Goal: Task Accomplishment & Management: Use online tool/utility

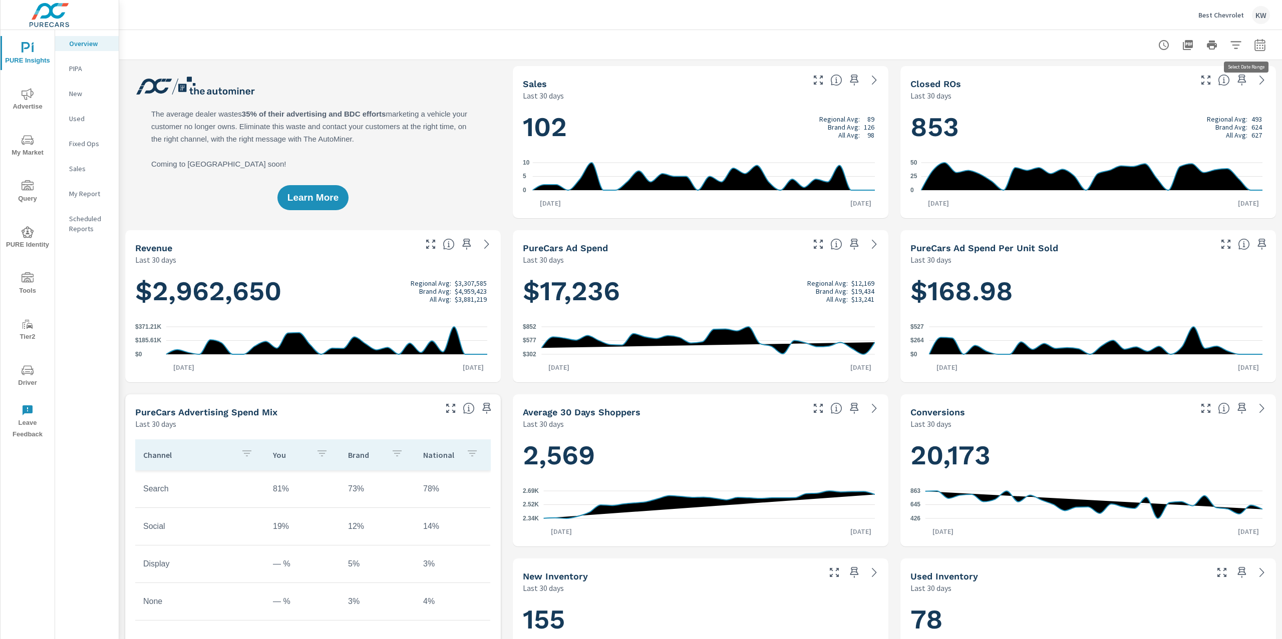
click at [1254, 41] on icon "button" at bounding box center [1260, 45] width 12 height 12
click at [1190, 87] on select "Custom Yesterday Last week Last 7 days Last 14 days Last 30 days Last 45 days L…" at bounding box center [1169, 87] width 100 height 20
select select "Last month"
click at [1156, 147] on button "Apply" at bounding box center [1147, 141] width 62 height 26
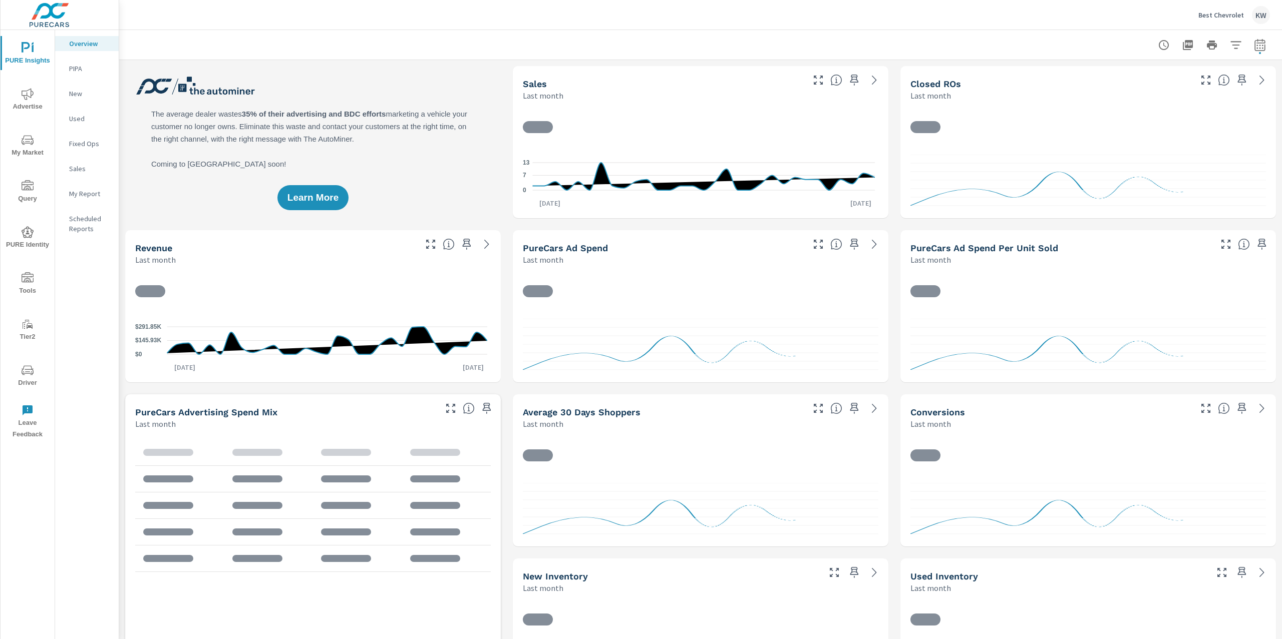
scroll to position [1, 0]
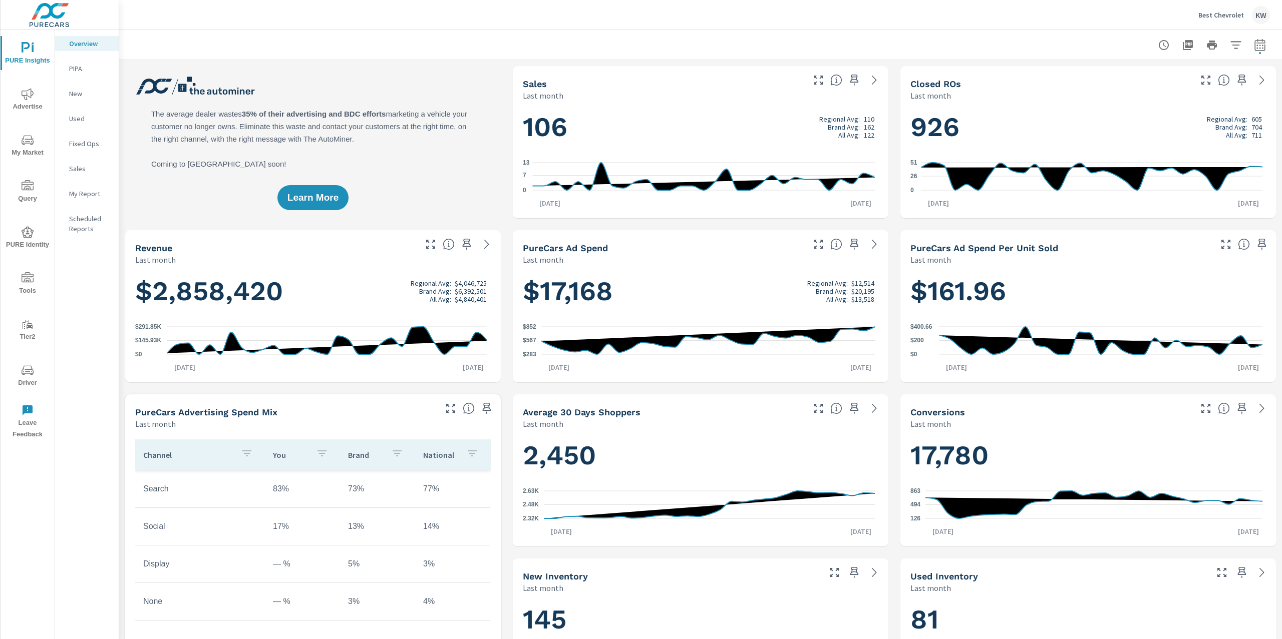
click at [97, 194] on p "My Report" at bounding box center [90, 194] width 42 height 10
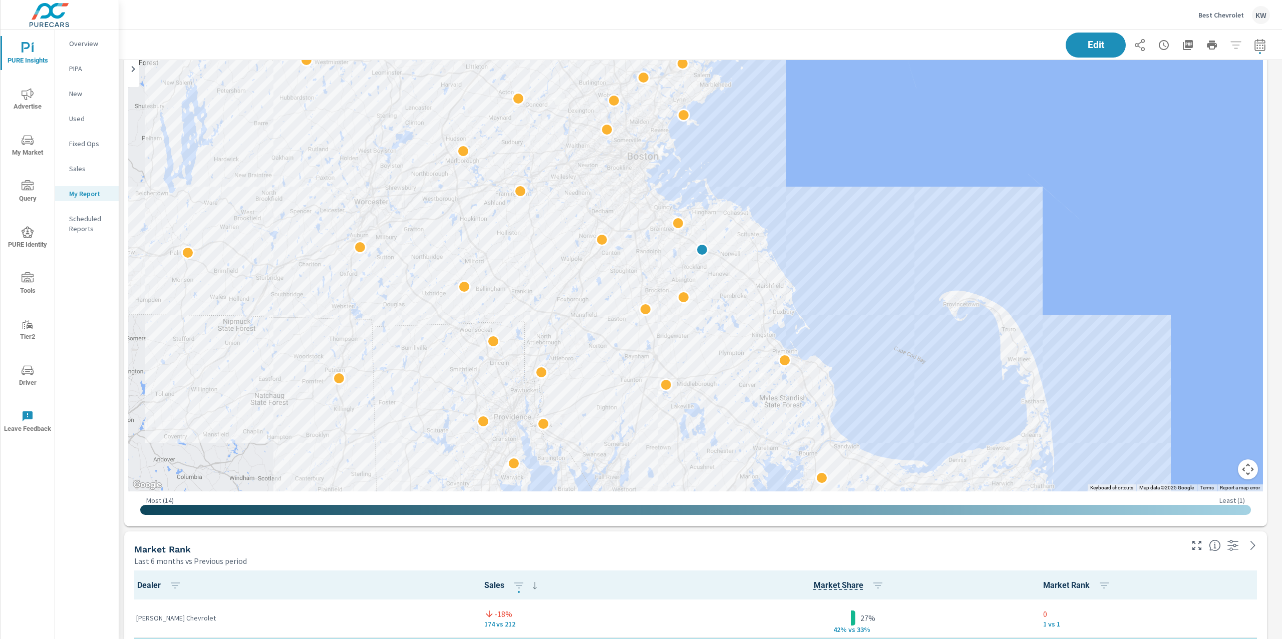
scroll to position [2414, 0]
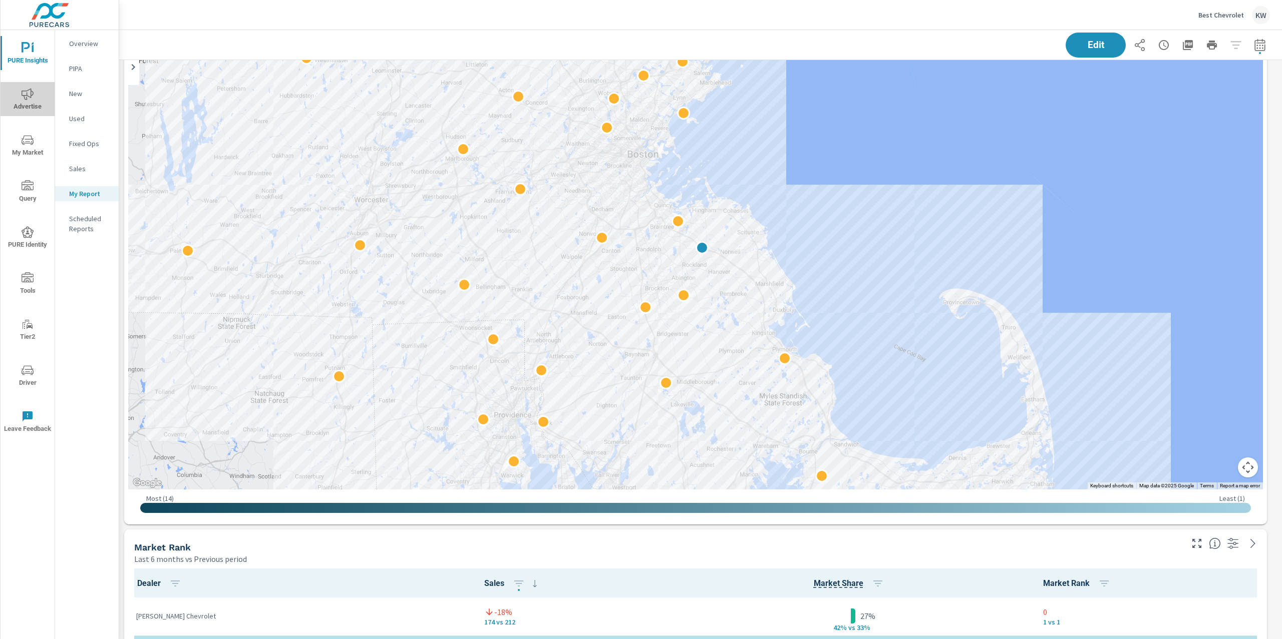
click at [20, 91] on span "Advertise" at bounding box center [28, 100] width 48 height 25
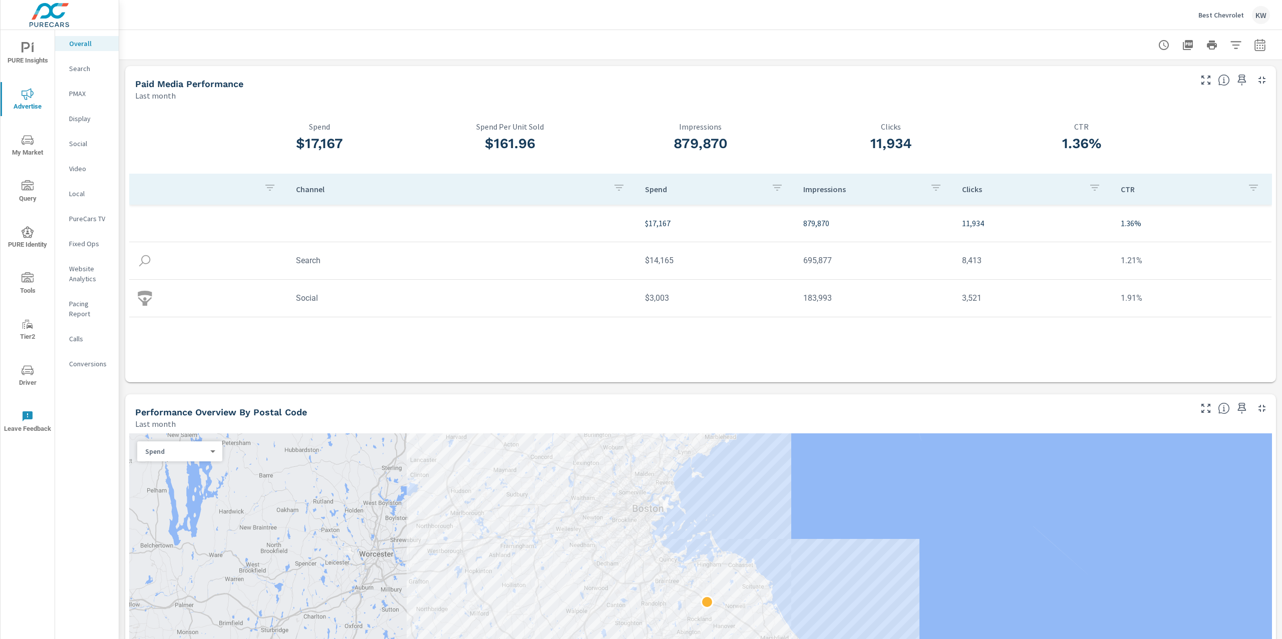
click at [24, 143] on icon "nav menu" at bounding box center [28, 140] width 12 height 10
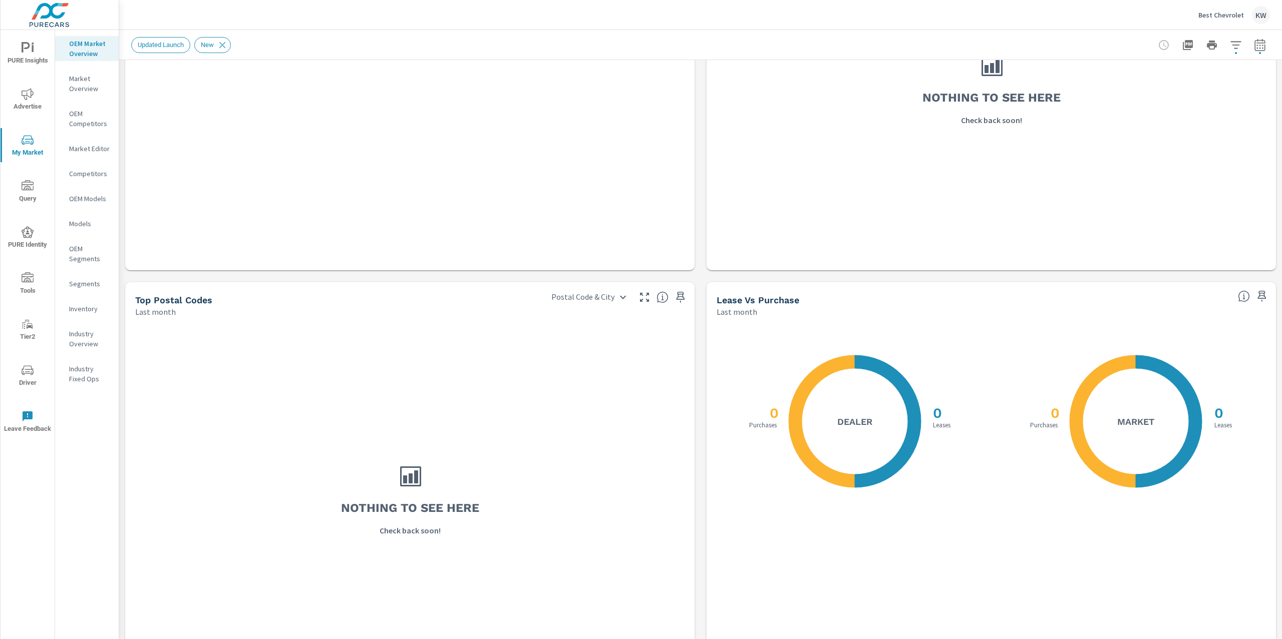
scroll to position [705, 0]
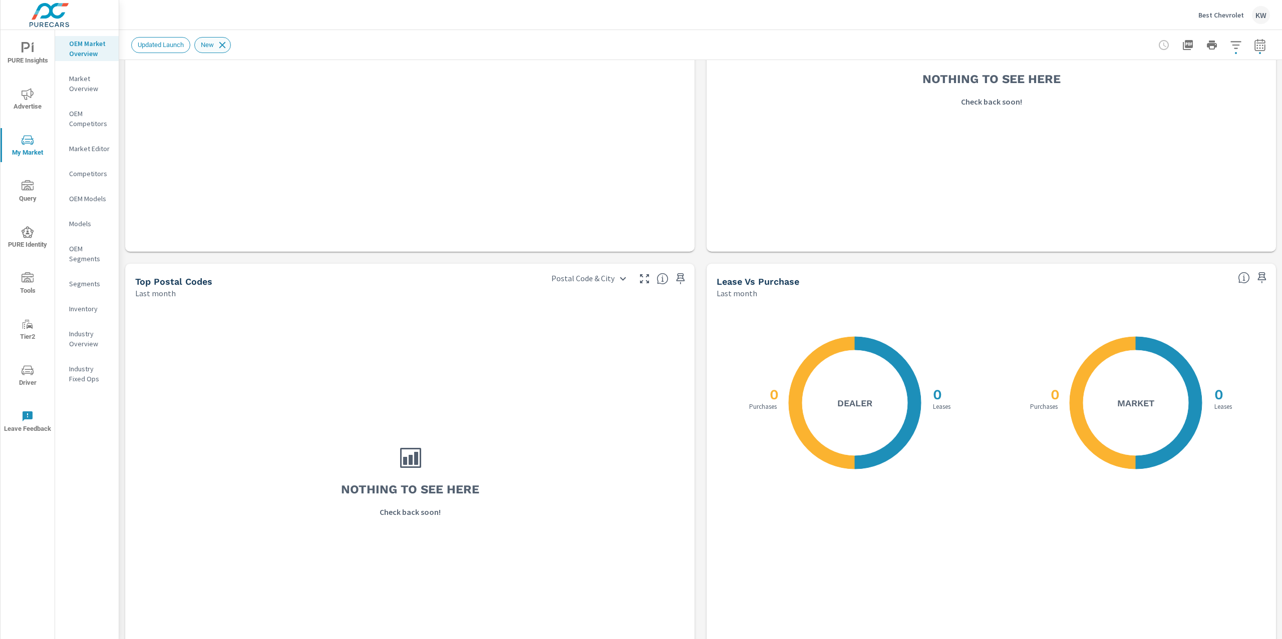
click at [226, 47] on icon at bounding box center [222, 45] width 7 height 7
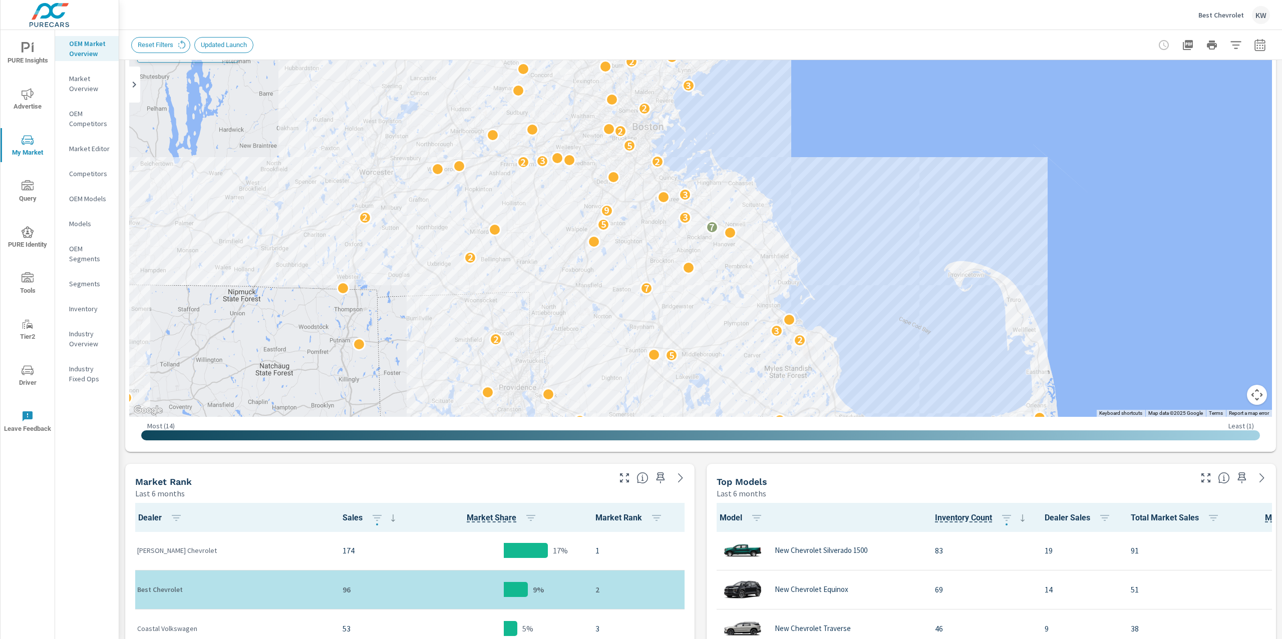
scroll to position [103, 0]
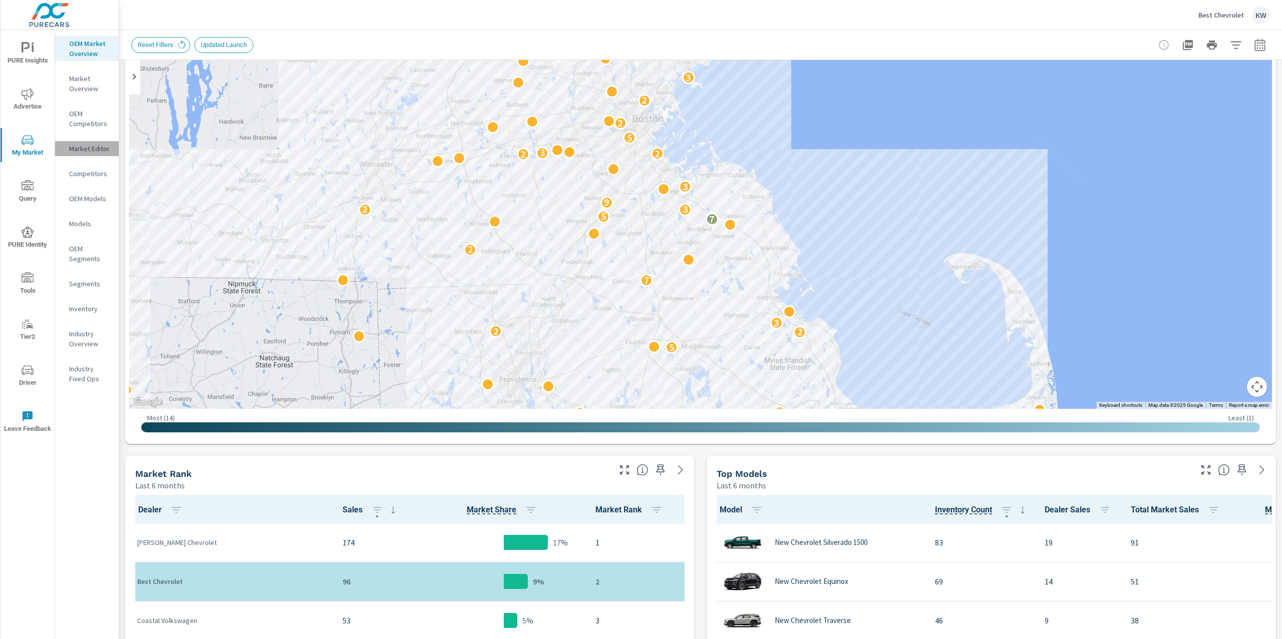
click at [105, 149] on p "Market Editor" at bounding box center [90, 149] width 42 height 10
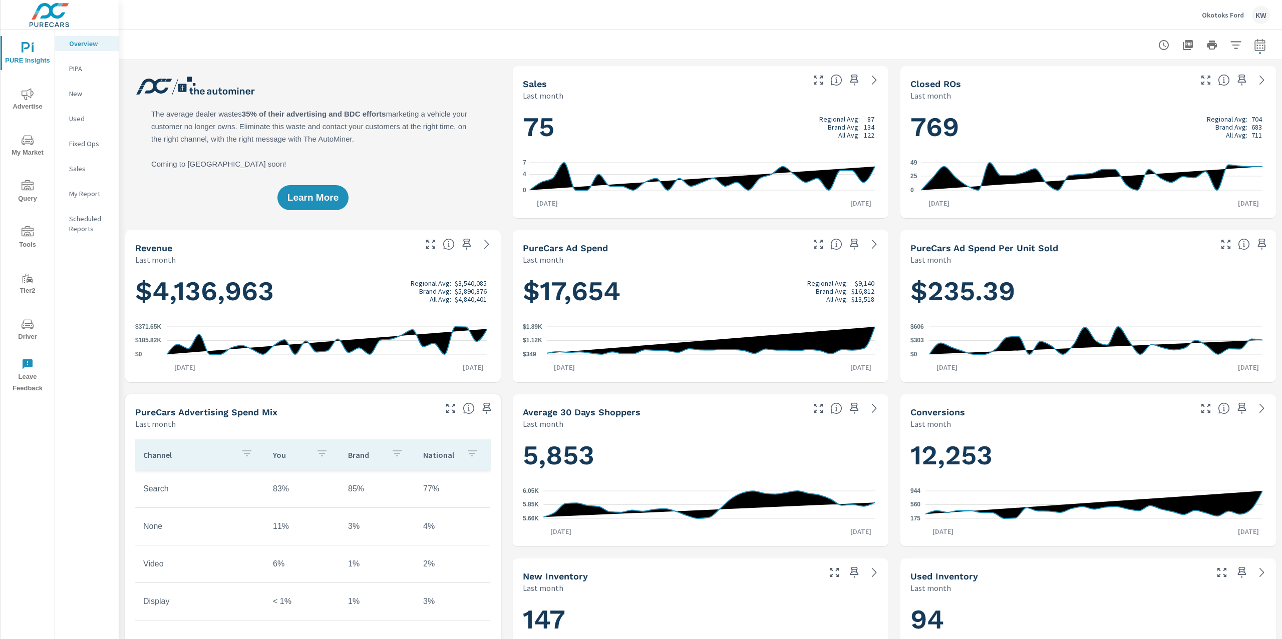
scroll to position [1, 0]
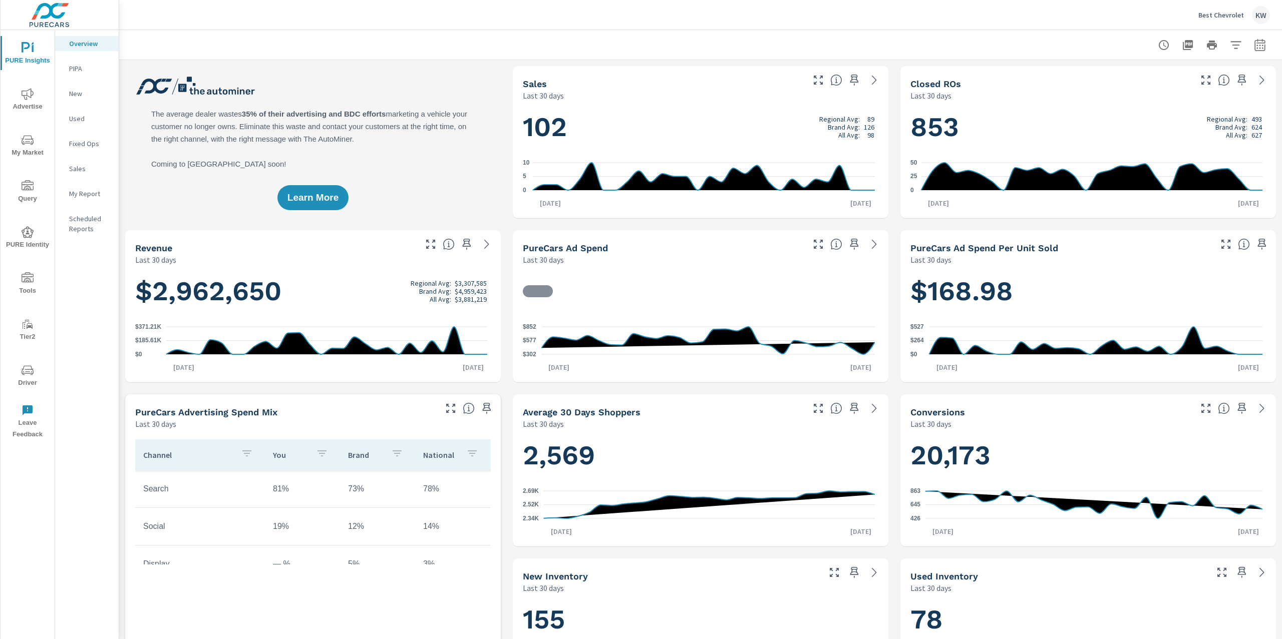
scroll to position [1, 0]
click at [1256, 47] on icon "button" at bounding box center [1259, 47] width 7 height 4
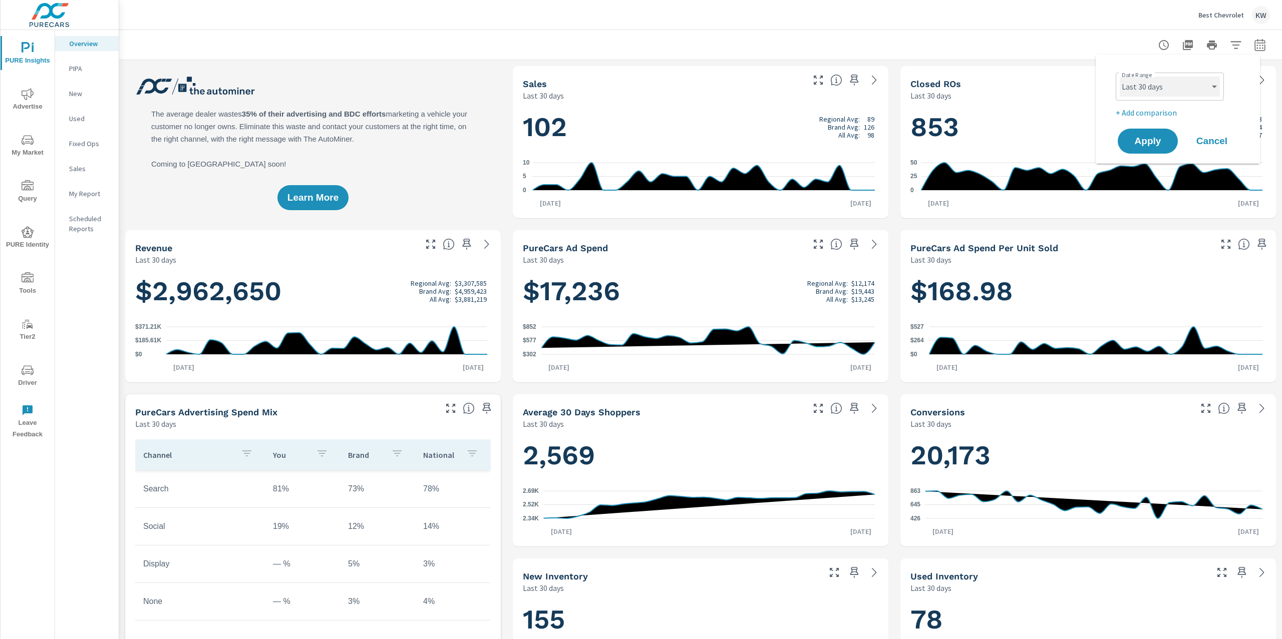
click at [1197, 82] on select "Custom Yesterday Last week Last 7 days Last 14 days Last 30 days Last 45 days L…" at bounding box center [1169, 87] width 100 height 20
select select "Last month"
click at [1145, 138] on span "Apply" at bounding box center [1147, 142] width 41 height 10
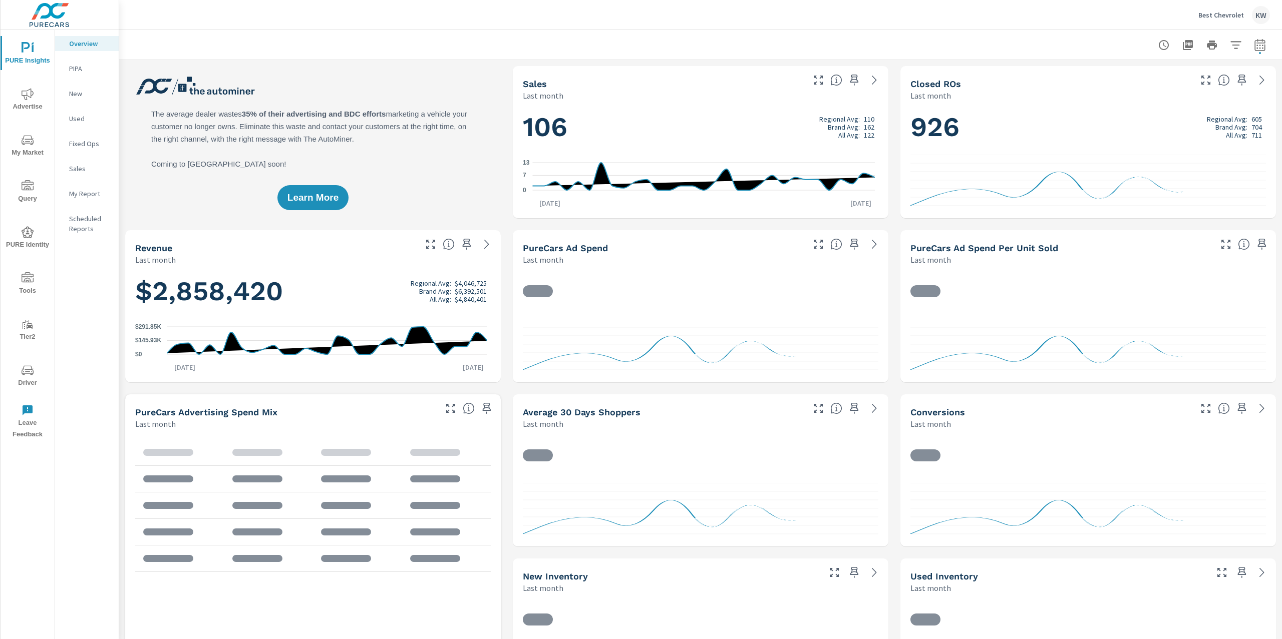
scroll to position [1, 0]
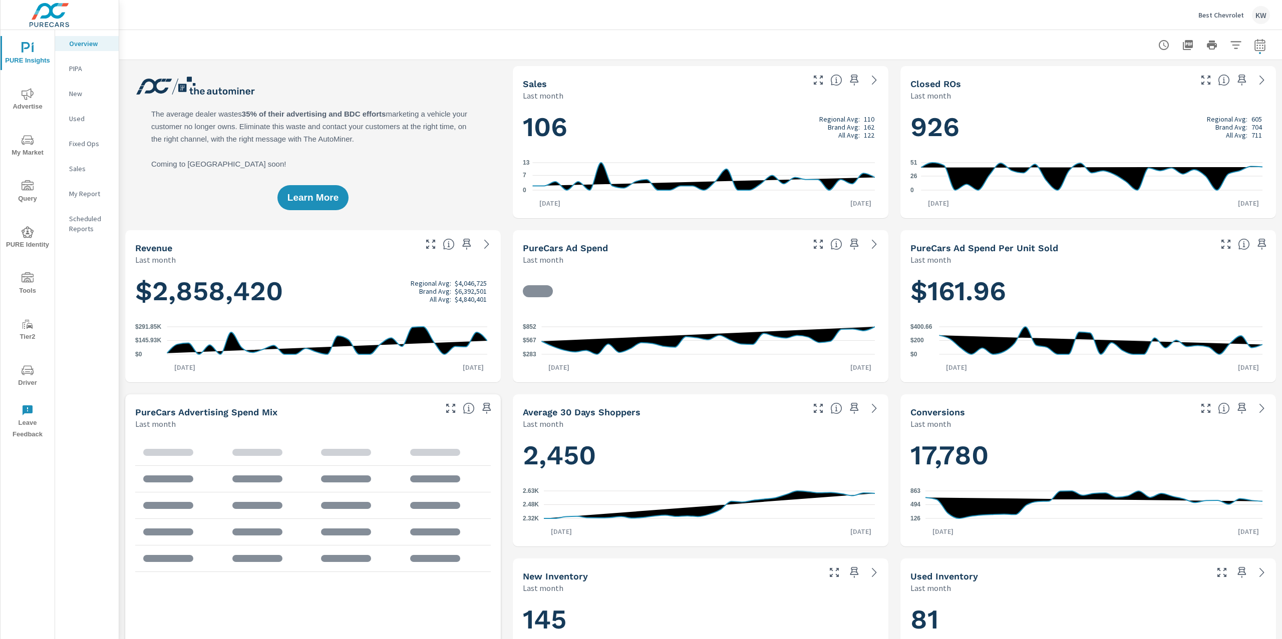
click at [101, 194] on p "My Report" at bounding box center [90, 194] width 42 height 10
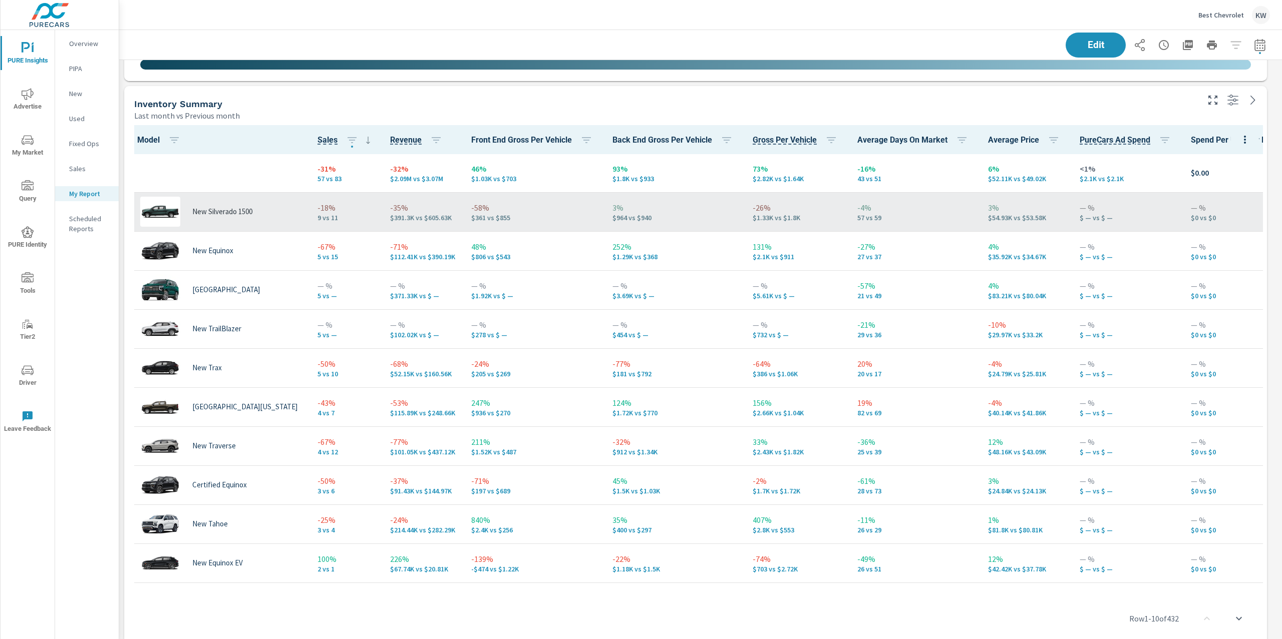
scroll to position [5093, 1174]
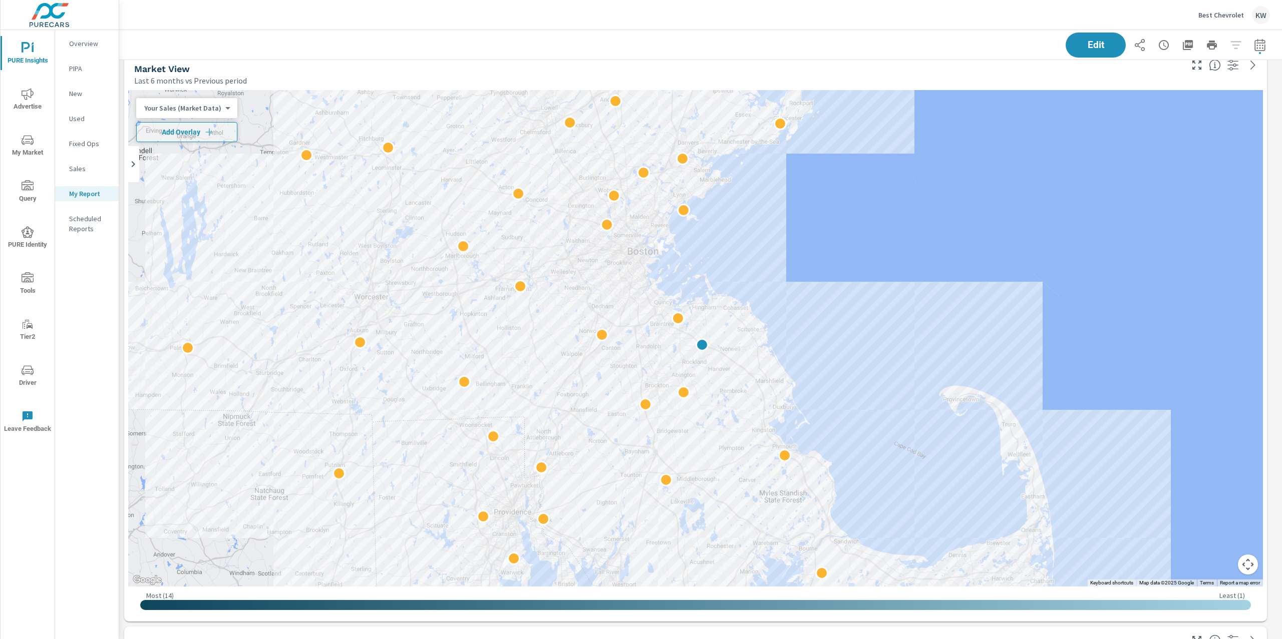
click at [1281, 360] on div "PURE Insights Report Best Chevrolet Report date range: Jul 01, 2025 - Jul 31, 2…" at bounding box center [700, 334] width 1162 height 609
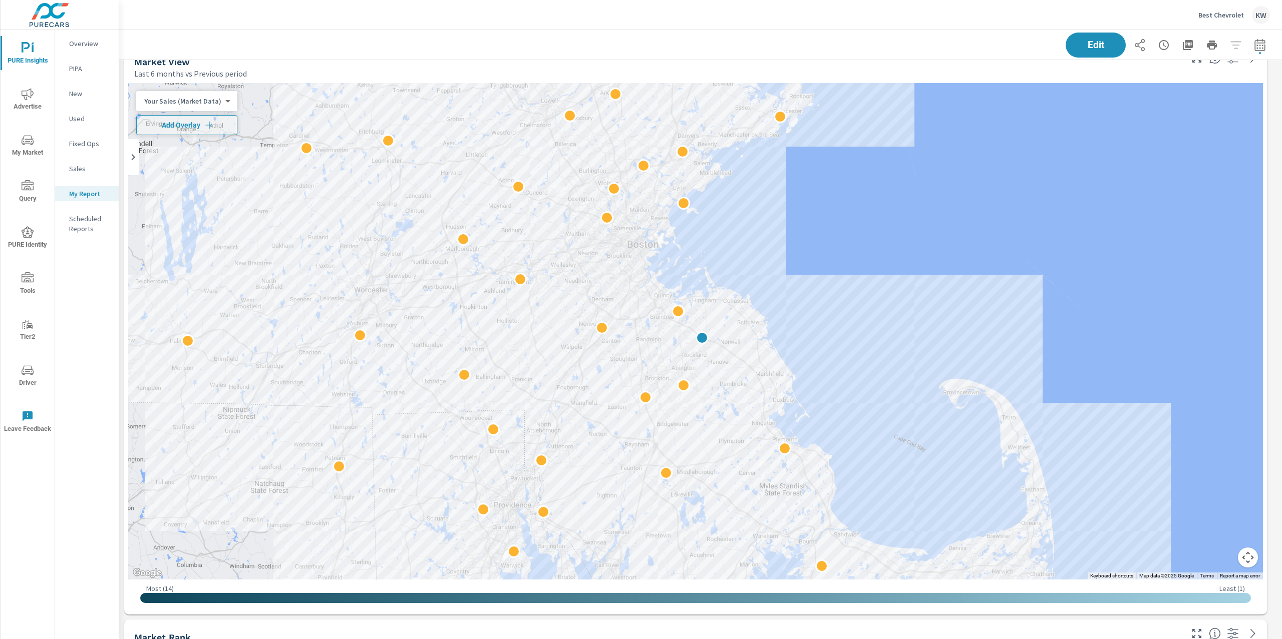
click at [1281, 365] on div "PURE Insights Report Best Chevrolet Report date range: Jul 01, 2025 - Jul 31, 2…" at bounding box center [700, 334] width 1162 height 609
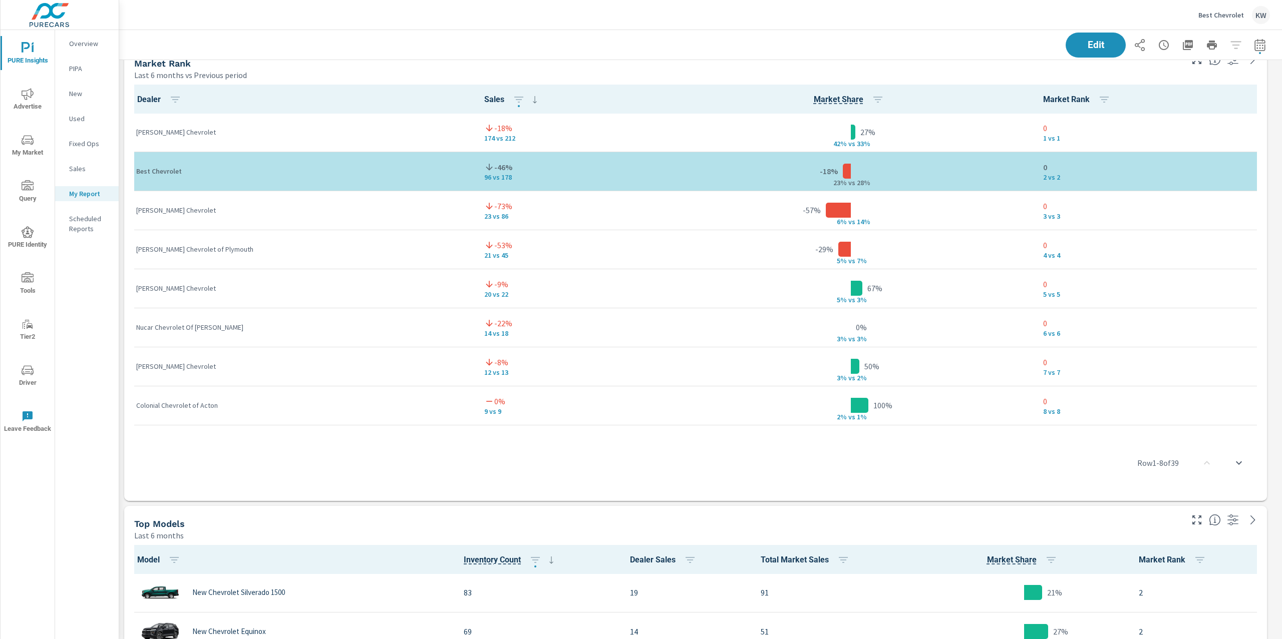
drag, startPoint x: 1280, startPoint y: 354, endPoint x: 1281, endPoint y: 418, distance: 63.6
click at [1281, 424] on div "PURE Insights Report Best Chevrolet Report date range: Jul 01, 2025 - Jul 31, 2…" at bounding box center [700, 334] width 1162 height 609
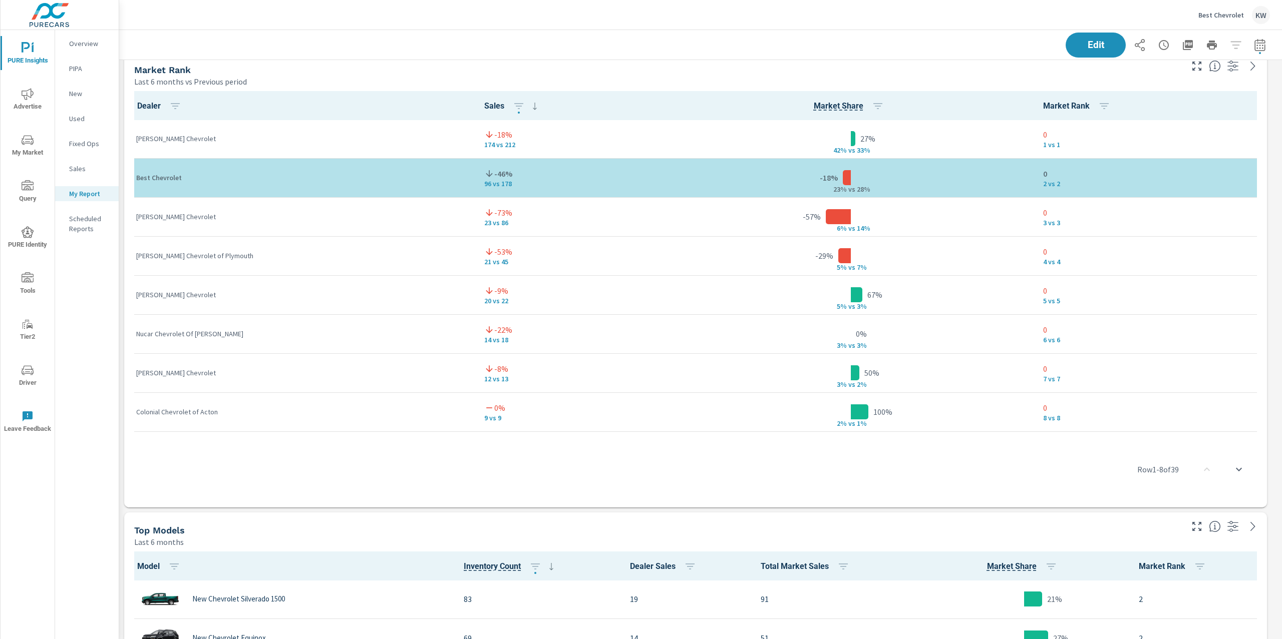
click at [1281, 418] on div "PURE Insights Report Best Chevrolet Report date range: Jul 01, 2025 - Jul 31, 2…" at bounding box center [700, 334] width 1162 height 609
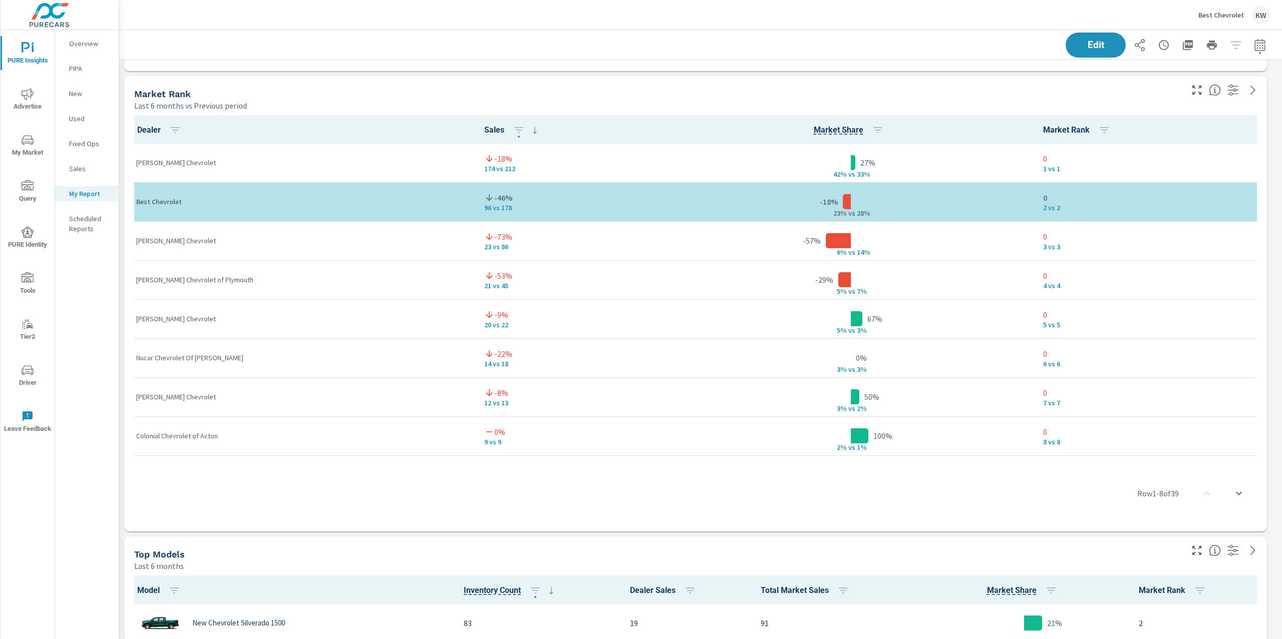
click at [1281, 416] on div "PURE Insights Report Best Chevrolet Report date range: Jul 01, 2025 - Jul 31, 2…" at bounding box center [700, 334] width 1162 height 609
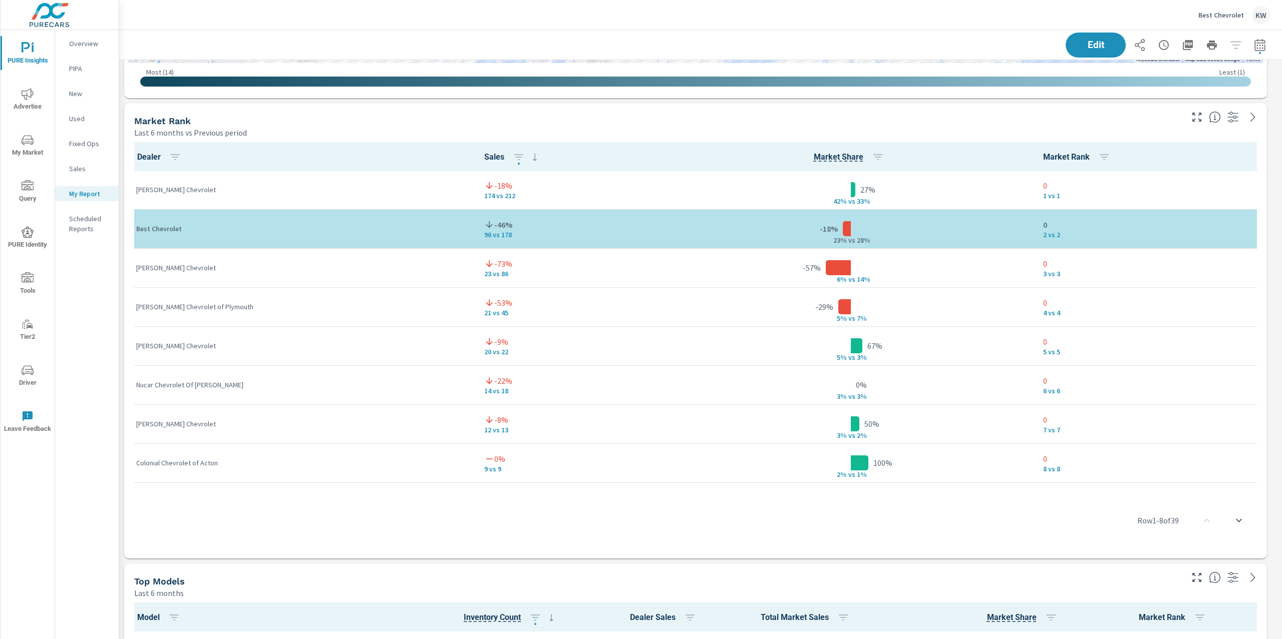
scroll to position [2818, 0]
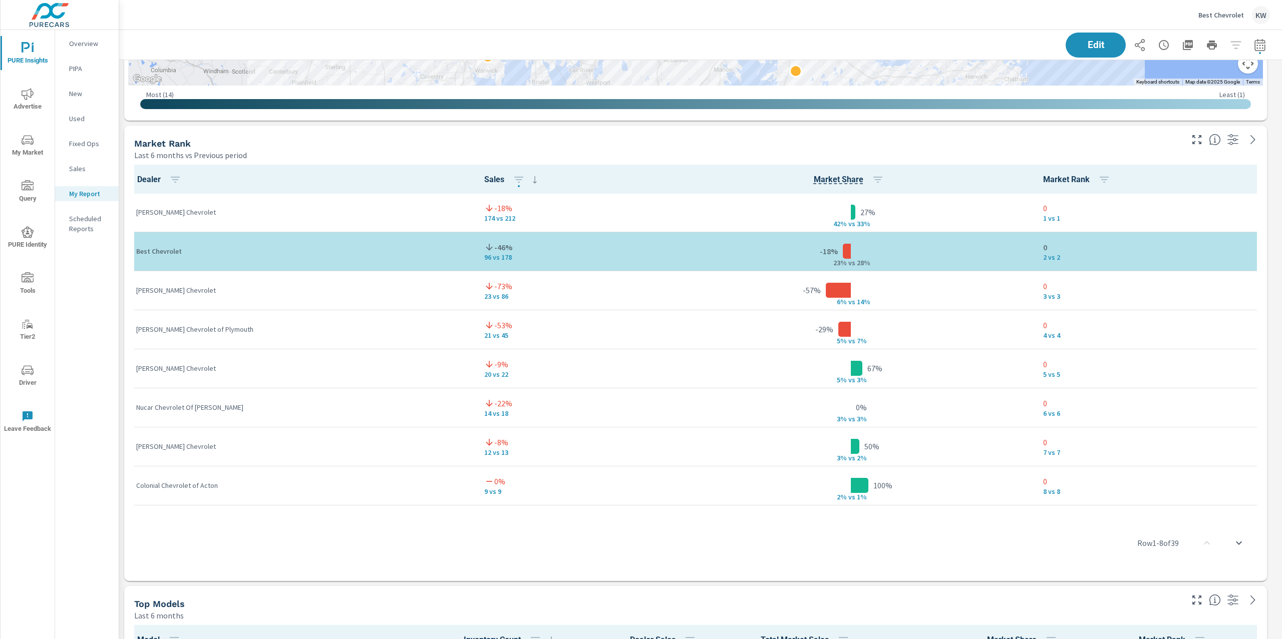
click at [1281, 410] on div "PURE Insights Report Best Chevrolet Report date range: Jul 01, 2025 - Jul 31, 2…" at bounding box center [700, 334] width 1162 height 609
click at [1079, 41] on span "Edit" at bounding box center [1095, 45] width 41 height 10
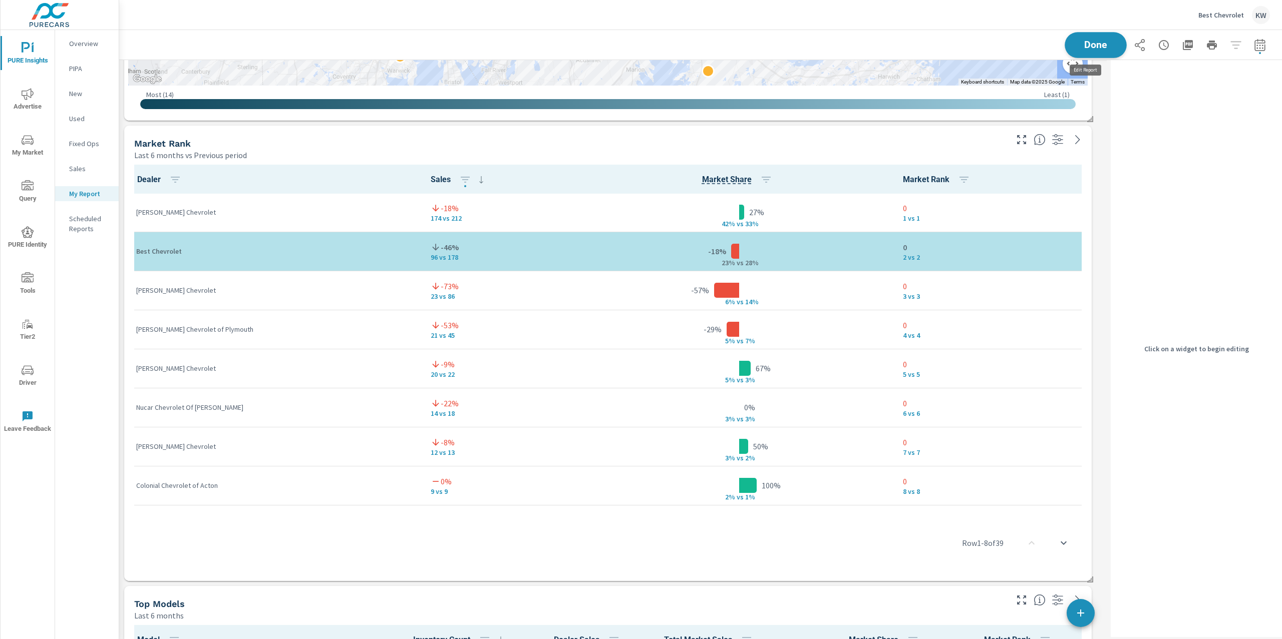
scroll to position [5, 5]
click at [984, 145] on div "Market Rank" at bounding box center [569, 144] width 871 height 12
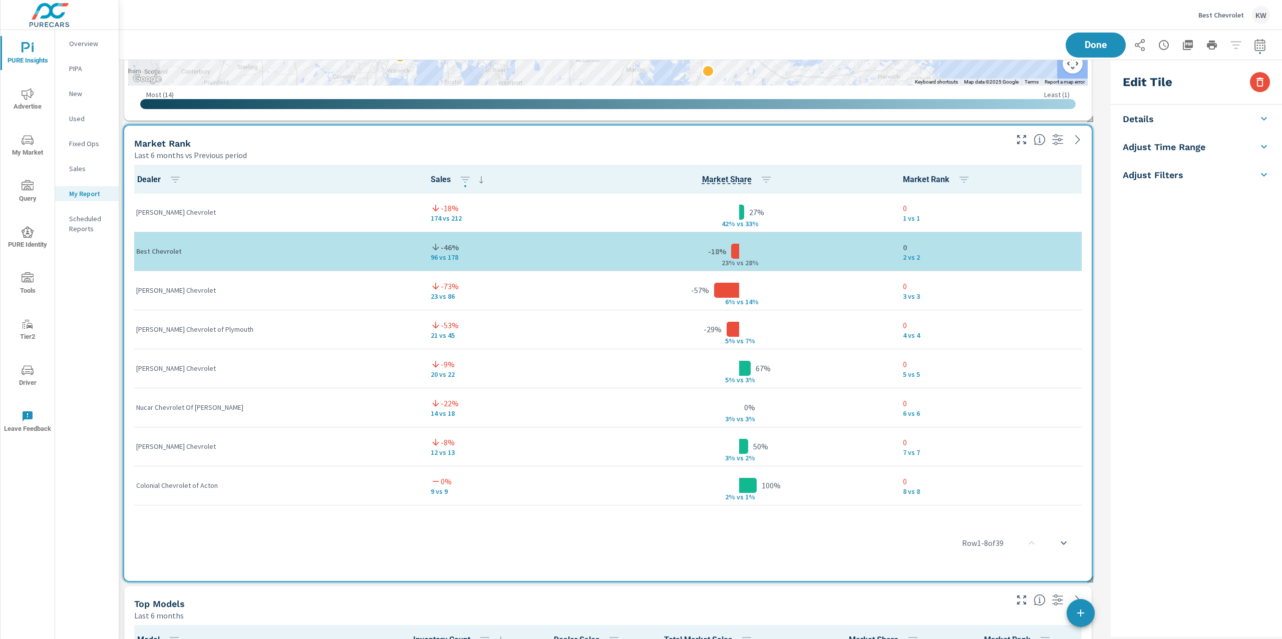
scroll to position [5093, 998]
click at [1265, 237] on icon at bounding box center [1264, 235] width 12 height 12
click at [1264, 204] on icon at bounding box center [1264, 203] width 4 height 6
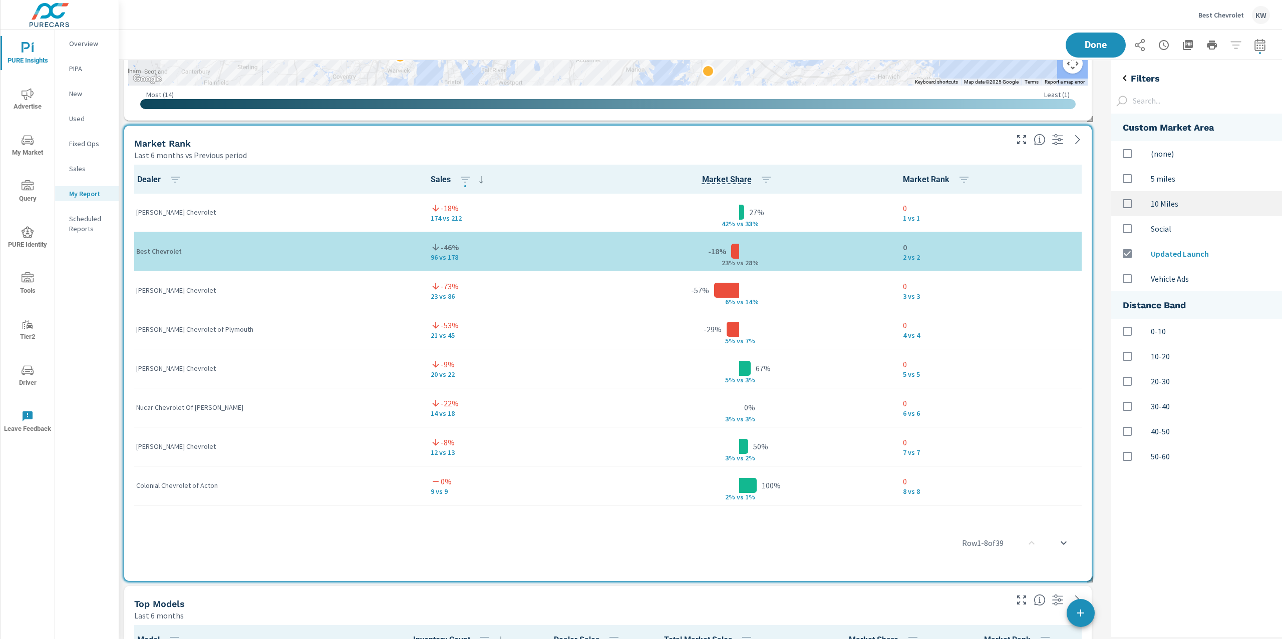
scroll to position [376, 192]
click at [1129, 278] on input "options" at bounding box center [1126, 278] width 21 height 21
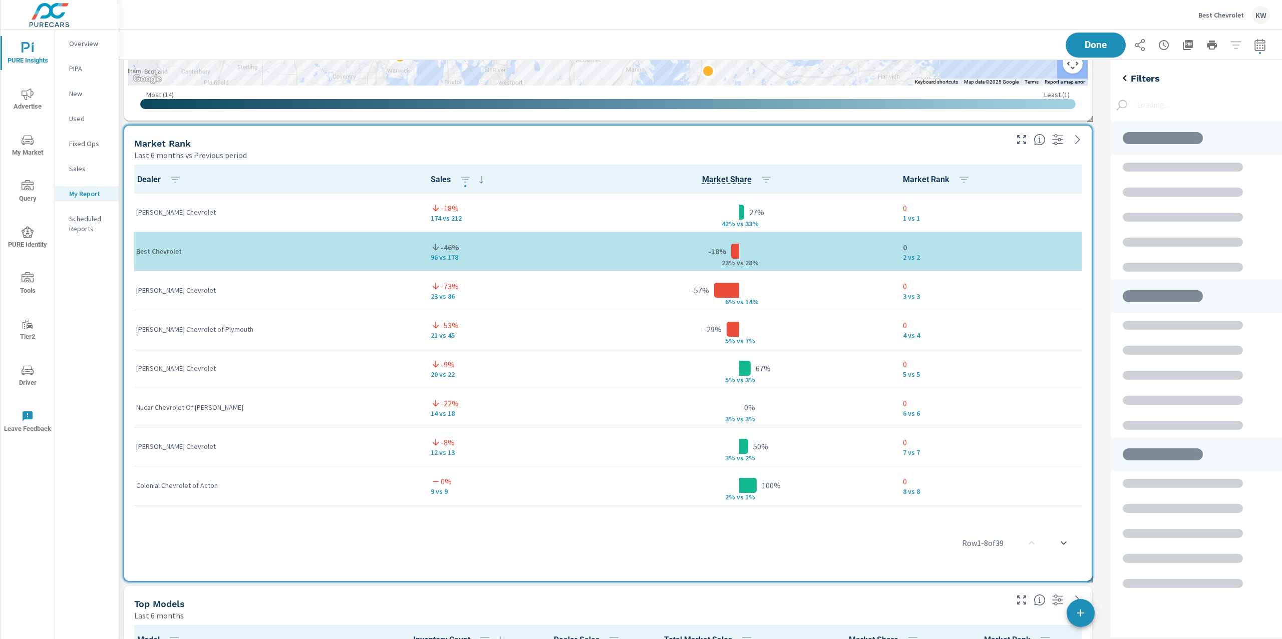
scroll to position [495, 192]
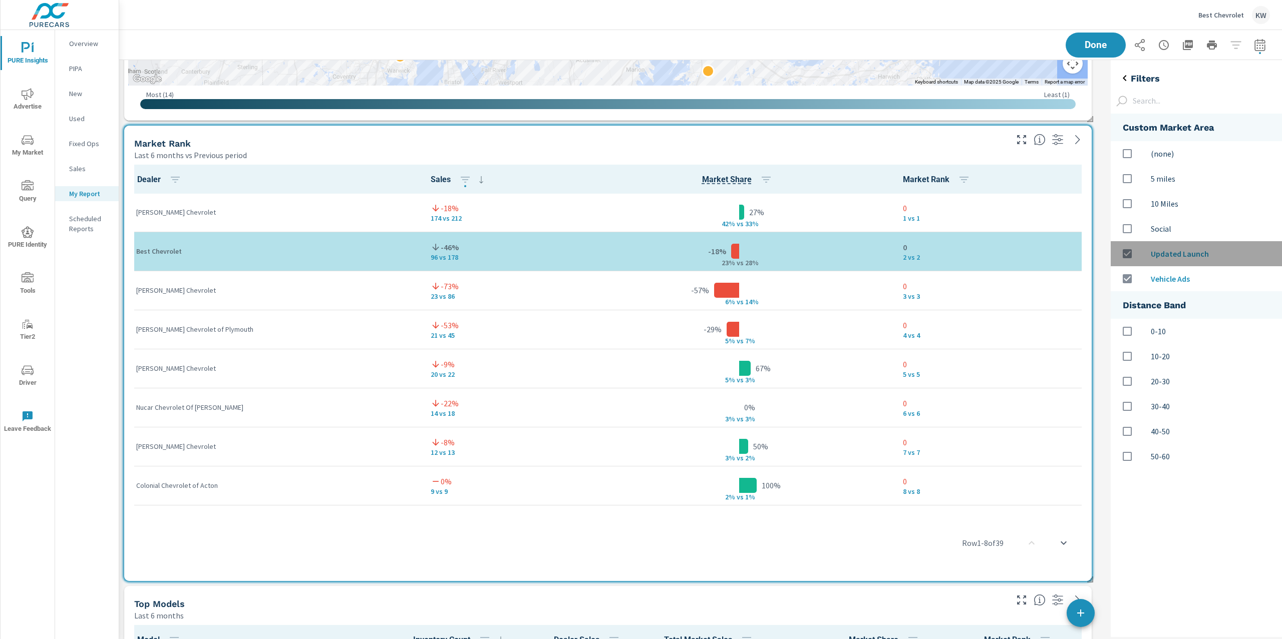
click at [1129, 256] on input "options" at bounding box center [1126, 253] width 21 height 21
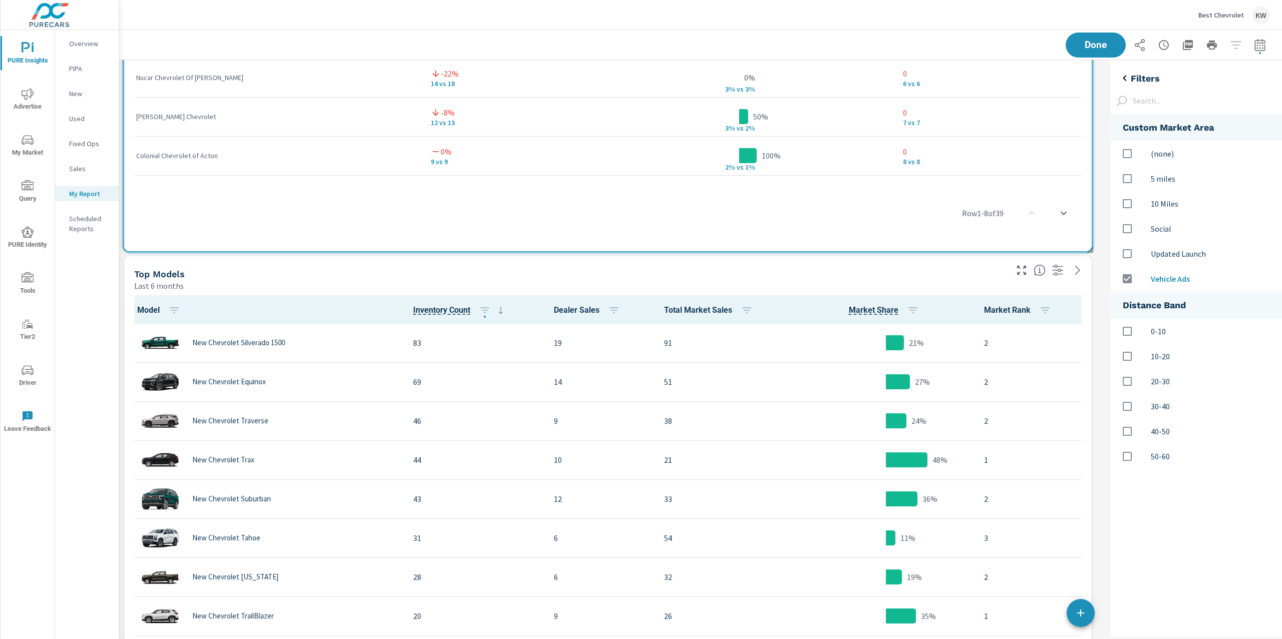
scroll to position [3153, 0]
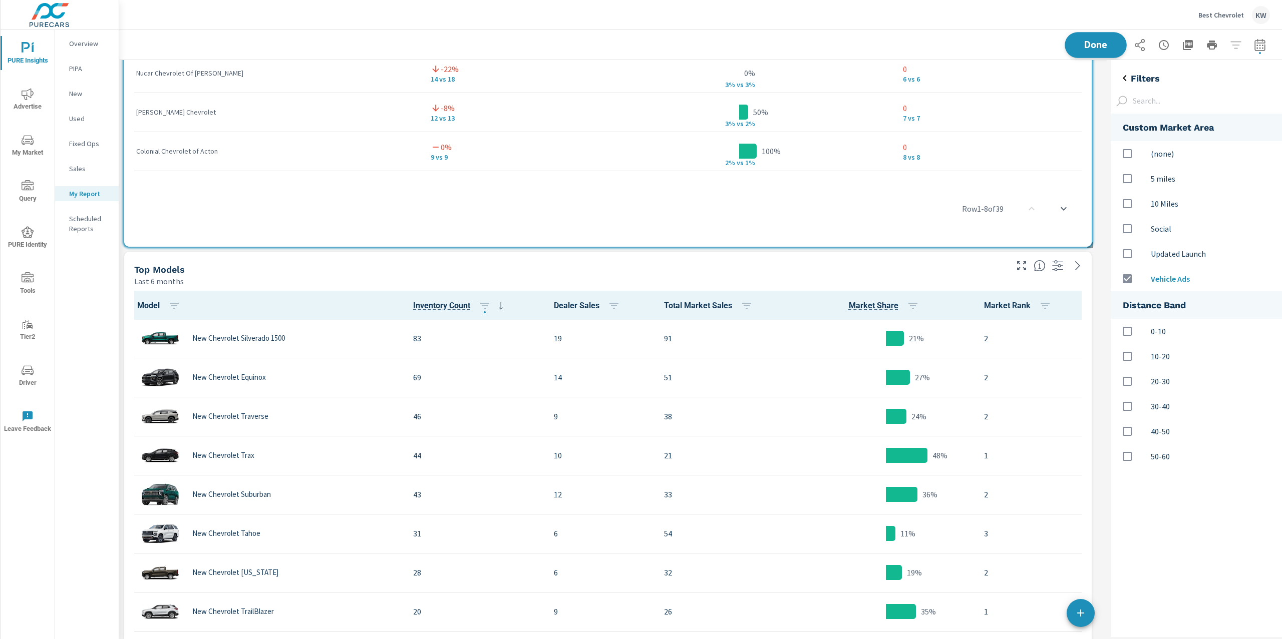
click at [1091, 41] on span "Done" at bounding box center [1095, 45] width 41 height 10
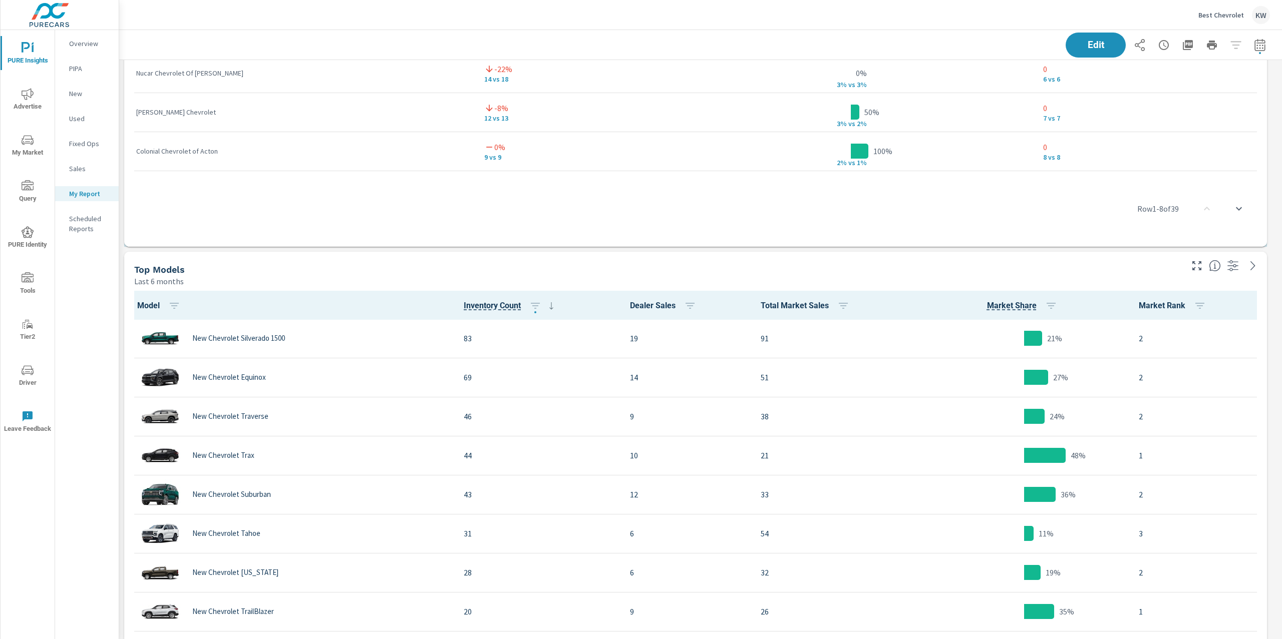
scroll to position [5093, 1174]
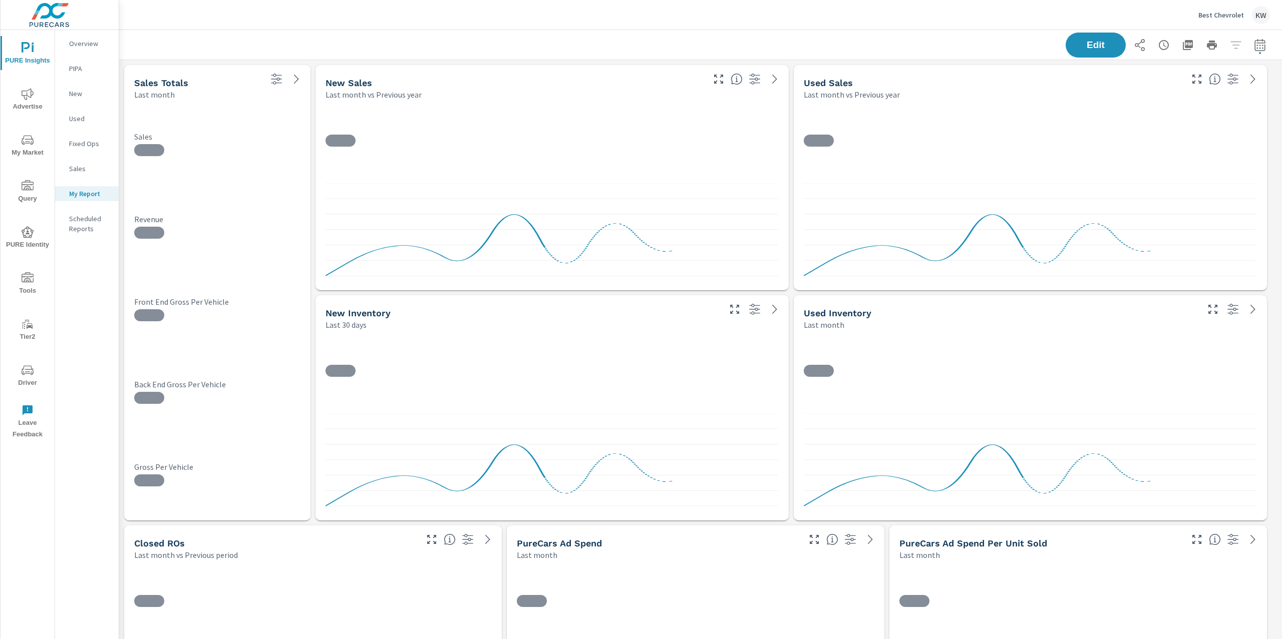
scroll to position [5093, 1174]
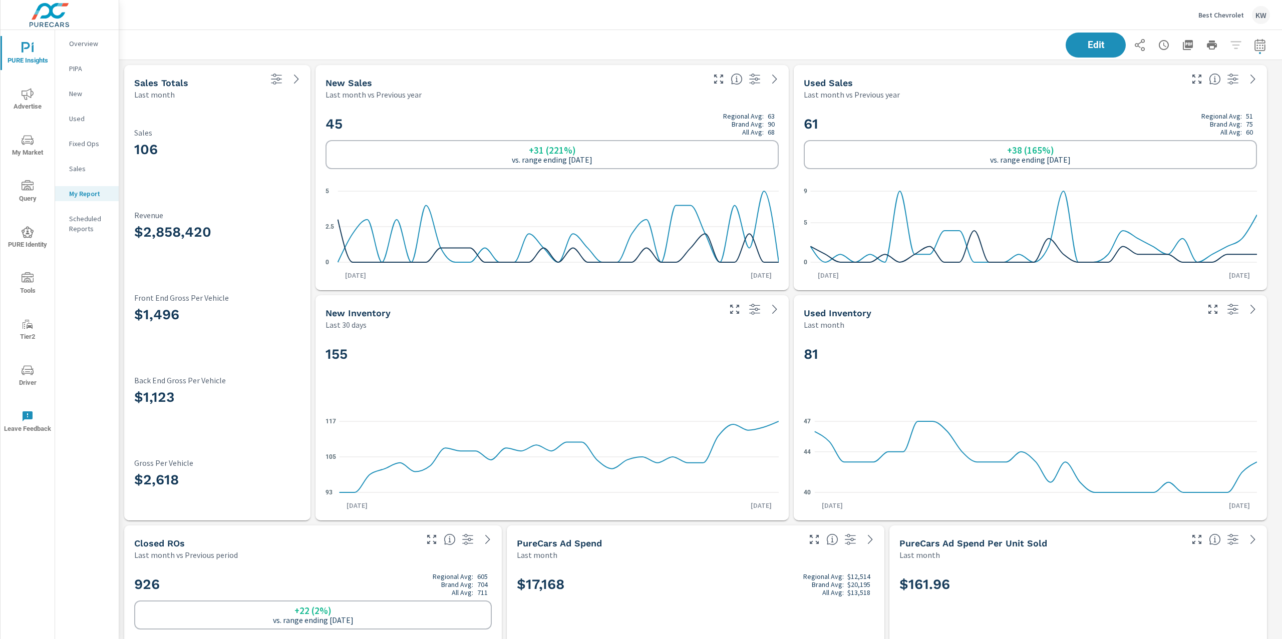
click at [24, 98] on icon "nav menu" at bounding box center [28, 94] width 12 height 12
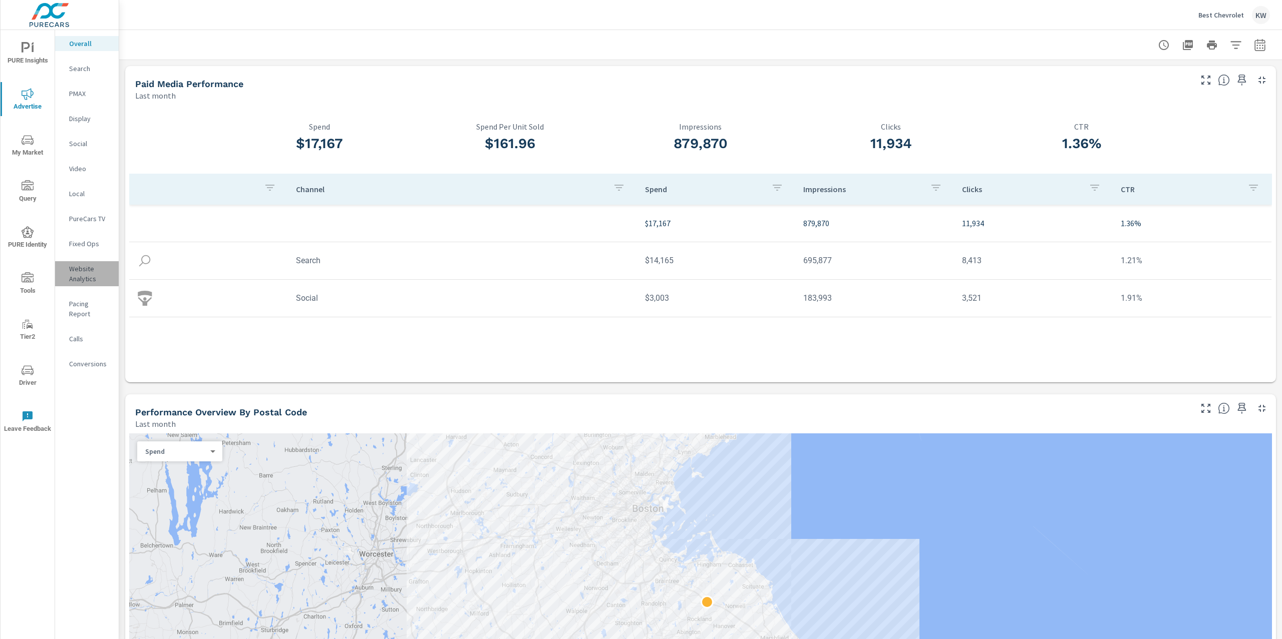
click at [83, 276] on p "Website Analytics" at bounding box center [90, 274] width 42 height 20
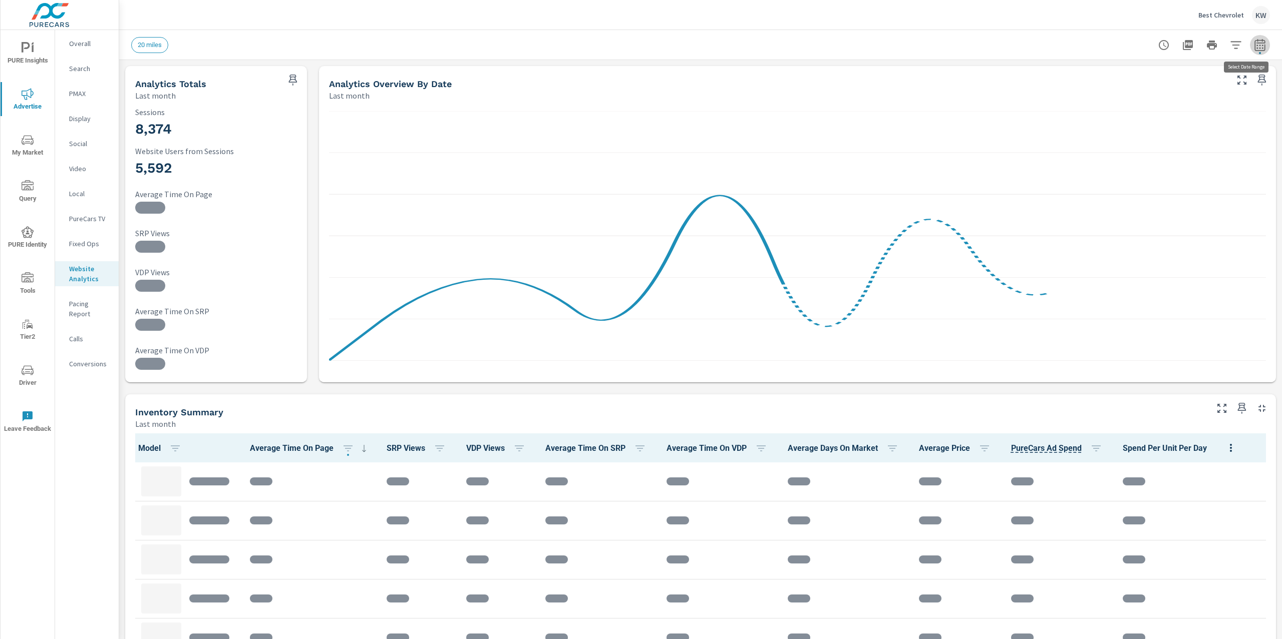
click at [1256, 48] on icon "button" at bounding box center [1259, 47] width 7 height 4
select select "Last month"
click at [1147, 114] on p "+ Add comparison" at bounding box center [1179, 113] width 128 height 12
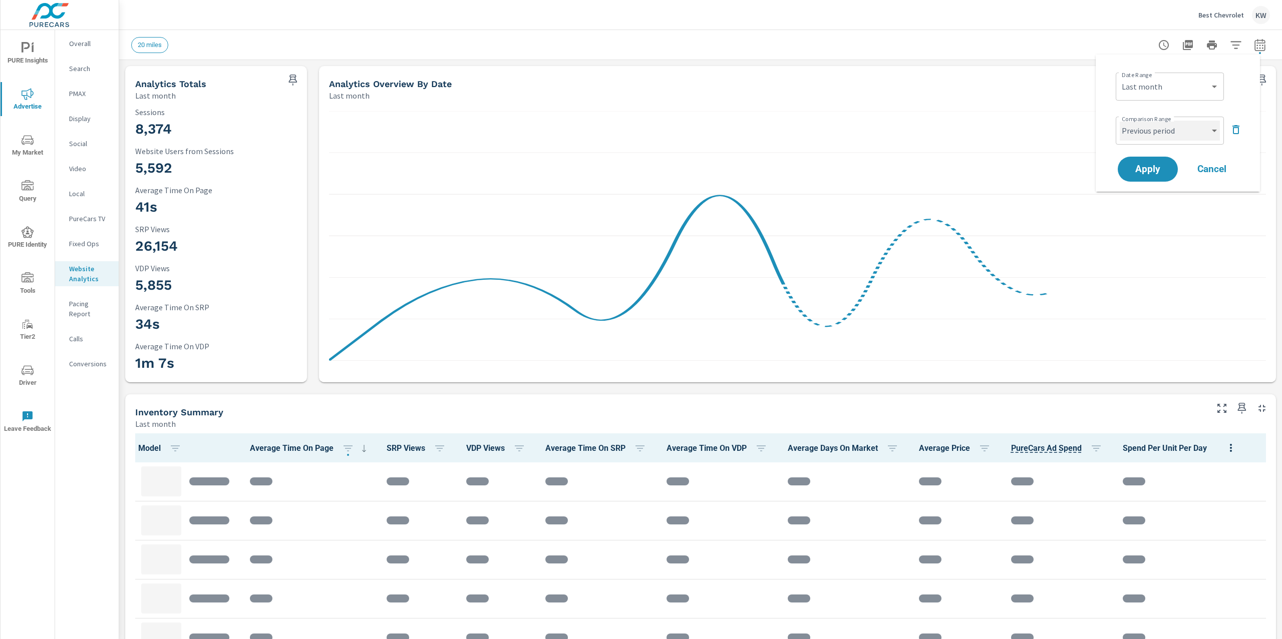
click at [1186, 131] on select "Custom Previous period Previous month Previous year" at bounding box center [1169, 131] width 100 height 20
select select "Previous month"
click at [1133, 171] on span "Apply" at bounding box center [1147, 170] width 41 height 10
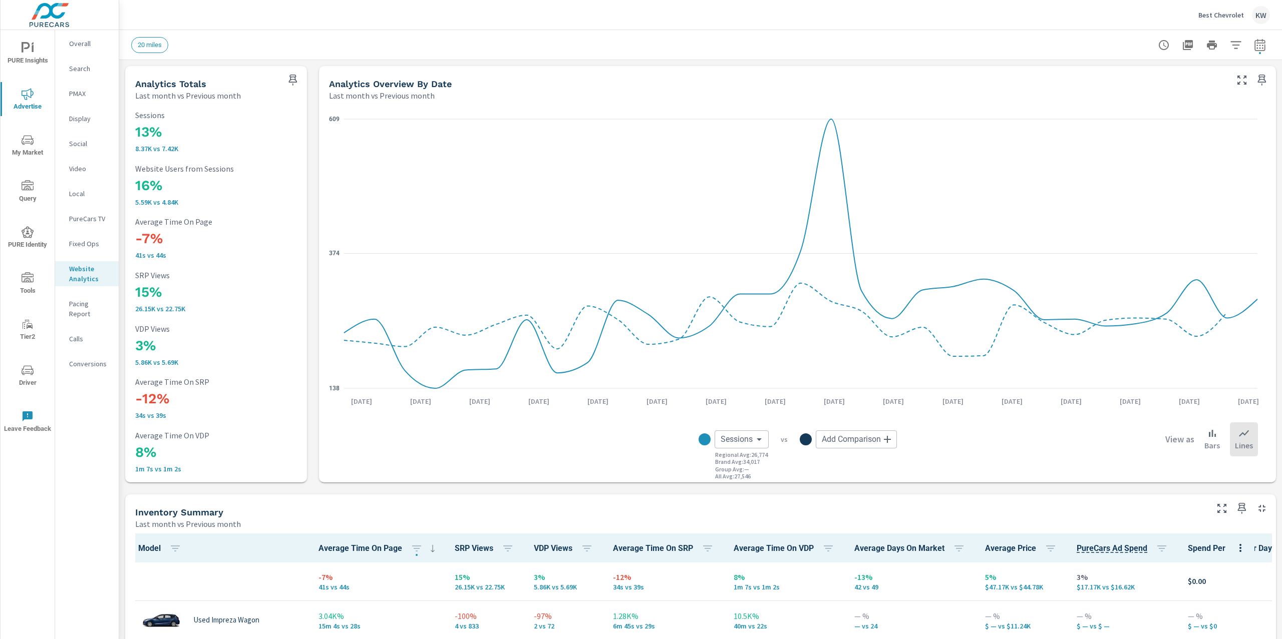
click at [1230, 49] on icon "button" at bounding box center [1236, 45] width 12 height 12
click at [1215, 125] on icon "filter options" at bounding box center [1214, 127] width 12 height 12
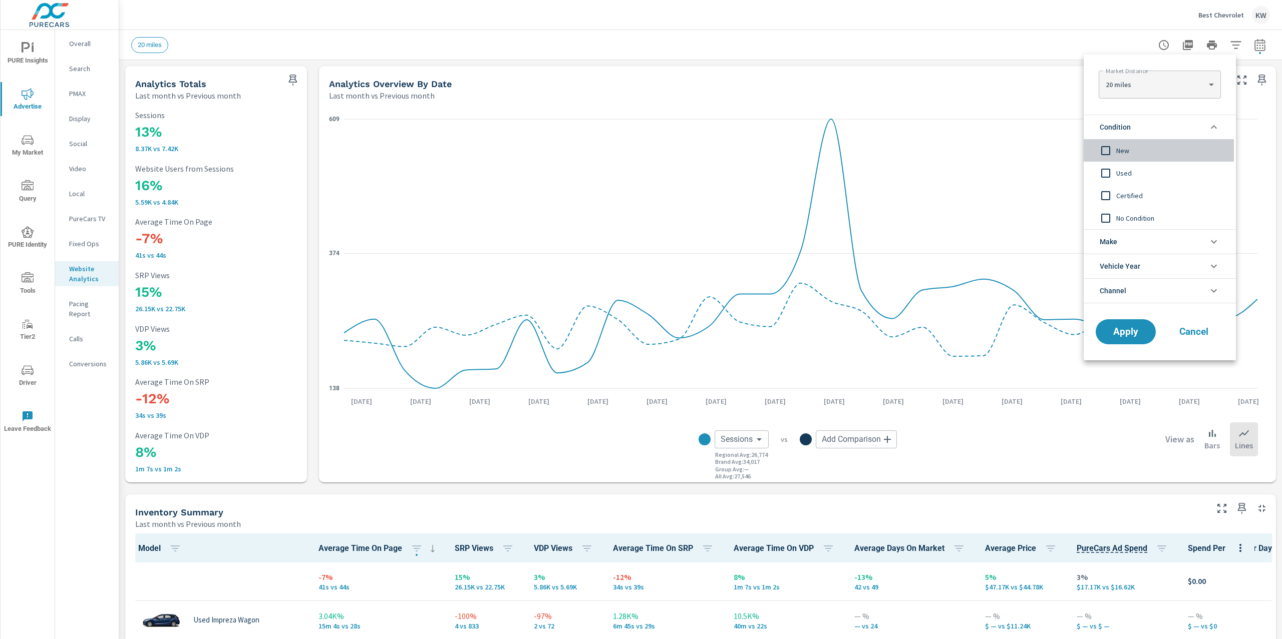
click at [1110, 148] on input "filter options" at bounding box center [1105, 150] width 21 height 21
click at [1117, 335] on span "Apply" at bounding box center [1125, 332] width 41 height 10
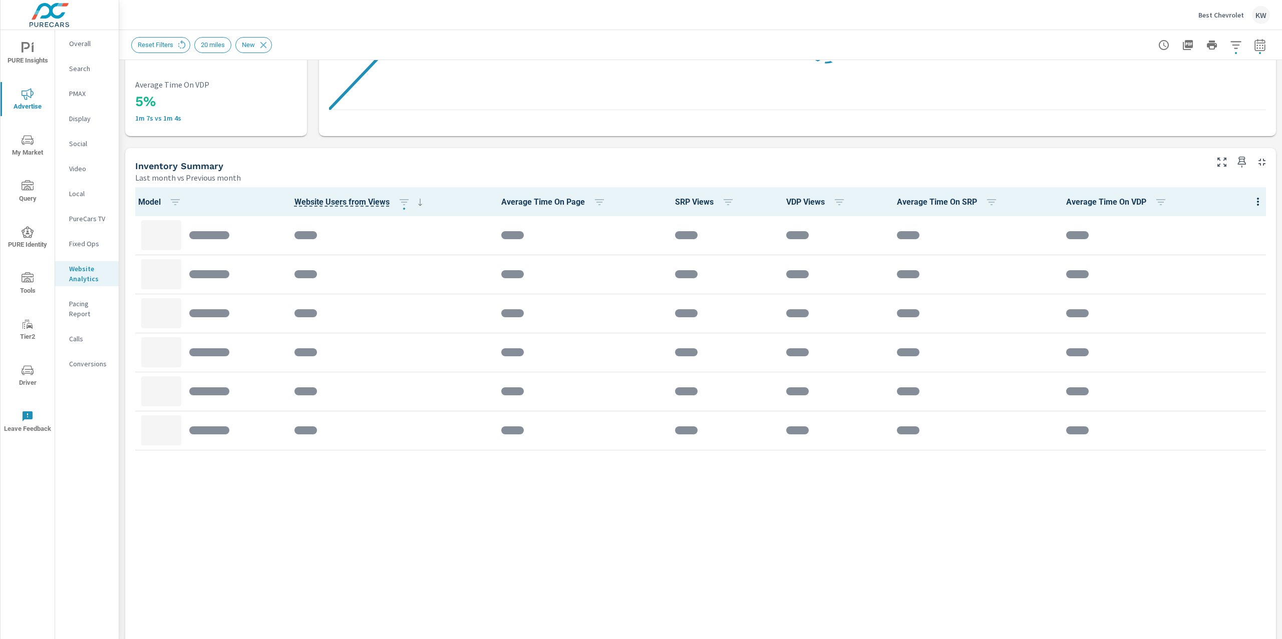
scroll to position [396, 0]
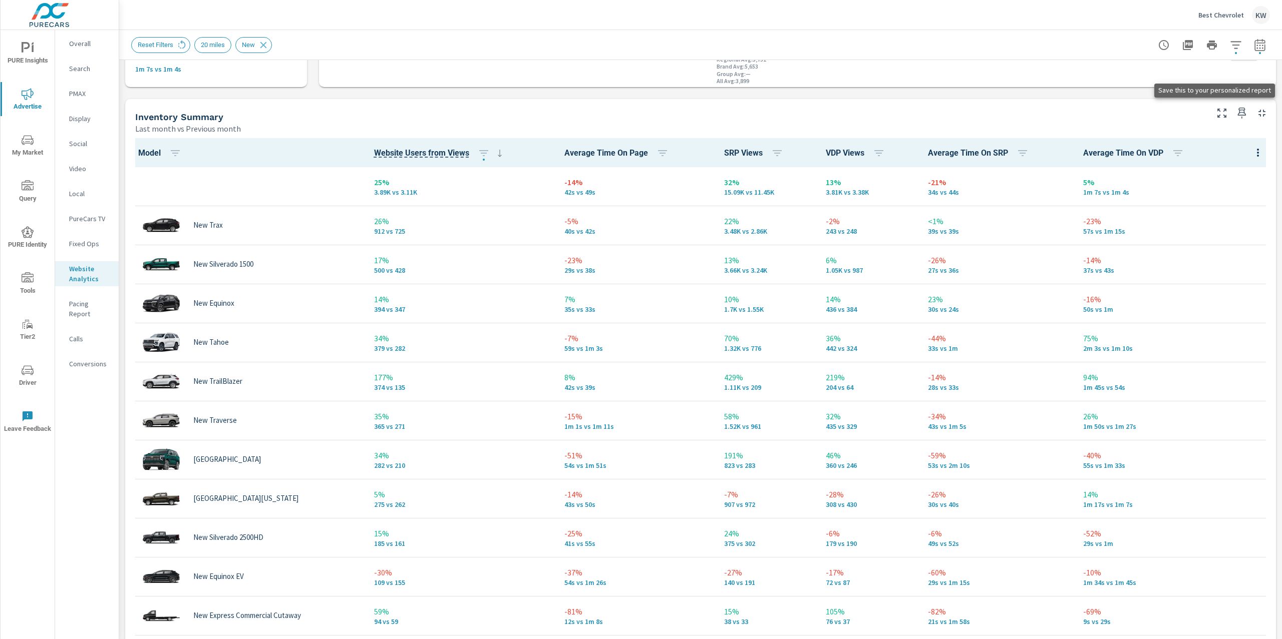
click at [1238, 112] on icon "button" at bounding box center [1242, 113] width 9 height 11
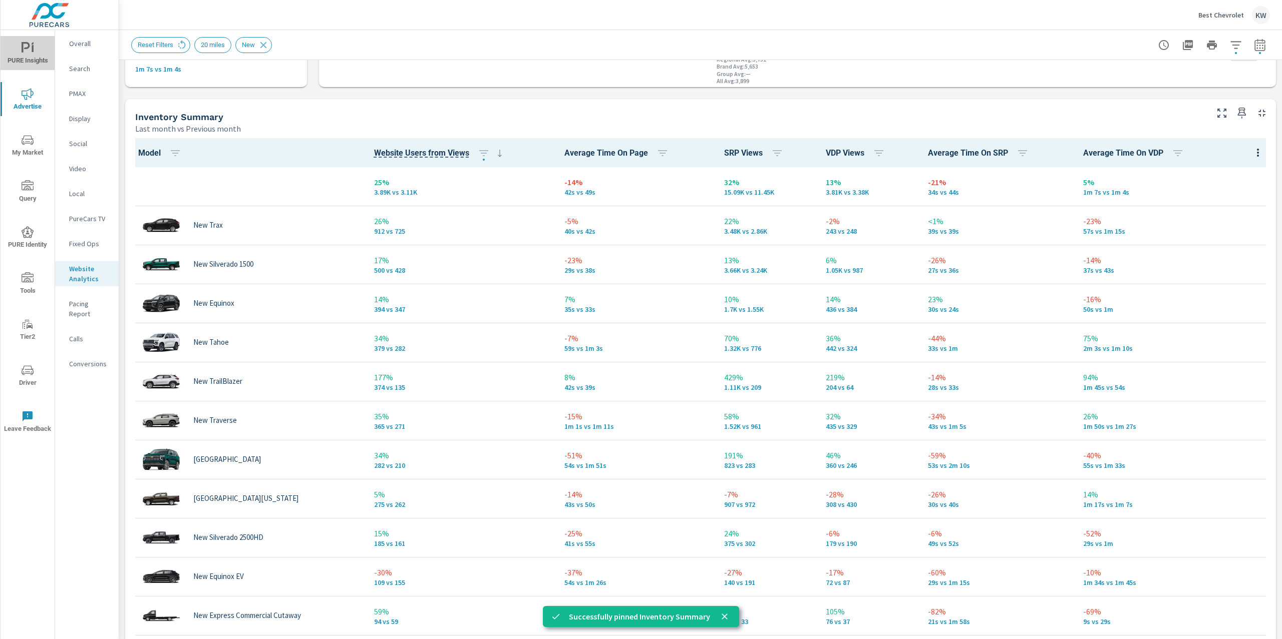
click at [30, 44] on icon "nav menu" at bounding box center [28, 48] width 12 height 12
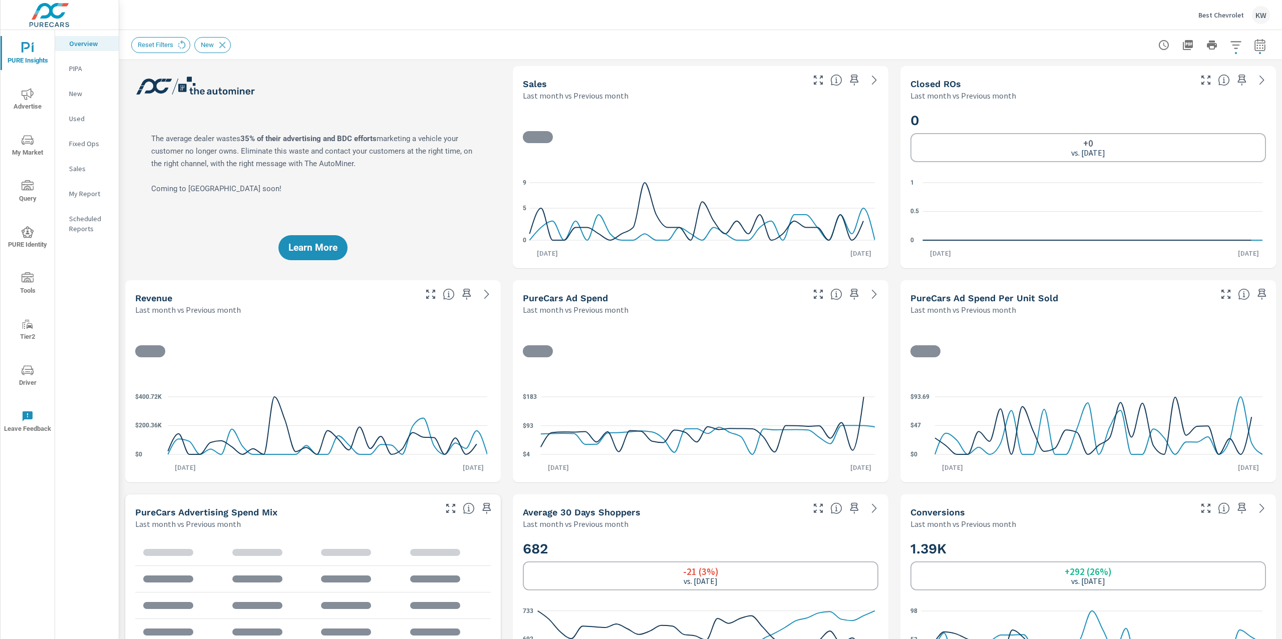
click at [88, 195] on p "My Report" at bounding box center [90, 194] width 42 height 10
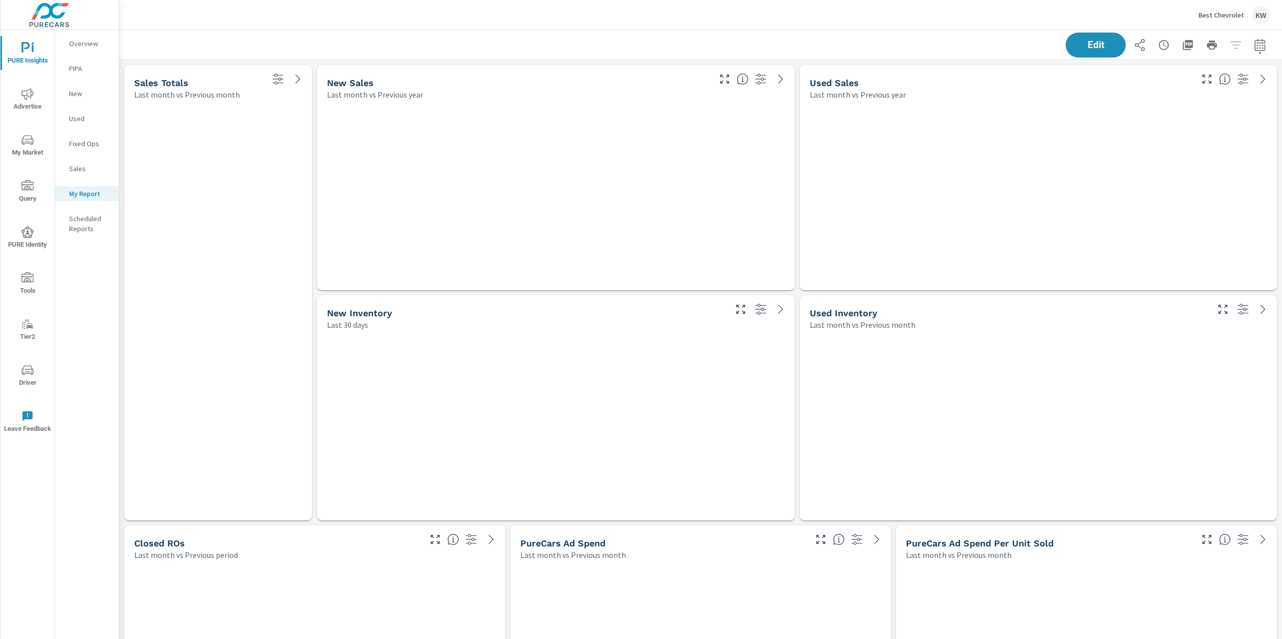
scroll to position [5783, 1174]
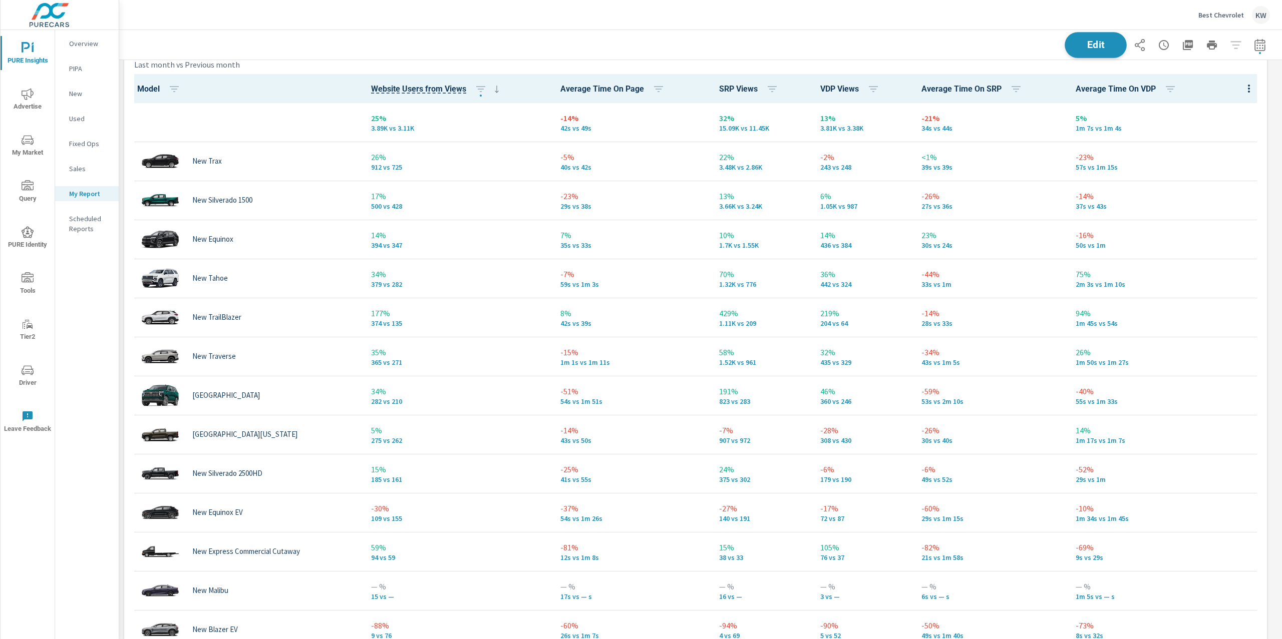
scroll to position [5783, 1174]
click at [1084, 46] on span "Edit" at bounding box center [1095, 45] width 41 height 10
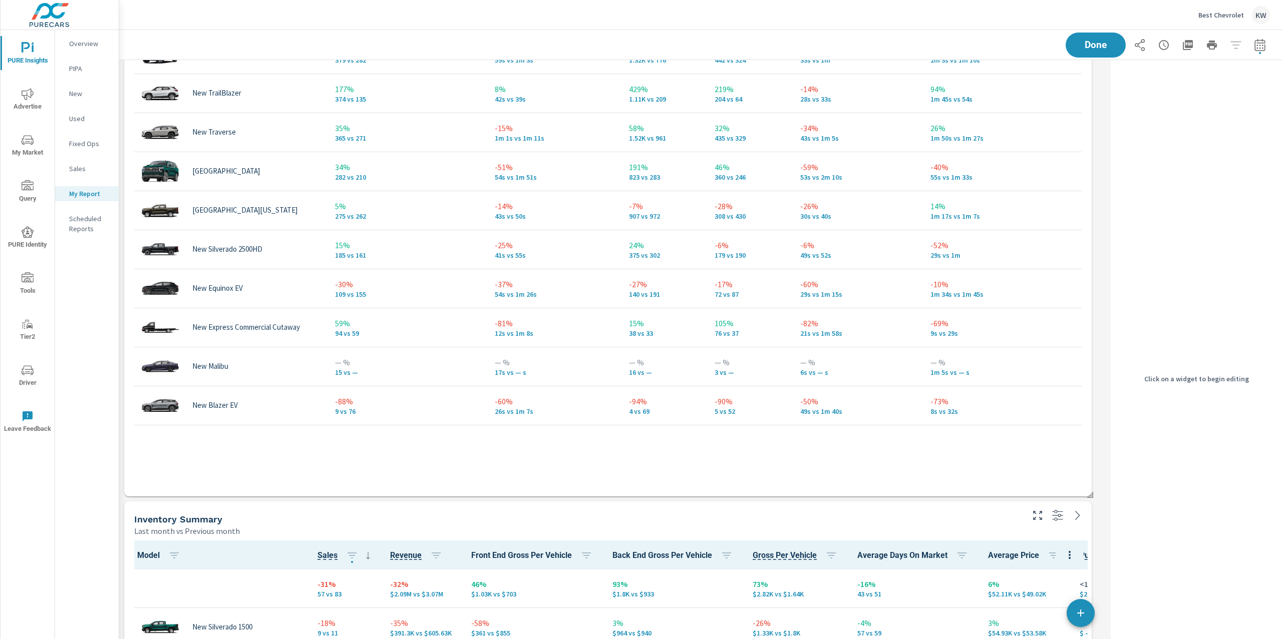
scroll to position [1534, 0]
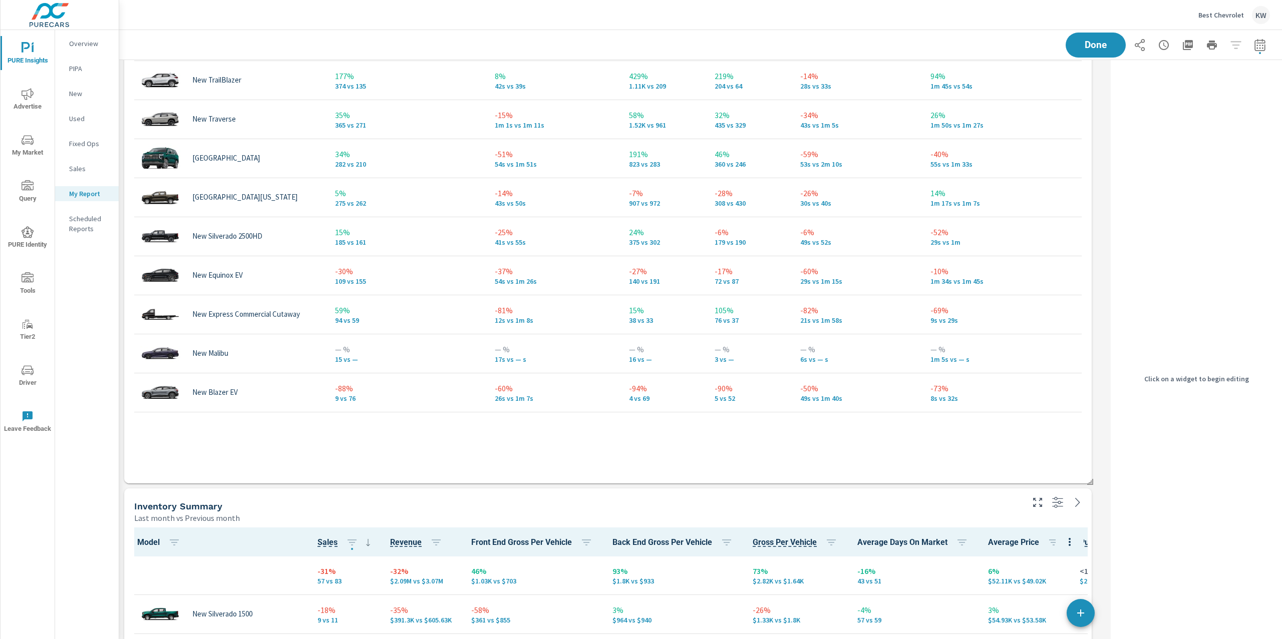
drag, startPoint x: 1089, startPoint y: 478, endPoint x: 1085, endPoint y: 437, distance: 41.7
click at [1089, 478] on span at bounding box center [1086, 479] width 10 height 10
click at [1090, 477] on span at bounding box center [1086, 479] width 10 height 10
click at [1091, 469] on div "Inventory Summary Last month vs Previous month Model Website Users from Views A…" at bounding box center [607, 141] width 967 height 686
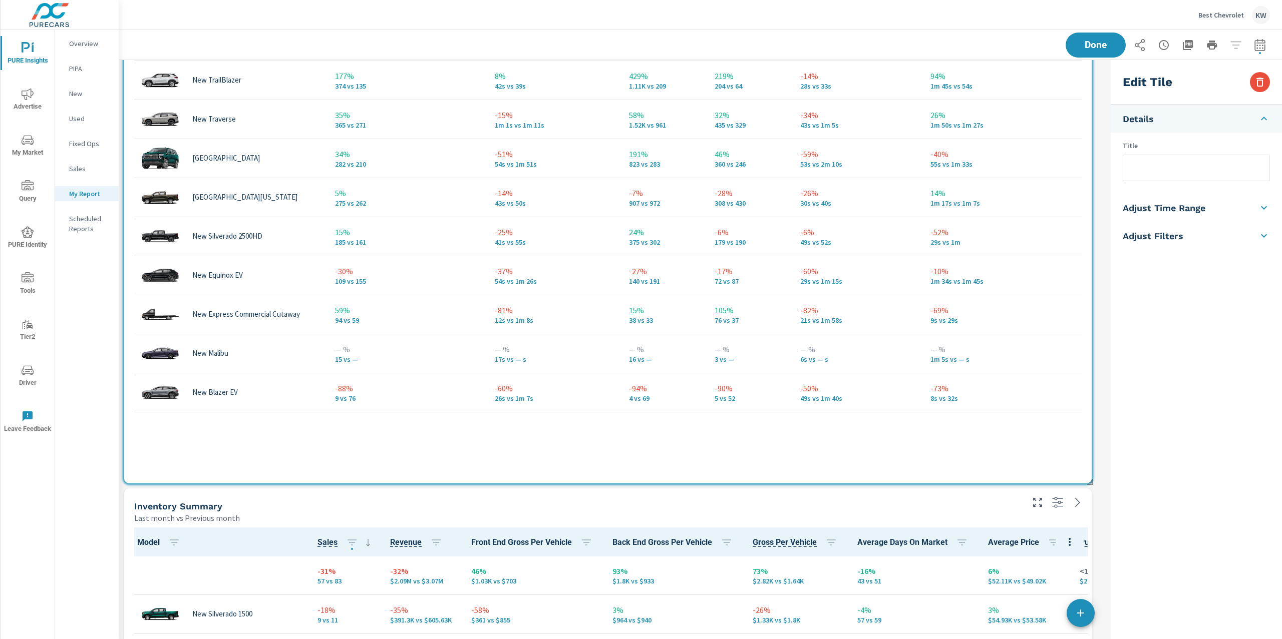
drag, startPoint x: 1085, startPoint y: 437, endPoint x: 1083, endPoint y: 431, distance: 5.7
click at [1083, 431] on div "Model Website Users from Views Average Time On Page SRP Views VDP Views Average…" at bounding box center [607, 158] width 967 height 651
click at [1082, 396] on tbody "25% 3.89K vs 3.11K -14% 42s vs 49s 32% 15.09K vs 11.45K 13% 3.81K vs 3.38K -21%…" at bounding box center [607, 139] width 959 height 547
drag, startPoint x: 1087, startPoint y: 482, endPoint x: 1087, endPoint y: 394, distance: 88.1
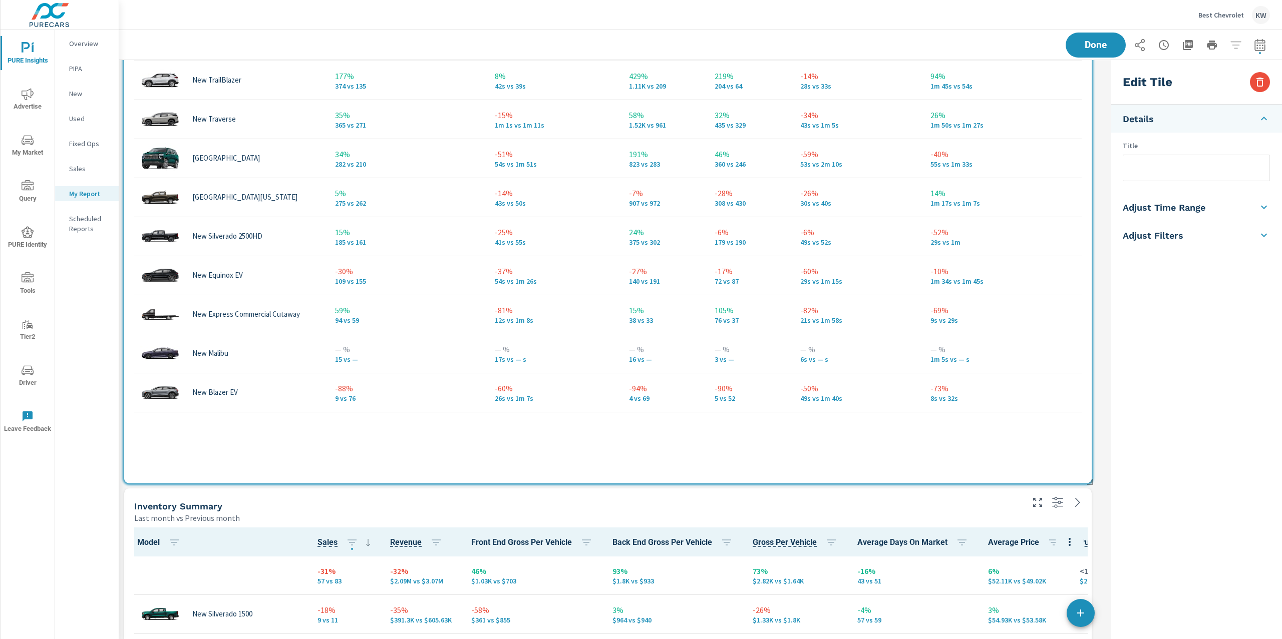
click at [1087, 481] on span at bounding box center [1086, 479] width 10 height 10
click at [1088, 474] on span at bounding box center [1086, 479] width 10 height 10
click at [1089, 456] on div "Model Website Users from Views Average Time On Page SRP Views VDP Views Average…" at bounding box center [607, 158] width 967 height 651
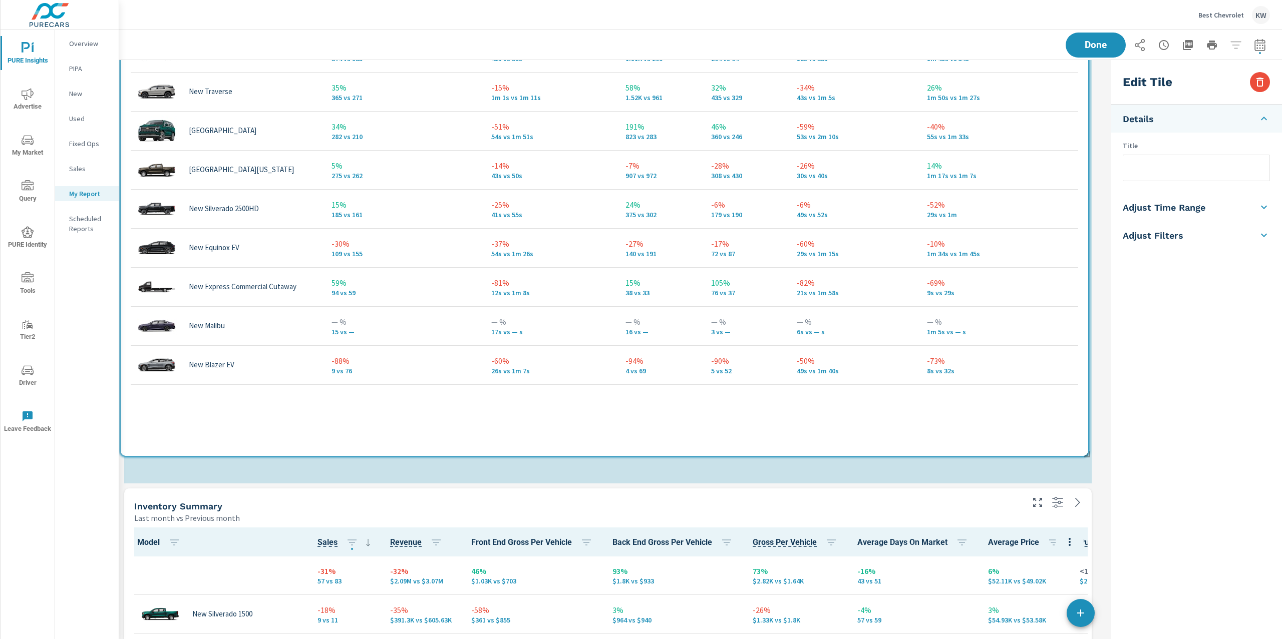
drag, startPoint x: 1087, startPoint y: 394, endPoint x: 1086, endPoint y: 384, distance: 9.6
click at [1086, 384] on div "Model Website Users from Views Average Time On Page SRP Views VDP Views Average…" at bounding box center [604, 130] width 967 height 651
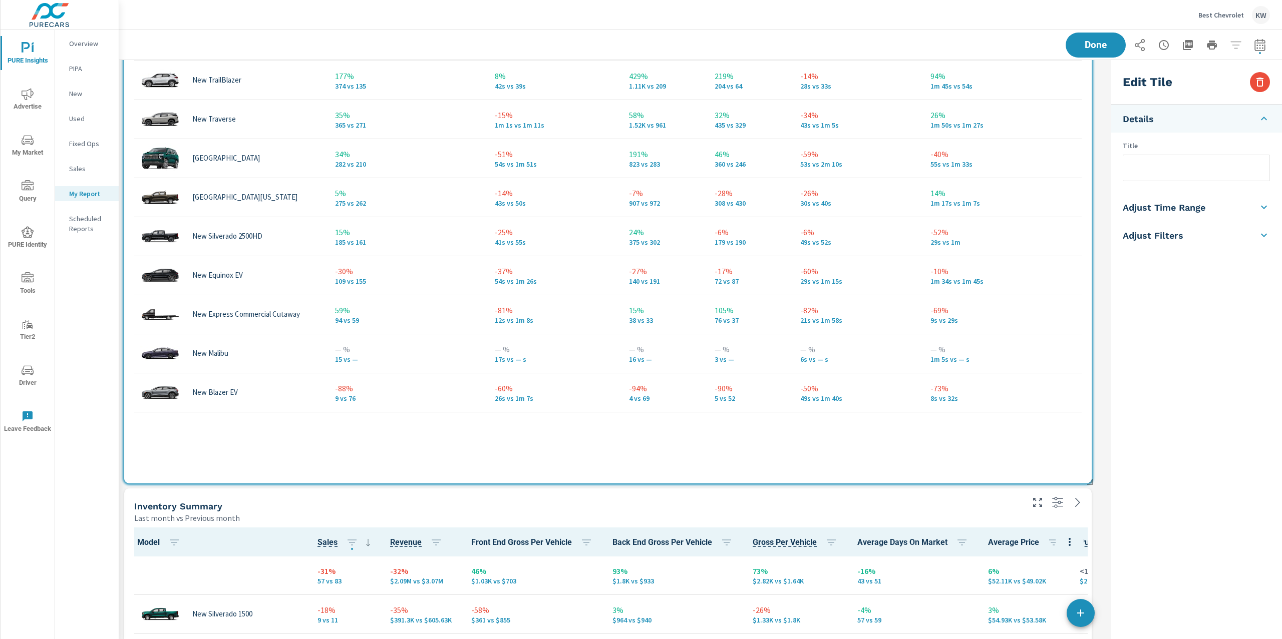
click at [1090, 298] on div "Model Website Users from Views Average Time On Page SRP Views VDP Views Average…" at bounding box center [607, 158] width 967 height 651
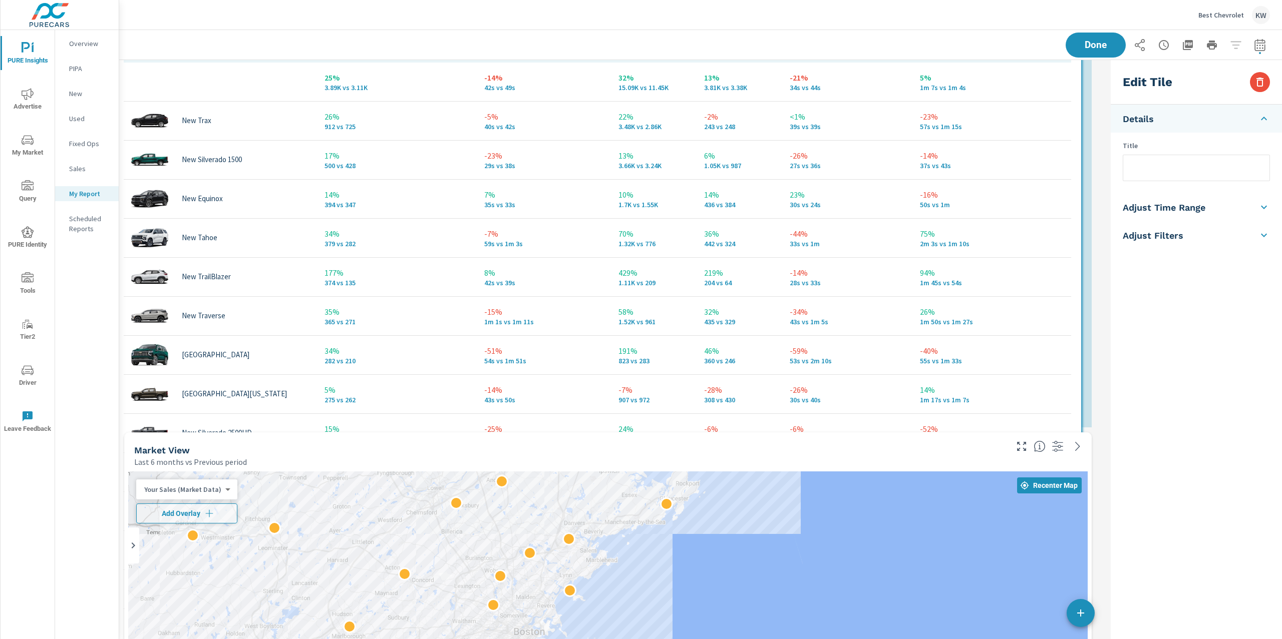
scroll to position [2674, 0]
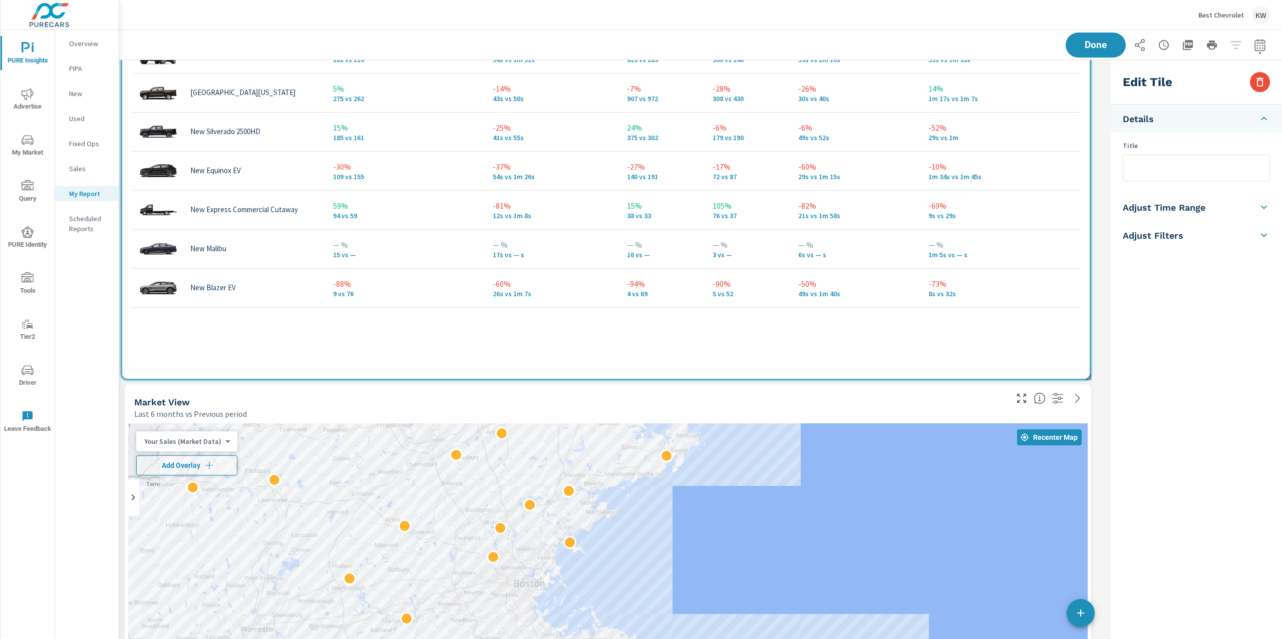
drag, startPoint x: 834, startPoint y: 125, endPoint x: 832, endPoint y: 363, distance: 238.3
click at [832, 363] on div "Model Website Users from Views Average Time On Page SRP Views VDP Views Average…" at bounding box center [605, 53] width 959 height 643
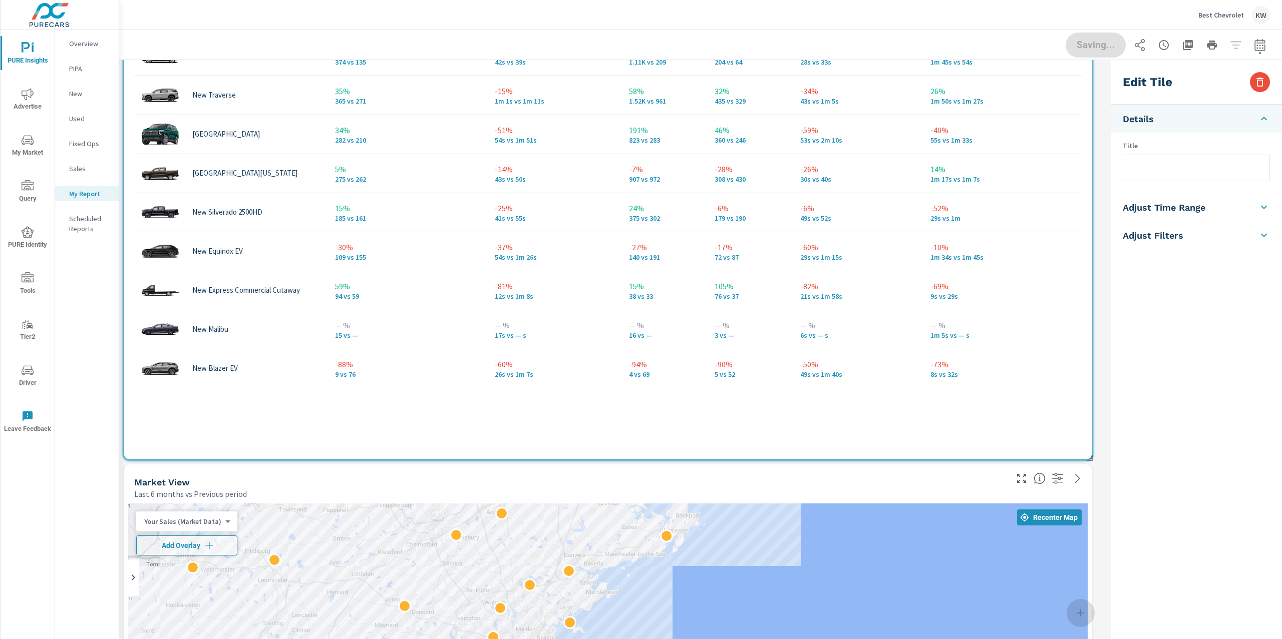
scroll to position [2585, 0]
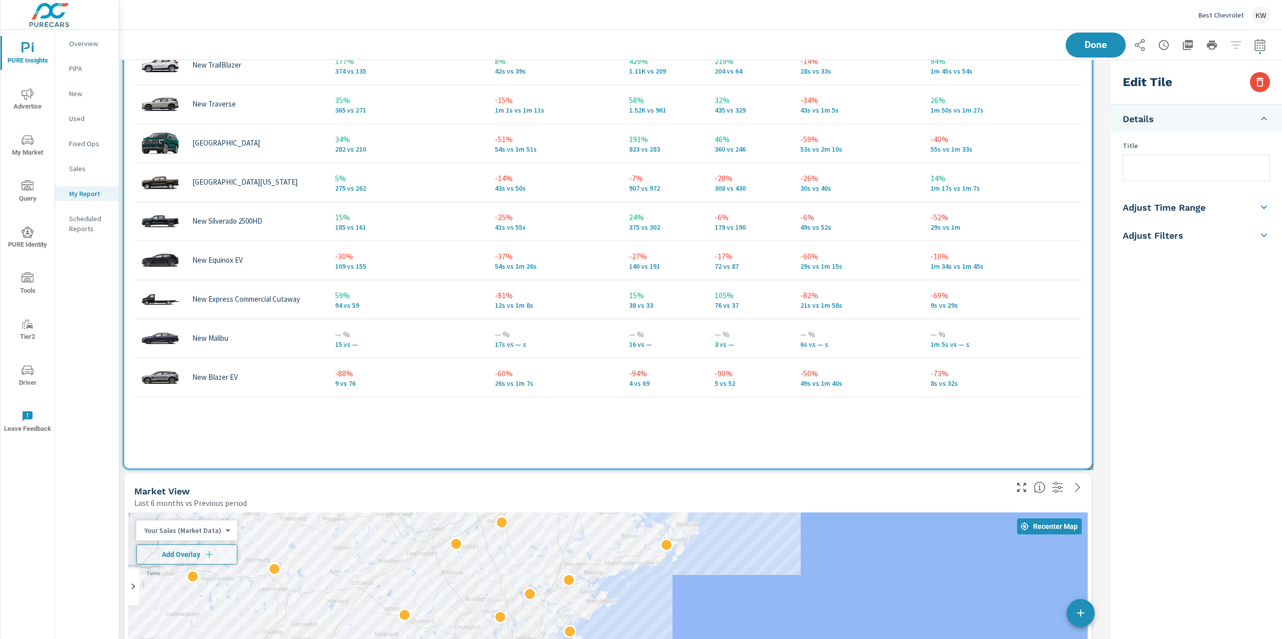
click at [1089, 465] on span at bounding box center [1086, 464] width 10 height 10
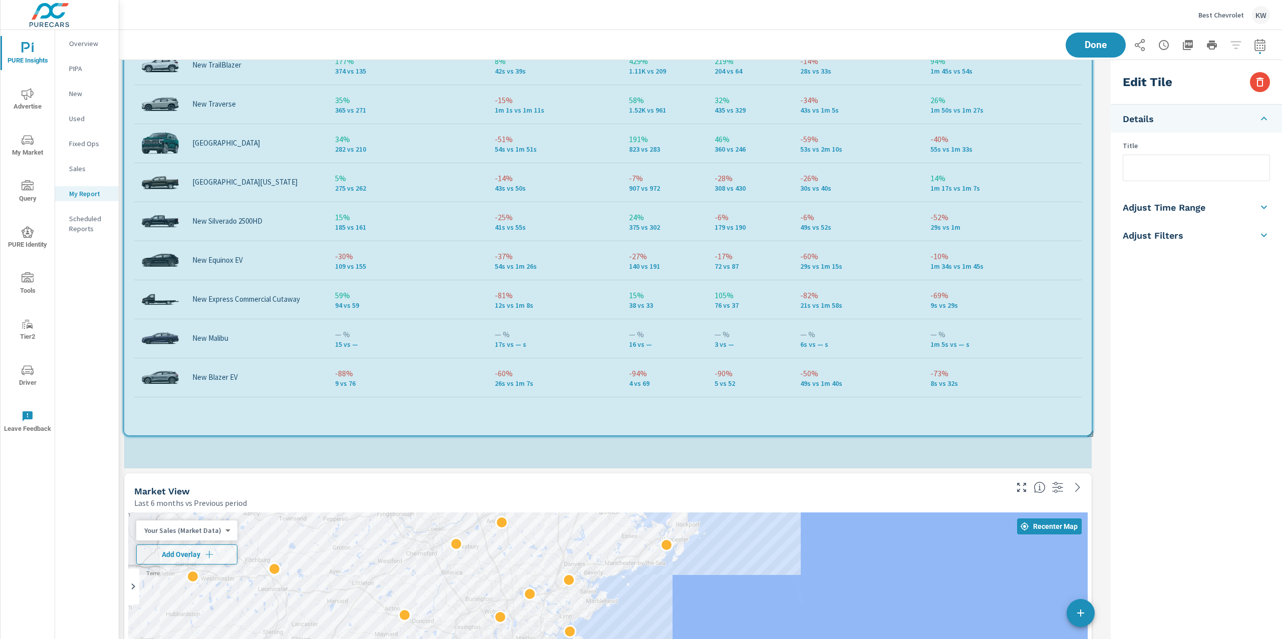
drag, startPoint x: 1087, startPoint y: 445, endPoint x: 1089, endPoint y: 408, distance: 37.1
click at [1088, 413] on div "Market View Last 6 months vs Previous period ← Move left → Move right ↑ Move up…" at bounding box center [612, 356] width 987 height 5762
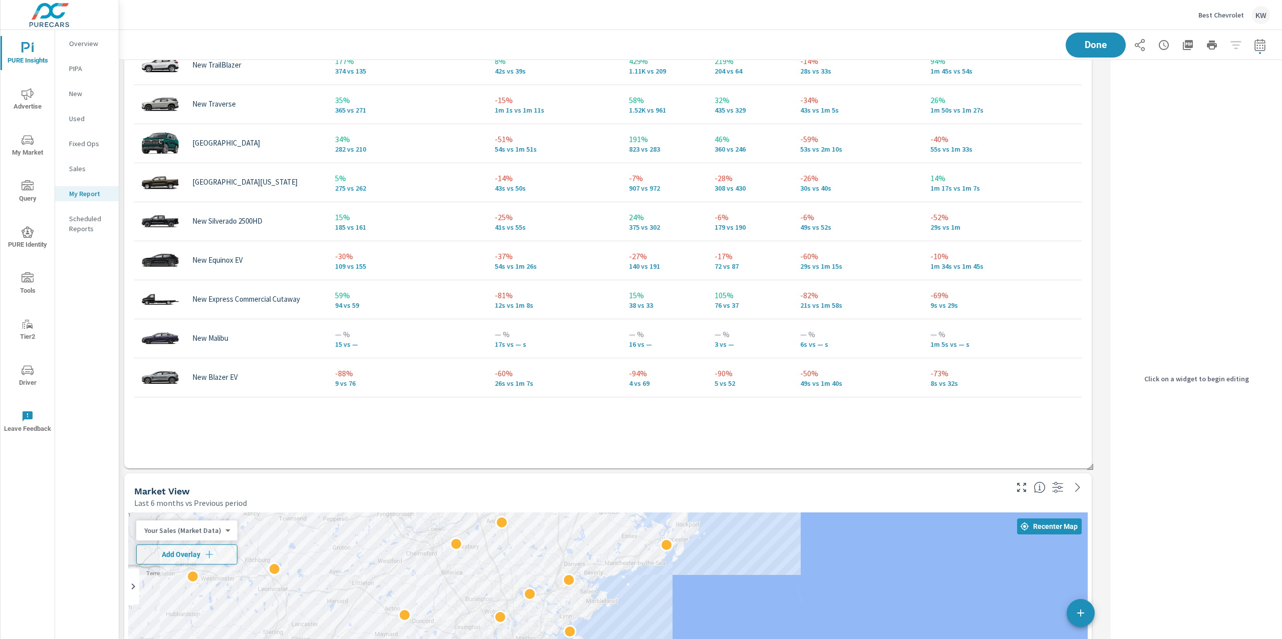
click at [1088, 467] on span at bounding box center [1086, 464] width 10 height 10
click at [1088, 465] on span at bounding box center [1086, 464] width 10 height 10
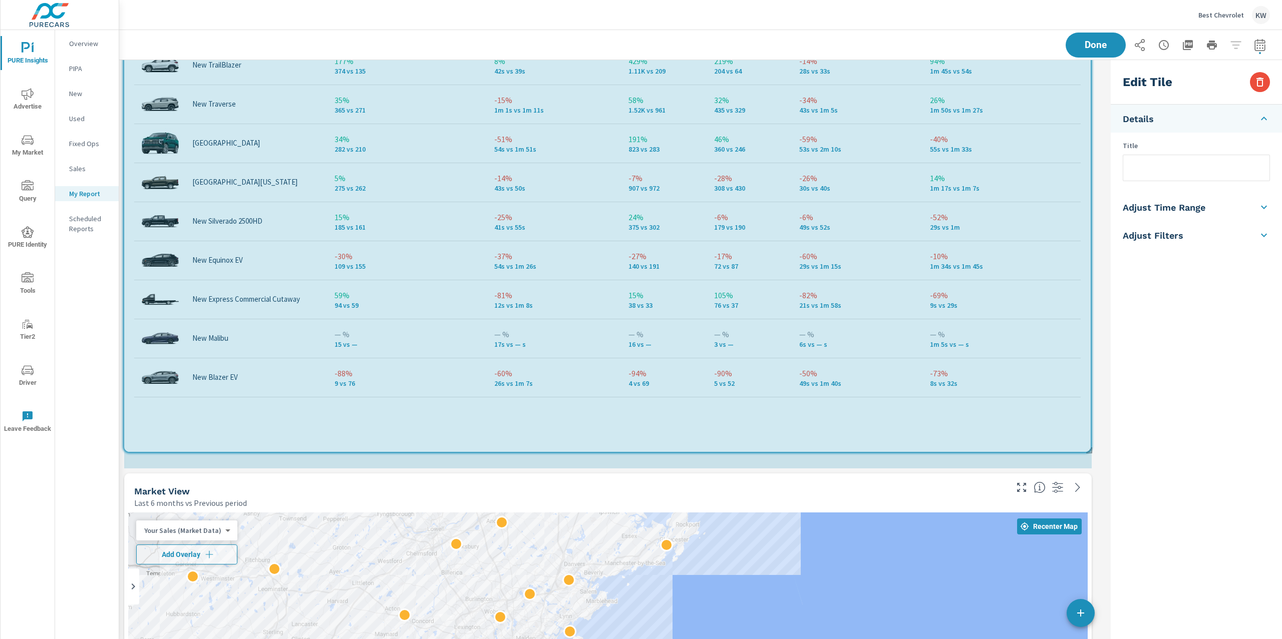
drag, startPoint x: 1088, startPoint y: 445, endPoint x: 1087, endPoint y: 410, distance: 35.0
click at [1087, 423] on div "Market View Last 6 months vs Previous period ← Move left → Move right ↑ Move up…" at bounding box center [612, 356] width 987 height 5762
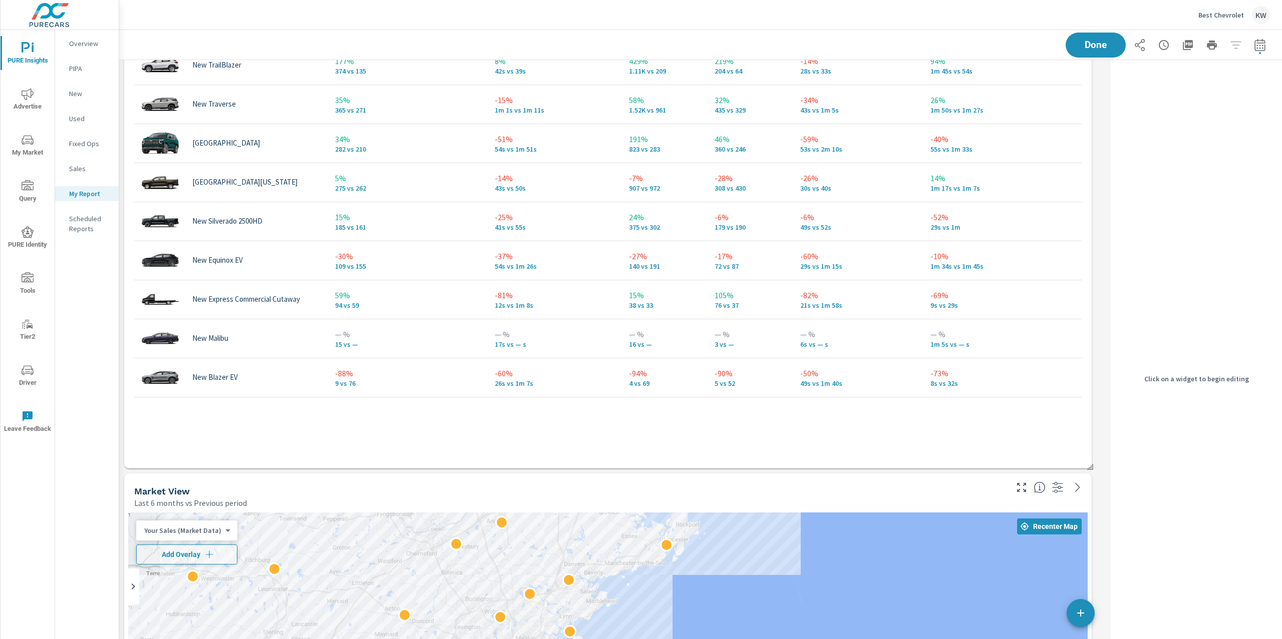
click at [1087, 392] on tbody "25% 3.89K vs 3.11K -14% 42s vs 49s 32% 15.09K vs 11.45K 13% 3.81K vs 3.38K -21%…" at bounding box center [607, 124] width 959 height 547
drag, startPoint x: 1087, startPoint y: 392, endPoint x: 1085, endPoint y: 460, distance: 68.1
click at [1086, 396] on tbody "25% 3.89K vs 3.11K -14% 42s vs 49s 32% 15.09K vs 11.45K 13% 3.81K vs 3.38K -21%…" at bounding box center [607, 124] width 959 height 547
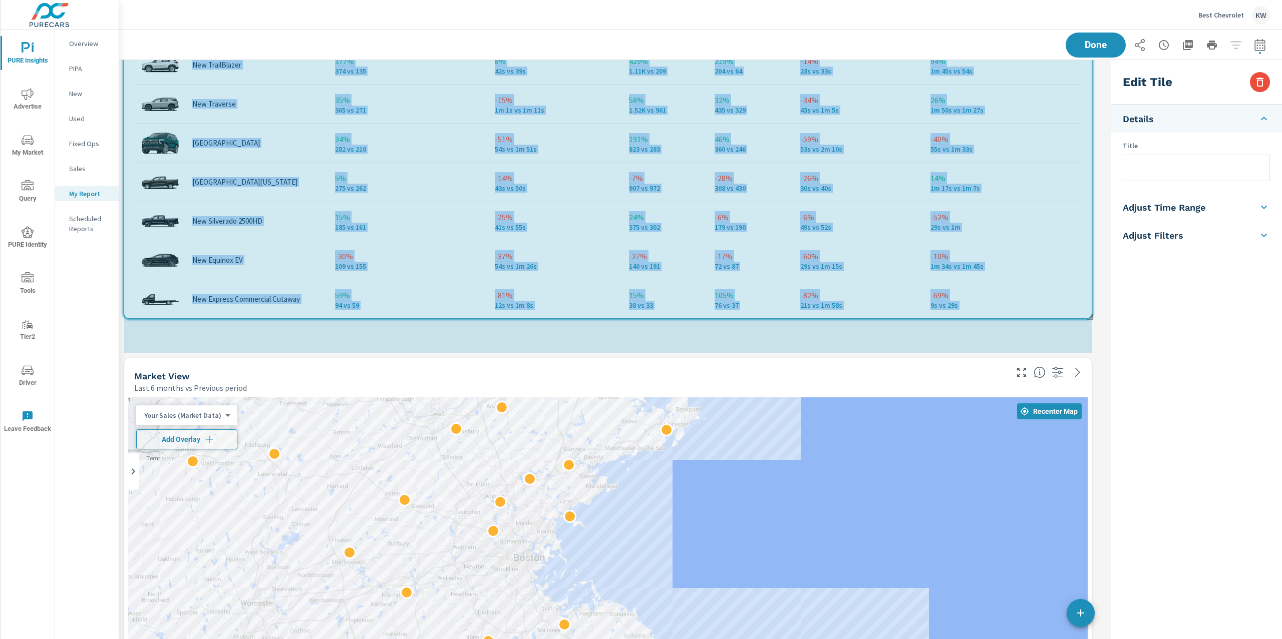
scroll to position [5, 5]
drag, startPoint x: 1087, startPoint y: 466, endPoint x: 1091, endPoint y: 380, distance: 85.7
click at [1090, 375] on div "Market View Last 6 months vs Previous period ← Move left → Move right ↑ Move up…" at bounding box center [612, 298] width 987 height 5647
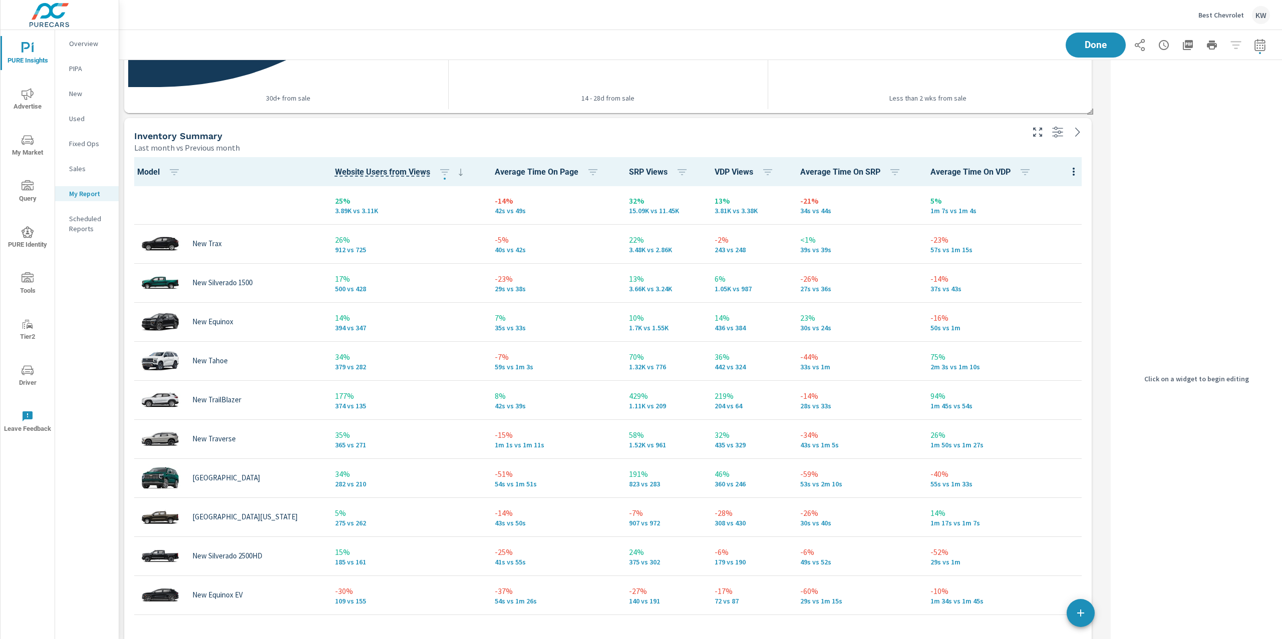
scroll to position [2242, 0]
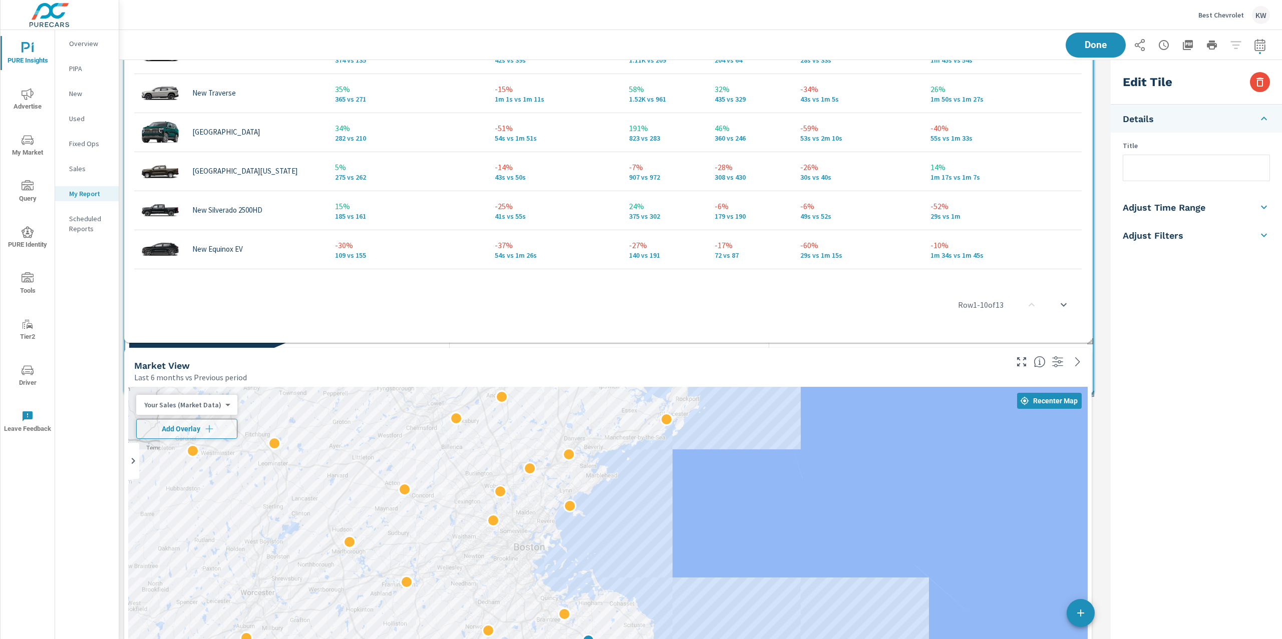
scroll to position [2705, 0]
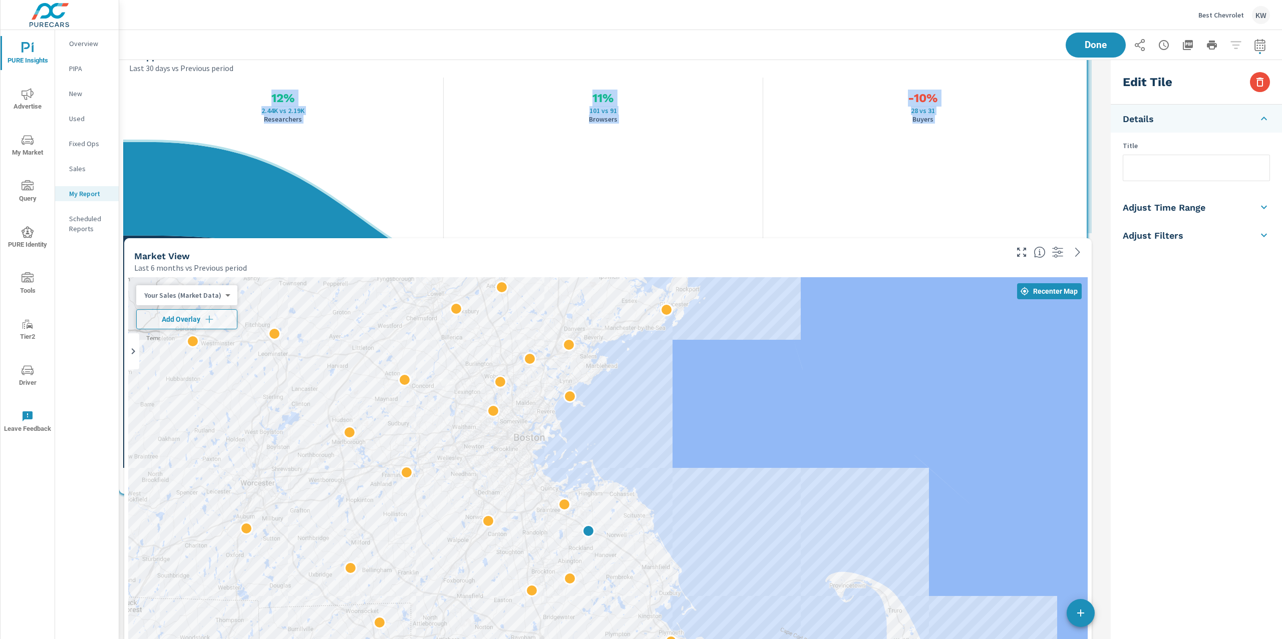
drag, startPoint x: 840, startPoint y: 113, endPoint x: 835, endPoint y: 486, distance: 373.5
click at [835, 486] on div "Market View Last 6 months vs Previous period ← Move left → Move right ↑ Move up…" at bounding box center [612, 178] width 987 height 5647
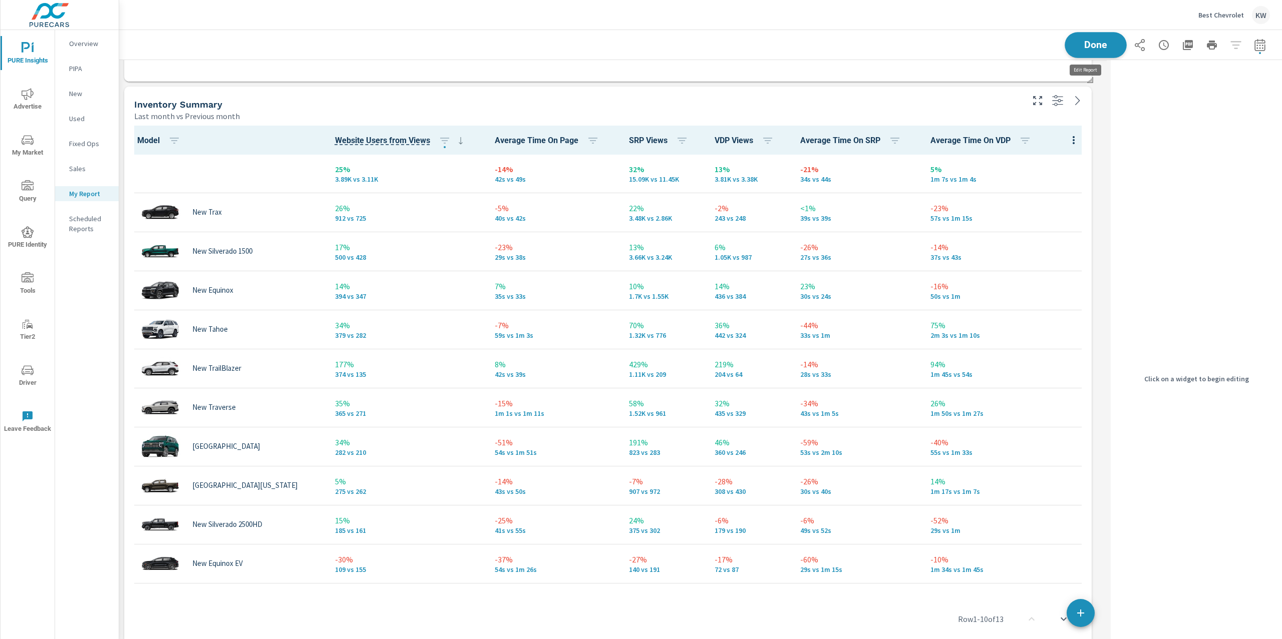
scroll to position [5668, 998]
click at [1089, 52] on button "Done" at bounding box center [1095, 45] width 62 height 26
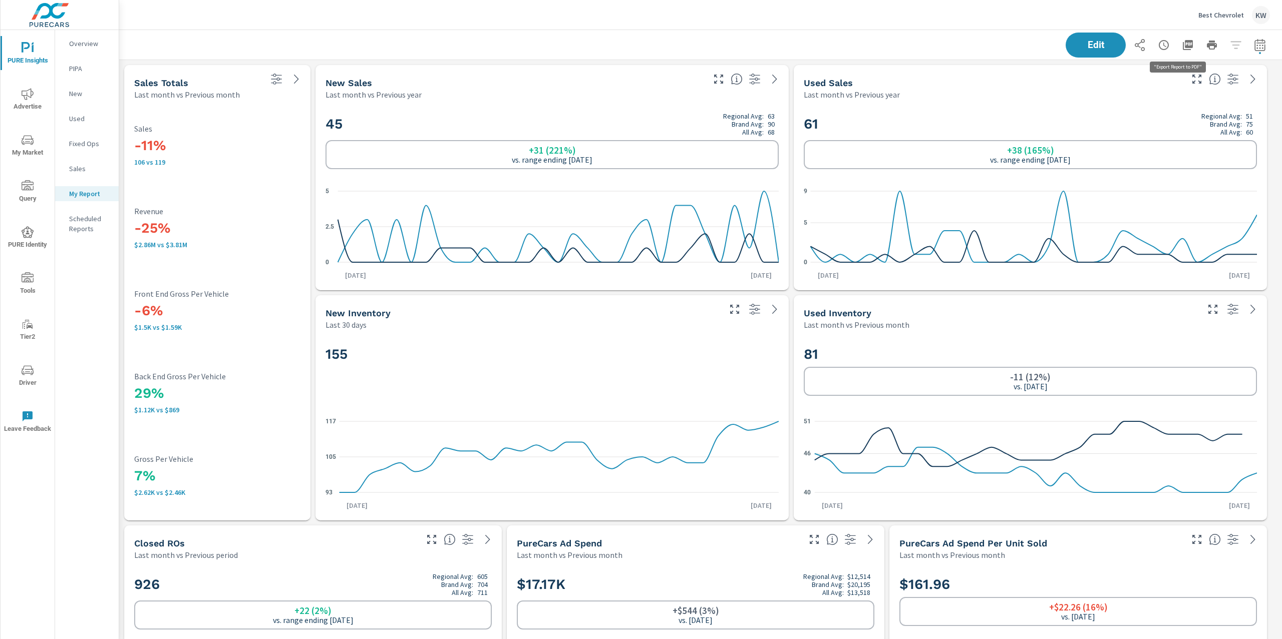
scroll to position [5668, 1174]
click at [1183, 47] on icon "button" at bounding box center [1188, 45] width 10 height 10
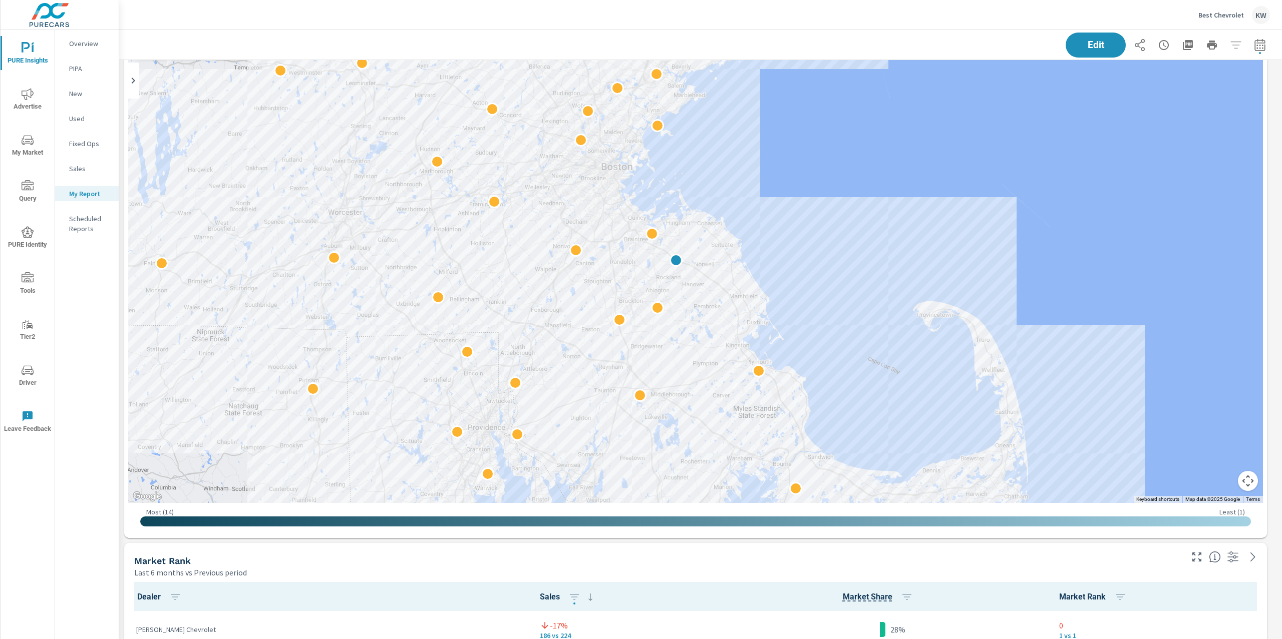
scroll to position [2896, 0]
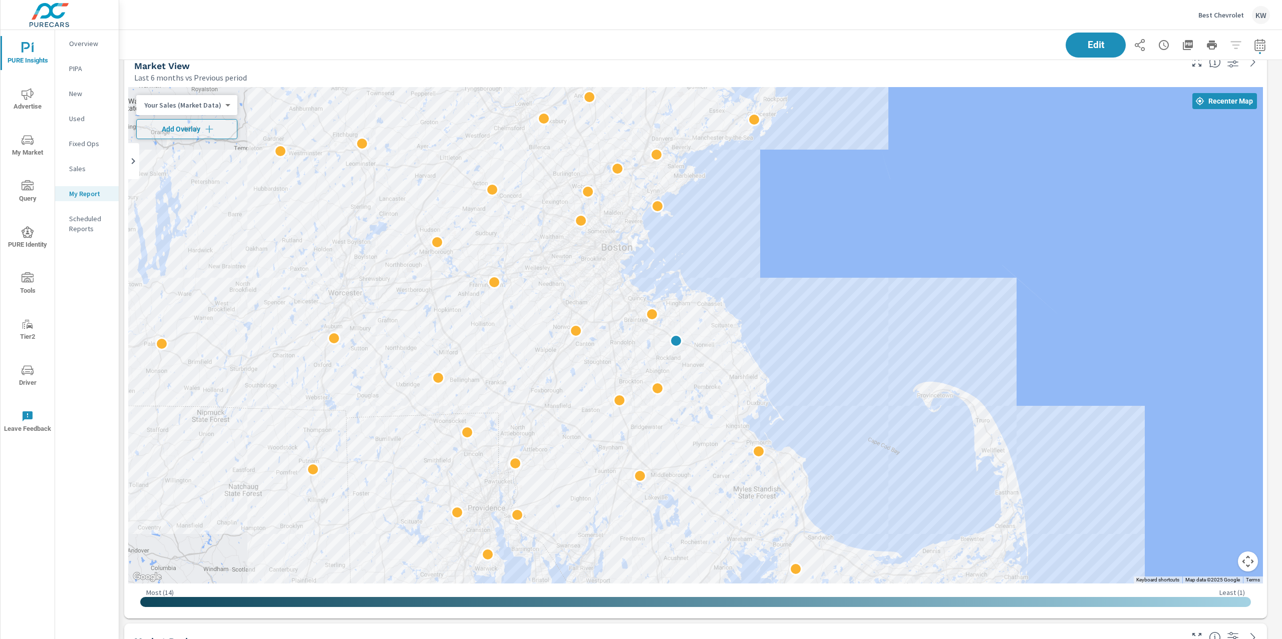
click at [1281, 395] on div "PURE Insights Report Best Chevrolet Report date range: Jul 01, 2025 - Jul 31, 2…" at bounding box center [700, 334] width 1162 height 609
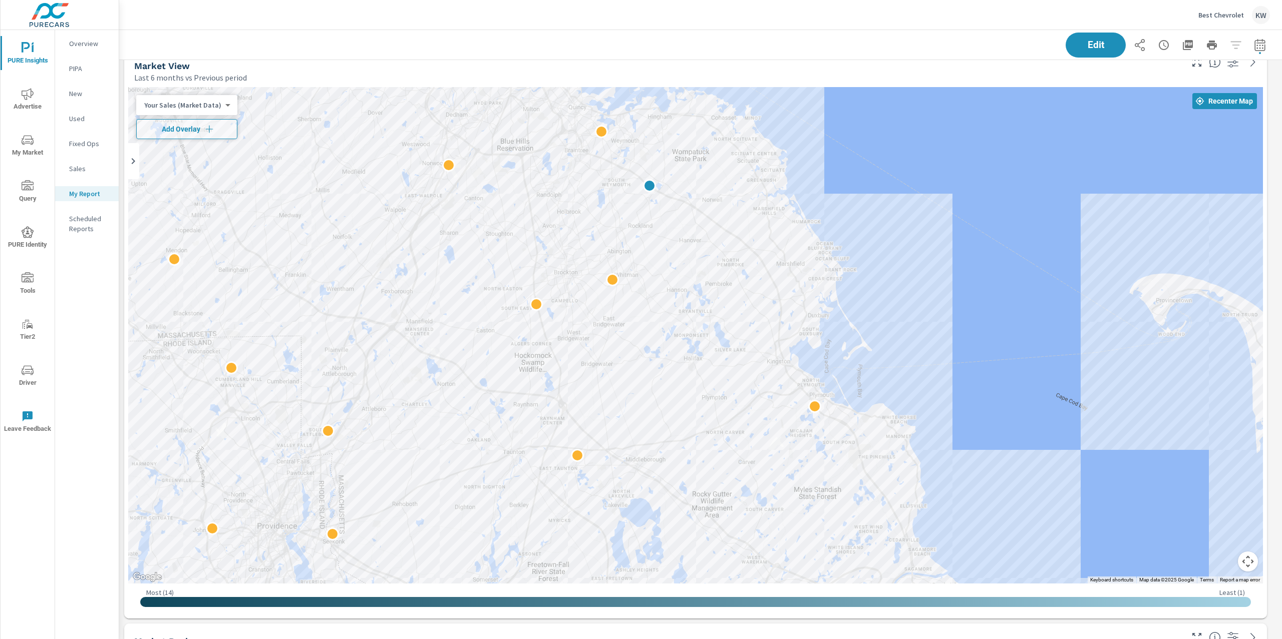
drag, startPoint x: 777, startPoint y: 318, endPoint x: 1068, endPoint y: 219, distance: 307.3
click at [1068, 219] on div at bounding box center [695, 335] width 1134 height 497
click at [204, 105] on p "Your Sales (Market Data)" at bounding box center [182, 105] width 77 height 9
click at [181, 138] on li "Total Market Sales" at bounding box center [185, 137] width 98 height 16
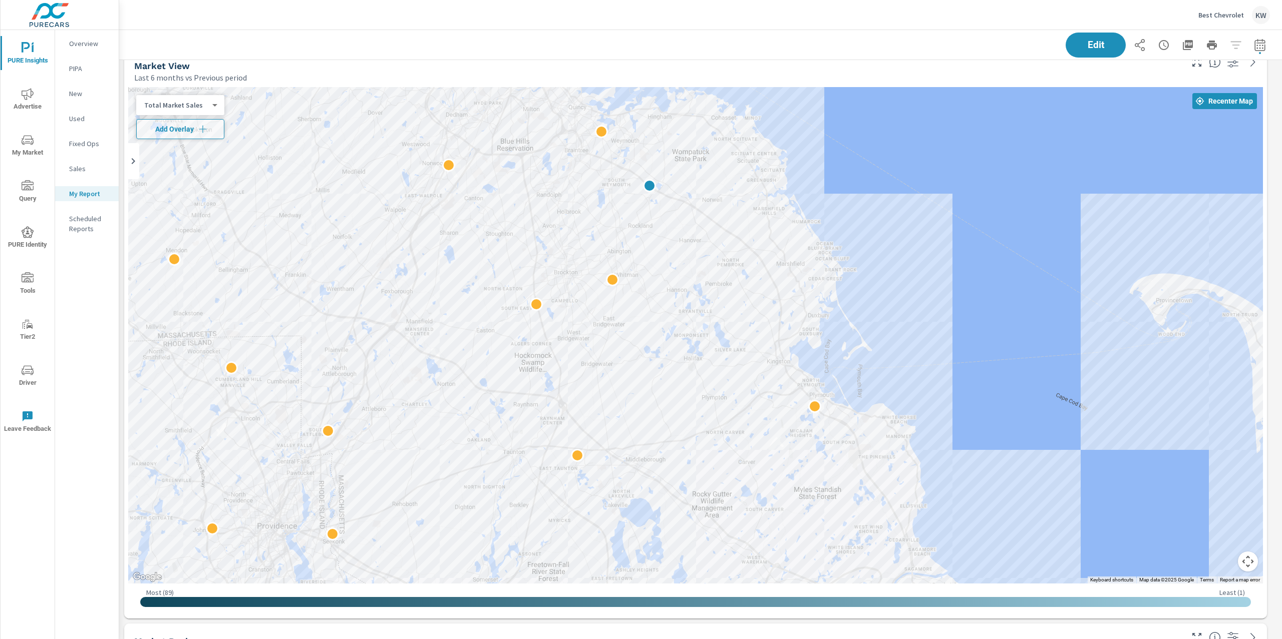
click at [211, 106] on div "Total Market Sales" at bounding box center [176, 106] width 80 height 10
click at [195, 151] on li "Population" at bounding box center [185, 153] width 98 height 16
click at [213, 106] on body "PURE Insights Advertise My Market Query PURE Identity Tools Tier2 Driver Leave …" at bounding box center [641, 319] width 1282 height 639
click at [192, 61] on li "Total Market Sales" at bounding box center [185, 57] width 98 height 16
click at [682, 351] on div at bounding box center [695, 335] width 1134 height 497
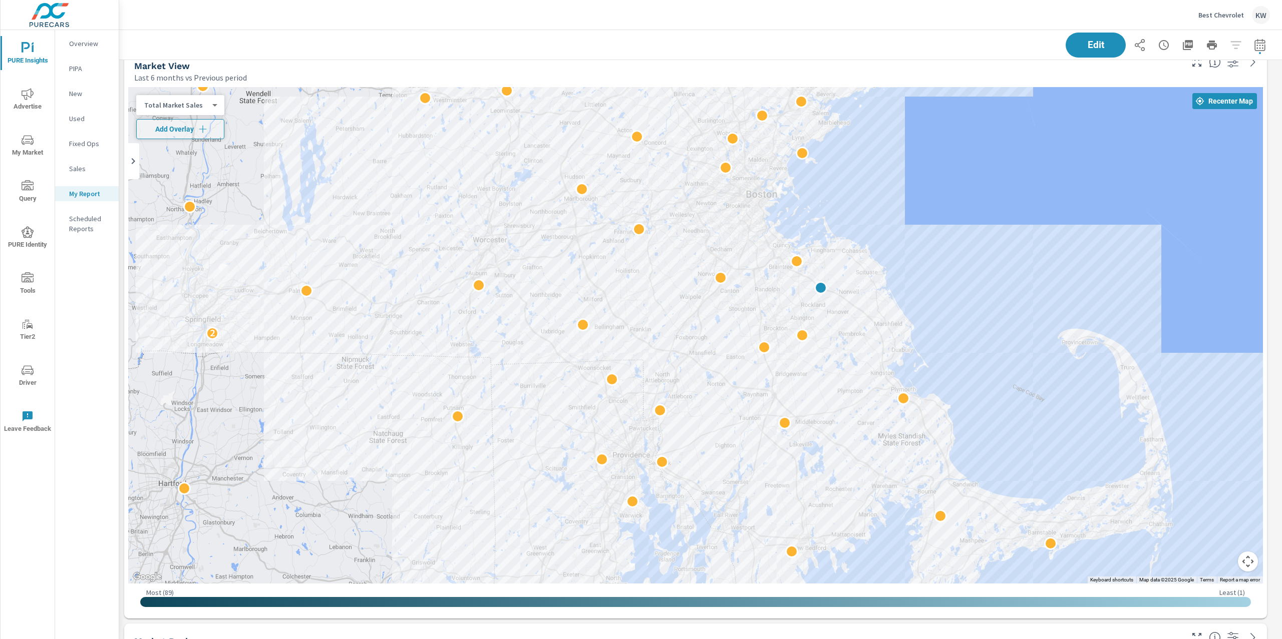
click at [200, 108] on p "Total Market Sales" at bounding box center [176, 105] width 64 height 9
click at [195, 89] on li "Your Sales (DMS)" at bounding box center [185, 89] width 98 height 16
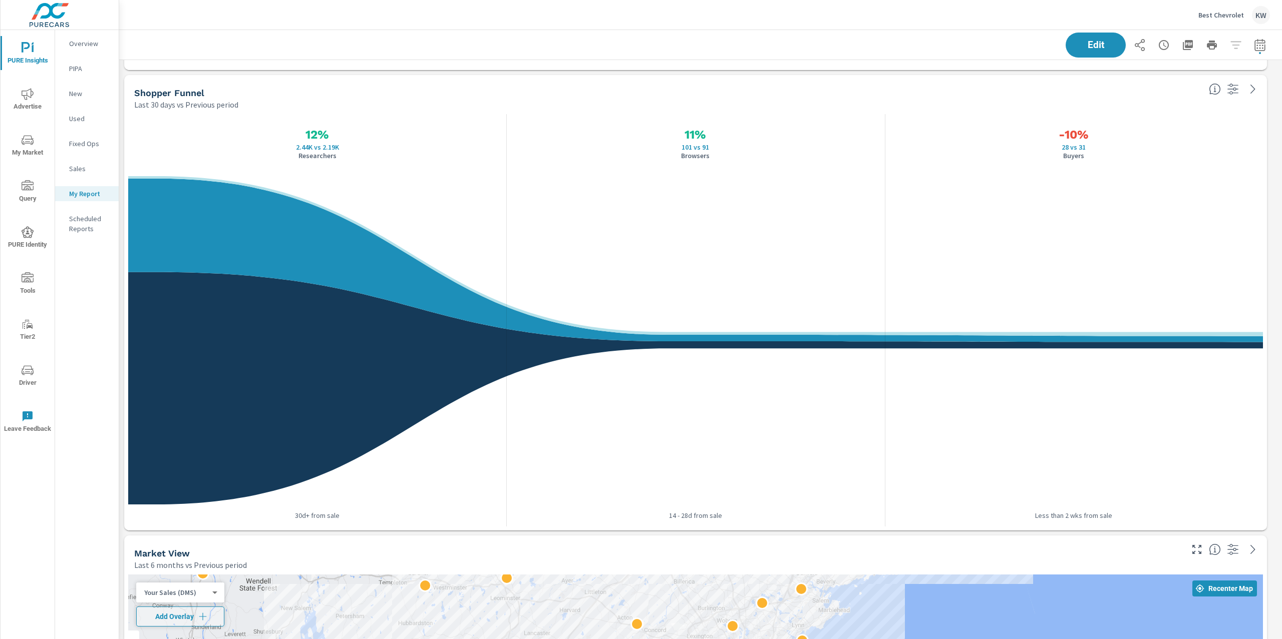
click at [1281, 287] on div "PURE Insights Report Best Chevrolet Report date range: Jul 01, 2025 - Jul 31, 2…" at bounding box center [700, 334] width 1162 height 609
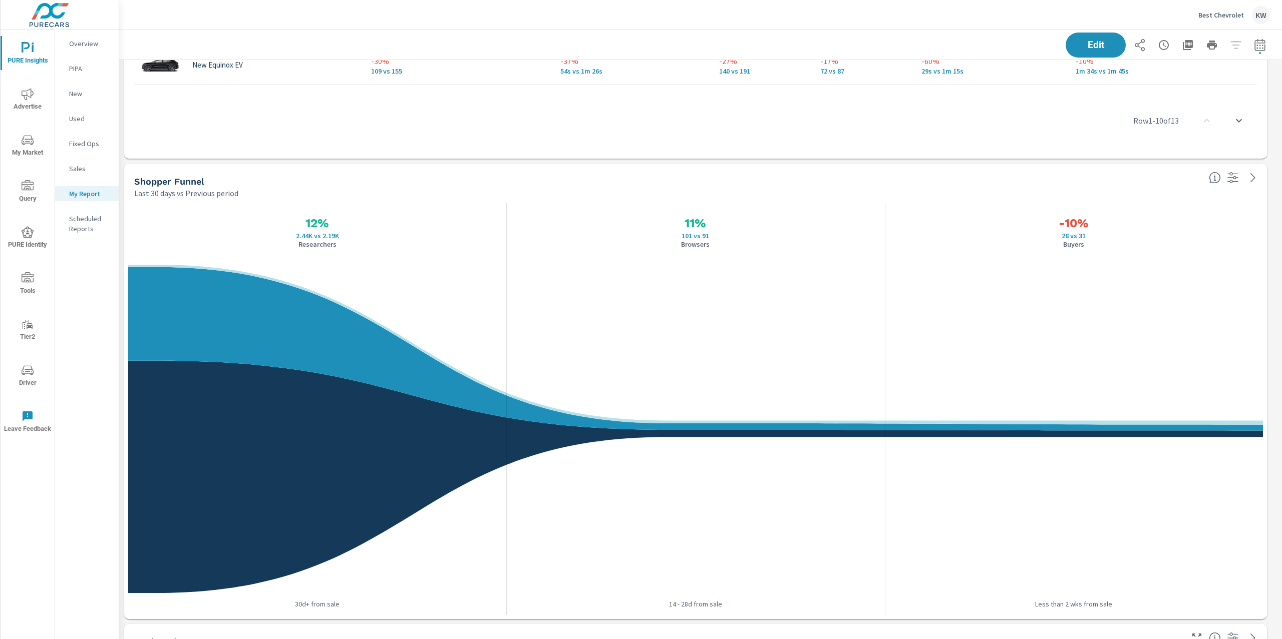
drag, startPoint x: 1281, startPoint y: 277, endPoint x: 1281, endPoint y: 263, distance: 14.0
click at [1281, 271] on div "PURE Insights Report Best Chevrolet Report date range: Jul 01, 2025 - Jul 31, 2…" at bounding box center [700, 334] width 1162 height 609
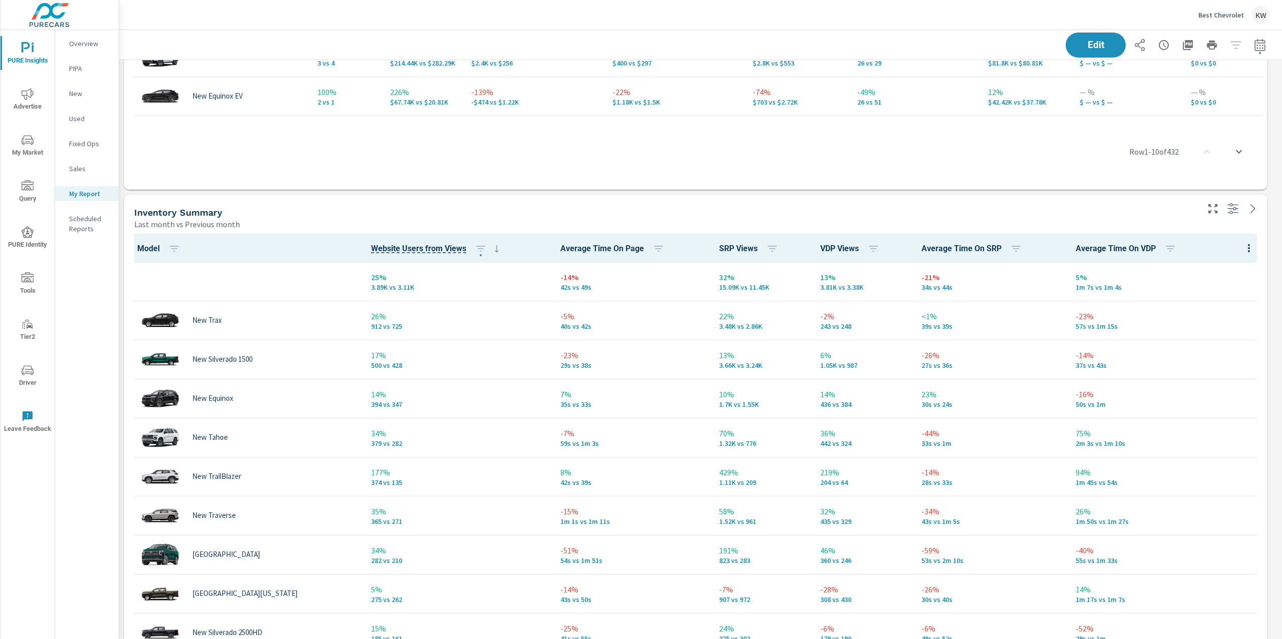
drag, startPoint x: 1281, startPoint y: 263, endPoint x: 1281, endPoint y: 258, distance: 5.5
click at [1281, 260] on div "PURE Insights Report Best Chevrolet Report date range: Jul 01, 2025 - Jul 31, 2…" at bounding box center [700, 334] width 1162 height 609
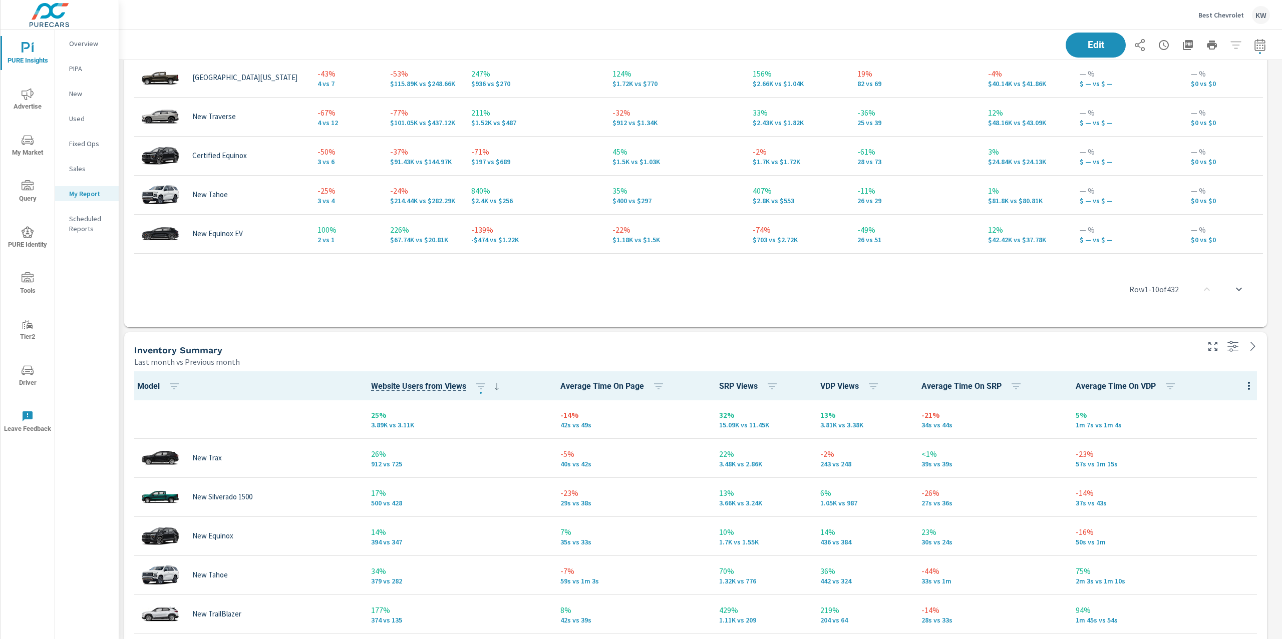
drag, startPoint x: 1281, startPoint y: 247, endPoint x: 1281, endPoint y: 238, distance: 9.5
click at [1281, 241] on div "PURE Insights Report Best Chevrolet Report date range: Jul 01, 2025 - Jul 31, 2…" at bounding box center [700, 334] width 1162 height 609
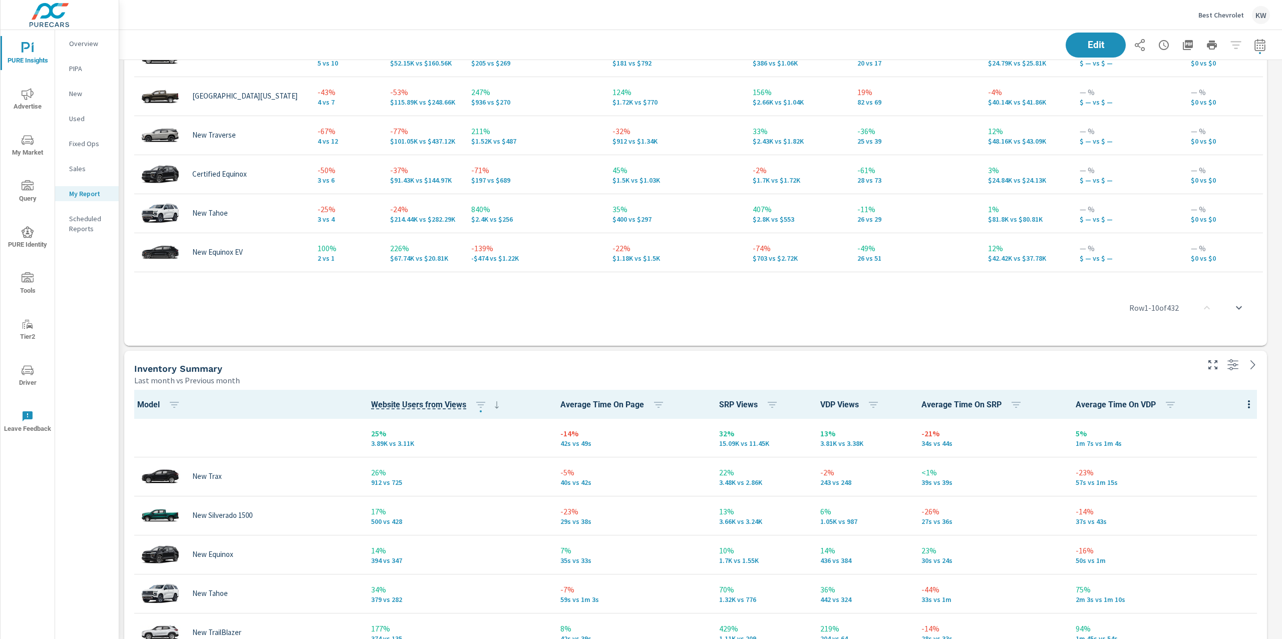
click at [1281, 238] on div "PURE Insights Report Best Chevrolet Report date range: Jul 01, 2025 - Jul 31, 2…" at bounding box center [700, 334] width 1162 height 609
click at [1281, 200] on div "PURE Insights Report Best Chevrolet Report date range: Jul 01, 2025 - Jul 31, 2…" at bounding box center [700, 334] width 1162 height 609
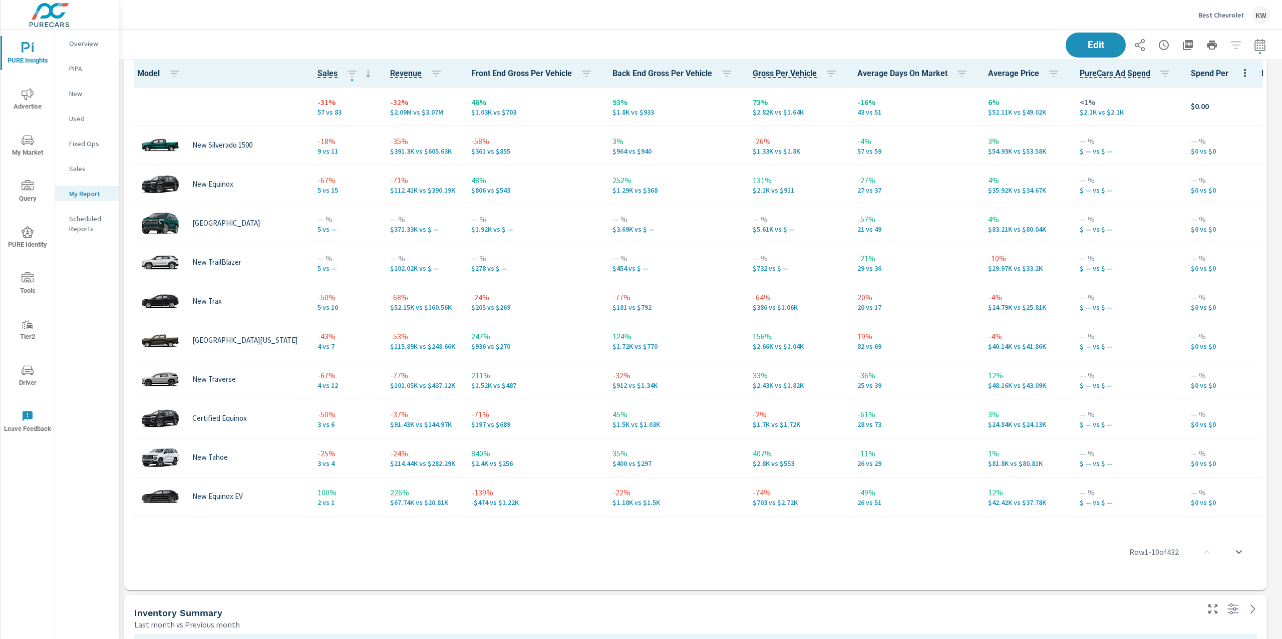
drag, startPoint x: 1281, startPoint y: 192, endPoint x: 1279, endPoint y: 176, distance: 16.1
click at [1279, 179] on div "PURE Insights Report Best Chevrolet Report date range: Jul 01, 2025 - Jul 31, 2…" at bounding box center [700, 334] width 1162 height 609
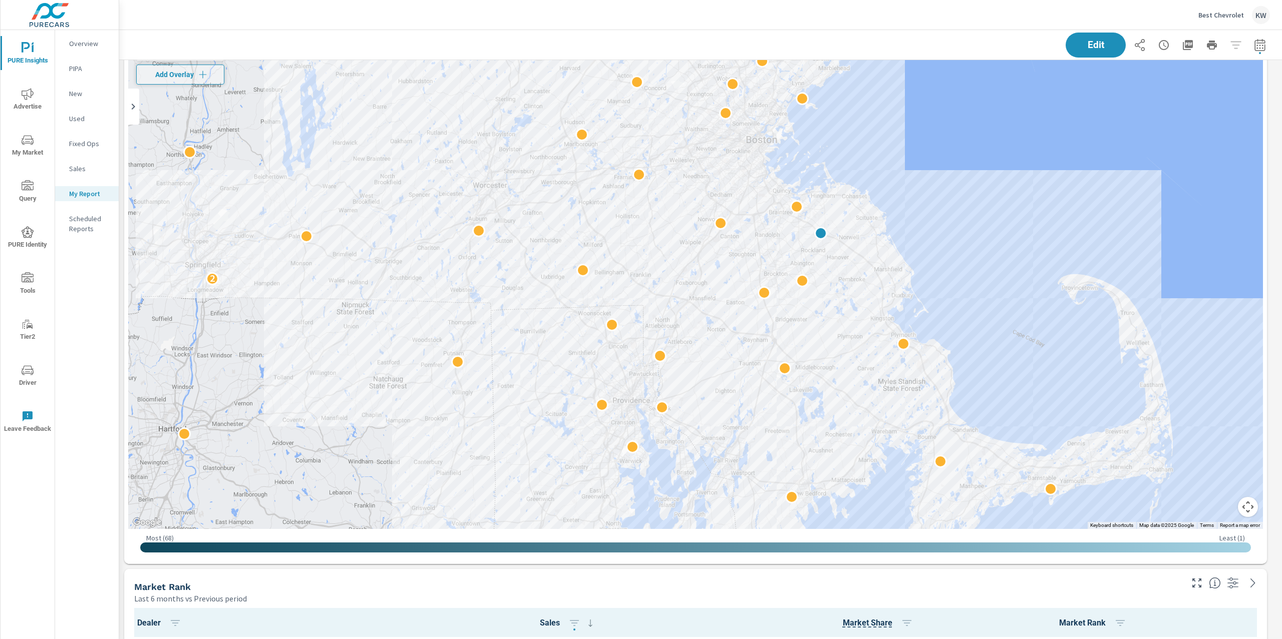
scroll to position [2948, 0]
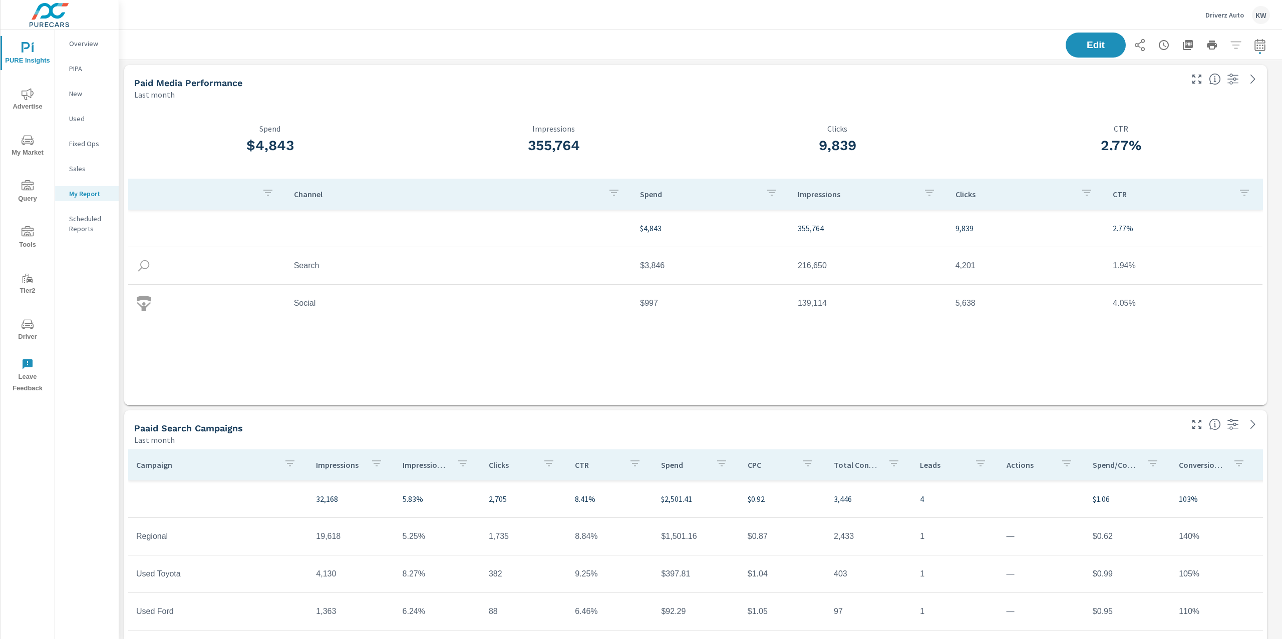
scroll to position [2099, 1174]
click at [33, 49] on icon "nav menu" at bounding box center [33, 49] width 2 height 8
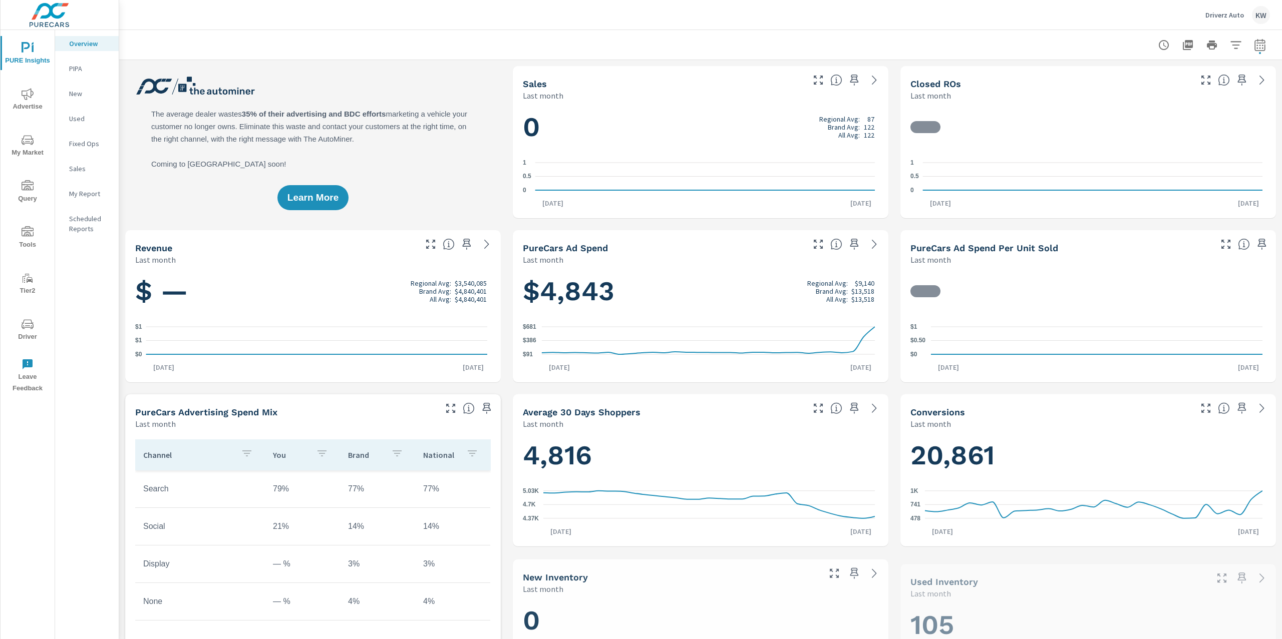
click at [1222, 14] on p "Driverz Auto" at bounding box center [1224, 15] width 39 height 9
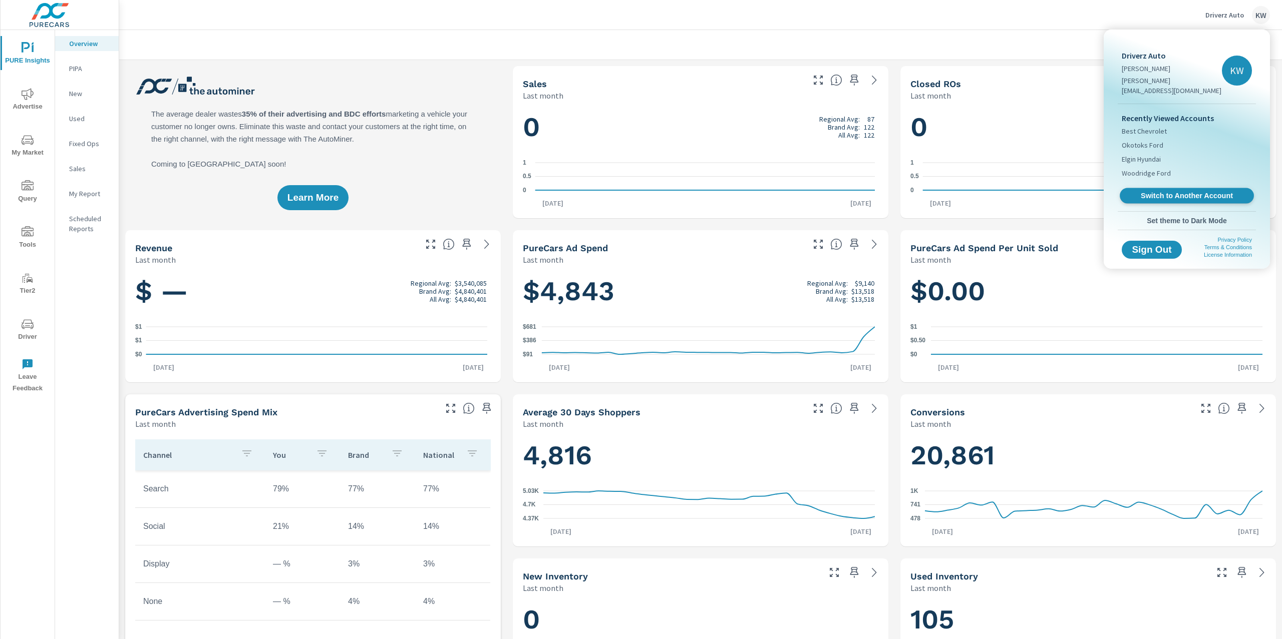
scroll to position [1, 0]
click at [1174, 191] on span "Switch to Another Account" at bounding box center [1186, 196] width 123 height 10
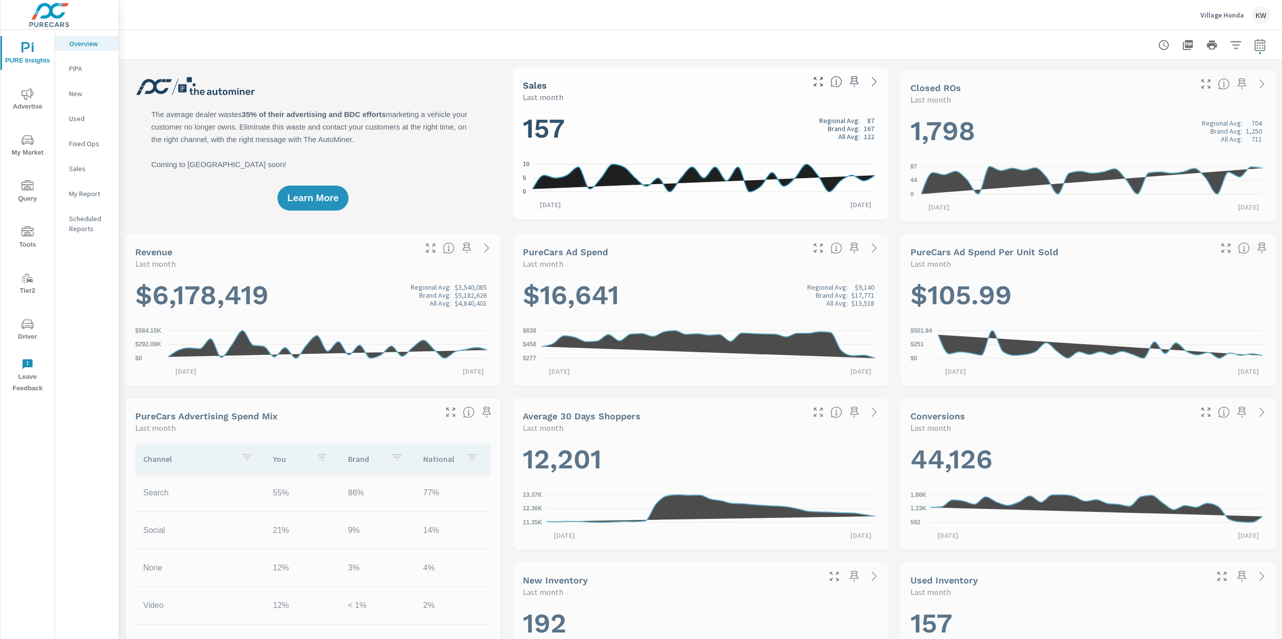
scroll to position [1, 0]
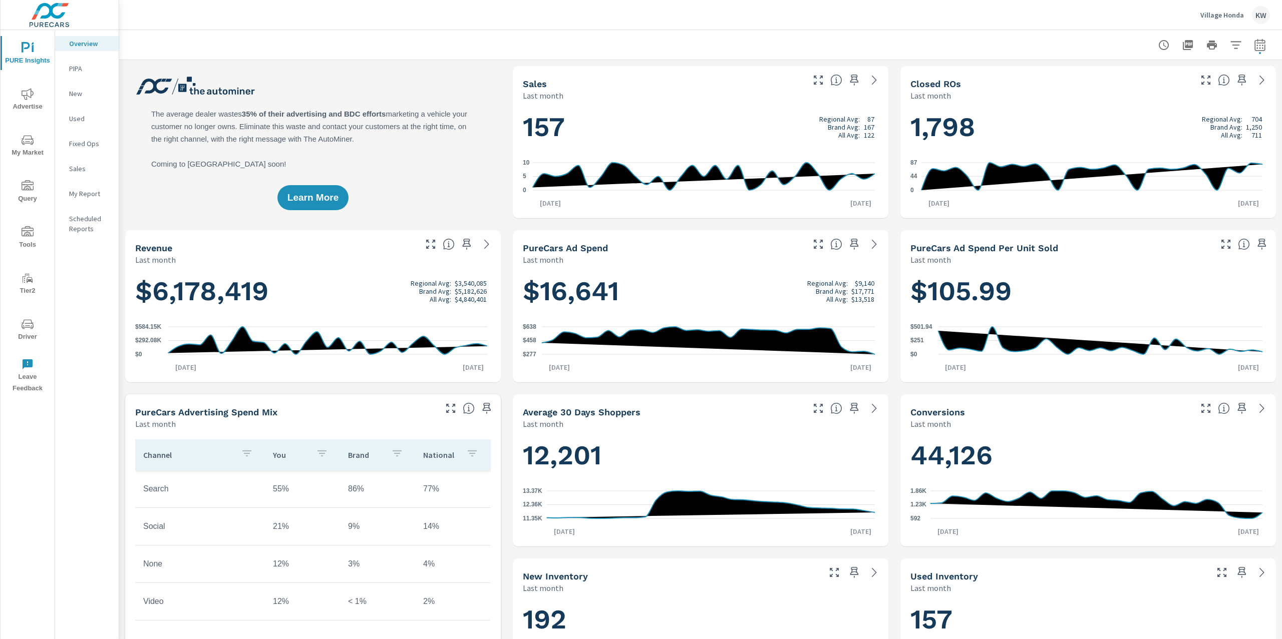
click at [88, 194] on p "My Report" at bounding box center [90, 194] width 42 height 10
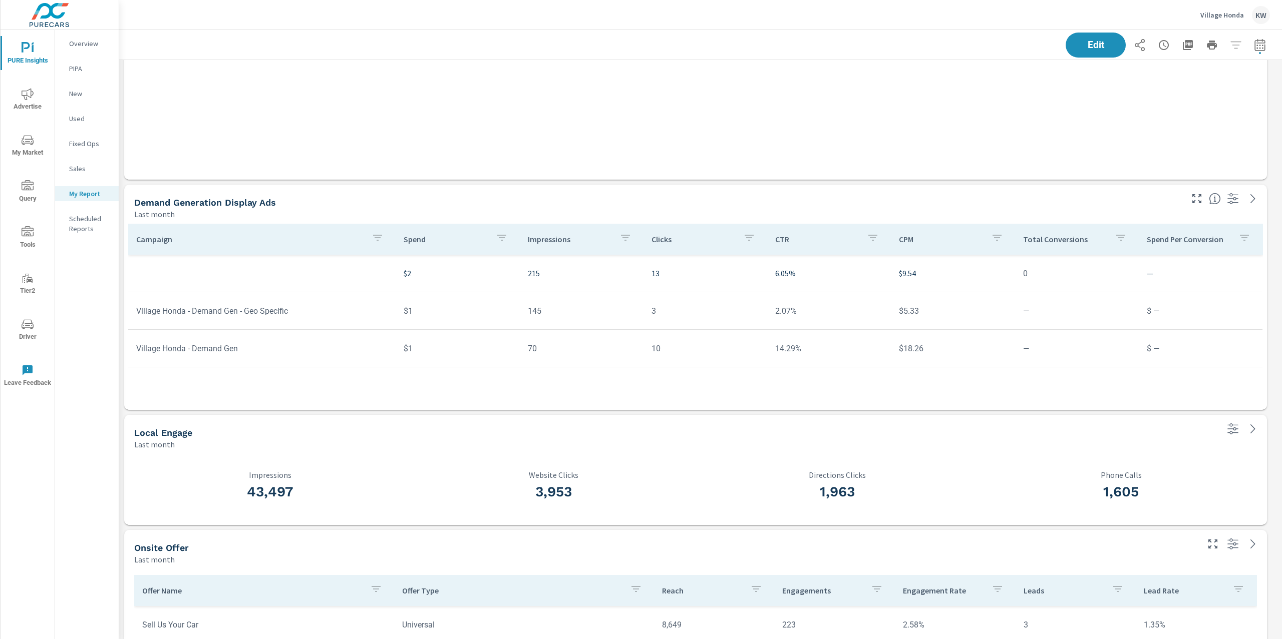
scroll to position [4026, 0]
click at [1214, 16] on p "Village Honda" at bounding box center [1222, 15] width 44 height 9
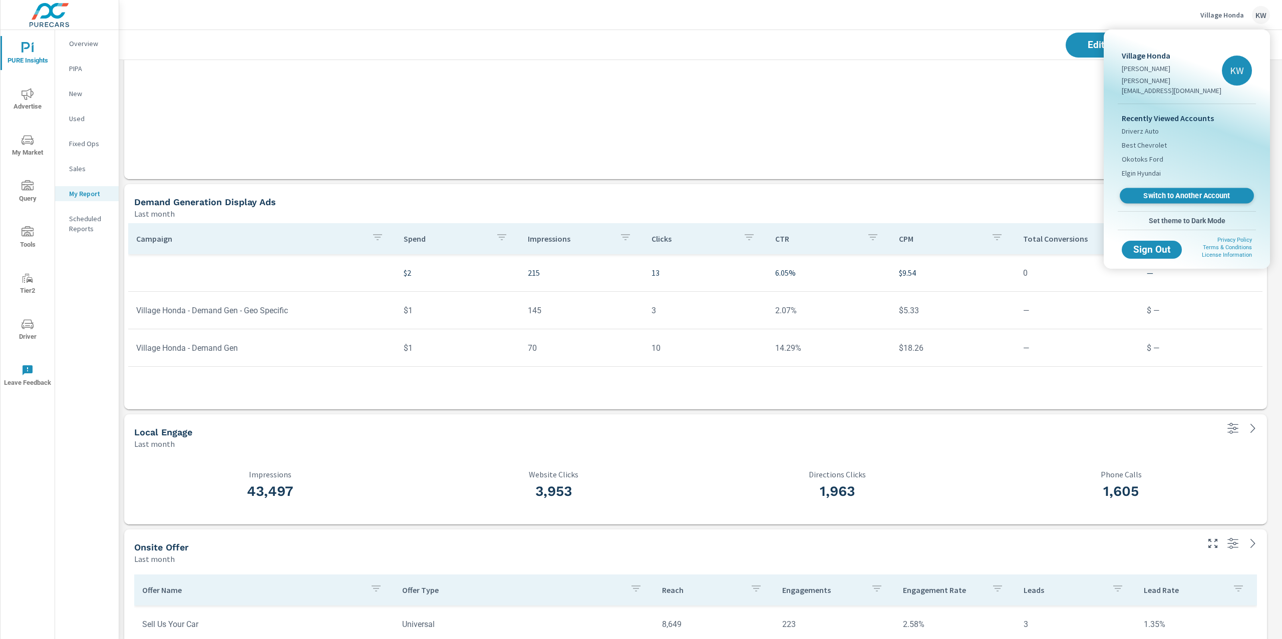
click at [1164, 191] on span "Switch to Another Account" at bounding box center [1186, 196] width 123 height 10
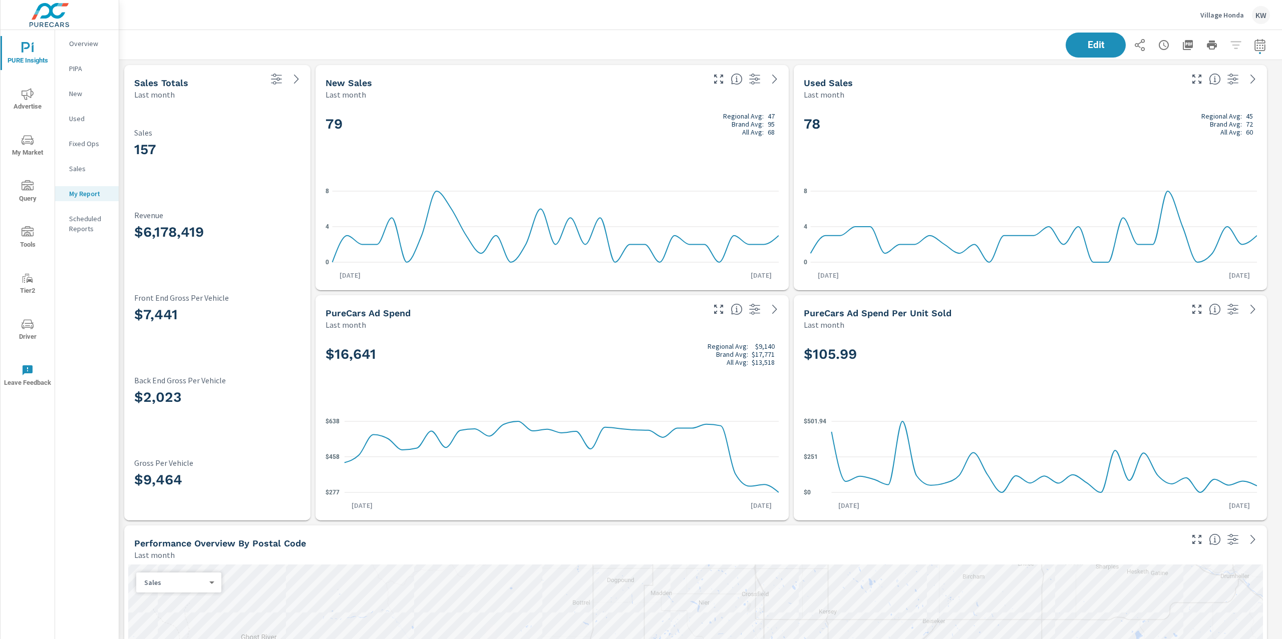
scroll to position [1, 0]
click at [34, 100] on span "Advertise" at bounding box center [28, 100] width 48 height 25
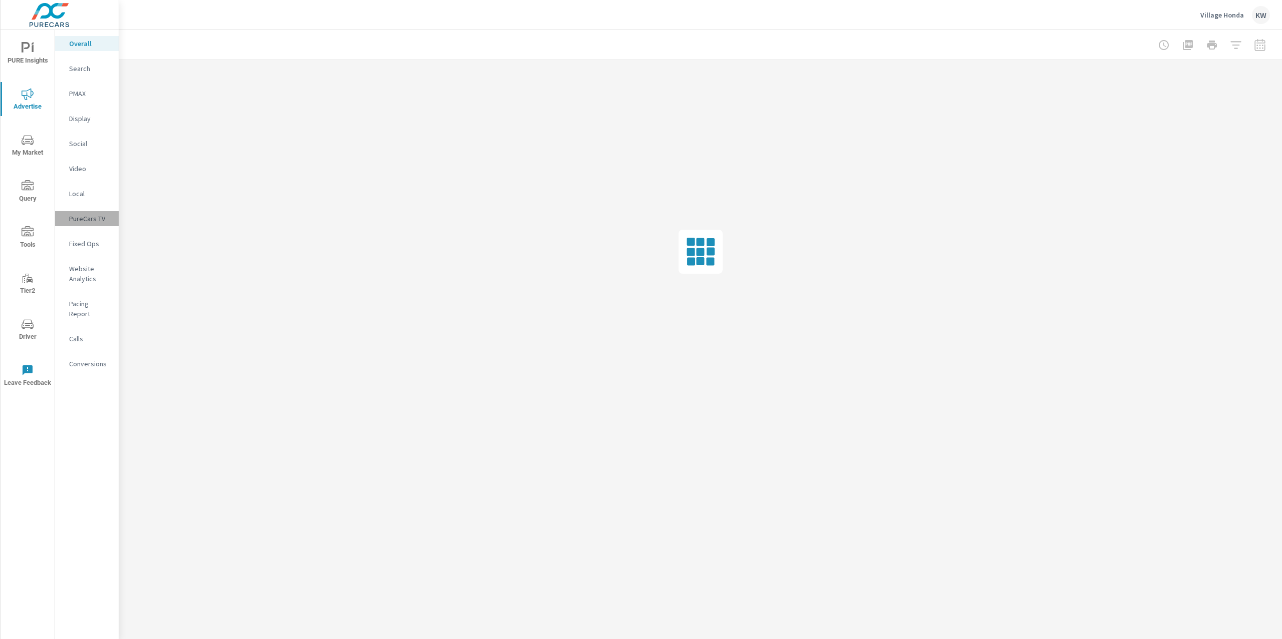
click at [87, 219] on p "PureCars TV" at bounding box center [90, 219] width 42 height 10
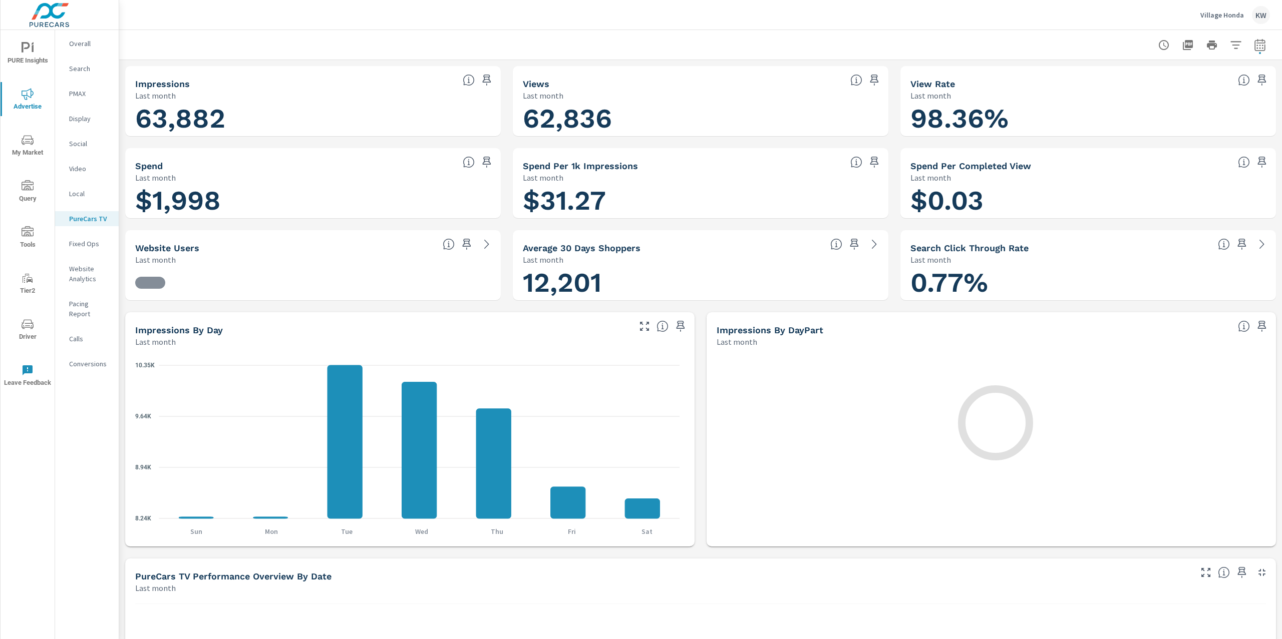
scroll to position [1, 0]
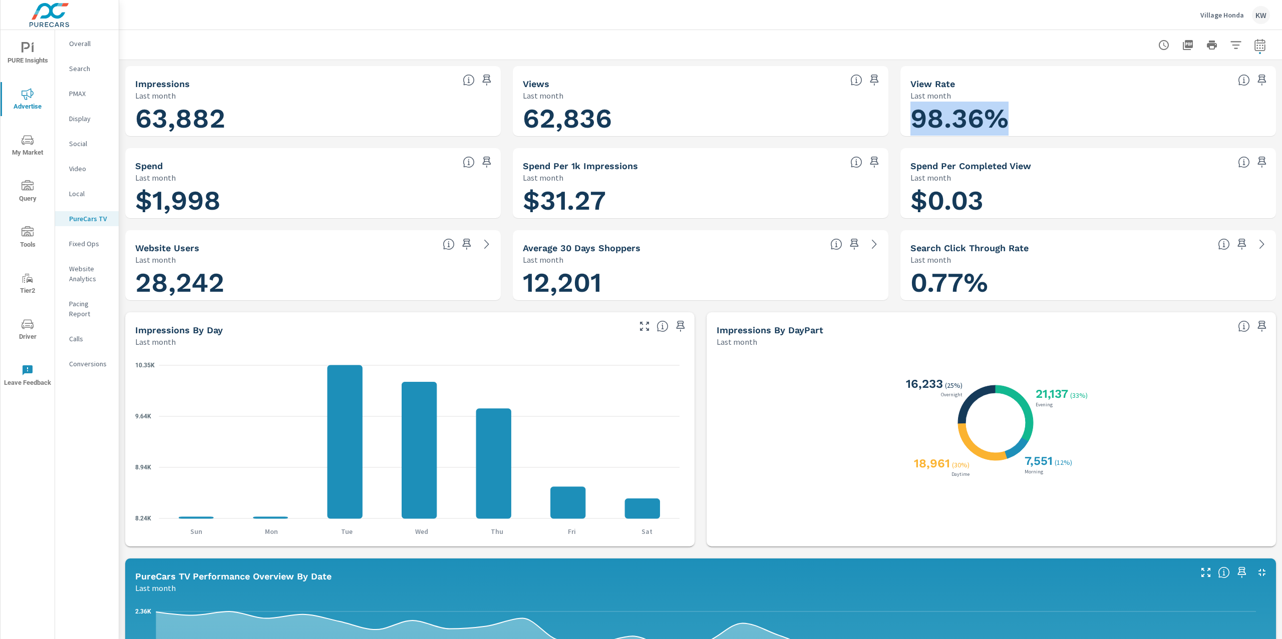
drag, startPoint x: 902, startPoint y: 115, endPoint x: 1015, endPoint y: 108, distance: 113.4
click at [1015, 108] on div "98.36%" at bounding box center [1087, 118] width 367 height 27
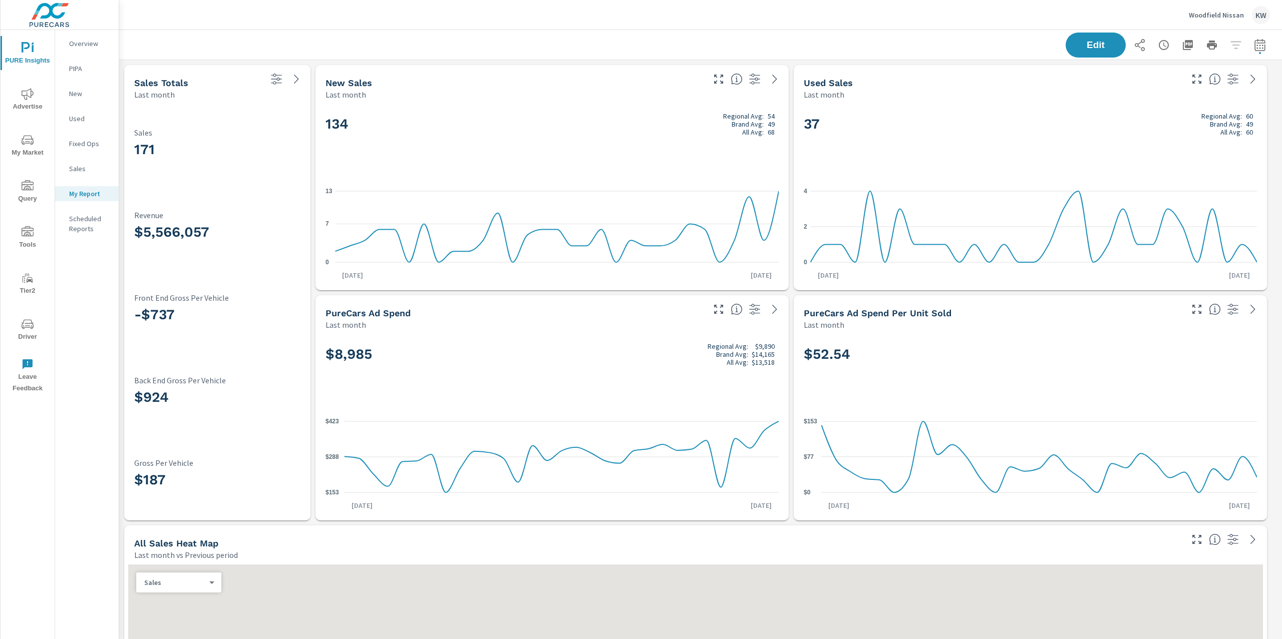
scroll to position [4286, 1174]
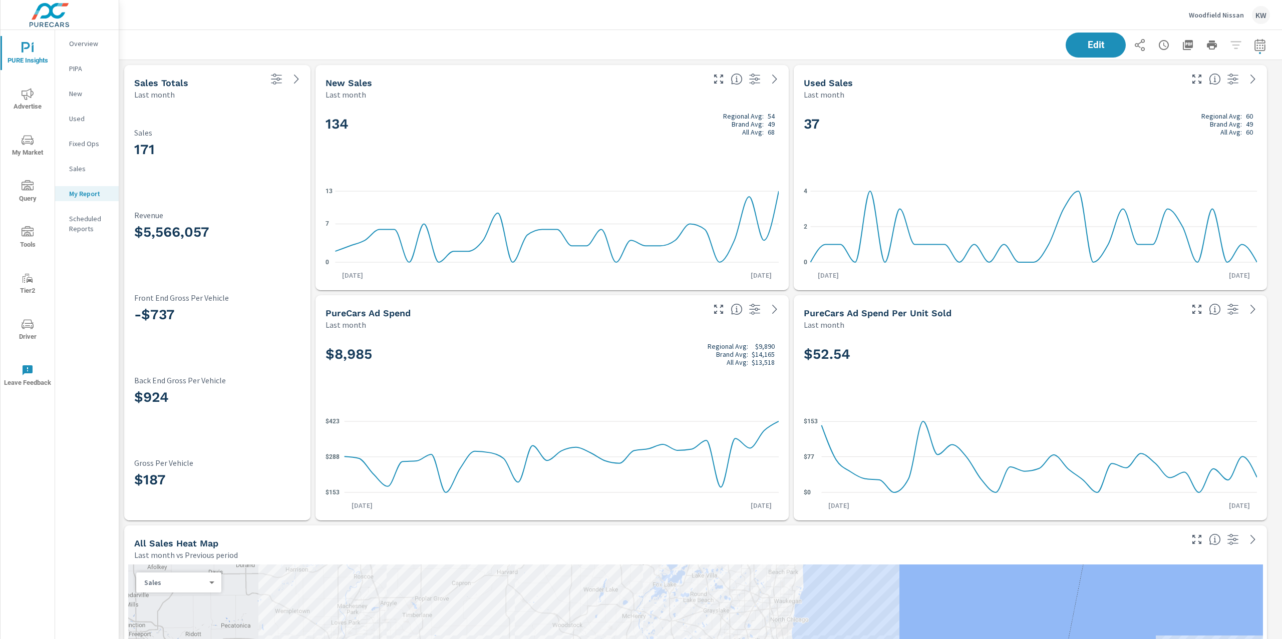
click at [1199, 17] on p "Woodfield Nissan" at bounding box center [1216, 15] width 55 height 9
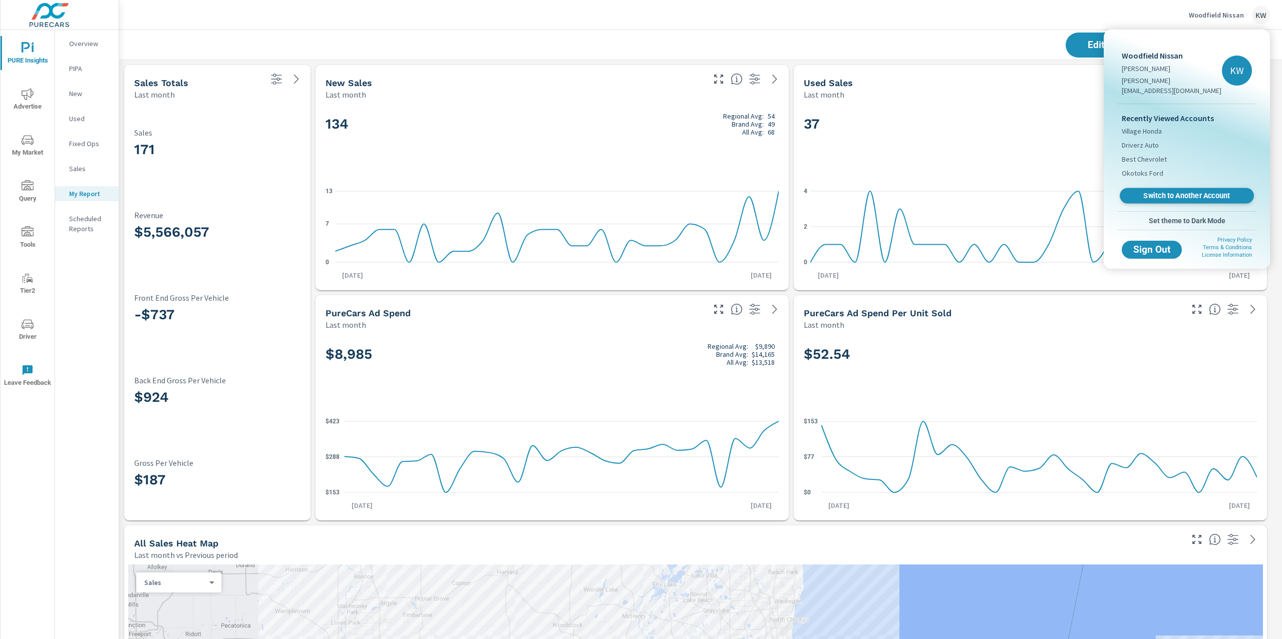
click at [1189, 191] on span "Switch to Another Account" at bounding box center [1186, 196] width 123 height 10
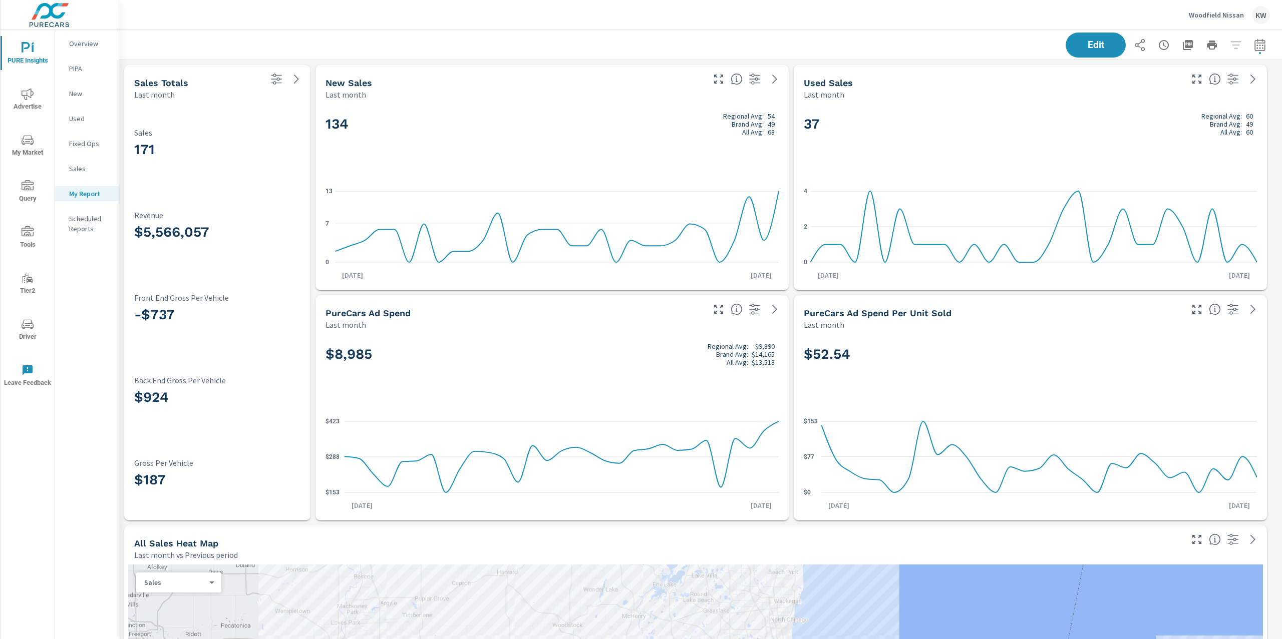
scroll to position [1, 0]
click at [29, 230] on icon "nav menu" at bounding box center [28, 231] width 12 height 10
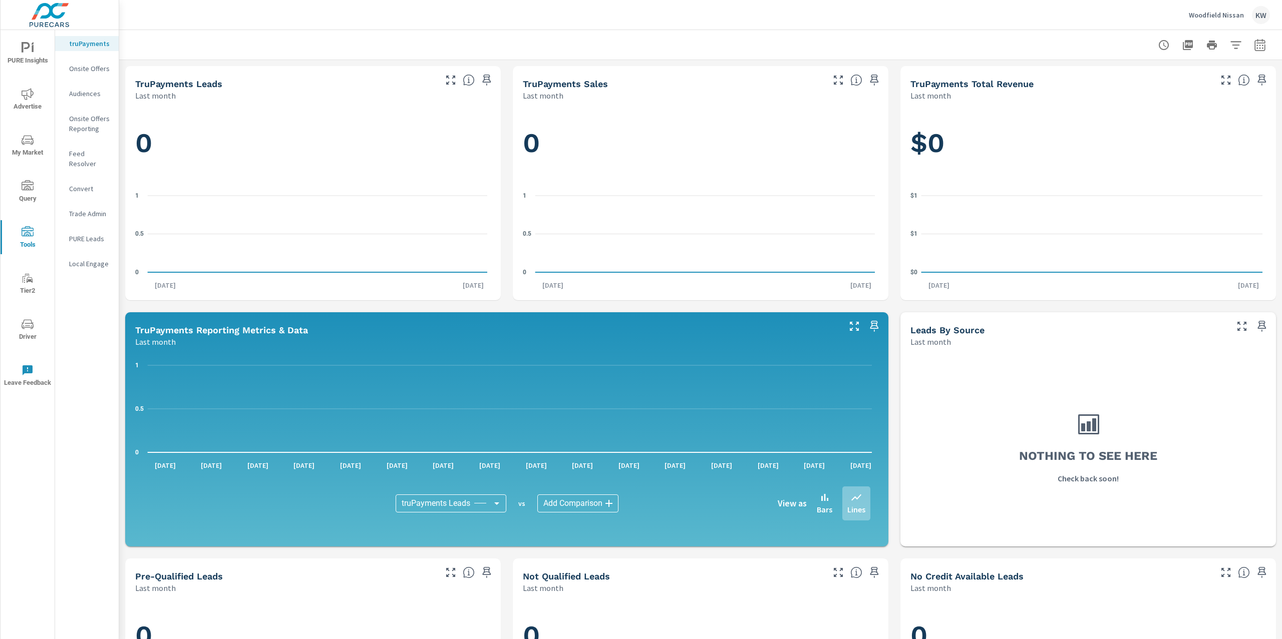
click at [96, 70] on p "Onsite Offers" at bounding box center [90, 69] width 42 height 10
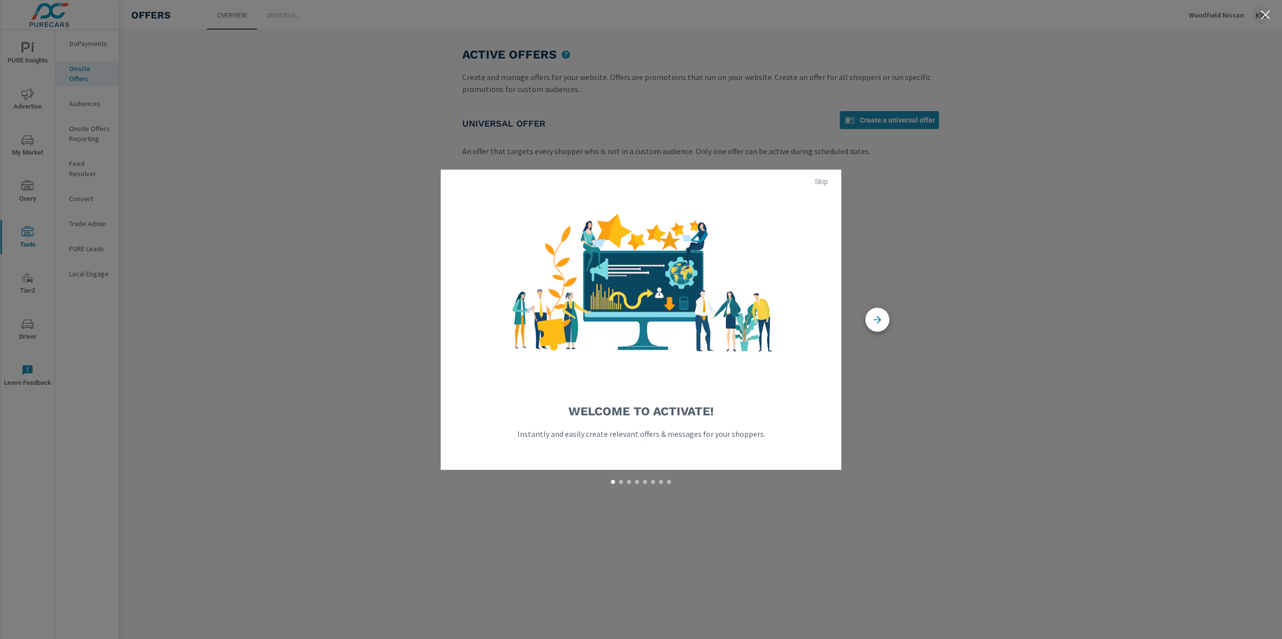
click at [832, 183] on span "Skip" at bounding box center [821, 181] width 24 height 9
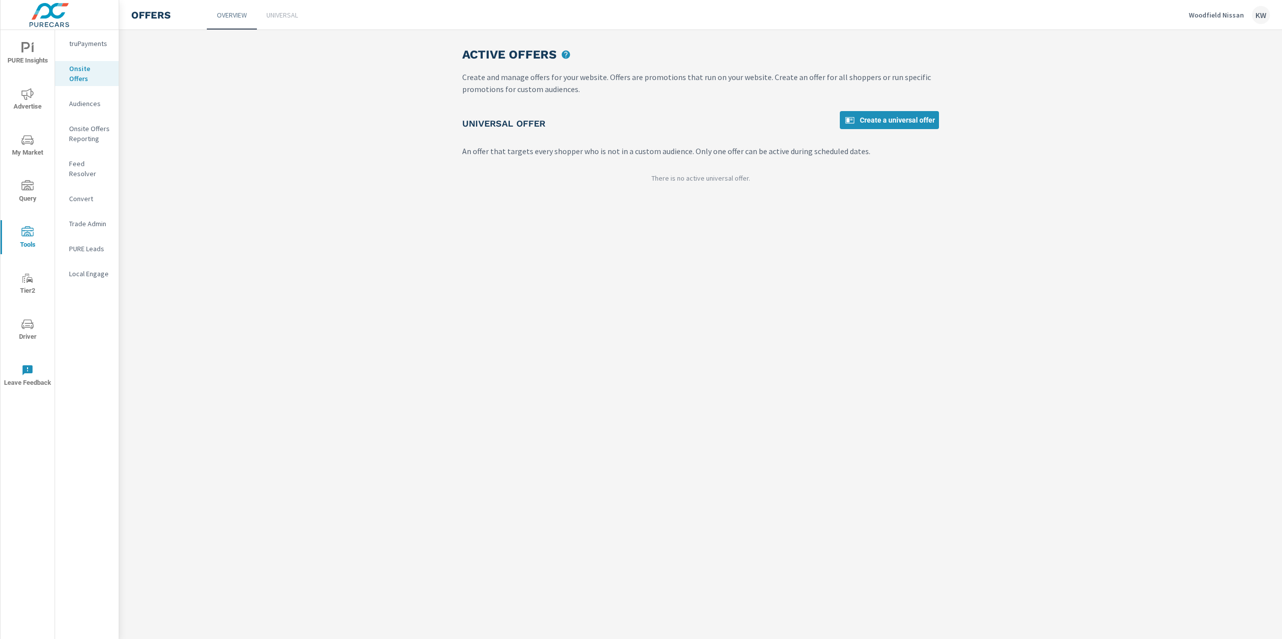
click at [291, 18] on p "Universal" at bounding box center [282, 15] width 32 height 10
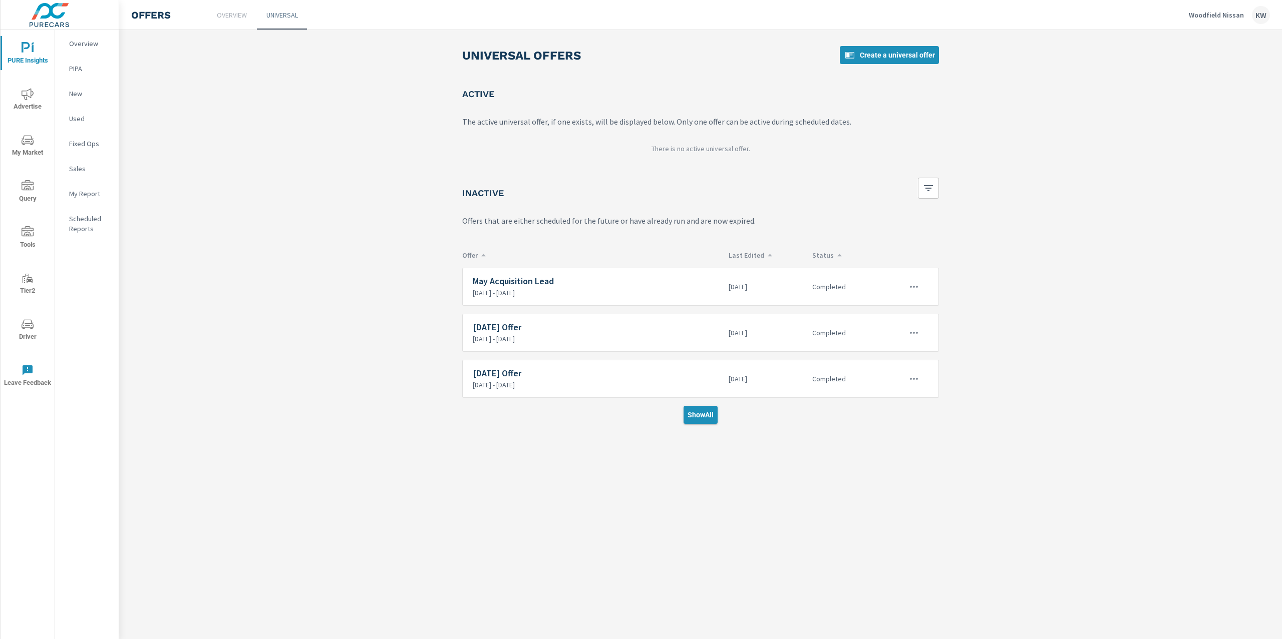
click at [696, 419] on span "Show All" at bounding box center [700, 415] width 26 height 9
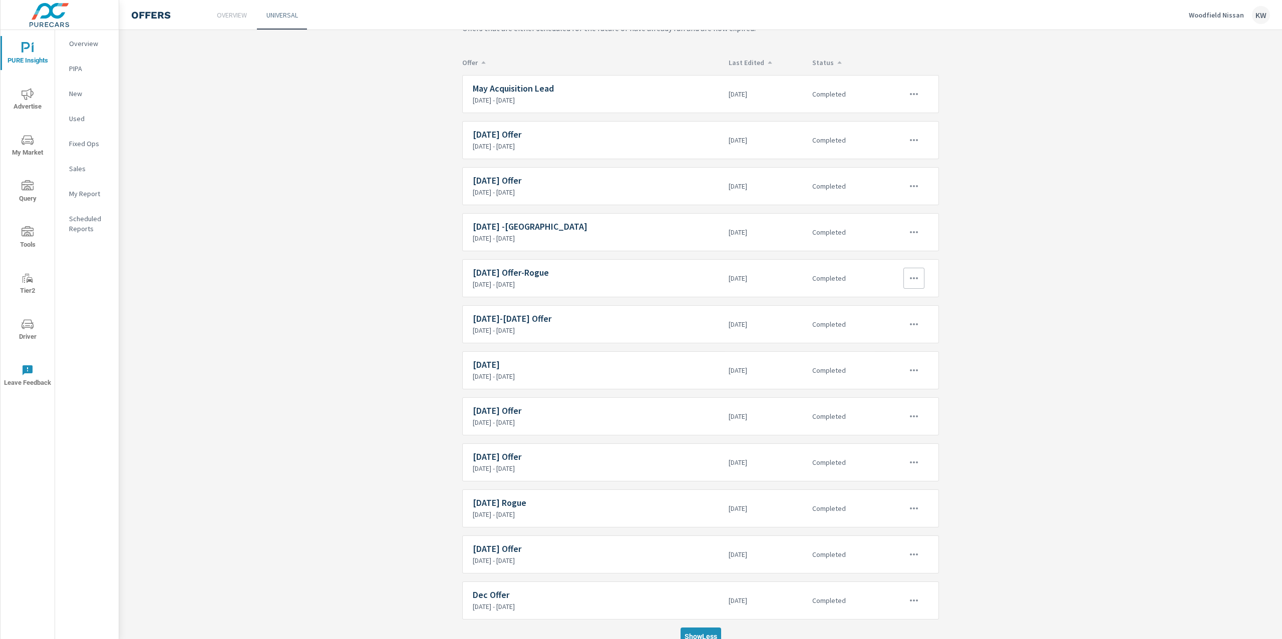
scroll to position [215, 0]
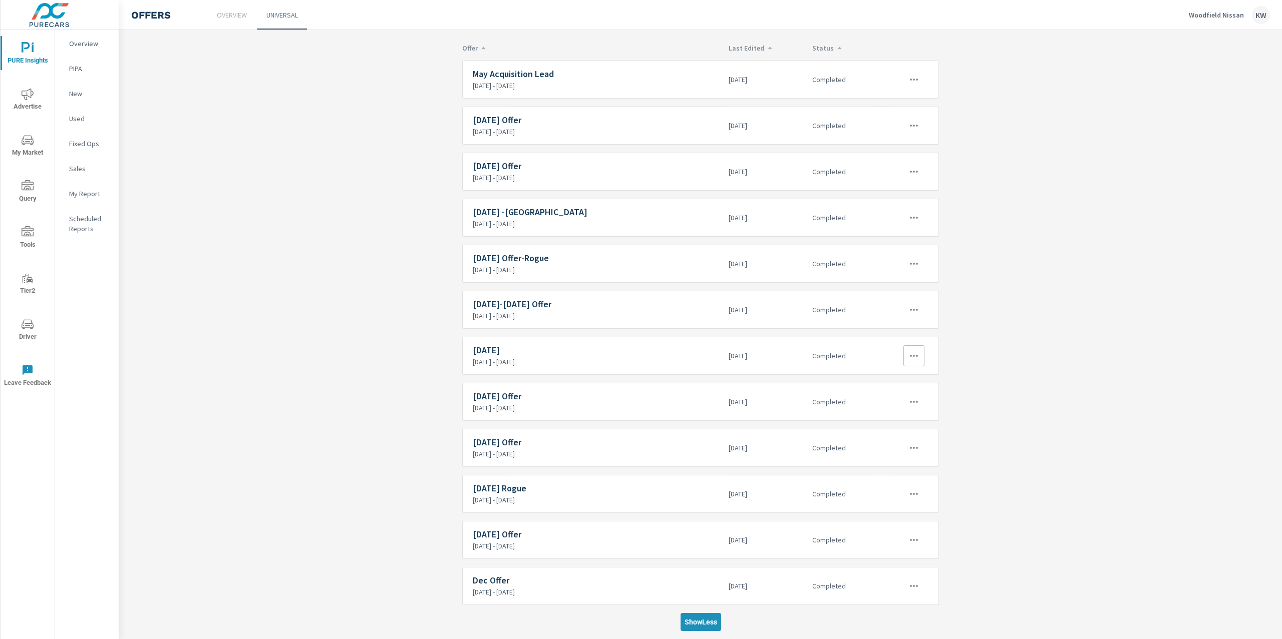
click at [507, 357] on p "[DATE] - [DATE]" at bounding box center [597, 361] width 248 height 9
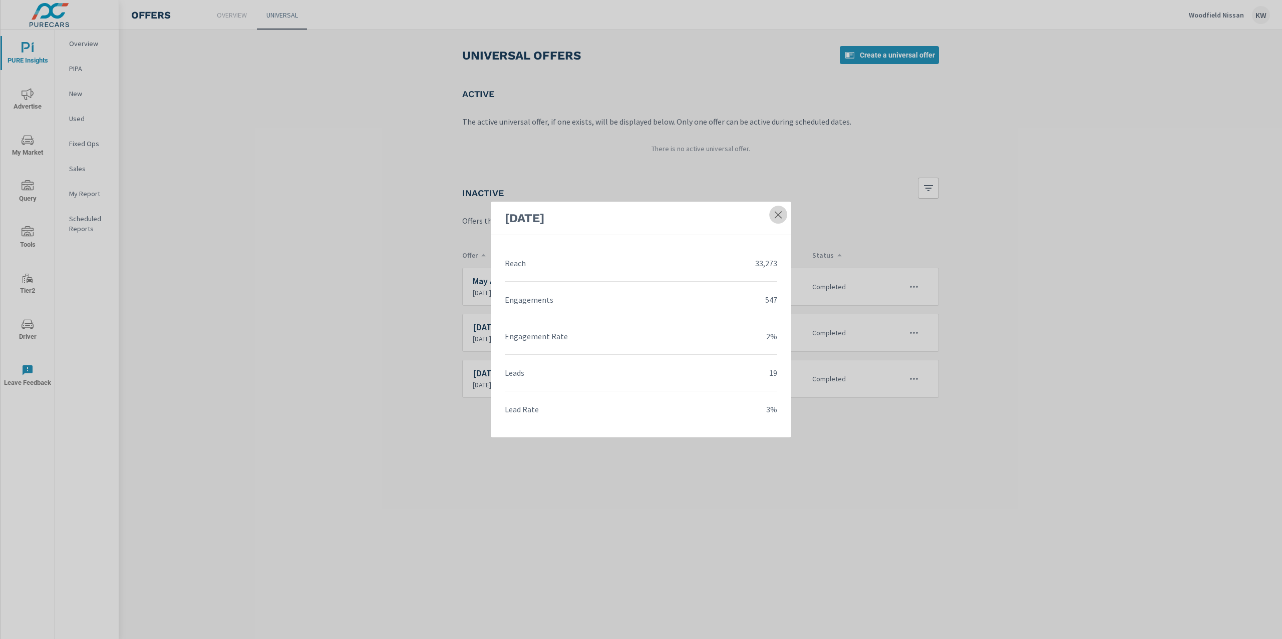
click at [778, 216] on icon at bounding box center [778, 215] width 10 height 10
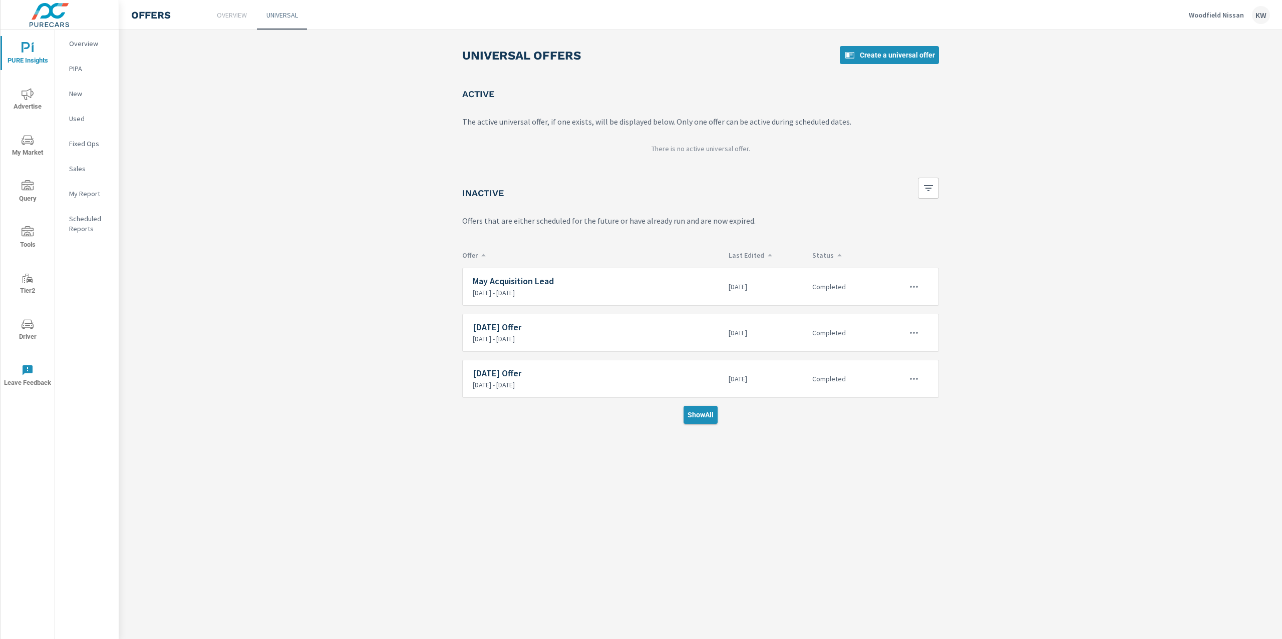
click at [705, 418] on span "Show All" at bounding box center [700, 415] width 26 height 9
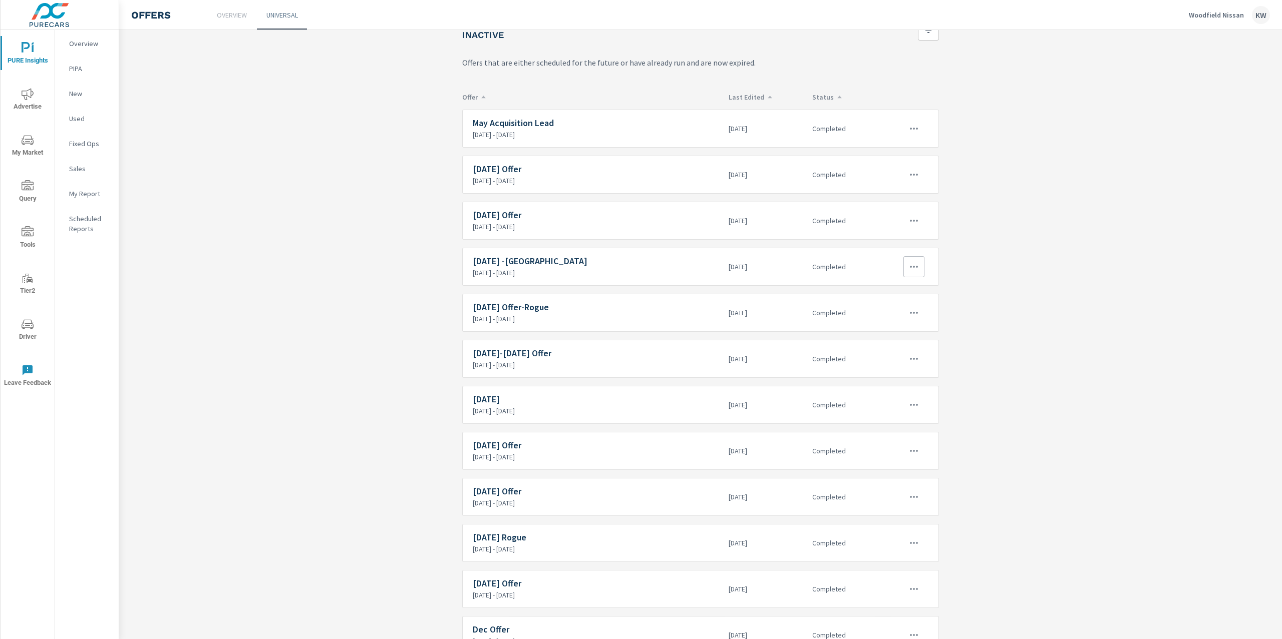
scroll to position [215, 0]
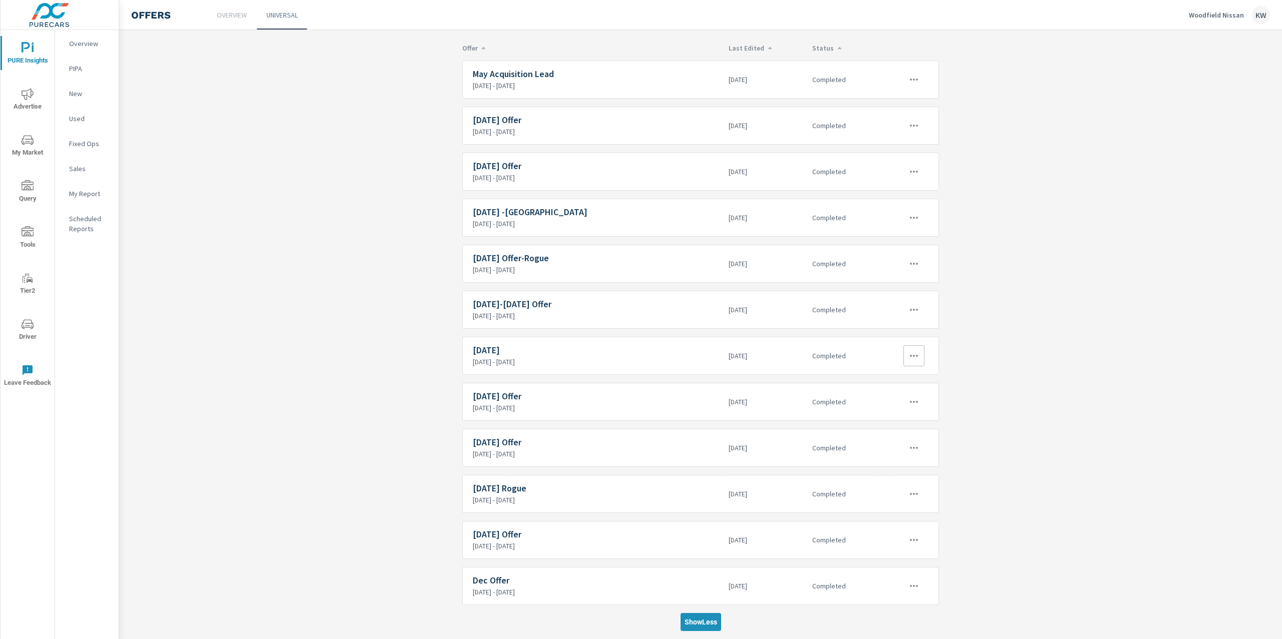
click at [908, 352] on icon "button" at bounding box center [914, 356] width 12 height 12
click at [878, 375] on div "Edit" at bounding box center [875, 375] width 14 height 12
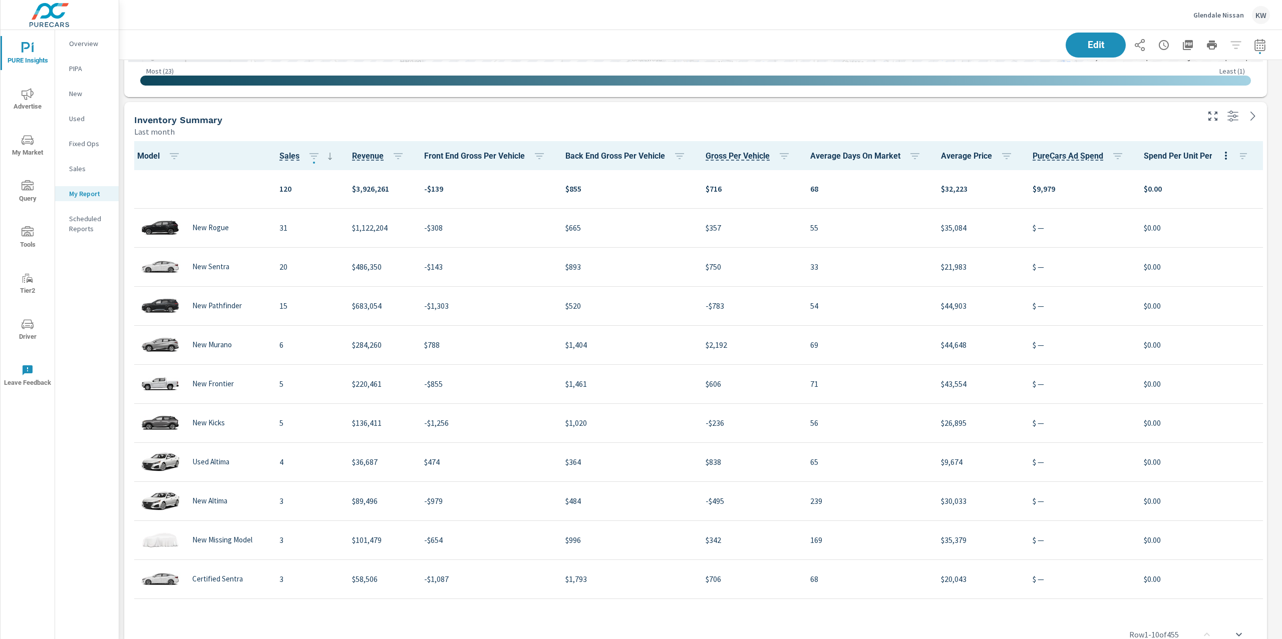
scroll to position [886, 0]
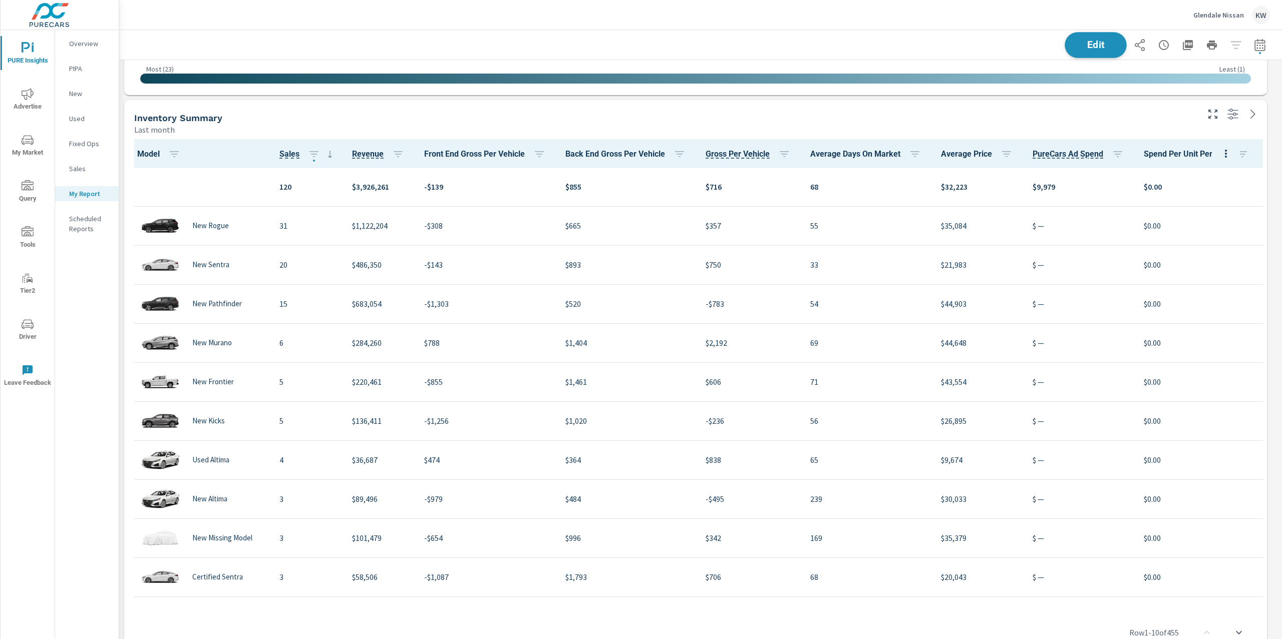
click at [1082, 49] on span "Edit" at bounding box center [1095, 45] width 41 height 10
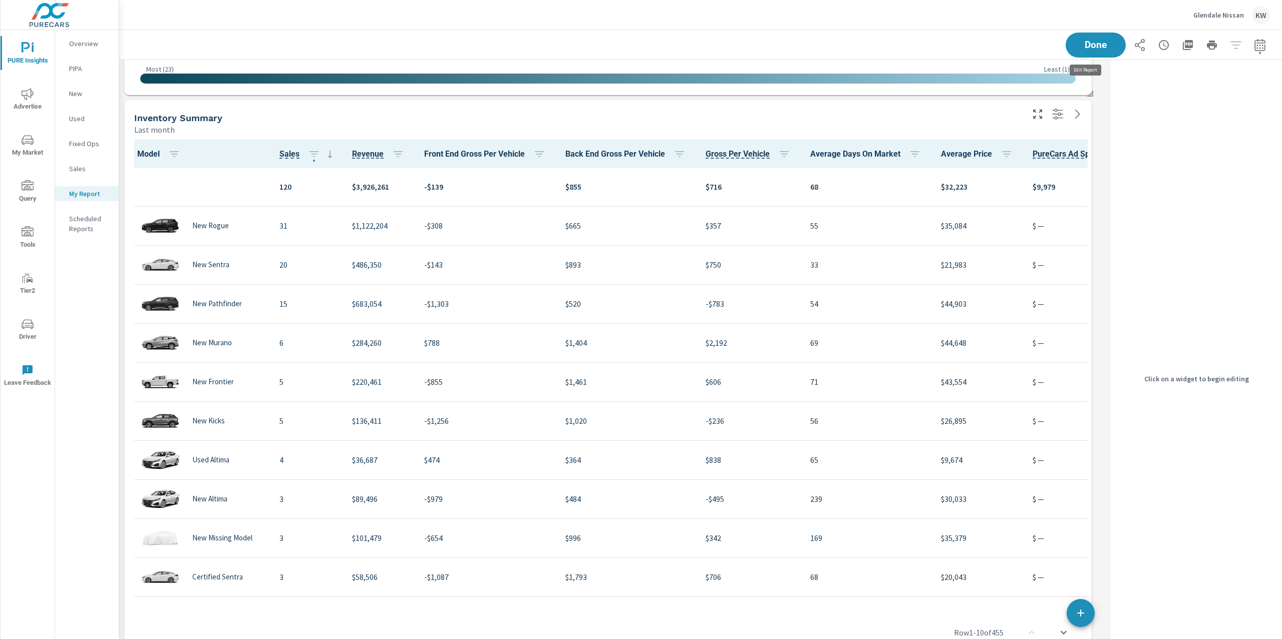
scroll to position [5, 5]
click at [940, 129] on div "Last month" at bounding box center [577, 130] width 887 height 12
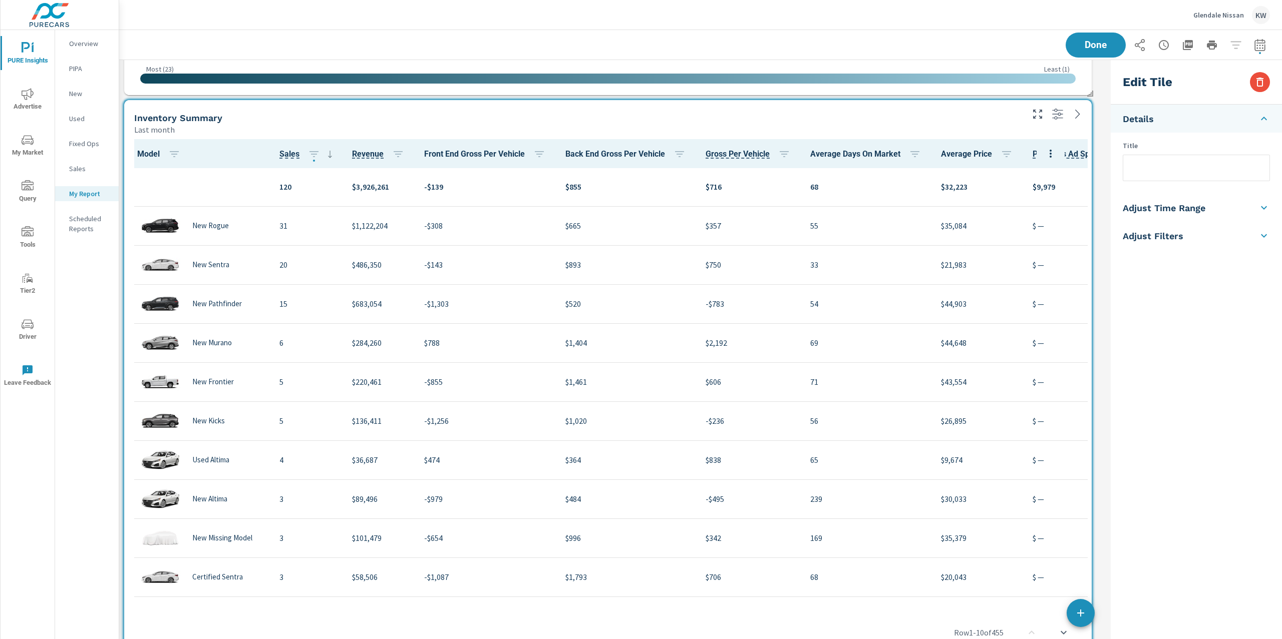
scroll to position [4171, 998]
click at [1267, 208] on icon at bounding box center [1264, 207] width 12 height 12
click at [1181, 176] on input "checkbox" at bounding box center [1172, 178] width 57 height 19
checkbox input "true"
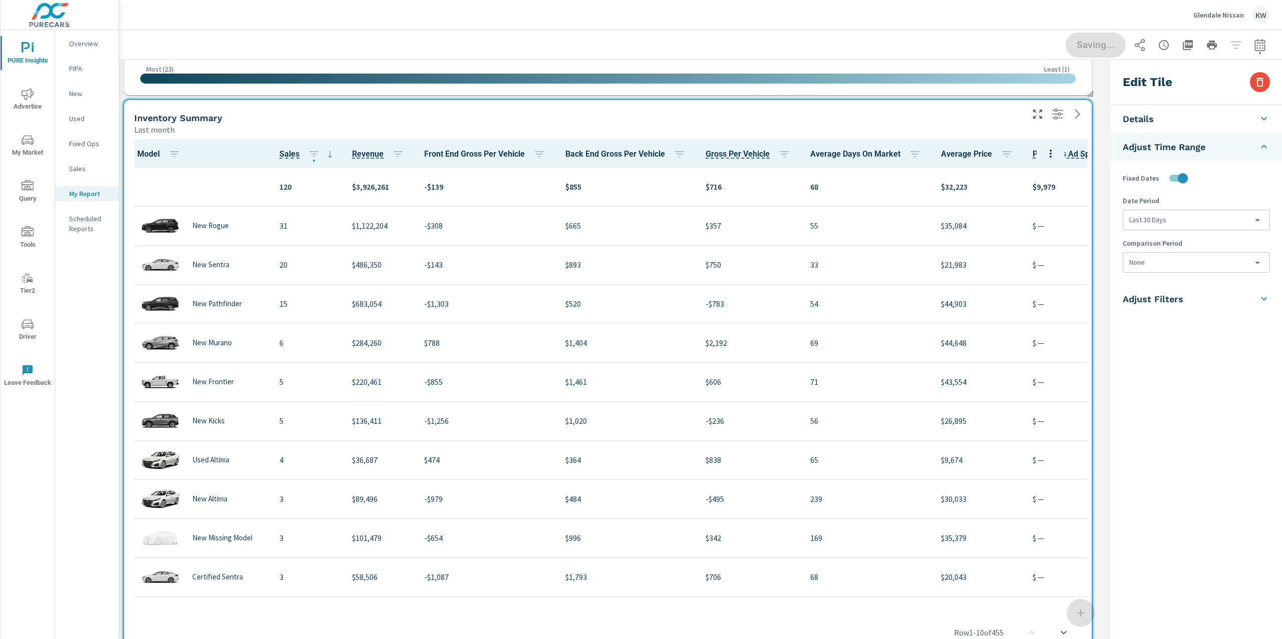
click at [1197, 215] on body "PURE Insights Advertise My Market Query Tools Tier2 Driver Leave Feedback Overv…" at bounding box center [641, 319] width 1282 height 639
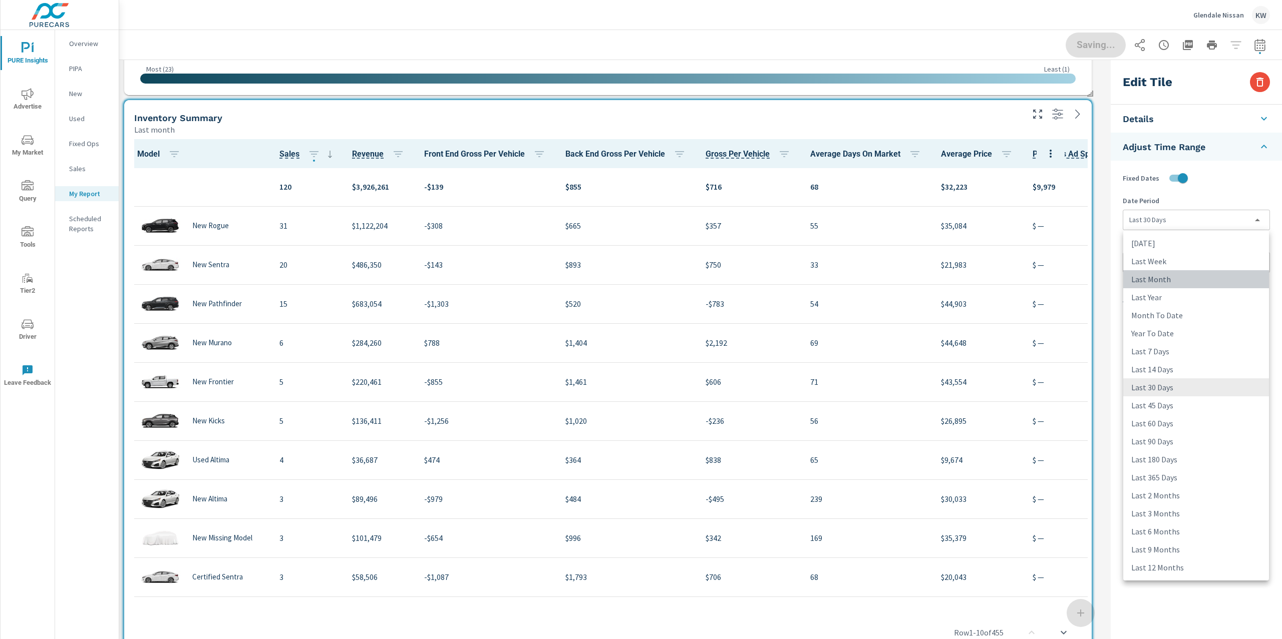
click at [1217, 281] on li "Last Month" at bounding box center [1196, 279] width 146 height 18
type input "lastMonth"
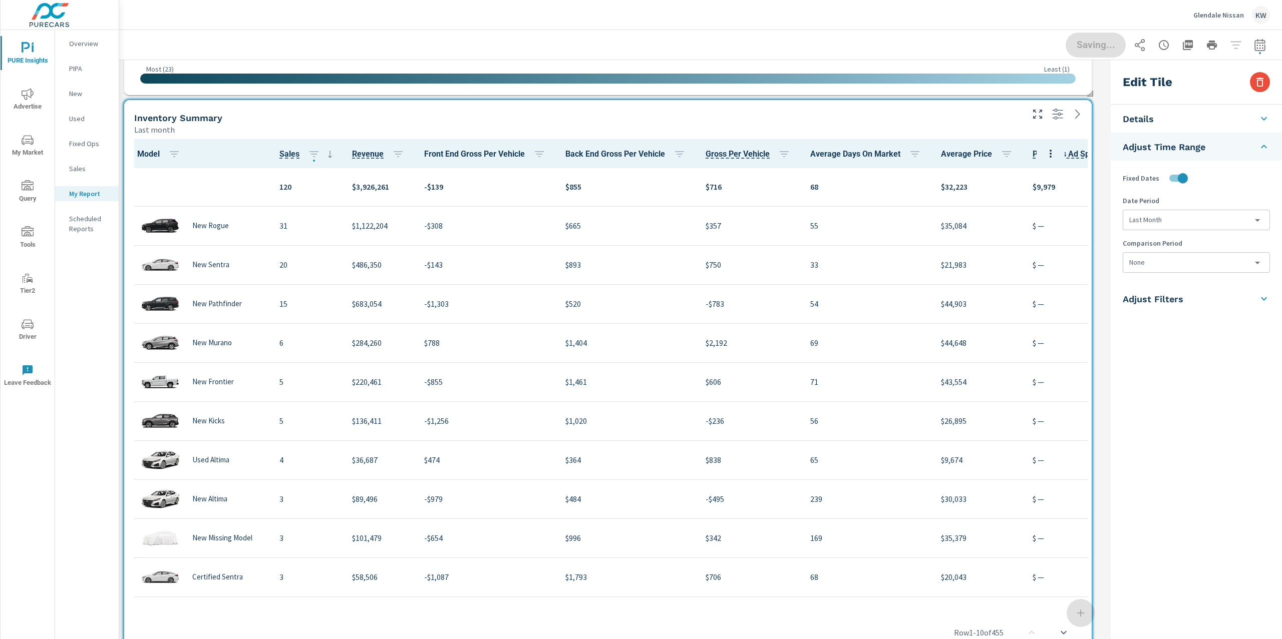
click at [1239, 265] on body "PURE Insights Advertise My Market Query Tools Tier2 Driver Leave Feedback Overv…" at bounding box center [641, 319] width 1282 height 639
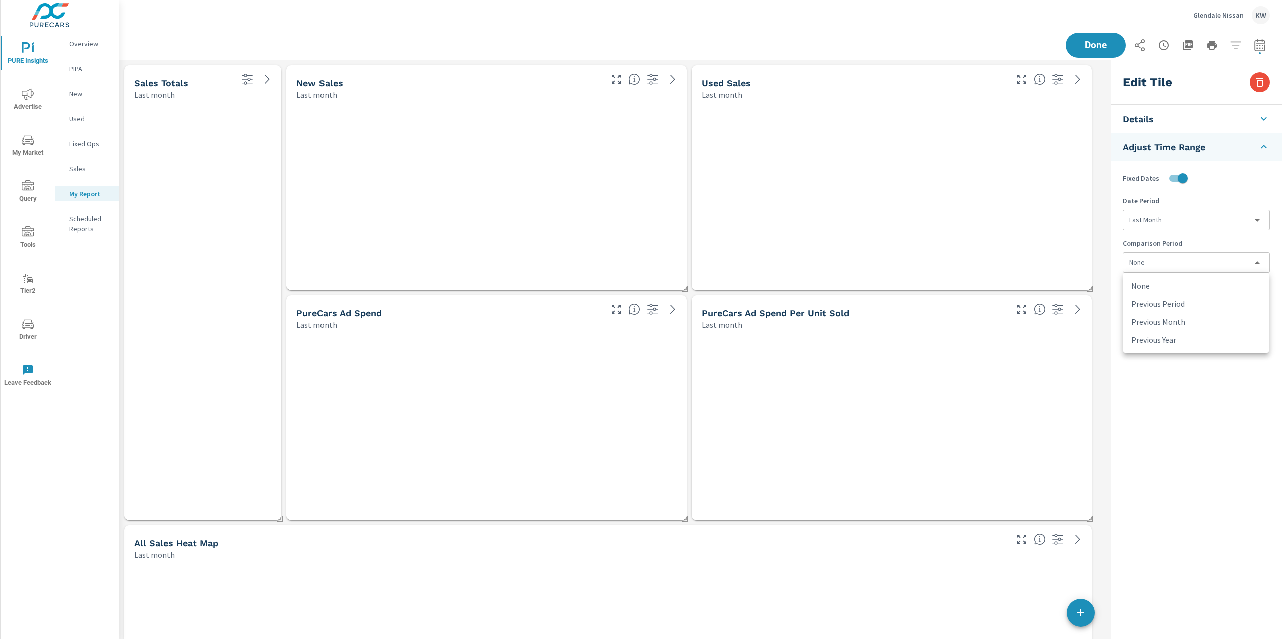
click at [1235, 319] on li "Previous Month" at bounding box center [1196, 322] width 146 height 18
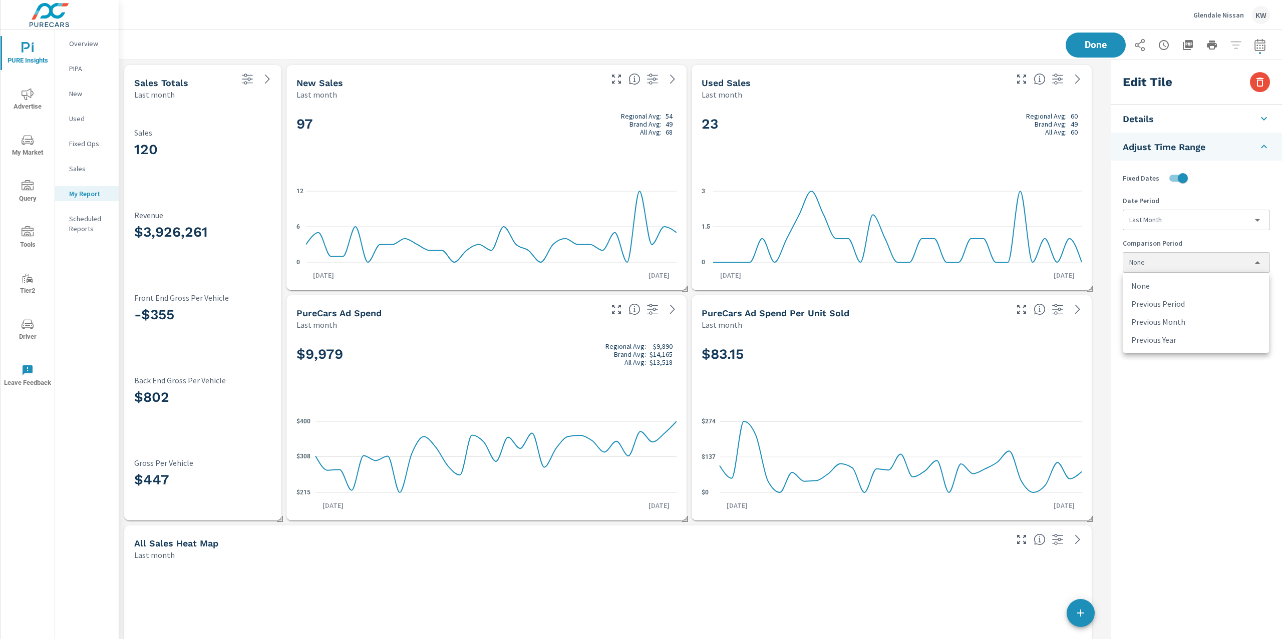
type input "lastMonth"
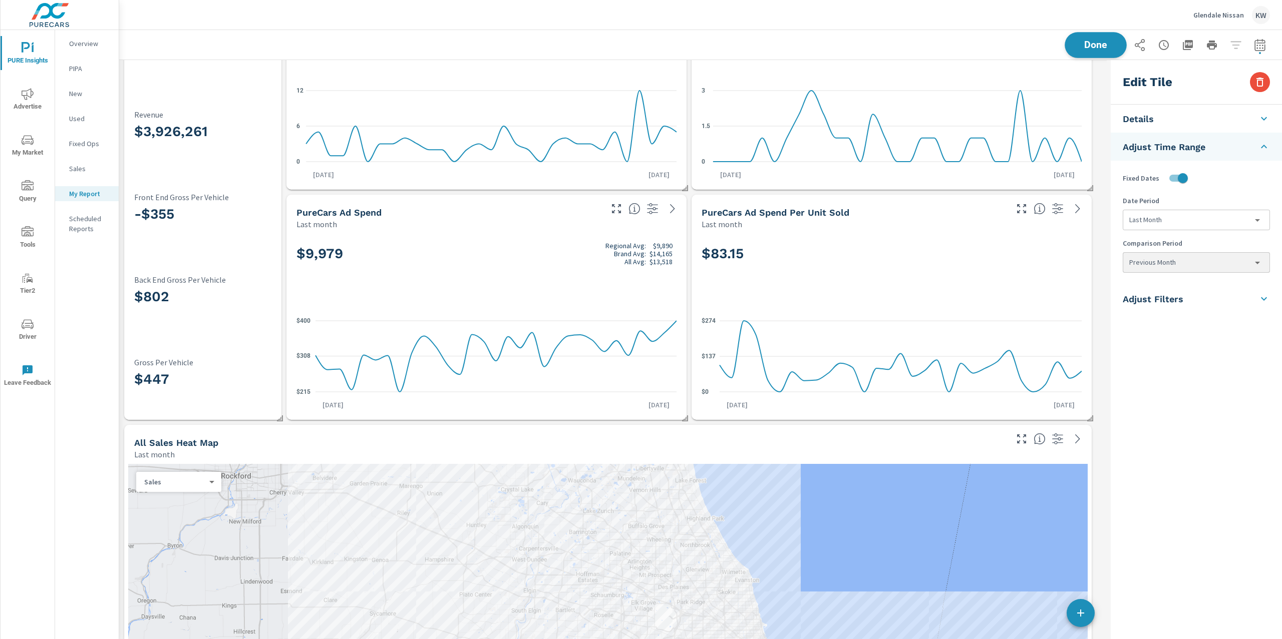
scroll to position [4171, 998]
click at [1096, 44] on span "Done" at bounding box center [1095, 45] width 41 height 10
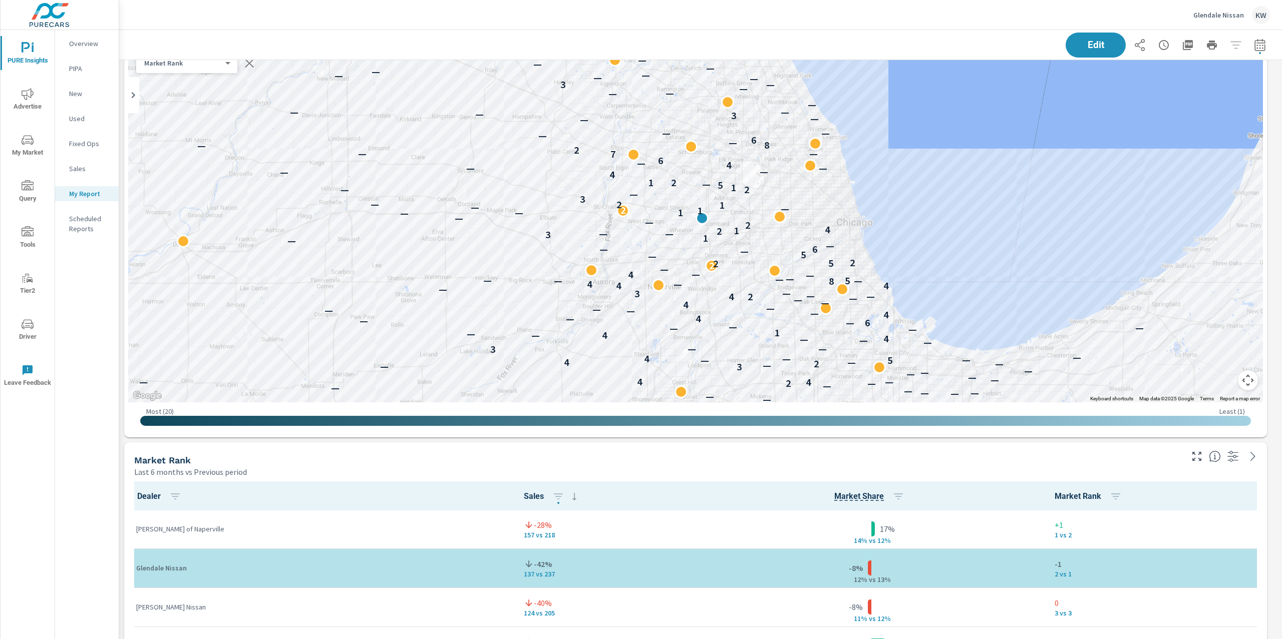
scroll to position [1432, 0]
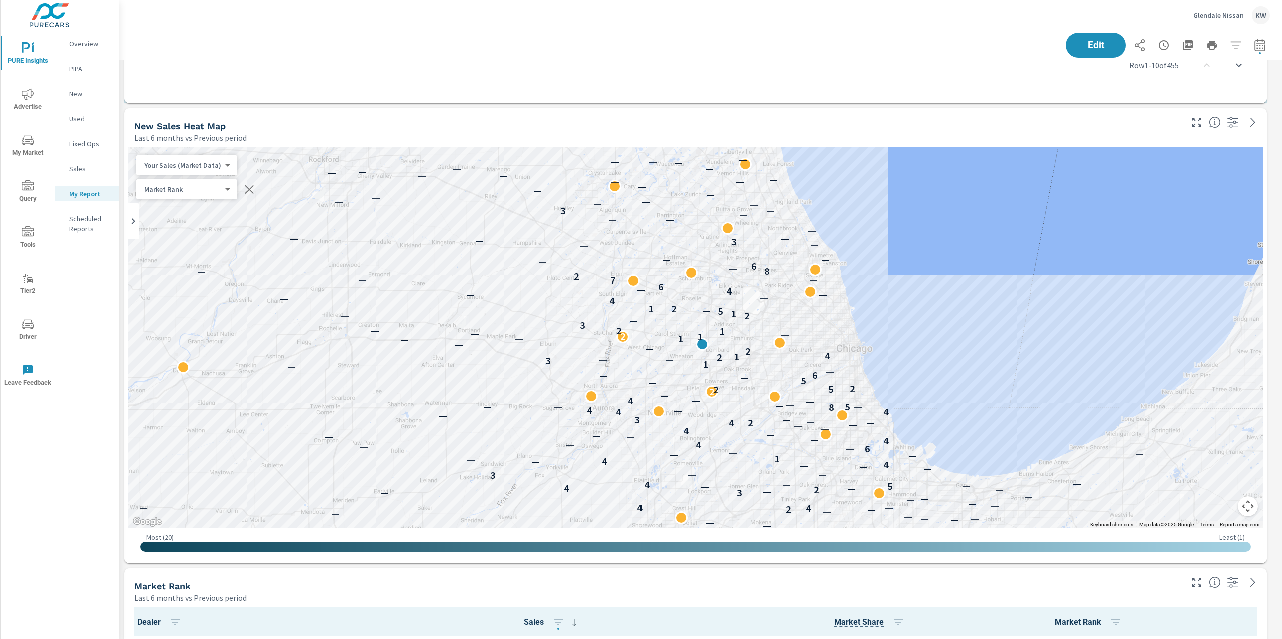
drag, startPoint x: 1281, startPoint y: 332, endPoint x: 1281, endPoint y: 337, distance: 5.5
click at [1281, 335] on div "PURE Insights Report Glendale Nissan Report date range: [DATE] - [DATE] Edit Se…" at bounding box center [700, 334] width 1162 height 609
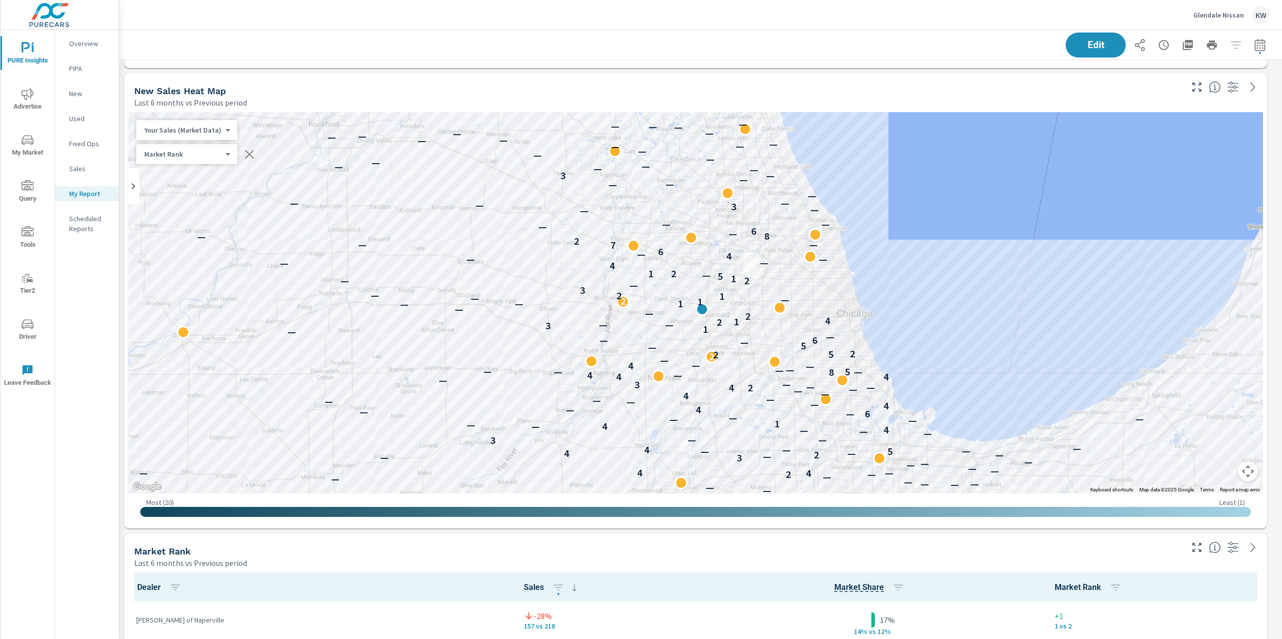
scroll to position [2072, 0]
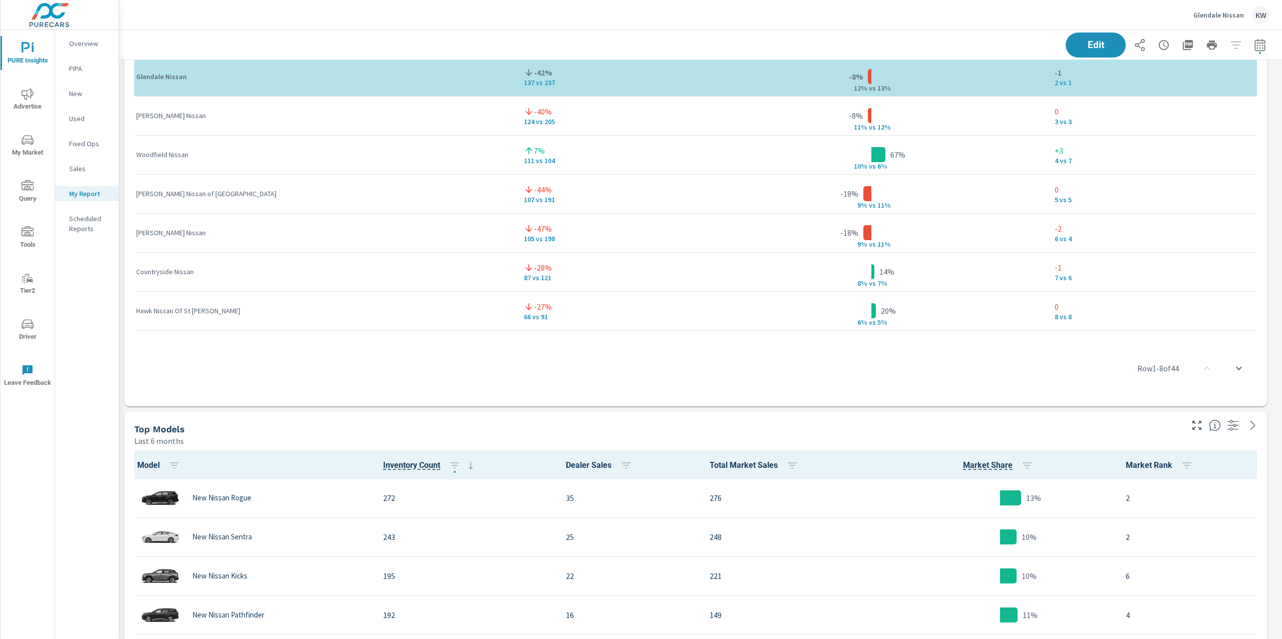
drag, startPoint x: 1281, startPoint y: 337, endPoint x: 1281, endPoint y: 329, distance: 8.5
click at [1281, 329] on div "PURE Insights Report Glendale Nissan Report date range: [DATE] - [DATE] Edit Se…" at bounding box center [700, 334] width 1162 height 609
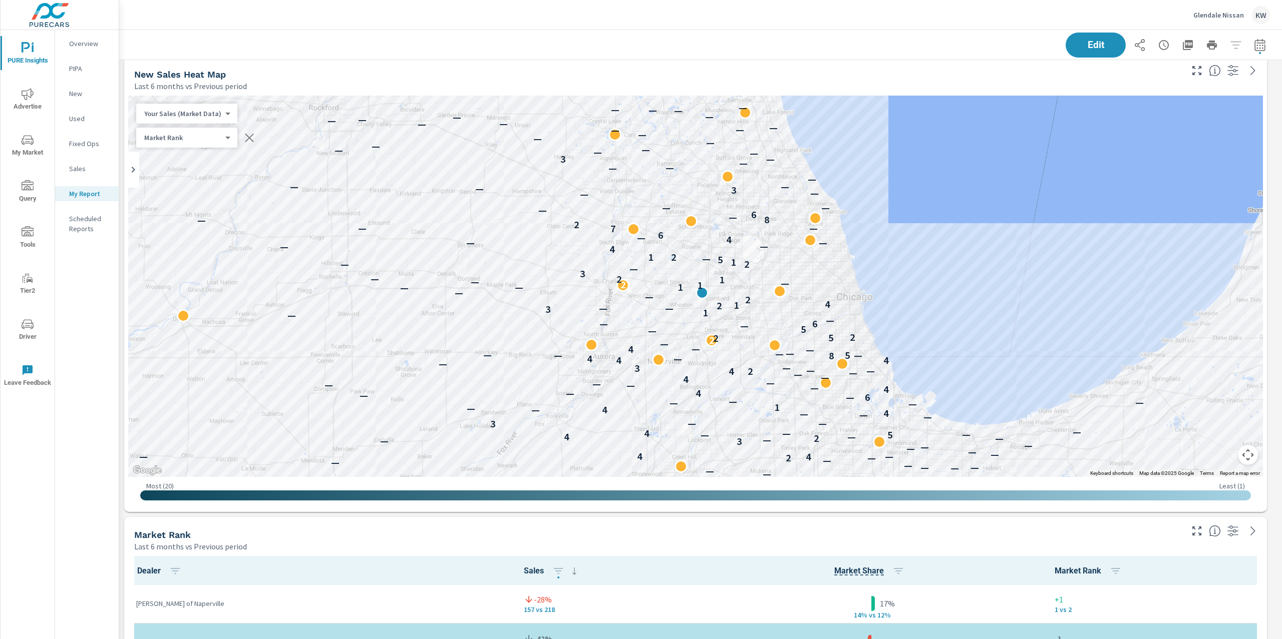
click at [1281, 329] on div "PURE Insights Report Glendale Nissan Report date range: [DATE] - [DATE] Edit Se…" at bounding box center [700, 334] width 1162 height 609
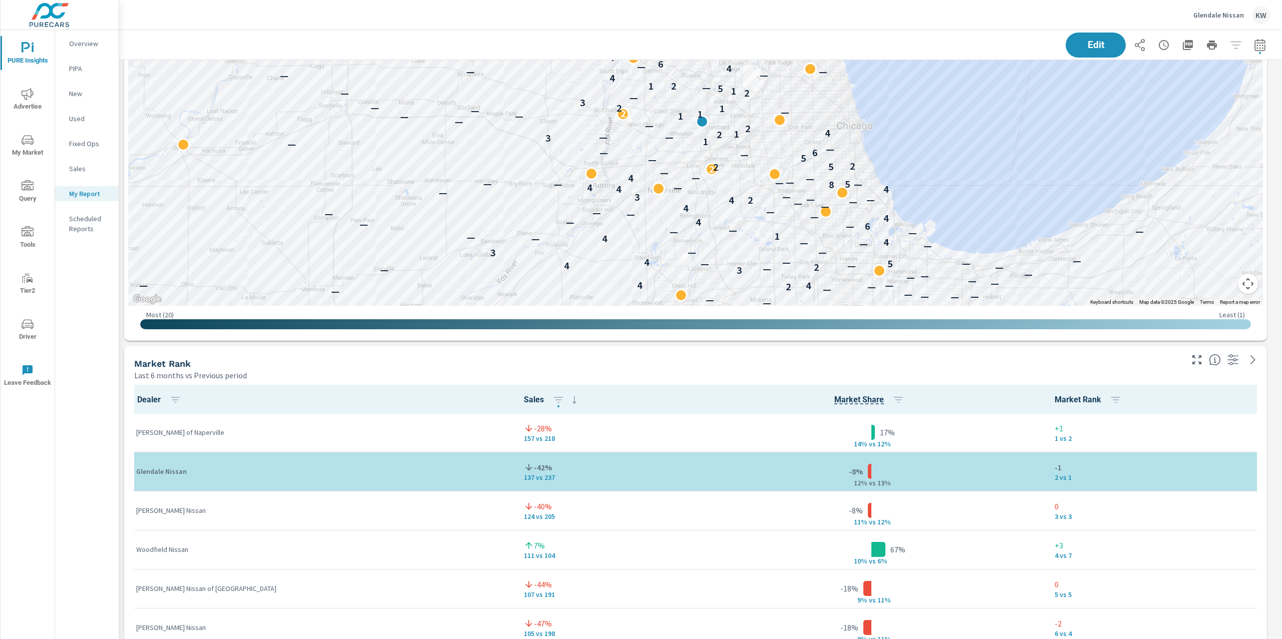
scroll to position [1695, 0]
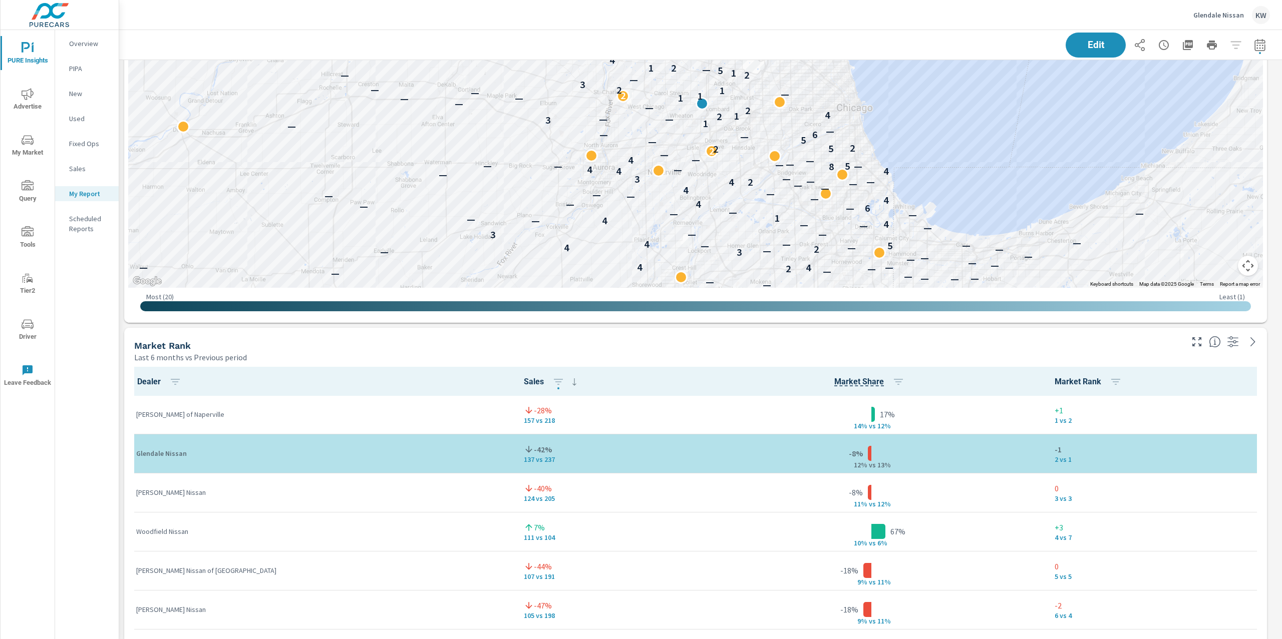
drag, startPoint x: 1281, startPoint y: 328, endPoint x: 1281, endPoint y: 355, distance: 26.5
click at [1281, 355] on div "PURE Insights Report Glendale Nissan Report date range: [DATE] - [DATE] Edit Se…" at bounding box center [700, 334] width 1162 height 609
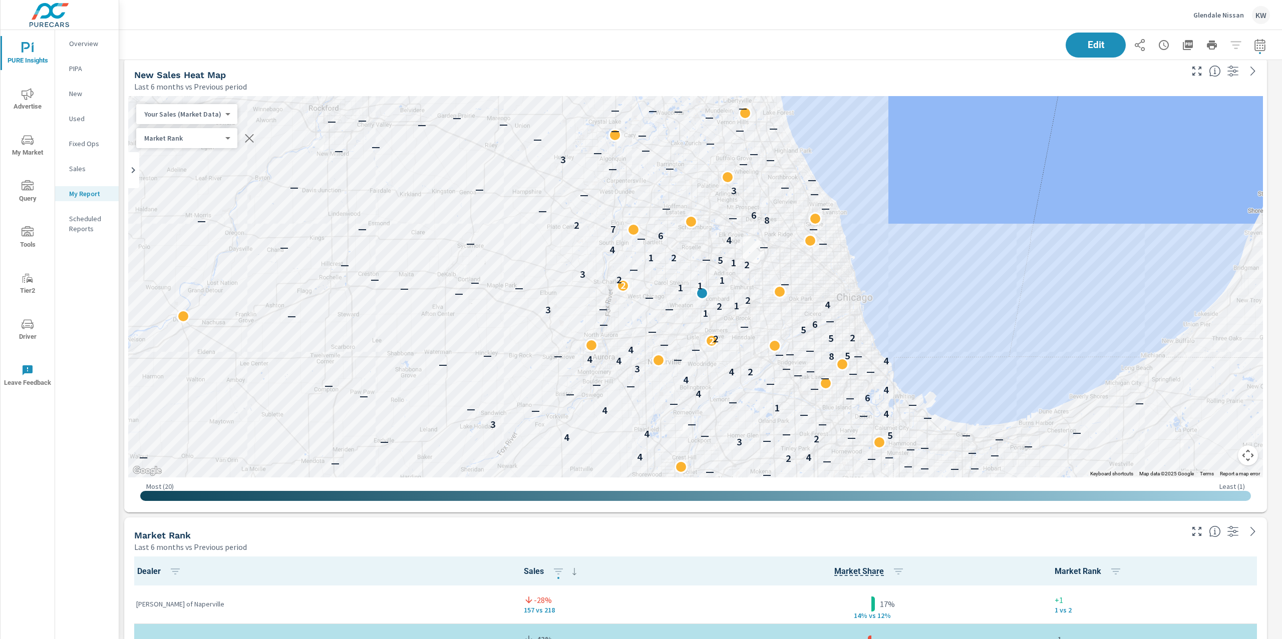
scroll to position [1504, 0]
click at [23, 227] on icon "nav menu" at bounding box center [28, 232] width 12 height 12
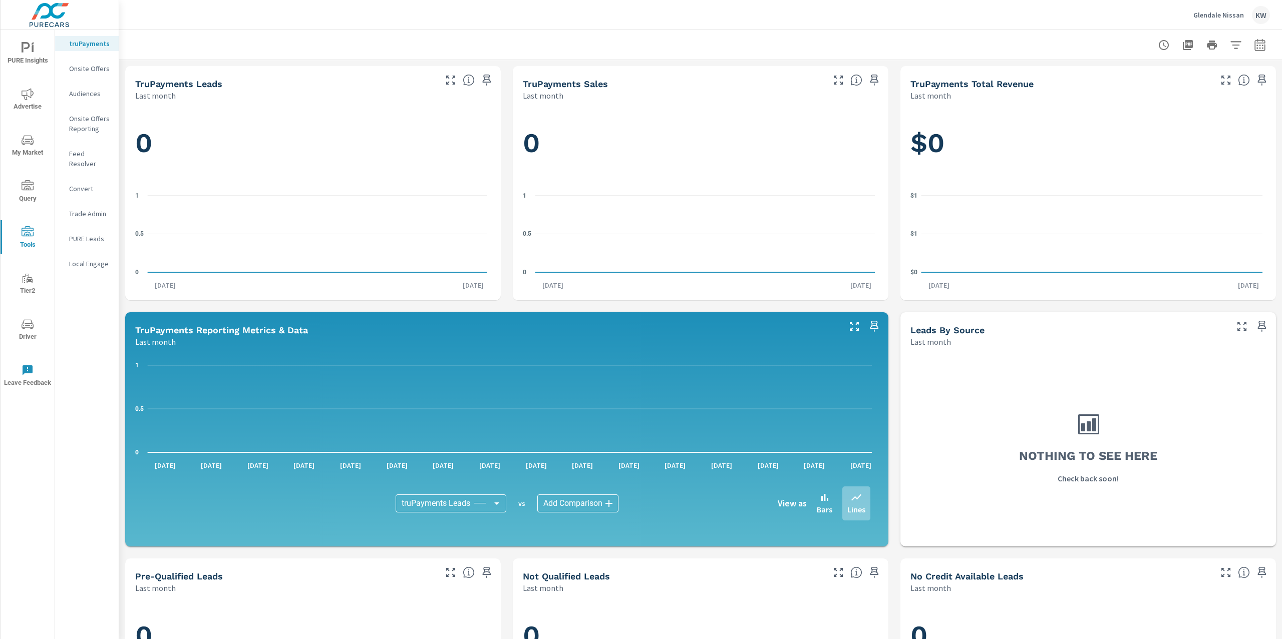
click at [97, 71] on p "Onsite Offers" at bounding box center [90, 69] width 42 height 10
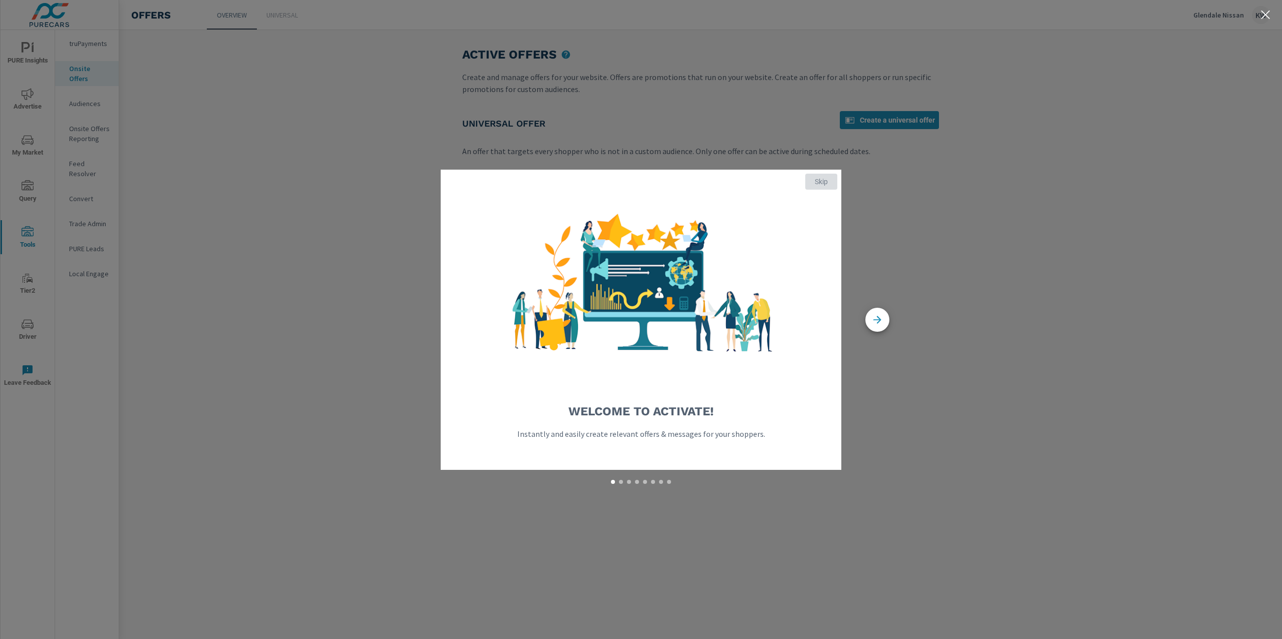
click at [826, 185] on span "Skip" at bounding box center [821, 181] width 24 height 9
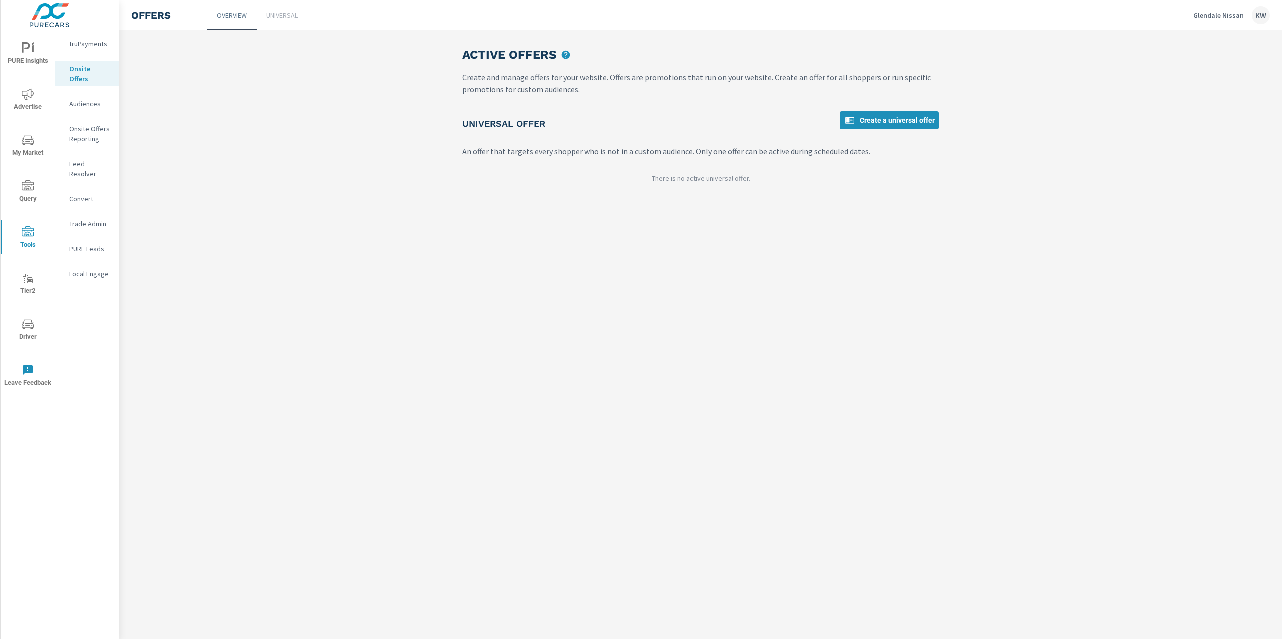
click at [292, 15] on p "Universal" at bounding box center [282, 15] width 32 height 10
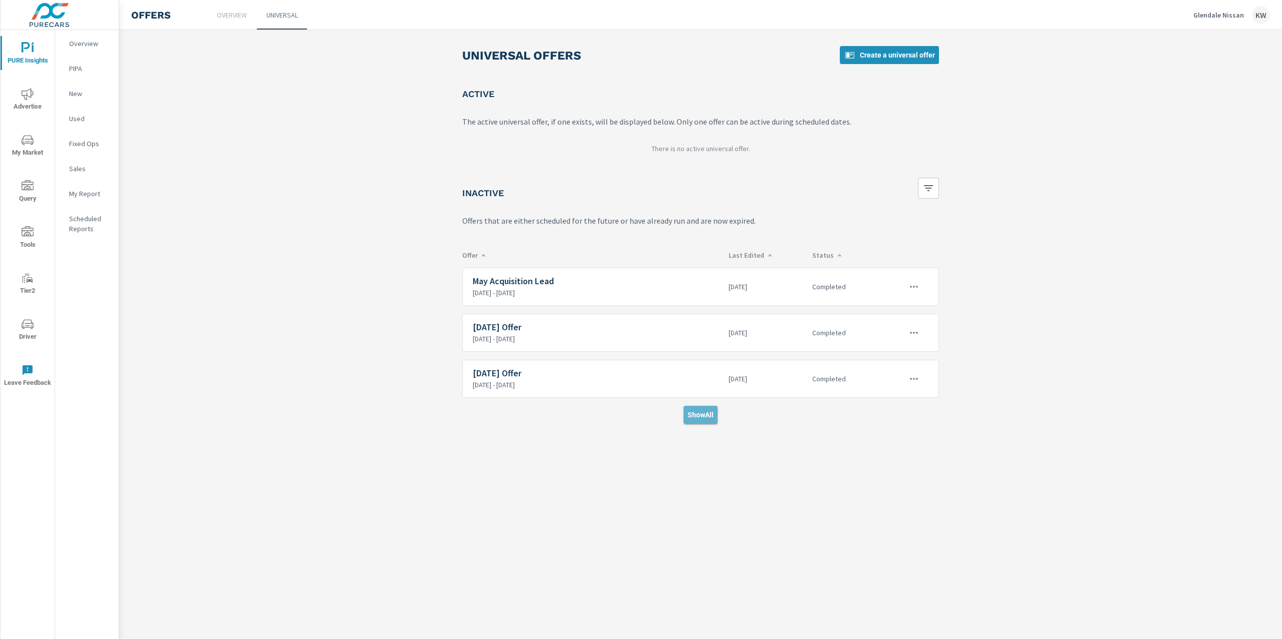
click at [702, 424] on button "Show All" at bounding box center [700, 415] width 34 height 18
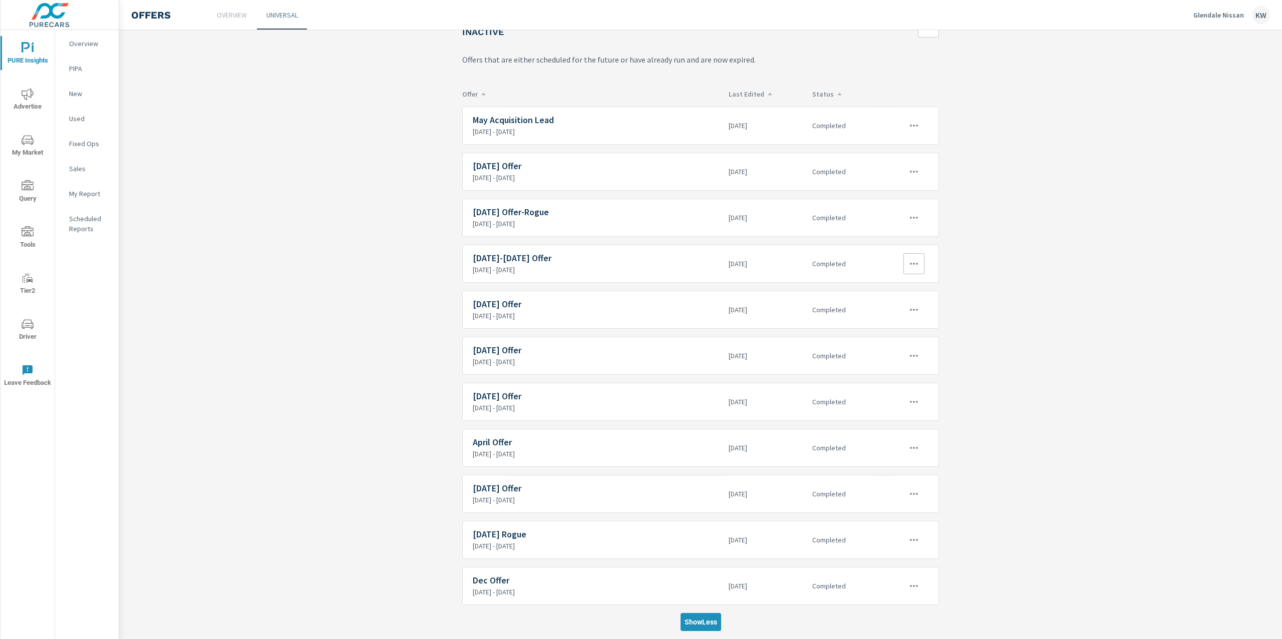
scroll to position [169, 0]
click at [505, 352] on h6 "July 2025 Offer" at bounding box center [597, 350] width 248 height 10
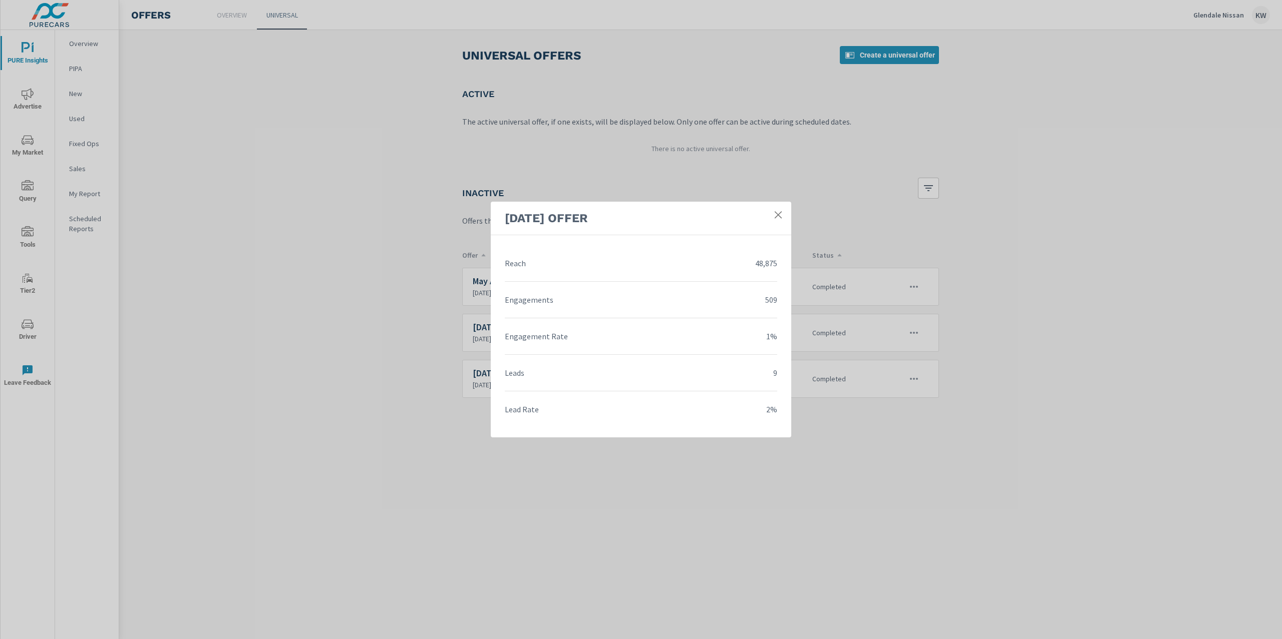
click at [775, 214] on icon at bounding box center [778, 215] width 10 height 10
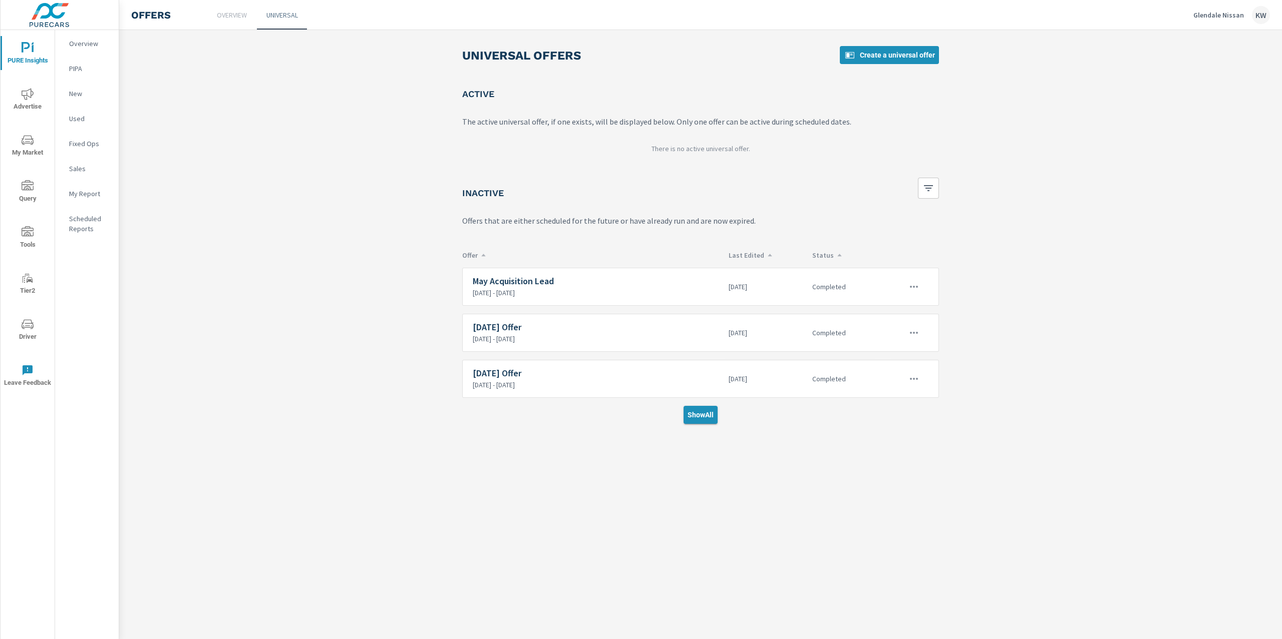
click at [704, 420] on span "Show All" at bounding box center [700, 415] width 26 height 9
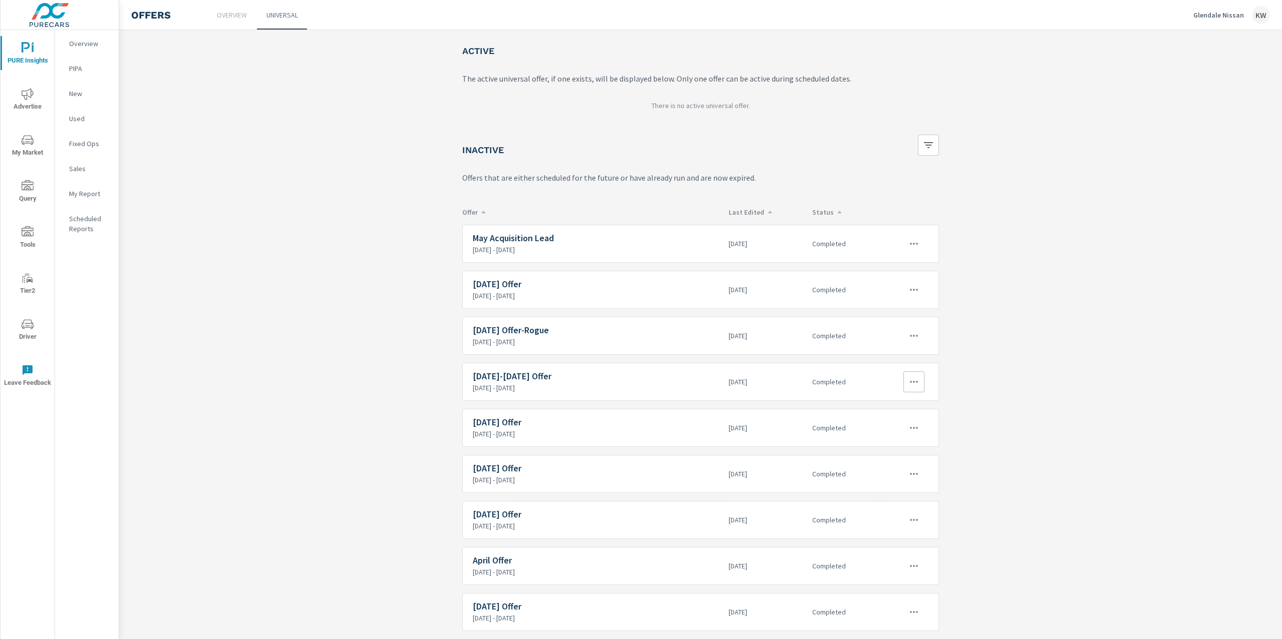
scroll to position [94, 0]
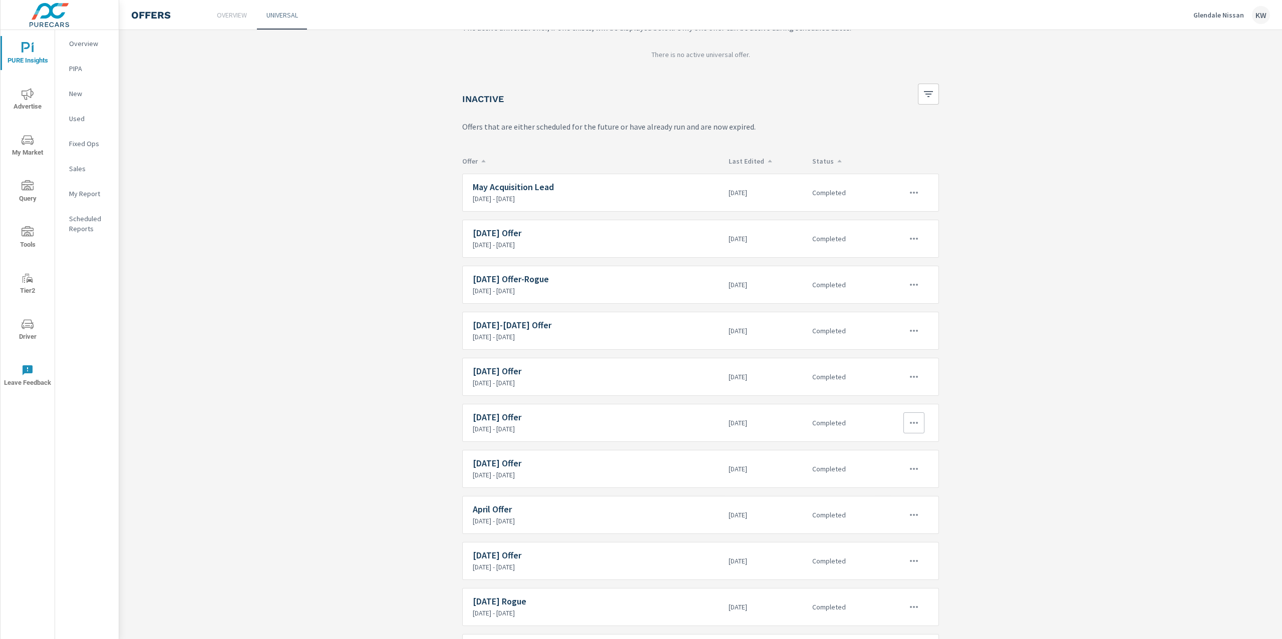
click at [908, 425] on icon "button" at bounding box center [914, 423] width 12 height 12
click at [890, 448] on link "Edit" at bounding box center [889, 450] width 54 height 24
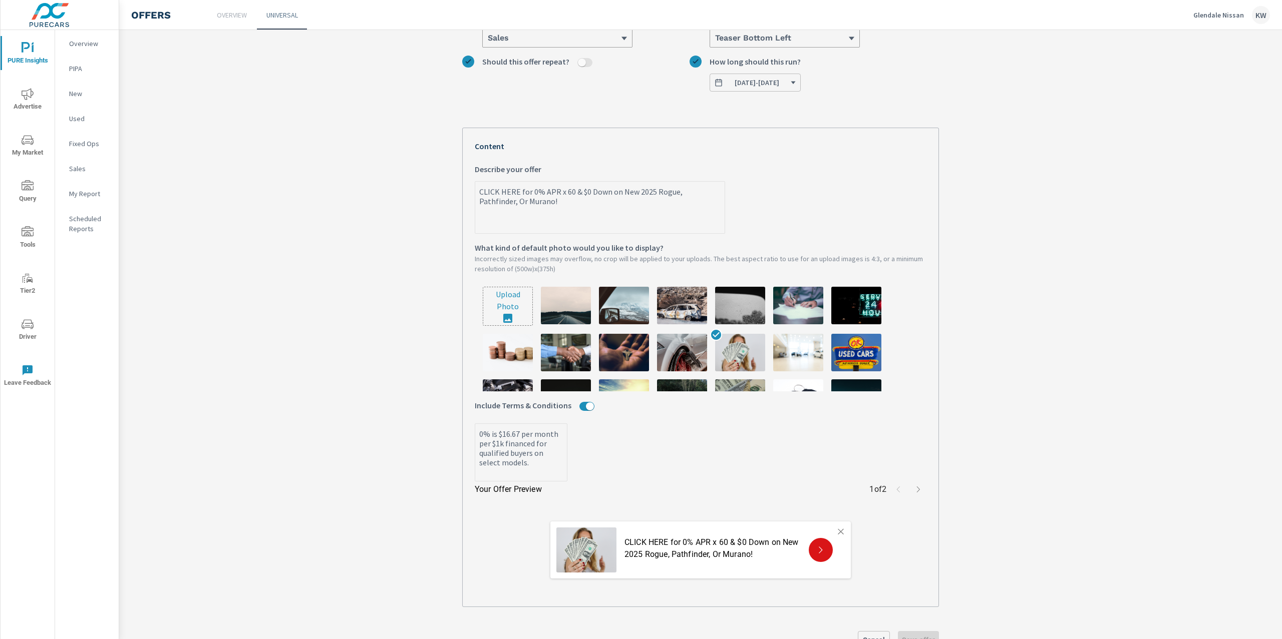
scroll to position [152, 0]
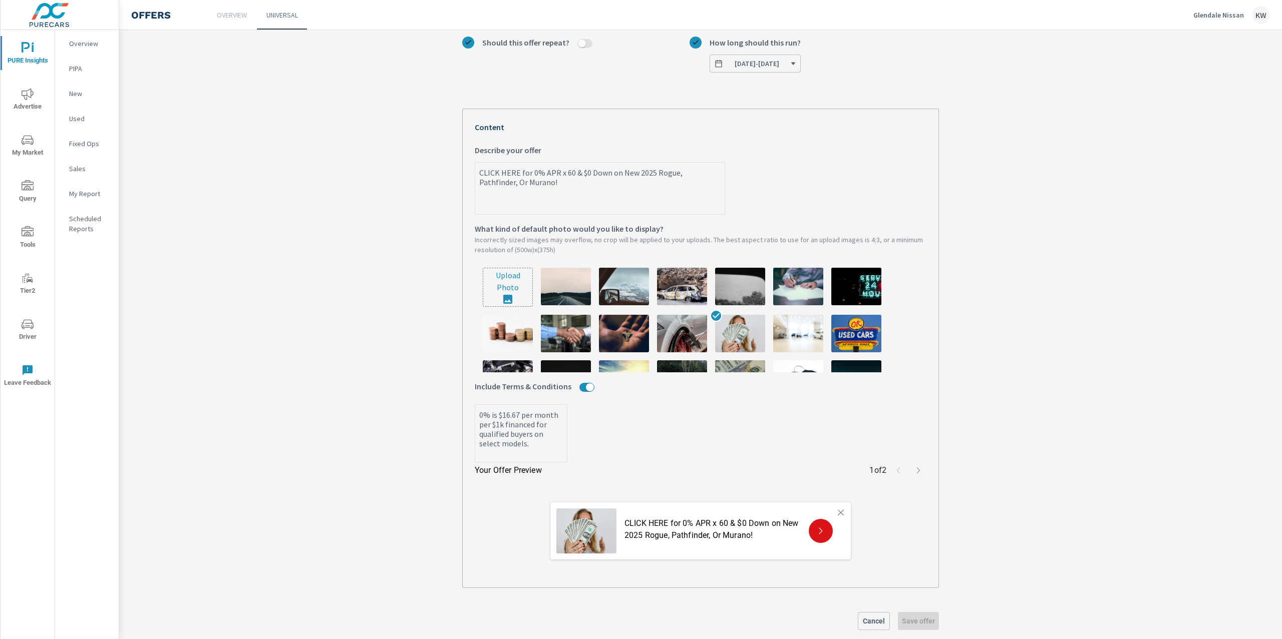
click at [521, 186] on textarea "CLICK HERE for 0% APR x 60 & $0 Down on New 2025 Rogue, Pathfinder, Or Murano!" at bounding box center [599, 189] width 249 height 50
drag, startPoint x: 519, startPoint y: 184, endPoint x: 467, endPoint y: 177, distance: 52.0
click at [467, 177] on div "Your Offer Preview 1 of 2 CLICK HERE for 0% APR x 60 & $0 Down on New 2025 Rogu…" at bounding box center [700, 349] width 477 height 480
type textarea "x"
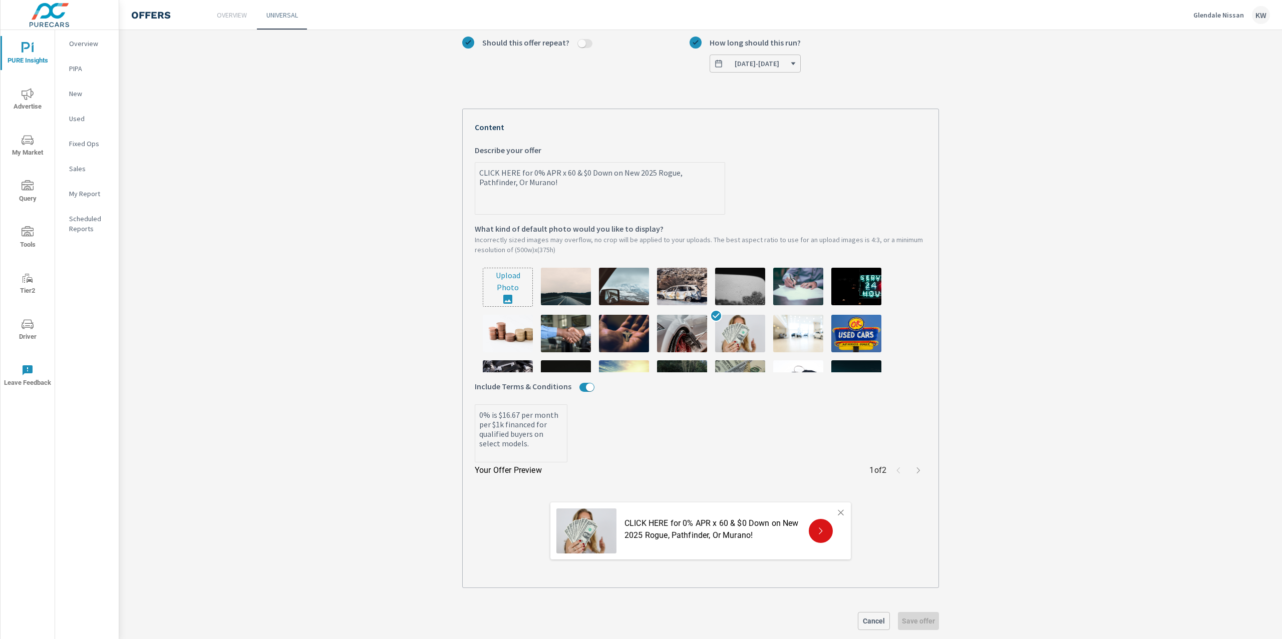
type textarea "x"
click at [475, 420] on textarea "0% is $16.67 per month per $1k financed for qualified buyers on select models." at bounding box center [521, 435] width 92 height 56
drag, startPoint x: 517, startPoint y: 421, endPoint x: 531, endPoint y: 425, distance: 14.6
click at [531, 425] on textarea "0% is $16.67 per month per $1k financed for qualified buyers on select models." at bounding box center [521, 435] width 92 height 56
drag, startPoint x: 514, startPoint y: 454, endPoint x: 501, endPoint y: 454, distance: 12.5
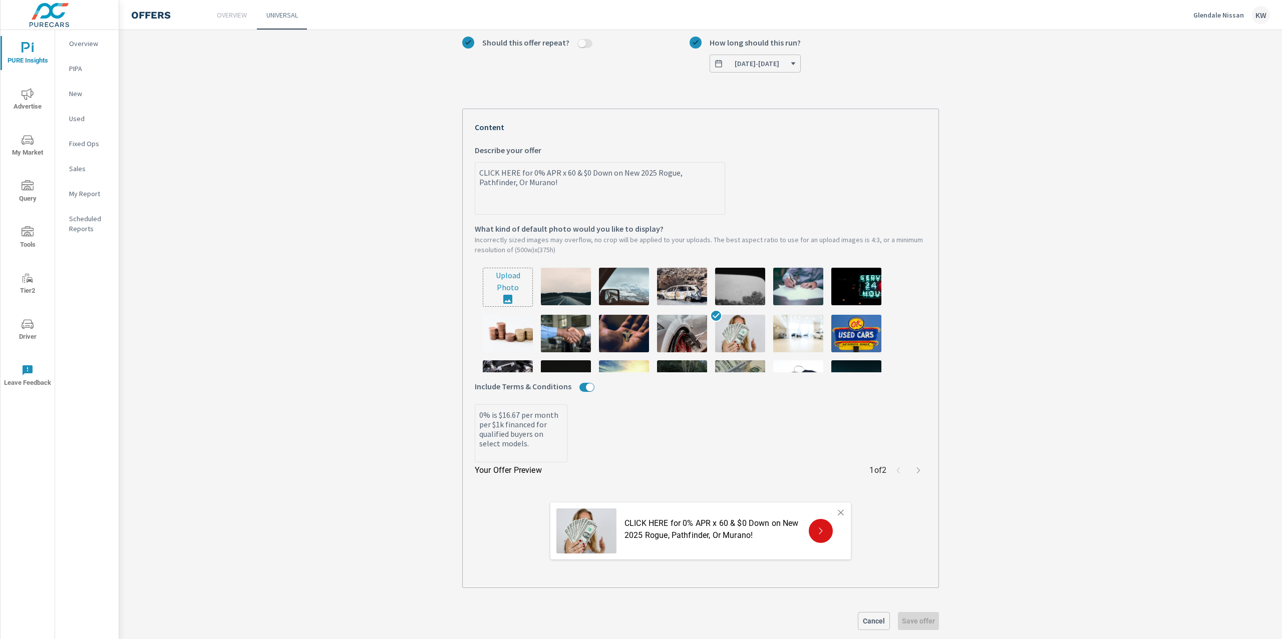
click at [514, 454] on textarea "0% is $16.67 per month per $1k financed for qualified buyers on select models." at bounding box center [521, 435] width 92 height 56
drag, startPoint x: 501, startPoint y: 454, endPoint x: 472, endPoint y: 422, distance: 43.6
click at [475, 422] on textarea "0% is $16.67 per month per $1k financed for qualified buyers on select models." at bounding box center [521, 435] width 92 height 56
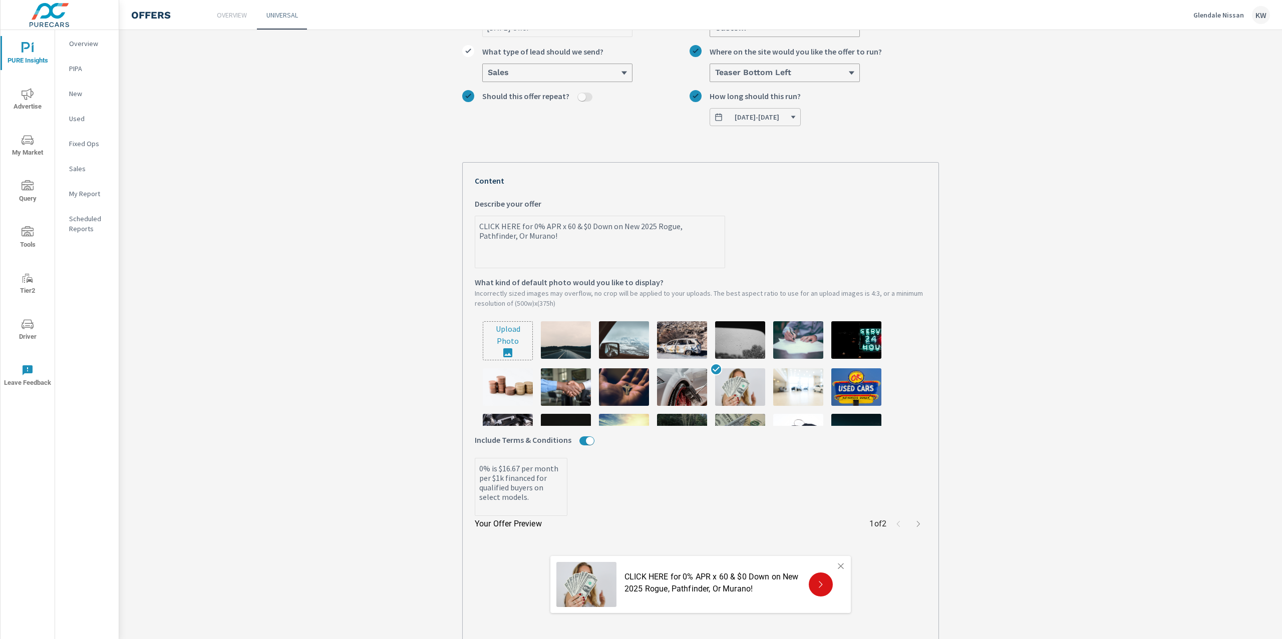
scroll to position [0, 0]
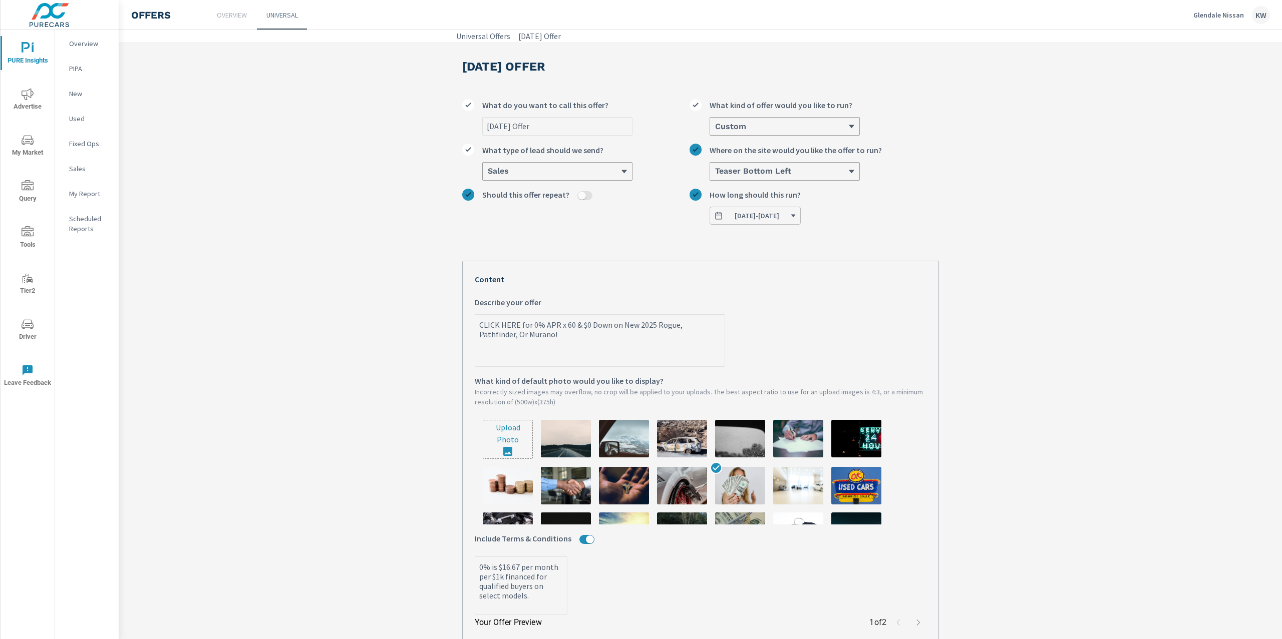
type textarea "x"
click at [518, 340] on textarea "CLICK HERE for 0% APR x 60 & $0 Down on New 2025 Rogue, Pathfinder, Or Murano!" at bounding box center [599, 341] width 249 height 50
drag, startPoint x: 493, startPoint y: 339, endPoint x: 485, endPoint y: 338, distance: 8.5
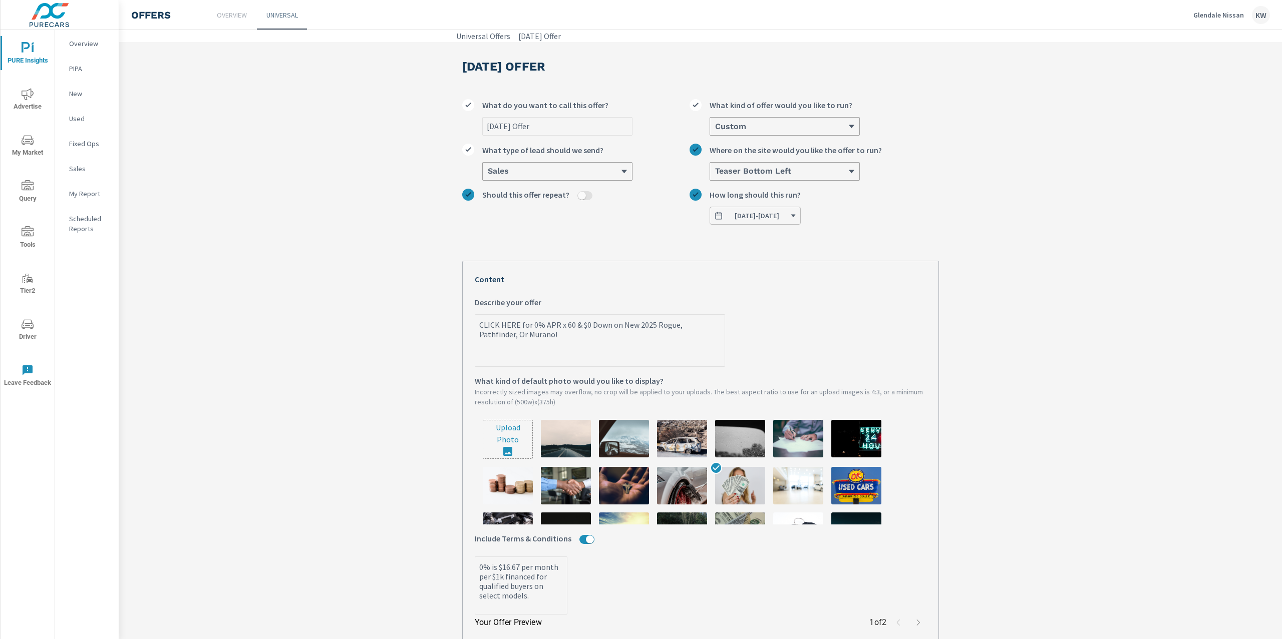
click at [485, 338] on textarea "CLICK HERE for 0% APR x 60 & $0 Down on New 2025 Rogue, Pathfinder, Or Murano!" at bounding box center [599, 341] width 249 height 50
click at [480, 338] on textarea "CLICK HERE for 0% APR x 60 & $0 Down on New 2025 Rogue, Pathfinder, Or Murano!" at bounding box center [599, 341] width 249 height 50
click at [478, 337] on textarea "CLICK HERE for 0% APR x 60 & $0 Down on New 2025 Rogue, Pathfinder, Or Murano!" at bounding box center [599, 341] width 249 height 50
drag, startPoint x: 478, startPoint y: 337, endPoint x: 472, endPoint y: 332, distance: 7.8
click at [475, 335] on textarea "CLICK HERE for 0% APR x 60 & $0 Down on New 2025 Rogue, Pathfinder, Or Murano!" at bounding box center [599, 341] width 249 height 50
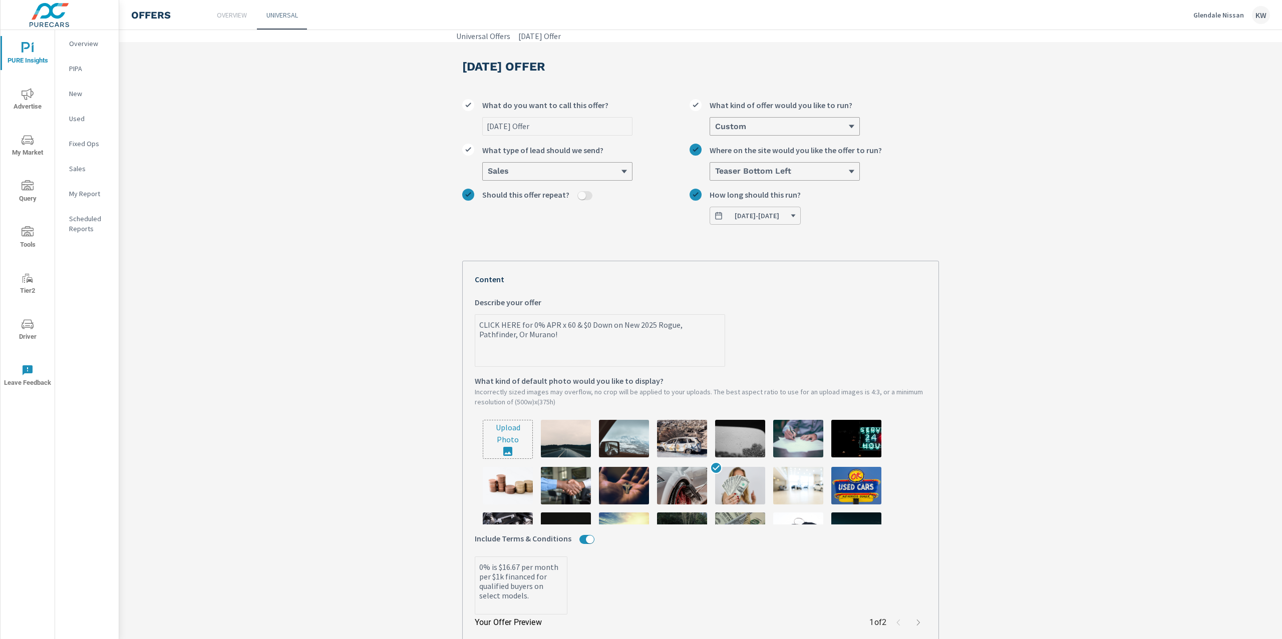
click at [475, 332] on textarea "CLICK HERE for 0% APR x 60 & $0 Down on New 2025 Rogue, Pathfinder, Or Murano!" at bounding box center [599, 341] width 249 height 50
click at [524, 339] on textarea "CLICK HERE for 0% APR x 60 & $0 Down on New 2025 Rogue, Pathfinder, Or Murano!" at bounding box center [599, 341] width 249 height 50
drag, startPoint x: 524, startPoint y: 339, endPoint x: 494, endPoint y: 336, distance: 30.2
click at [502, 337] on textarea "CLICK HERE for 0% APR x 60 & $0 Down on New 2025 Rogue, Pathfinder, Or Murano!" at bounding box center [599, 341] width 249 height 50
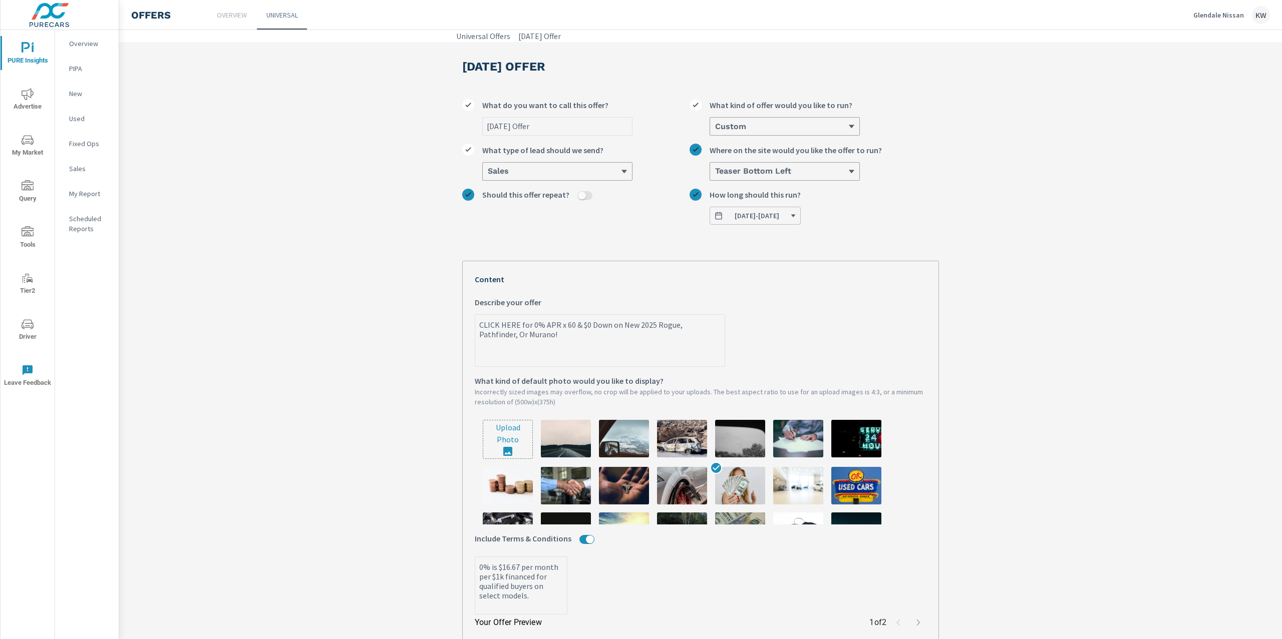
drag, startPoint x: 483, startPoint y: 334, endPoint x: 474, endPoint y: 328, distance: 11.3
click at [475, 328] on textarea "CLICK HERE for 0% APR x 60 & $0 Down on New 2025 Rogue, Pathfinder, Or Murano!" at bounding box center [599, 341] width 249 height 50
click at [531, 344] on textarea "CLICK HERE for 0% APR x 60 & $0 Down on New 2025 Rogue, Pathfinder, Or Murano!" at bounding box center [599, 341] width 249 height 50
type textarea "x"
click at [494, 572] on textarea "0% is $16.67 per month per $1k financed for qualified buyers on select models." at bounding box center [521, 587] width 92 height 56
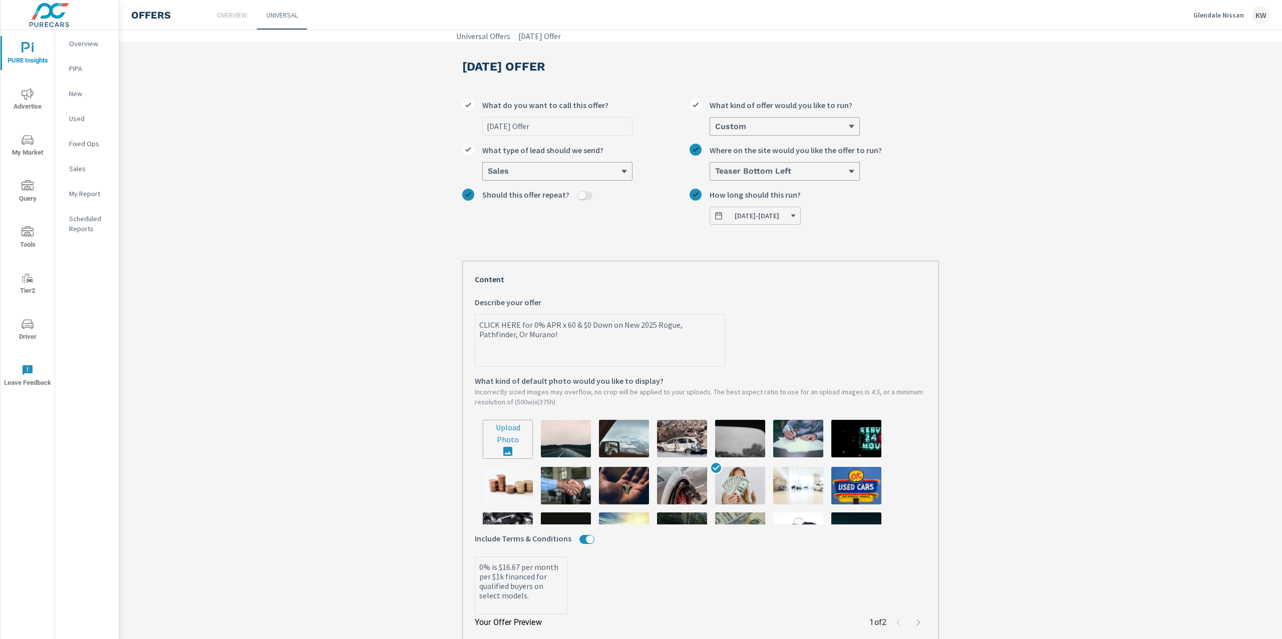
click at [494, 572] on textarea "0% is $16.67 per month per $1k financed for qualified buyers on select models." at bounding box center [521, 587] width 92 height 56
click at [495, 572] on textarea "0% is $16.67 per month per $1k financed for qualified buyers on select models." at bounding box center [521, 587] width 92 height 56
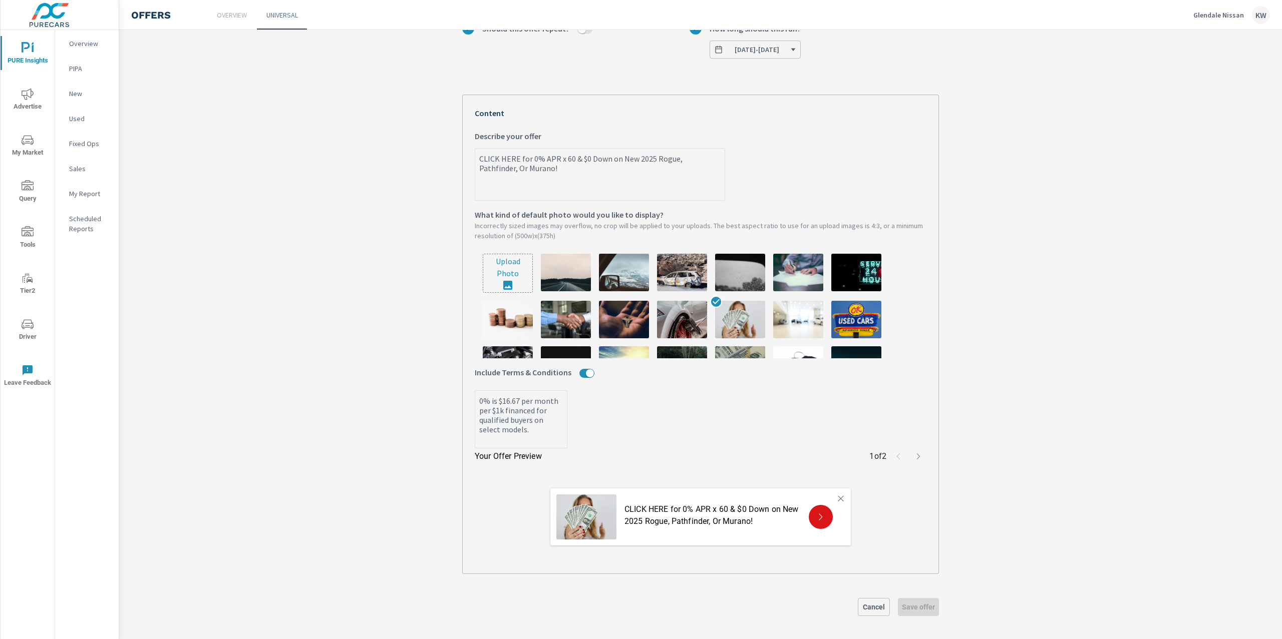
scroll to position [170, 0]
type textarea "x"
click at [1050, 421] on section "July 2025 Offer July 2025 Offer What do you want to call this offer? Custom Wha…" at bounding box center [700, 257] width 1162 height 764
click at [1051, 422] on section "July 2025 Offer July 2025 Offer What do you want to call this offer? Custom Wha…" at bounding box center [700, 257] width 1162 height 764
click at [869, 613] on link "Cancel" at bounding box center [874, 606] width 32 height 18
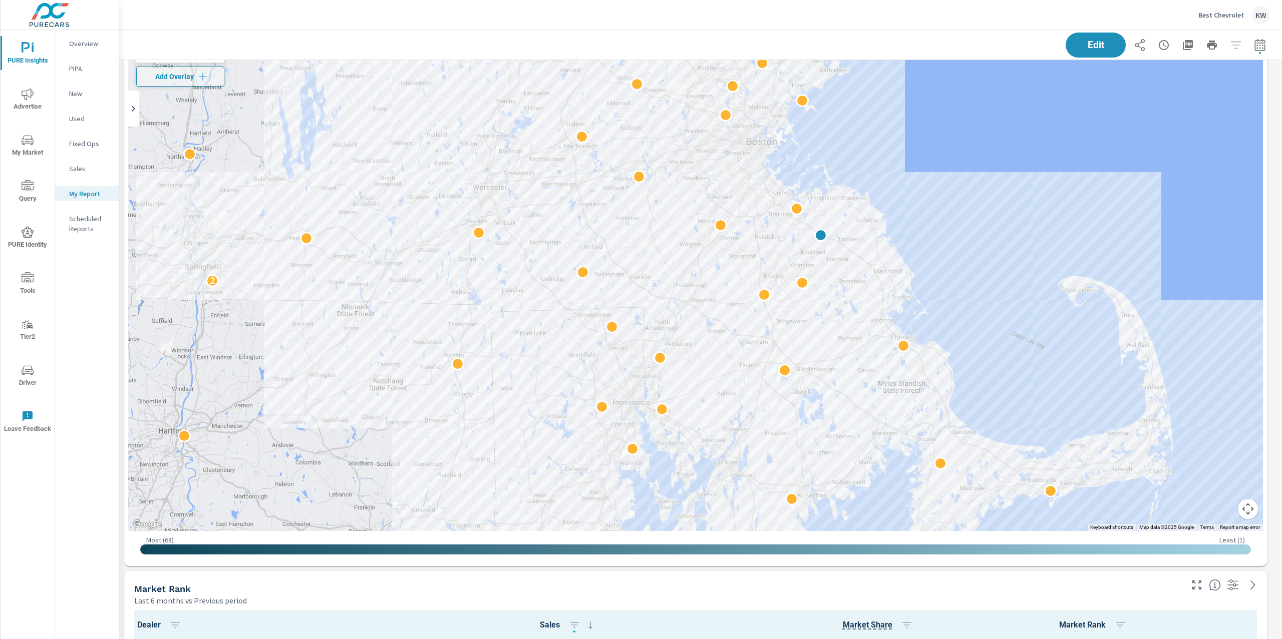
scroll to position [5668, 1174]
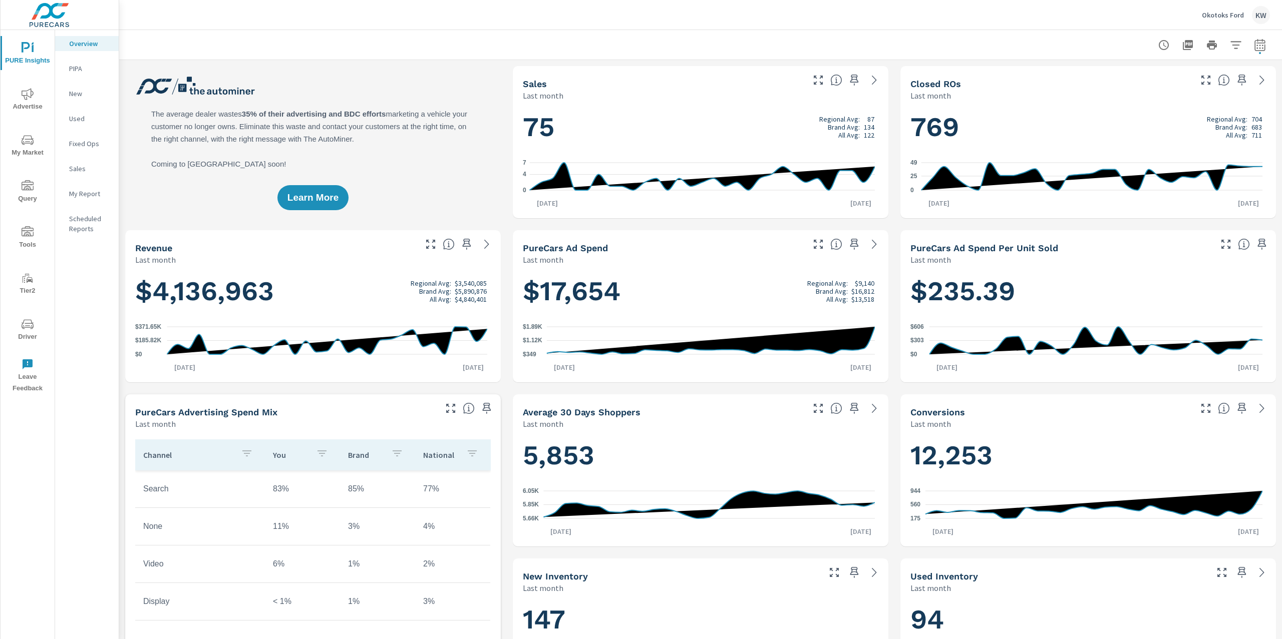
scroll to position [1, 0]
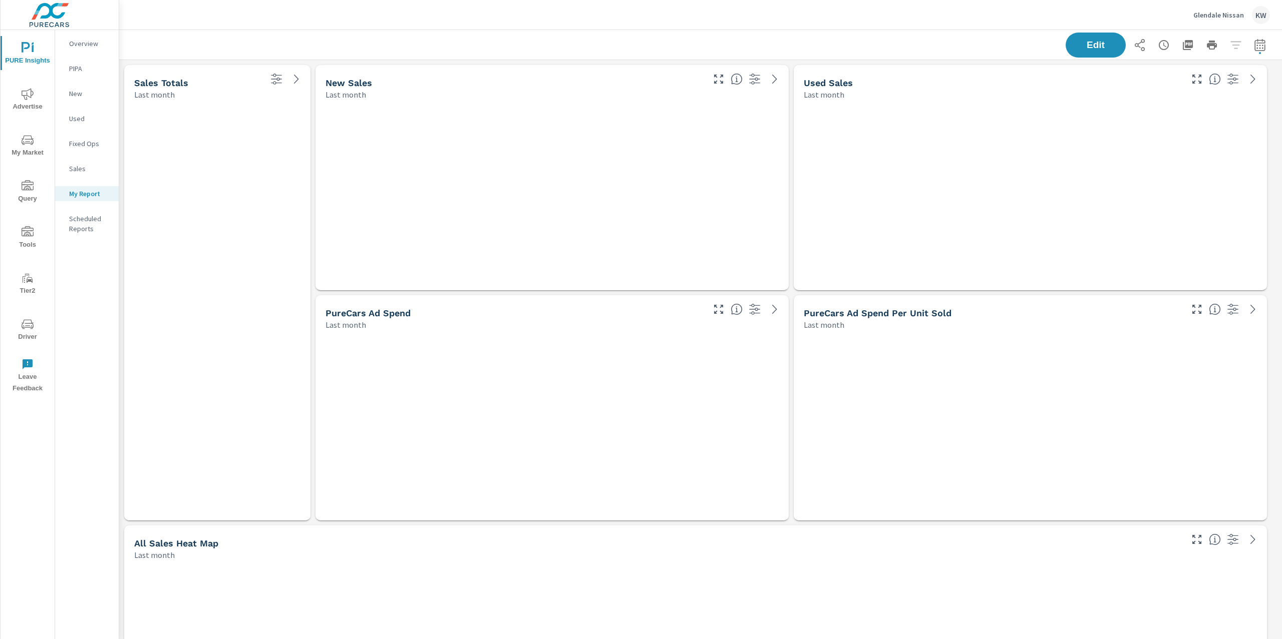
scroll to position [4171, 1174]
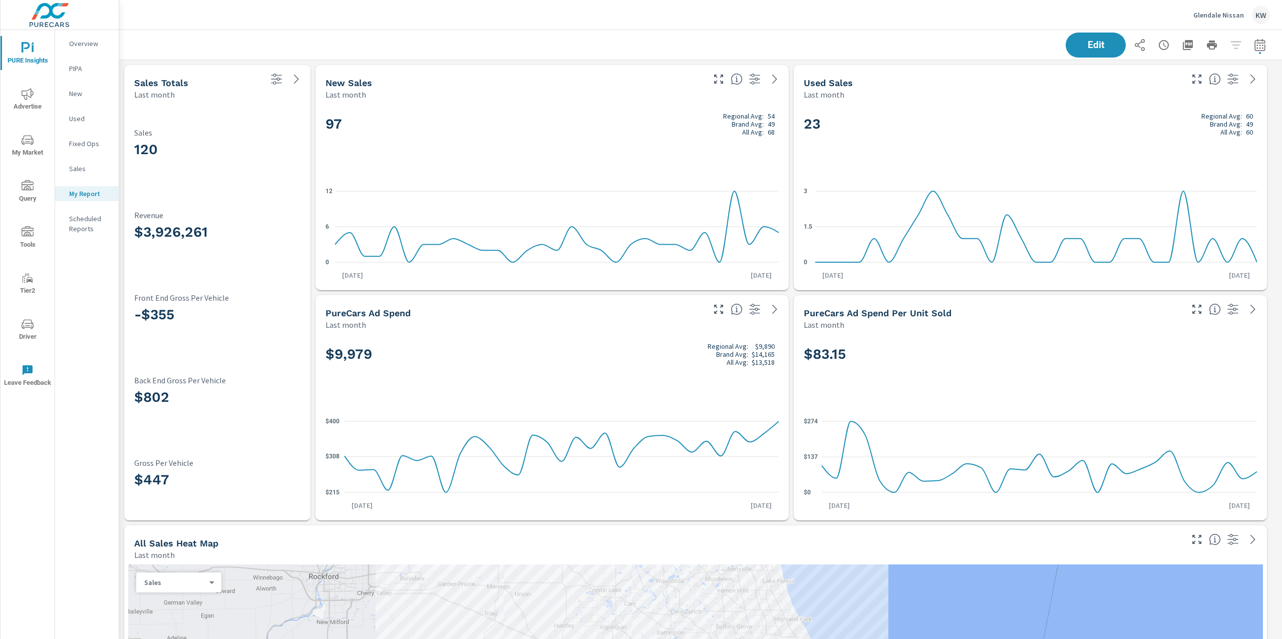
scroll to position [1, 0]
click at [26, 233] on icon "nav menu" at bounding box center [28, 232] width 12 height 12
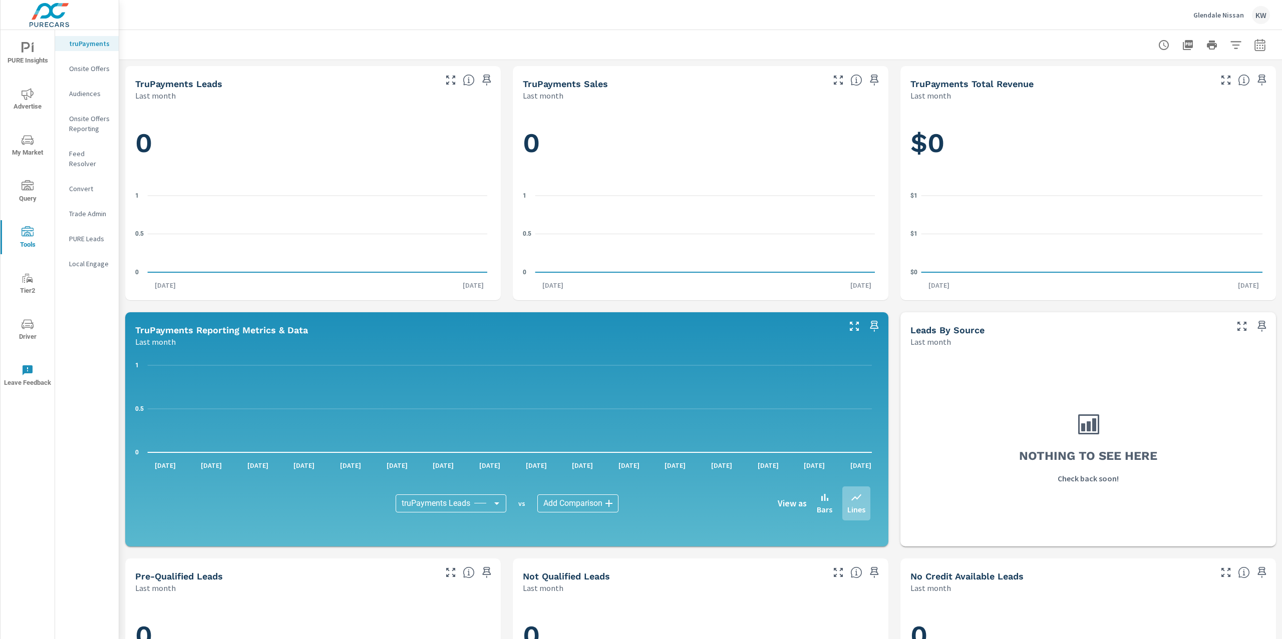
click at [98, 67] on p "Onsite Offers" at bounding box center [90, 69] width 42 height 10
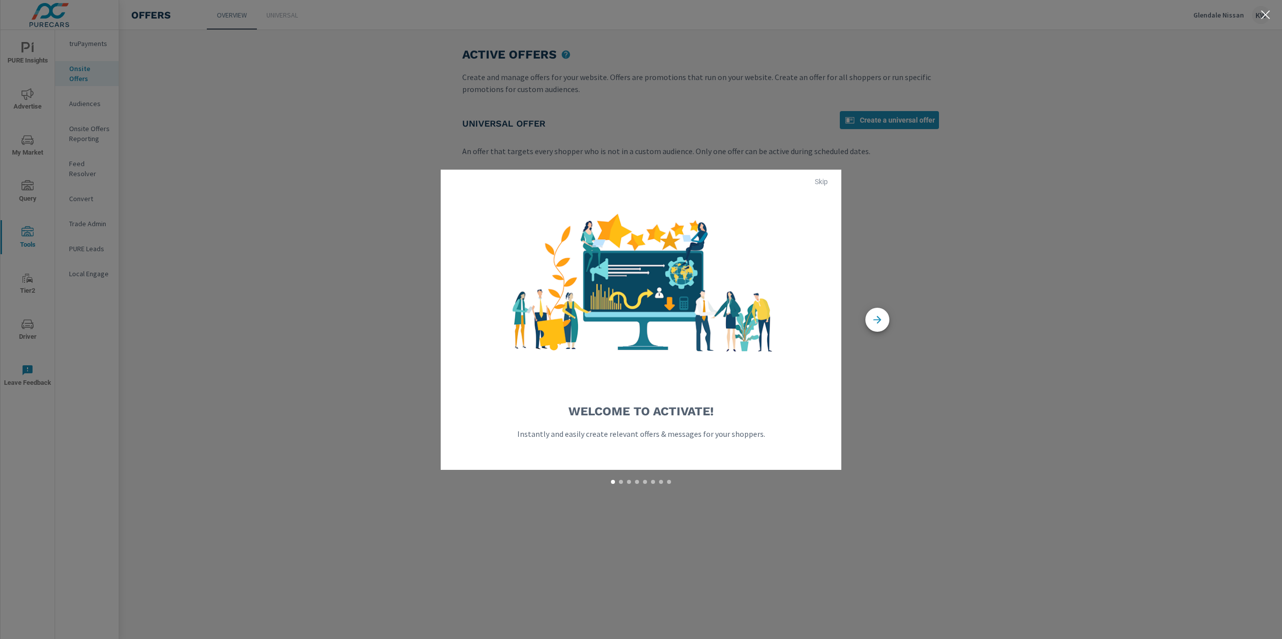
click at [827, 180] on span "Skip" at bounding box center [821, 181] width 24 height 9
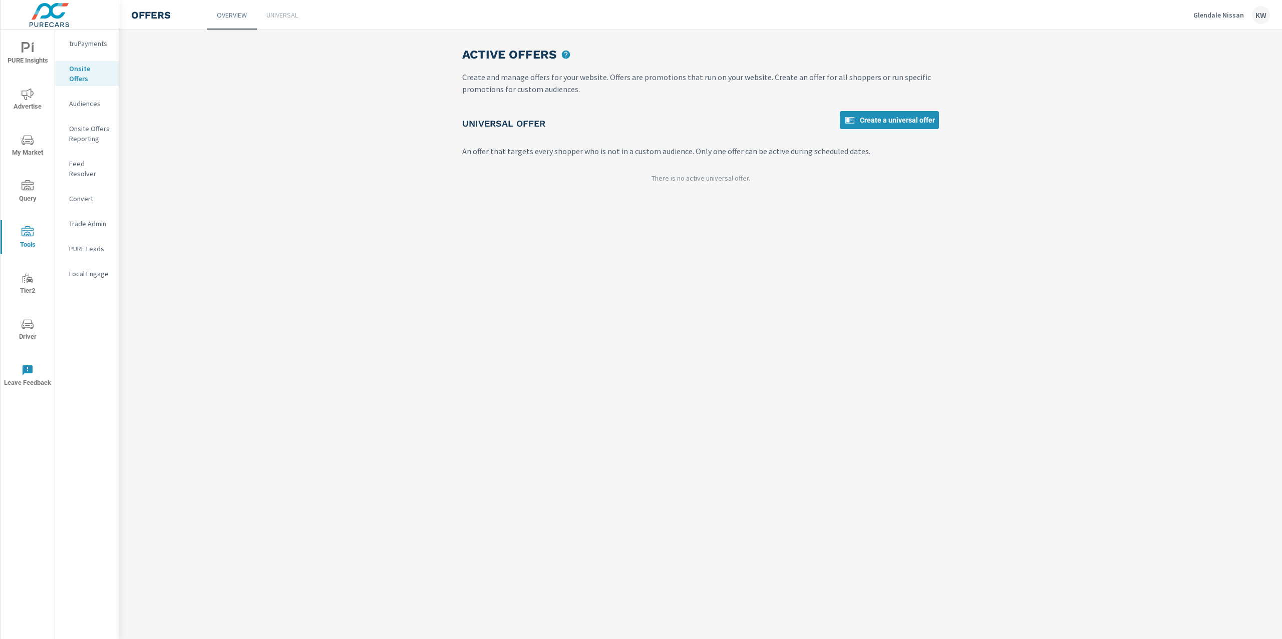
click at [294, 13] on p "Universal" at bounding box center [282, 15] width 32 height 10
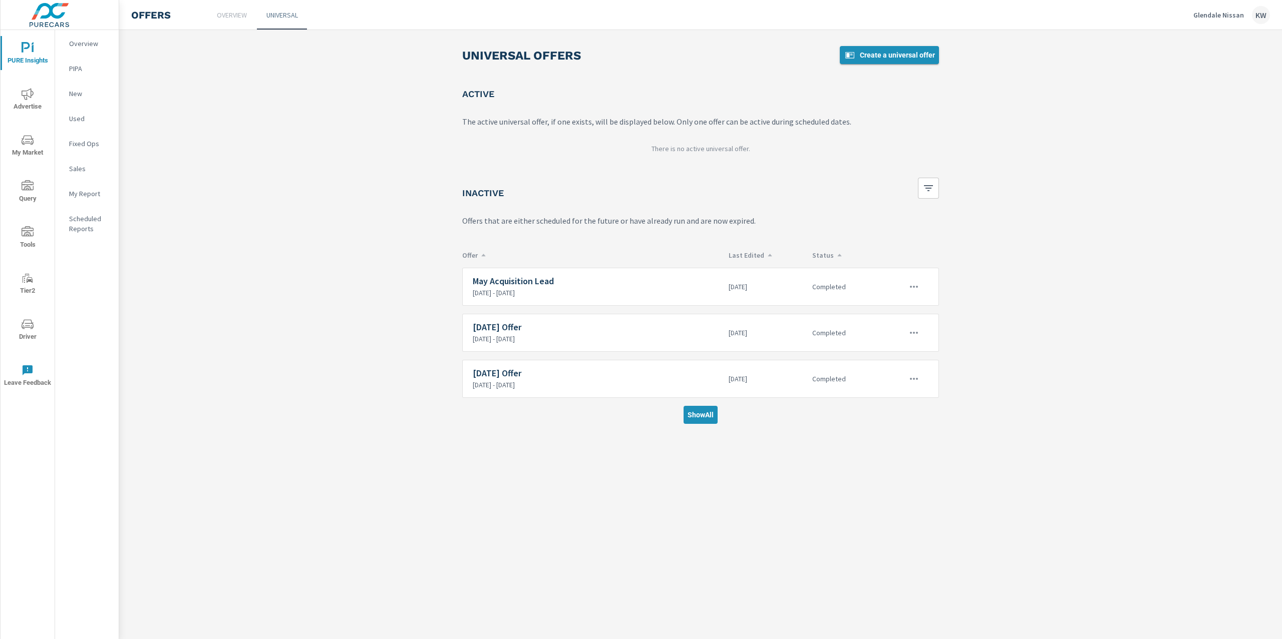
click at [894, 60] on span "Create a universal offer" at bounding box center [889, 55] width 91 height 12
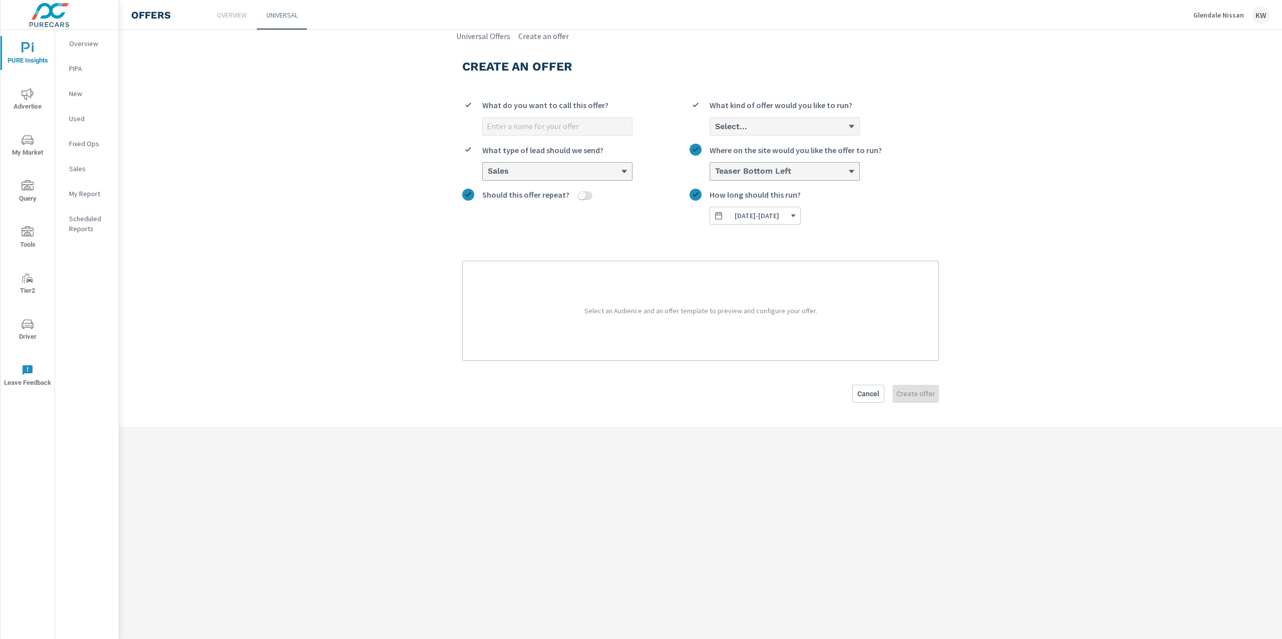
click at [576, 124] on input "What do you want to call this offer?" at bounding box center [557, 127] width 149 height 18
type input "Aug 2025 Offer"
click at [809, 131] on div "Select..." at bounding box center [781, 127] width 134 height 10
click at [715, 131] on input "Select... What kind of offer would you like to run?" at bounding box center [714, 127] width 1 height 10
click at [786, 161] on li "Custom" at bounding box center [784, 165] width 149 height 19
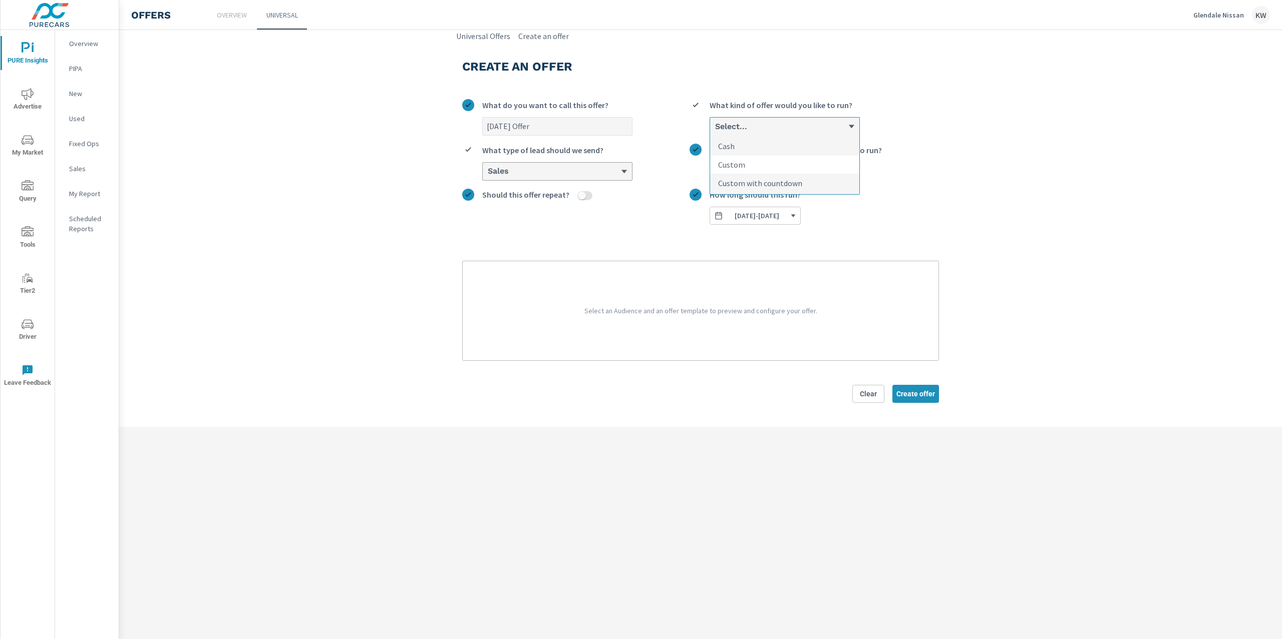
click at [715, 131] on input "option Custom focused, 2 of 3. 3 results available. Use Up and Down to choose o…" at bounding box center [714, 127] width 1 height 10
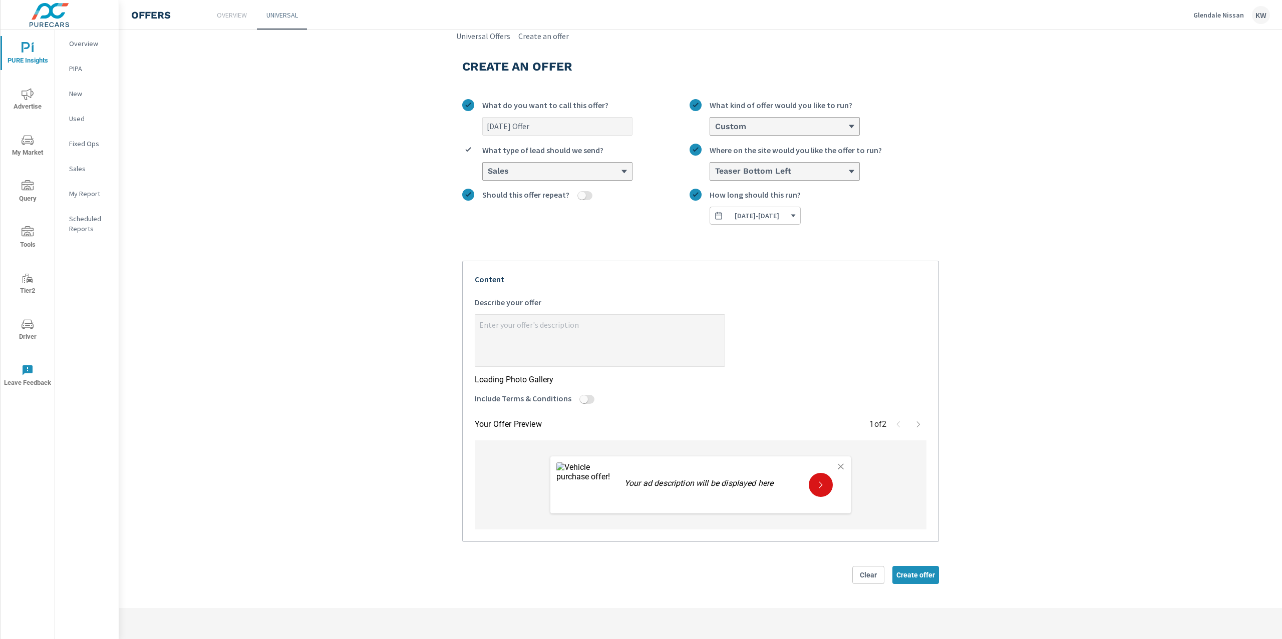
click at [786, 161] on div "Where on the site would you like the offer to run?" at bounding box center [795, 153] width 172 height 18
click at [715, 167] on input "Teaser Bottom Left Where on the site would you like the offer to run?" at bounding box center [714, 172] width 1 height 10
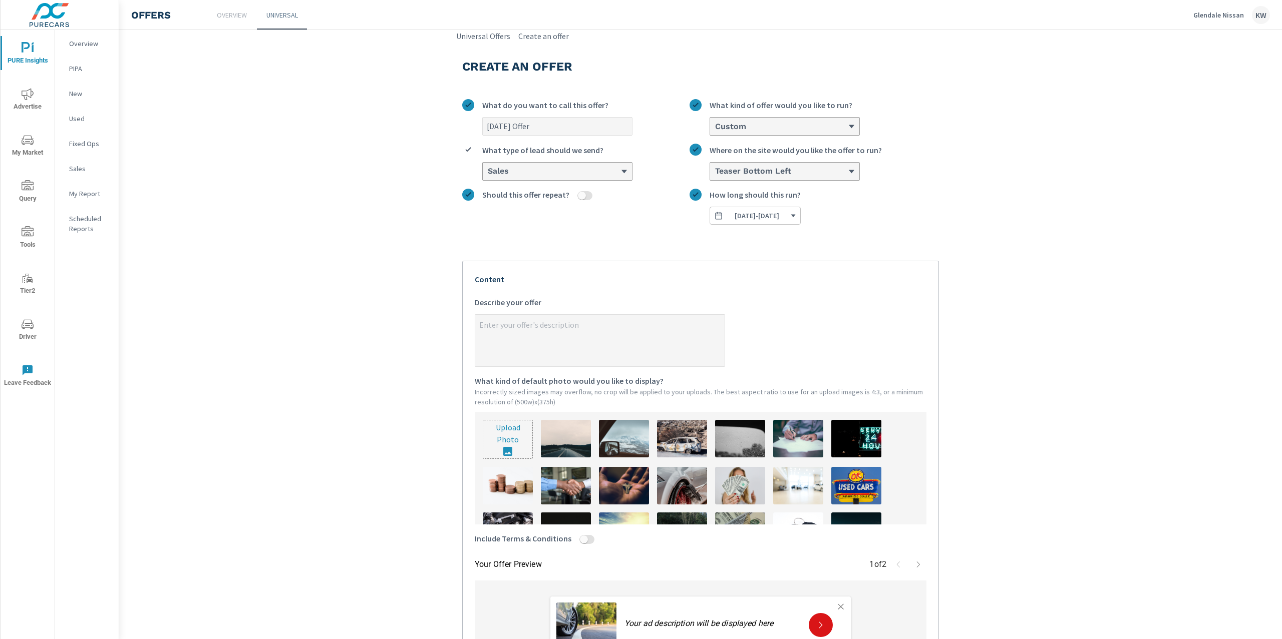
click at [796, 218] on span "08/12/2025 - 08/31/2025" at bounding box center [755, 215] width 82 height 9
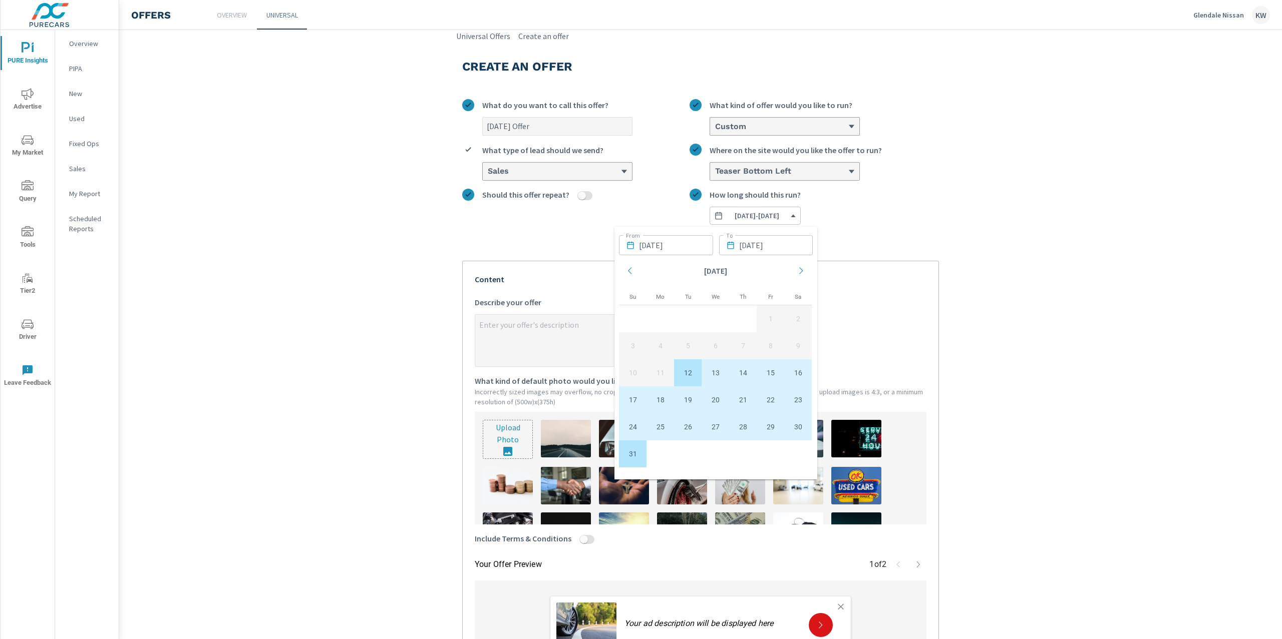
click at [785, 248] on input "08/31/2025" at bounding box center [776, 245] width 74 height 20
click at [796, 272] on icon "Move forward to switch to the next month." at bounding box center [796, 270] width 9 height 9
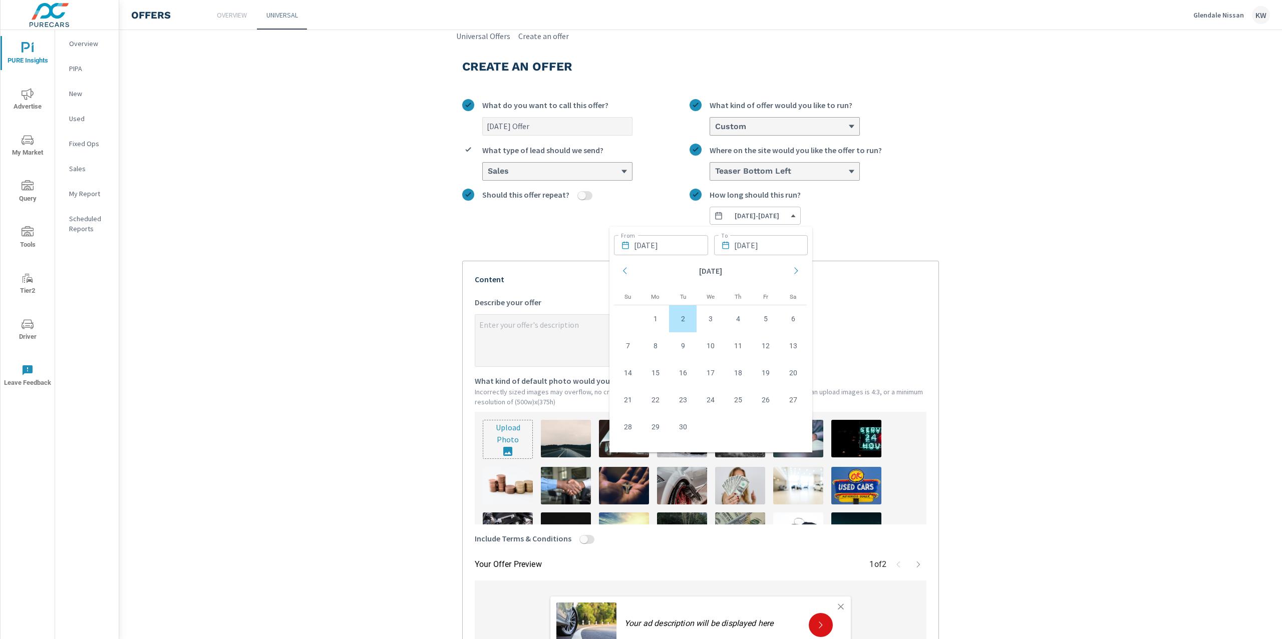
click at [685, 317] on td "2" at bounding box center [683, 318] width 28 height 27
type textarea "x"
type input "09/02/2025"
click at [626, 205] on label "Should this offer repeat?" at bounding box center [575, 198] width 227 height 18
click at [586, 200] on button "Should this offer repeat?" at bounding box center [582, 195] width 8 height 9
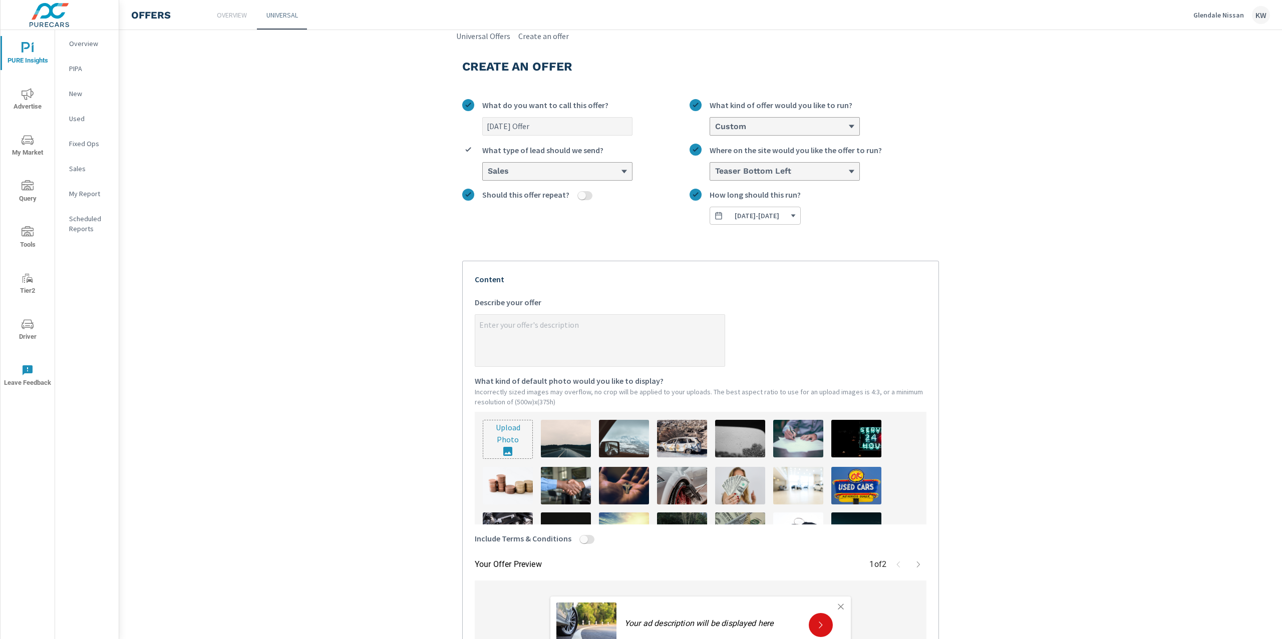
type textarea "x"
paste textarea "CLICK HERE for 0% APR x 60 & $0 Down on New 2025 Rogue, Pathfinder, Or Murano!"
type textarea "CLICK HERE for 0% APR x 60 & $0 Down on New 2025 Rogue, Pathfinder, Or Murano!"
type textarea "x"
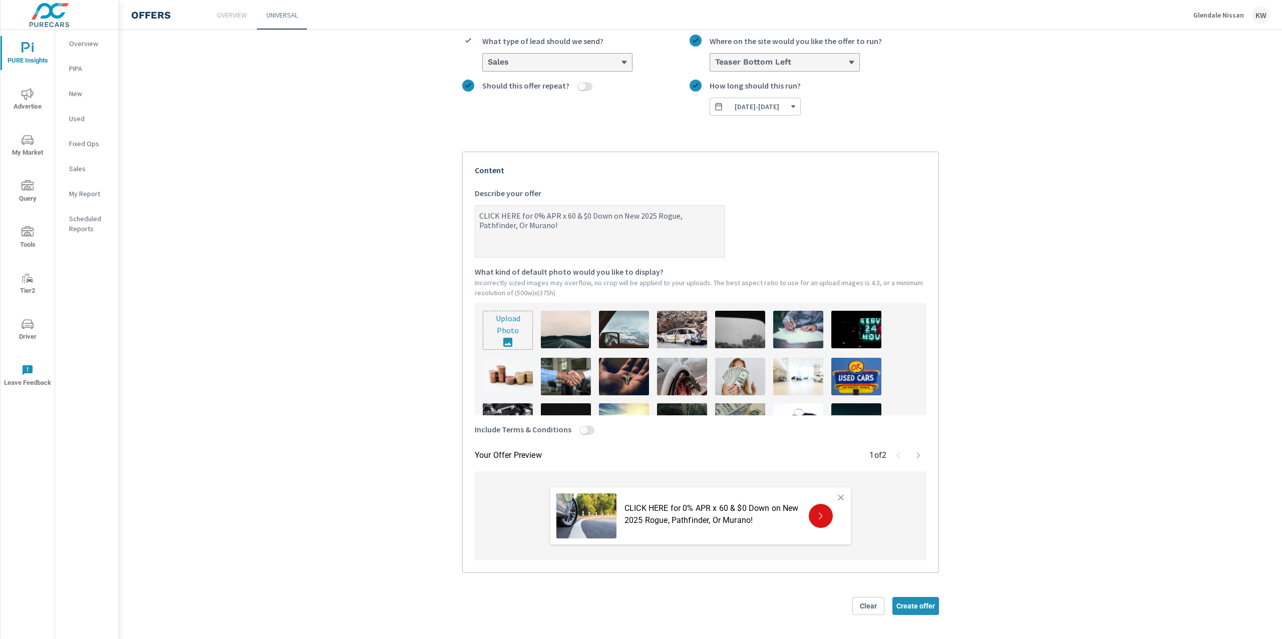
scroll to position [111, 0]
type textarea "CLICK HERE for 0% APR x 60 & $0 Down on New 2025 Rogue, Pathfinder, Or Murano!"
type textarea "x"
click at [584, 433] on input "Include Terms & Conditions" at bounding box center [584, 430] width 24 height 9
checkbox input "true"
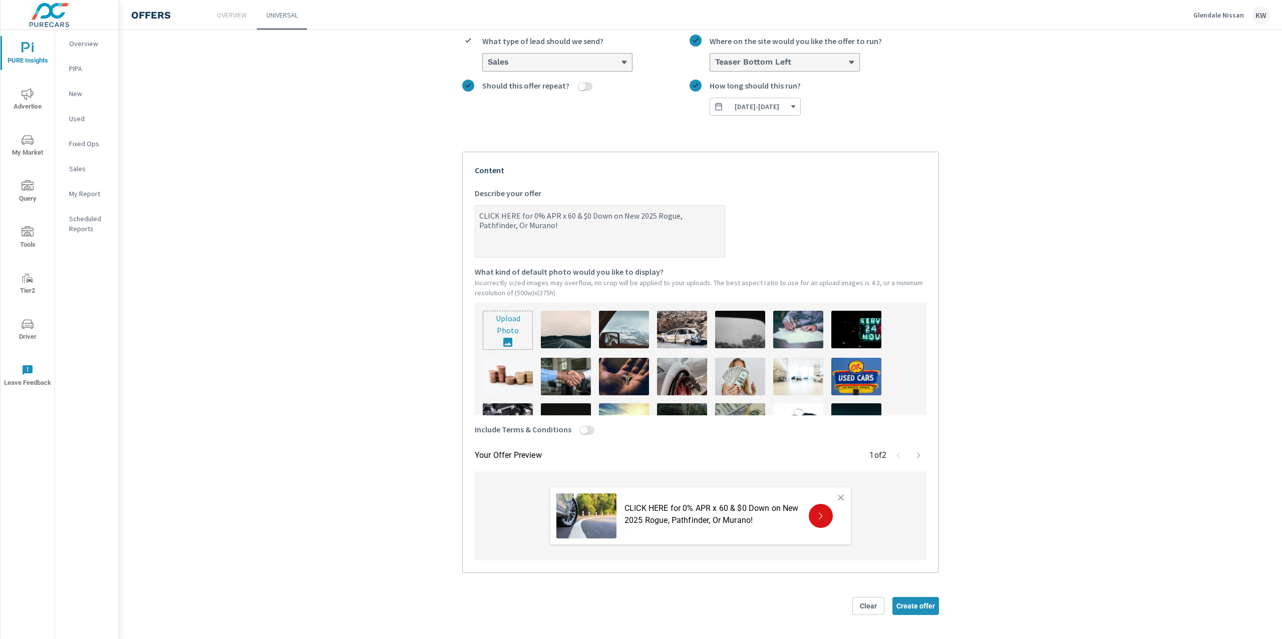
type textarea "x"
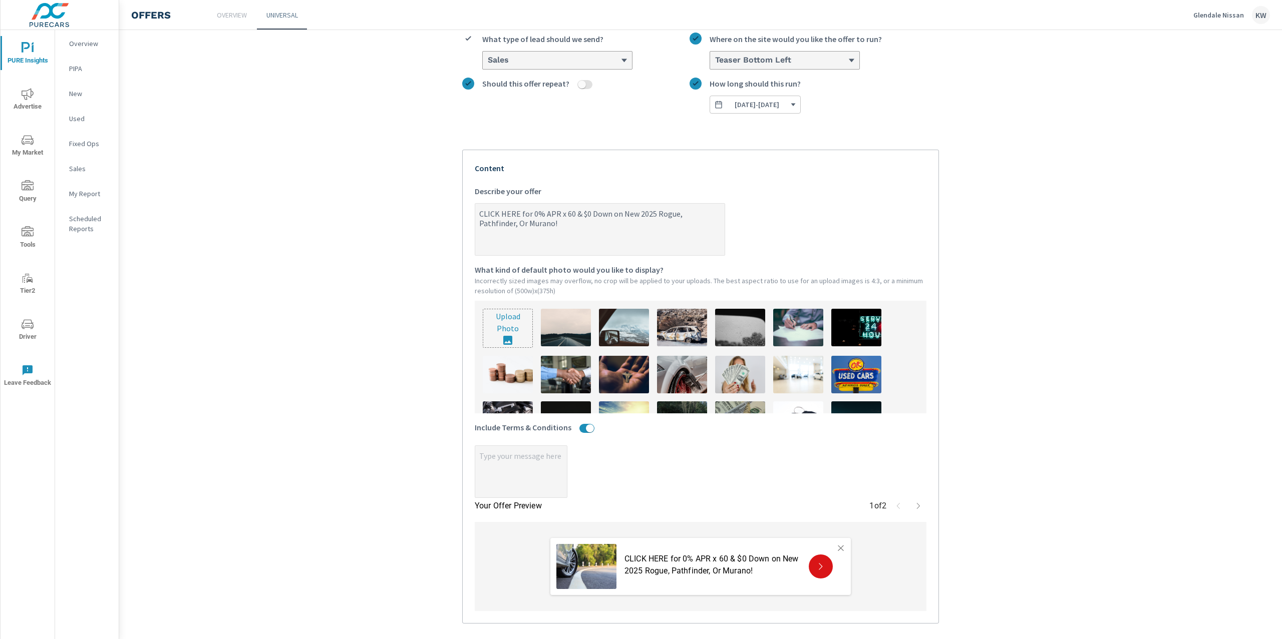
type textarea "x"
paste textarea "0% is $16.67 per month per $1k financed for qualified buyers on select models."
type textarea "x"
type textarea "0% is $16.67 per month per $1k financed for qualified buyers on select models."
type textarea "x"
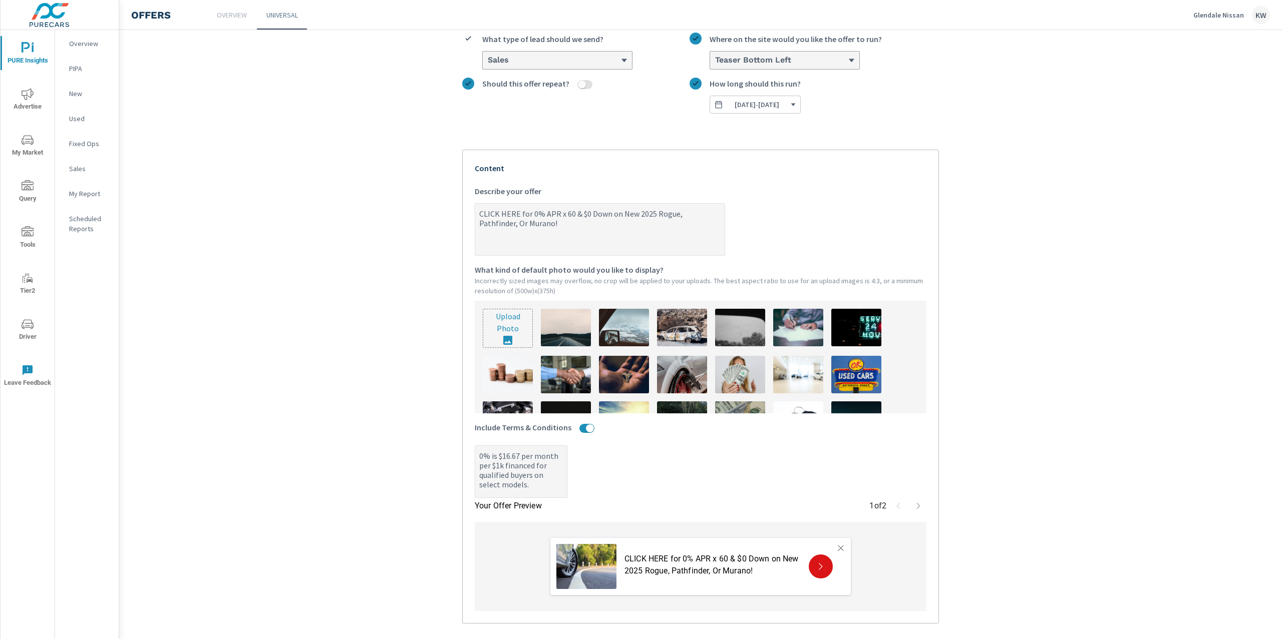
type textarea "x"
type textarea "0% is $16.67 per month per $1k financed for qualified buyers on select models."
type textarea "x"
click at [734, 379] on img at bounding box center [740, 375] width 50 height 38
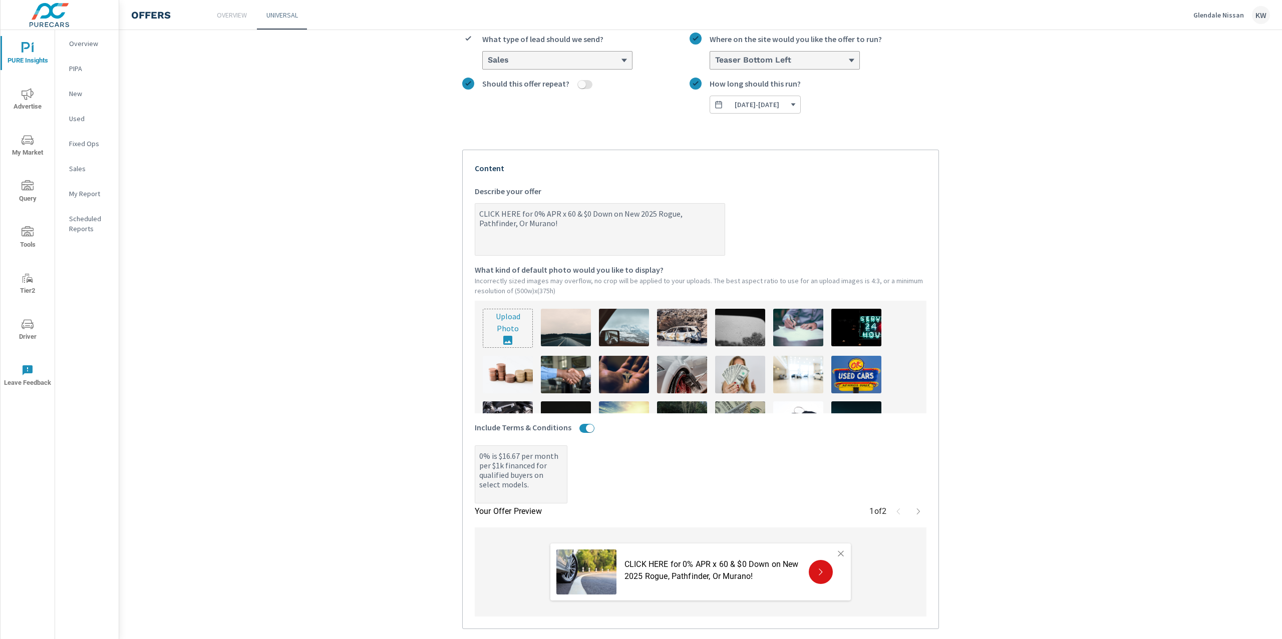
type textarea "x"
click at [745, 375] on img at bounding box center [740, 375] width 50 height 38
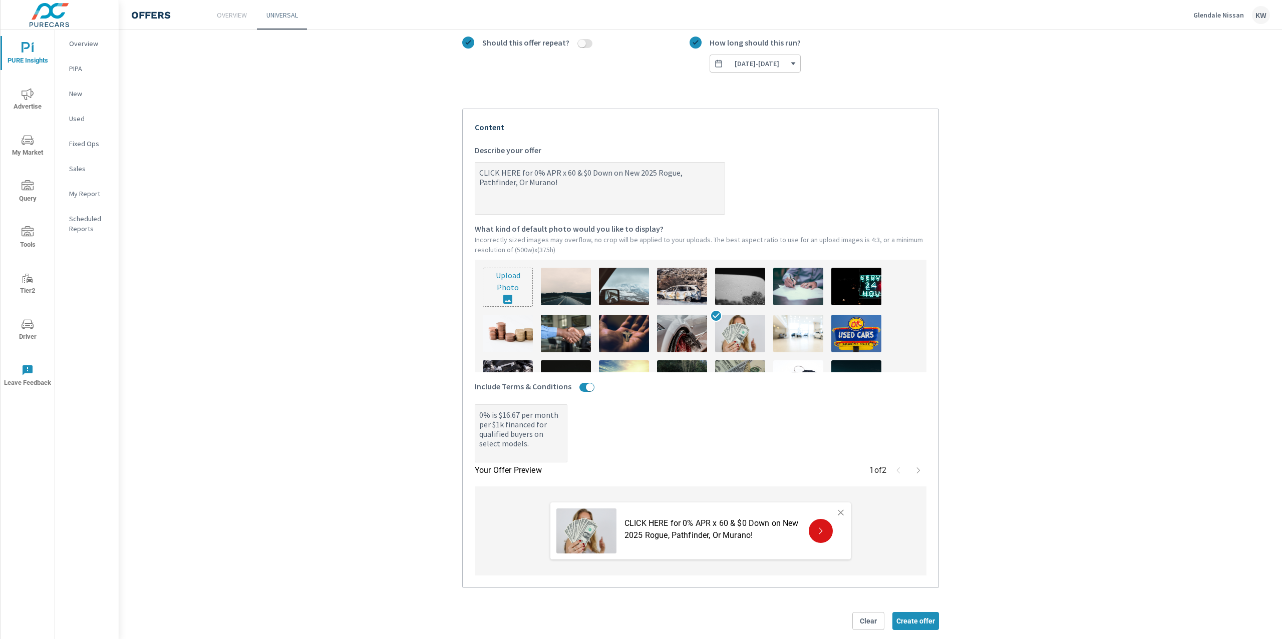
scroll to position [170, 0]
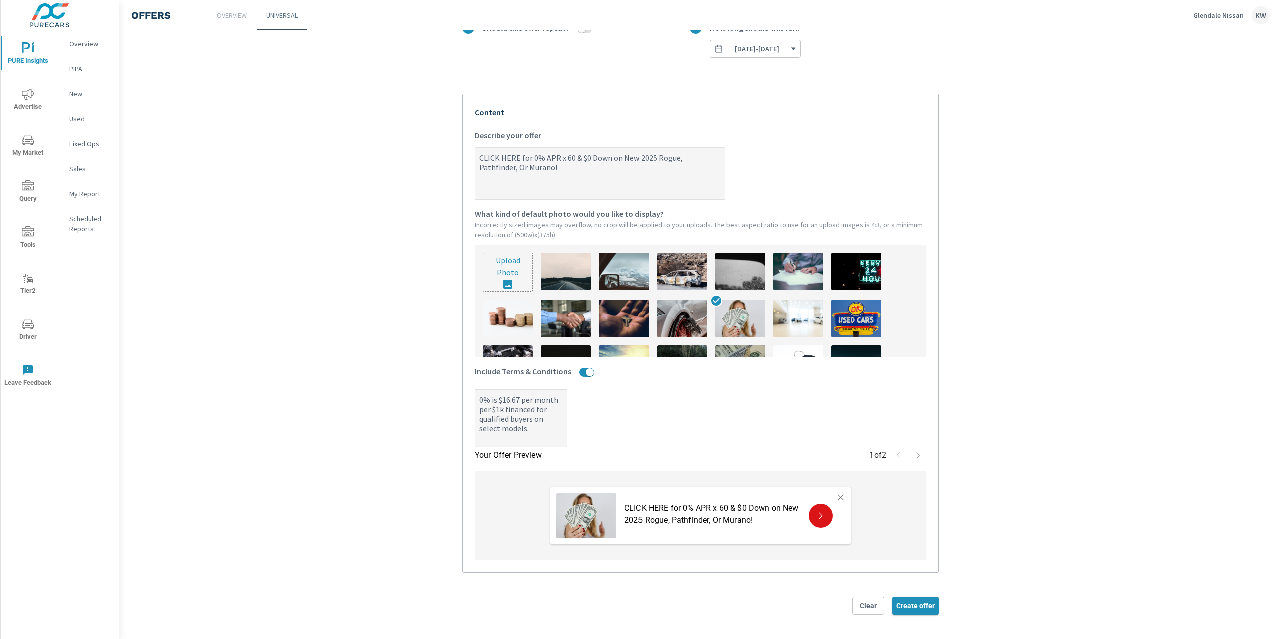
click at [911, 609] on span "Create offer" at bounding box center [915, 606] width 39 height 9
type textarea "x"
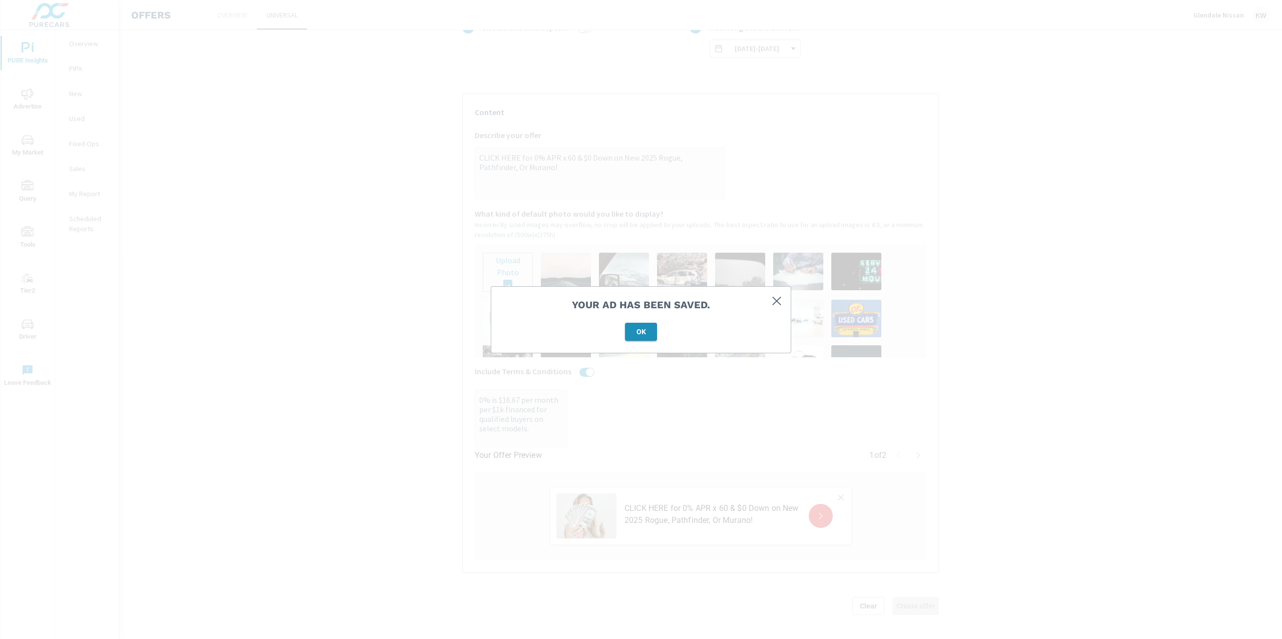
click at [641, 330] on span "OK" at bounding box center [641, 331] width 24 height 9
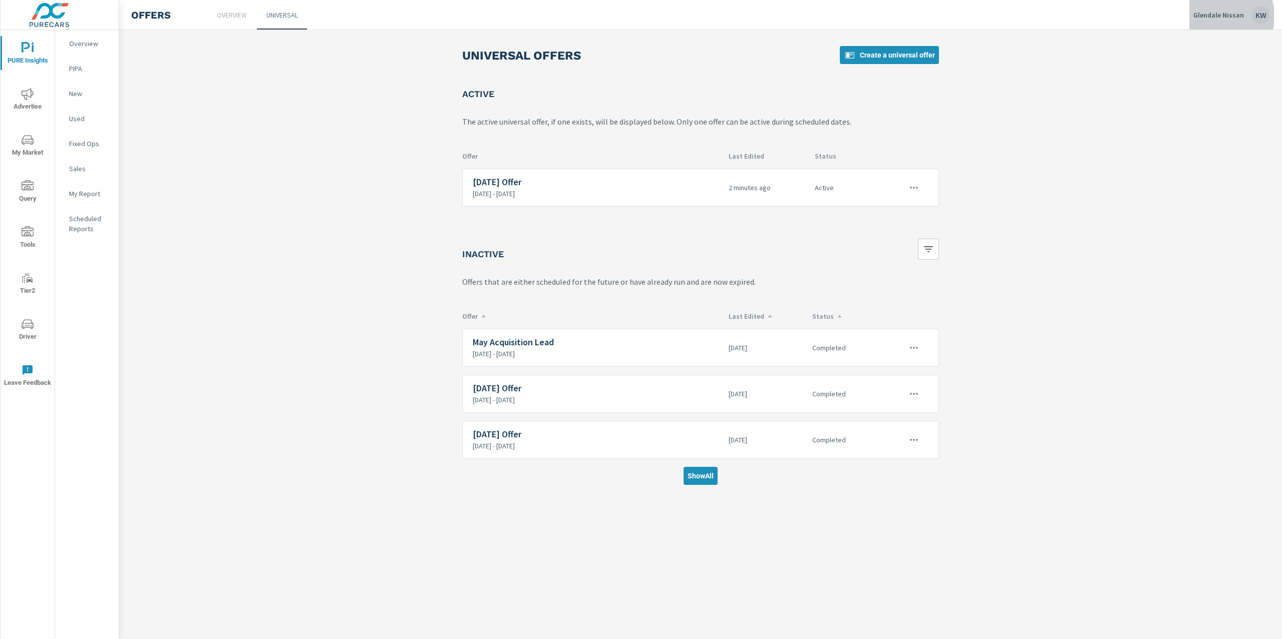
click at [1211, 17] on p "Glendale Nissan" at bounding box center [1218, 15] width 51 height 9
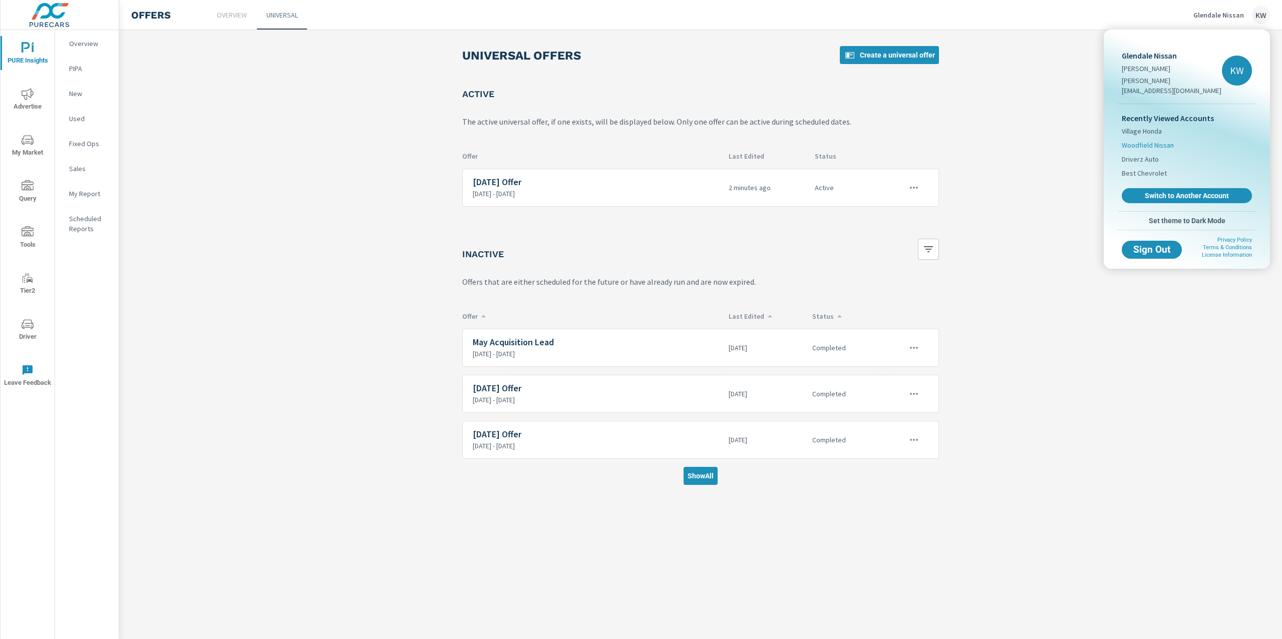
click at [1161, 140] on span "Woodfield Nissan" at bounding box center [1147, 145] width 52 height 10
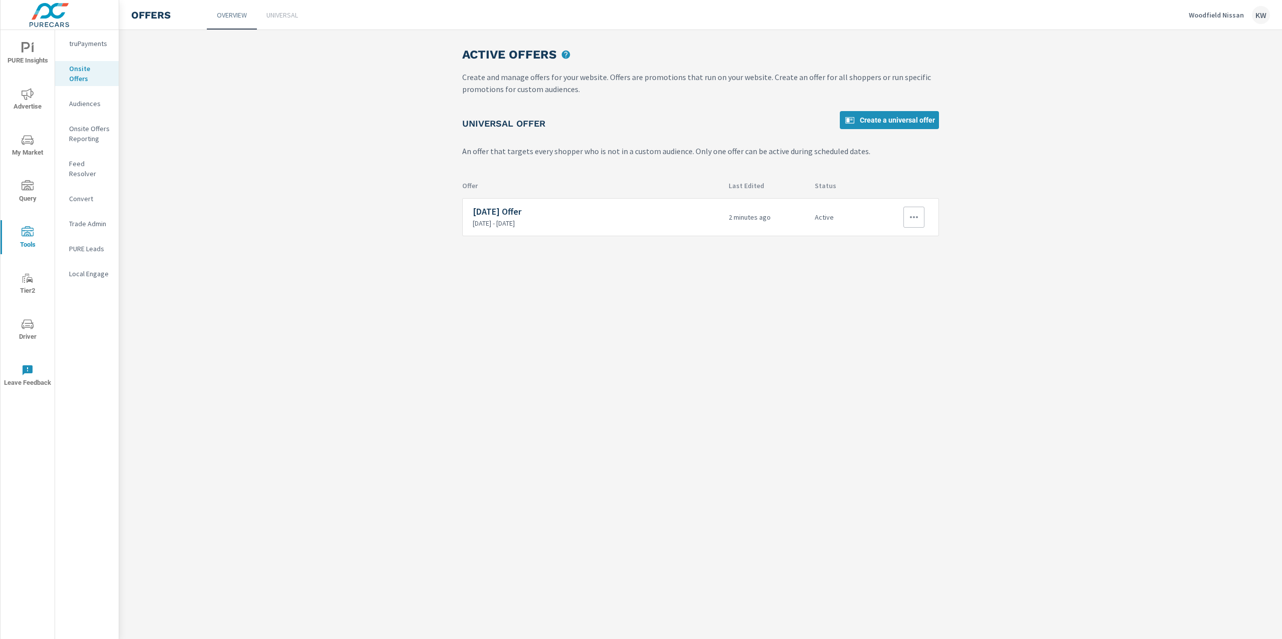
click at [914, 221] on icon "button" at bounding box center [914, 217] width 12 height 12
click at [882, 241] on div "Edit" at bounding box center [880, 241] width 14 height 12
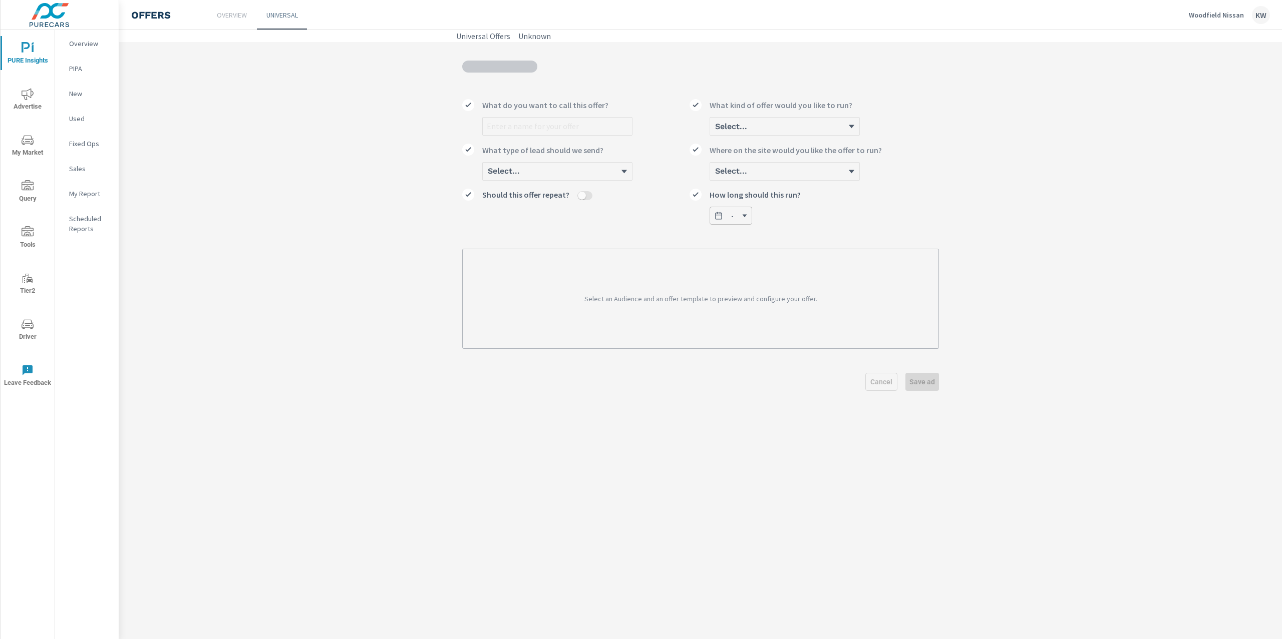
click at [1015, 159] on section "What do you want to call this offer? Select... What kind of offer would you lik…" at bounding box center [700, 228] width 1162 height 373
click at [27, 234] on icon "nav menu" at bounding box center [28, 231] width 12 height 10
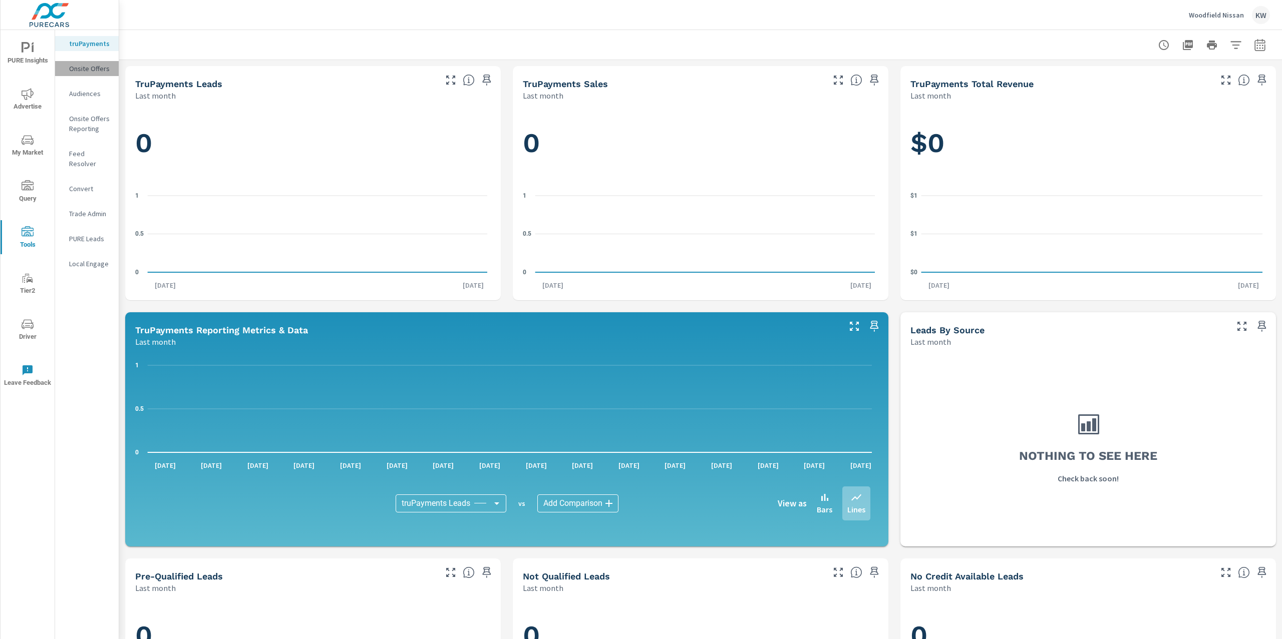
click at [94, 72] on p "Onsite Offers" at bounding box center [90, 69] width 42 height 10
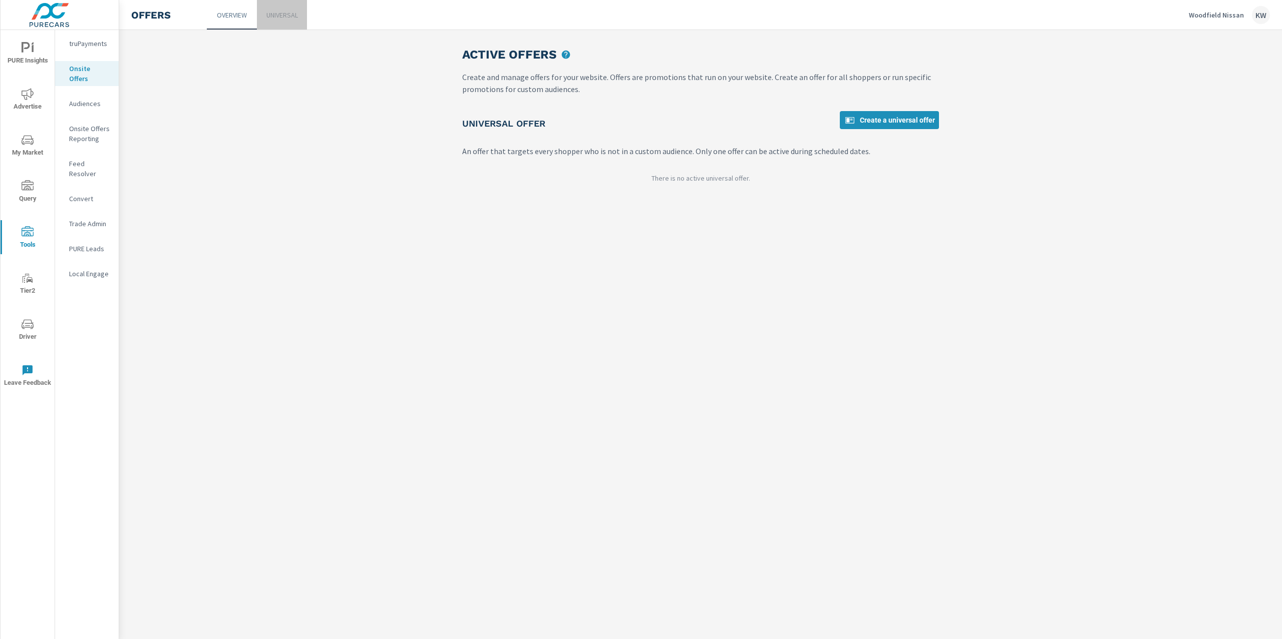
click at [278, 17] on p "Universal" at bounding box center [282, 15] width 32 height 10
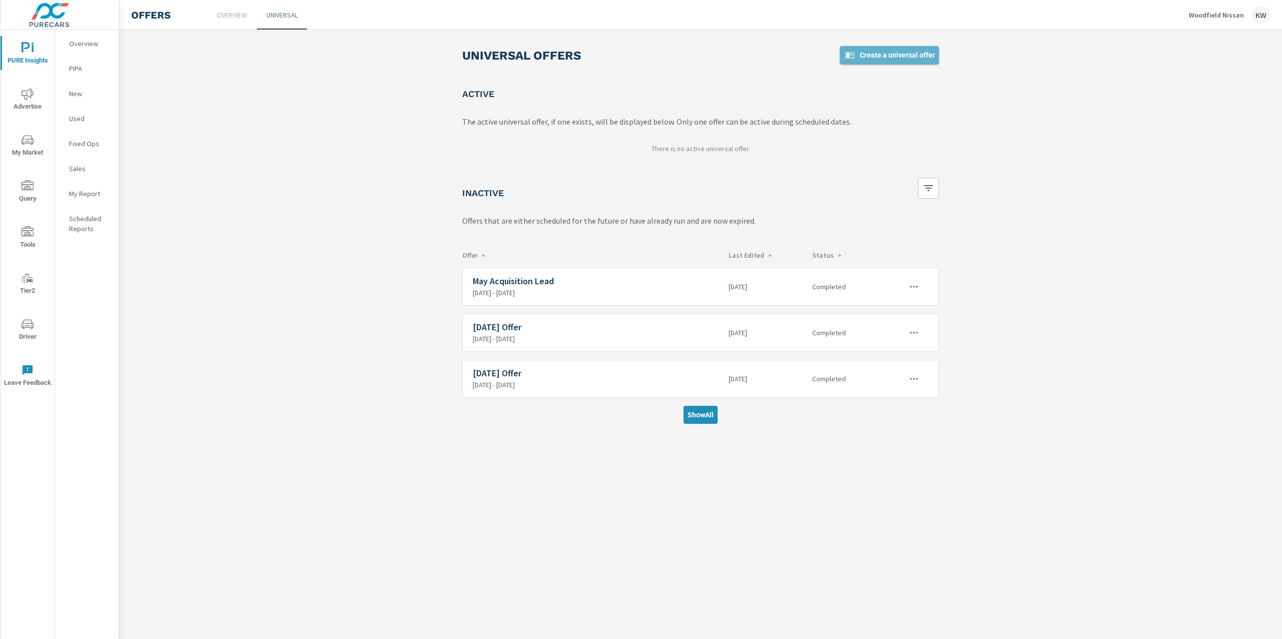
click at [889, 58] on span "Create a universal offer" at bounding box center [889, 55] width 91 height 12
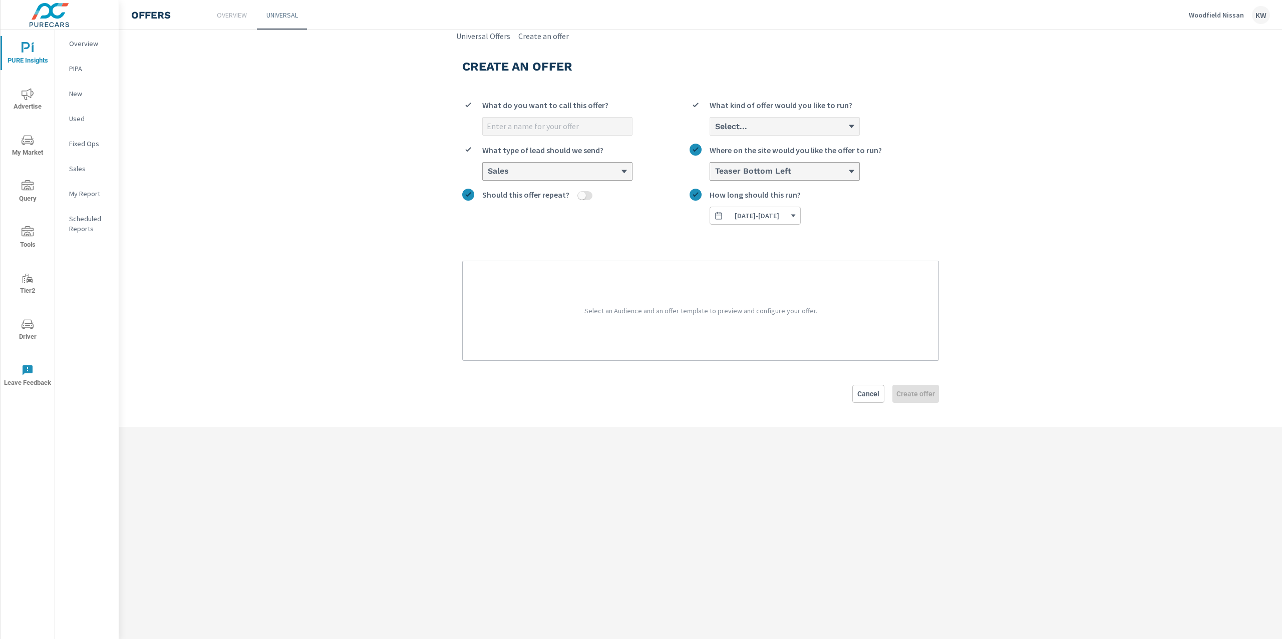
click at [582, 121] on input "What do you want to call this offer?" at bounding box center [557, 127] width 149 height 18
type input "Aug 2025 Offer"
click at [839, 126] on div "Select..." at bounding box center [781, 127] width 134 height 10
click at [715, 126] on input "Select... What kind of offer would you like to run?" at bounding box center [714, 127] width 1 height 10
click at [802, 168] on li "Custom" at bounding box center [784, 165] width 149 height 19
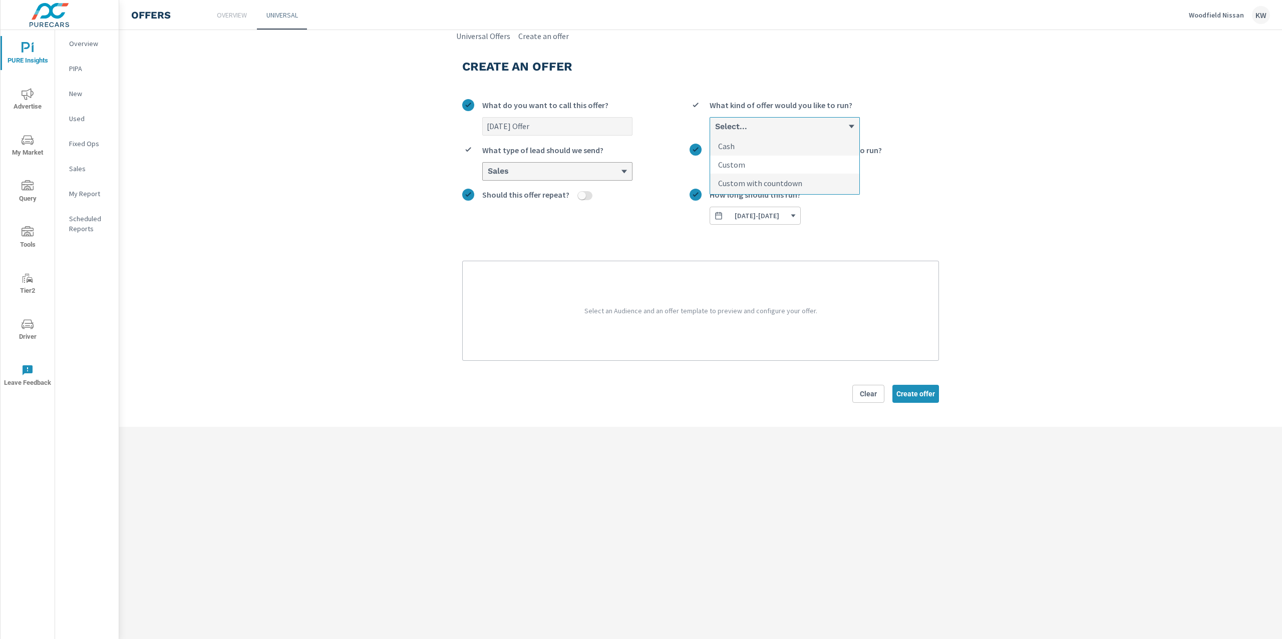
click at [715, 131] on input "option Custom focused, 2 of 3. 3 results available. Use Up and Down to choose o…" at bounding box center [714, 127] width 1 height 10
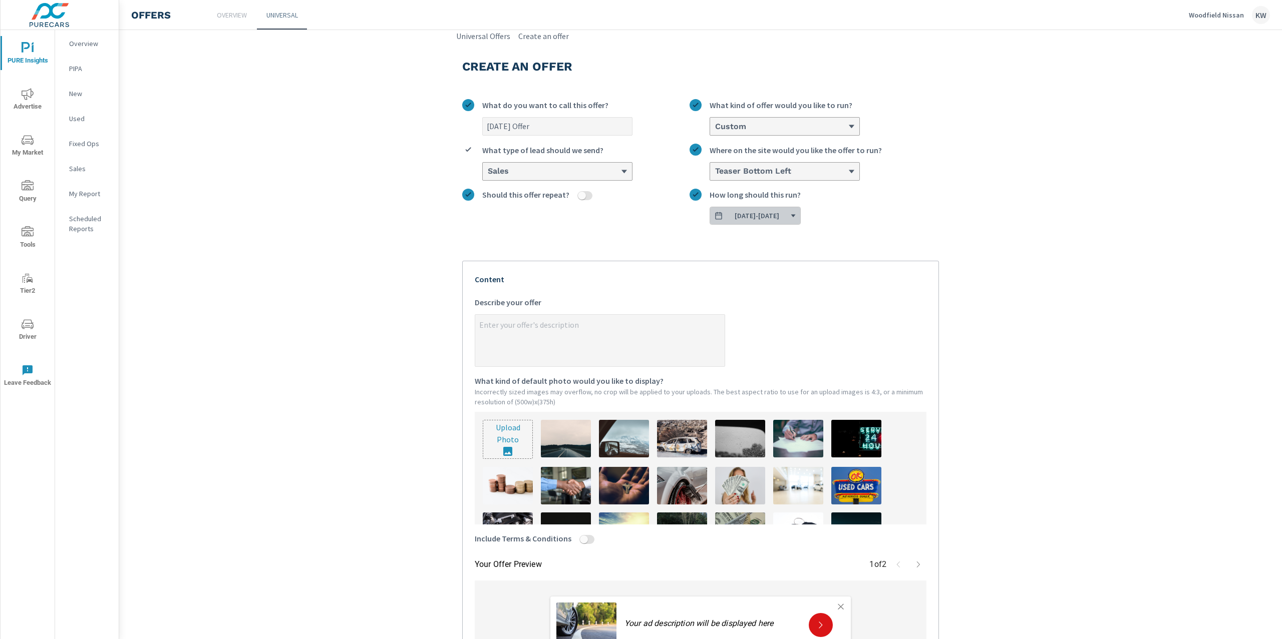
click at [796, 217] on icon "button" at bounding box center [793, 216] width 6 height 6
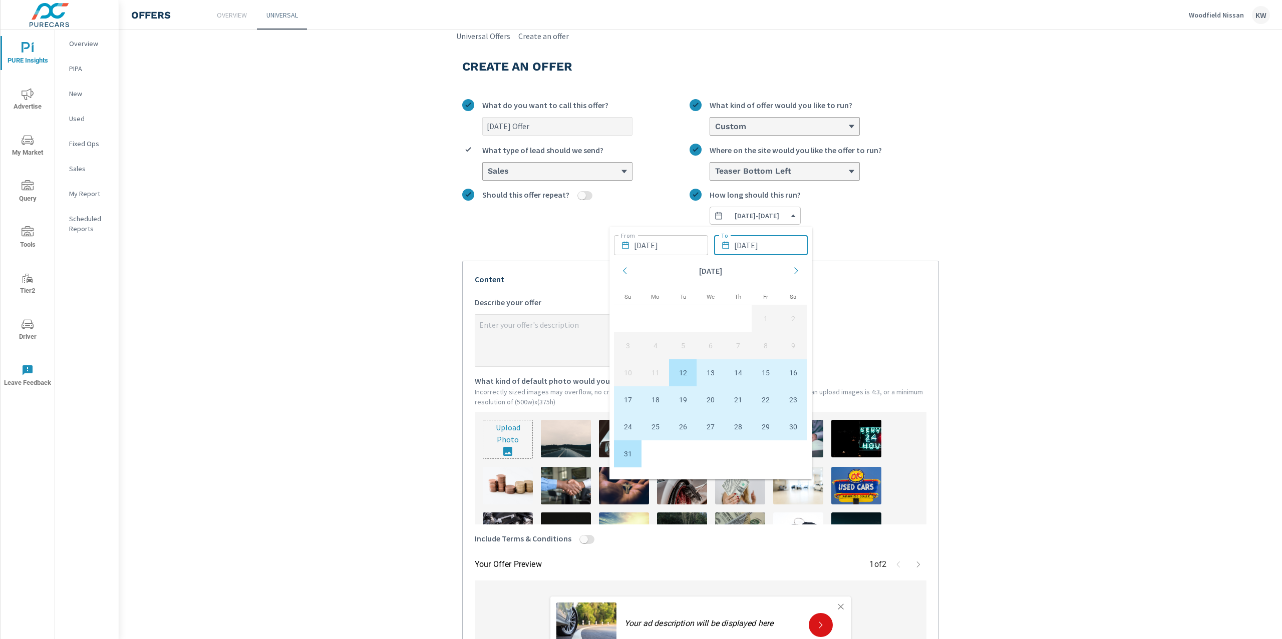
click at [792, 242] on input "08/31/2025" at bounding box center [771, 245] width 74 height 20
click at [797, 272] on icon "Move forward to switch to the next month." at bounding box center [796, 270] width 9 height 9
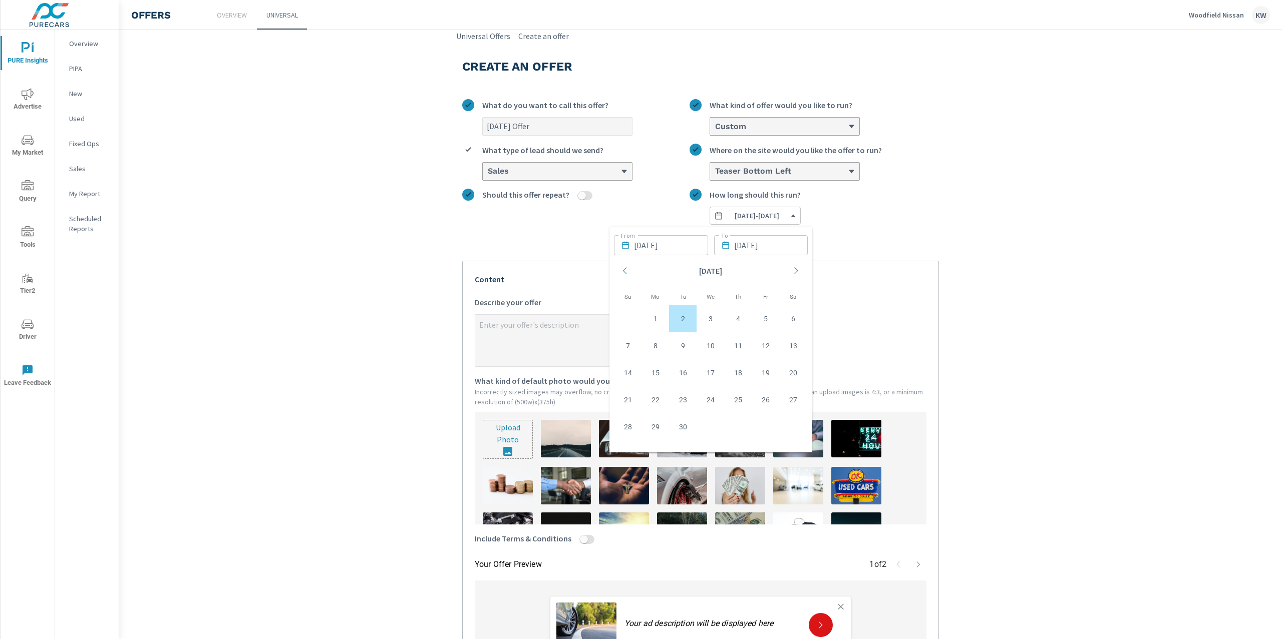
click at [681, 319] on td "2" at bounding box center [683, 318] width 28 height 27
type textarea "x"
type input "09/02/2025"
click at [681, 319] on td "2" at bounding box center [683, 318] width 28 height 27
type textarea "x"
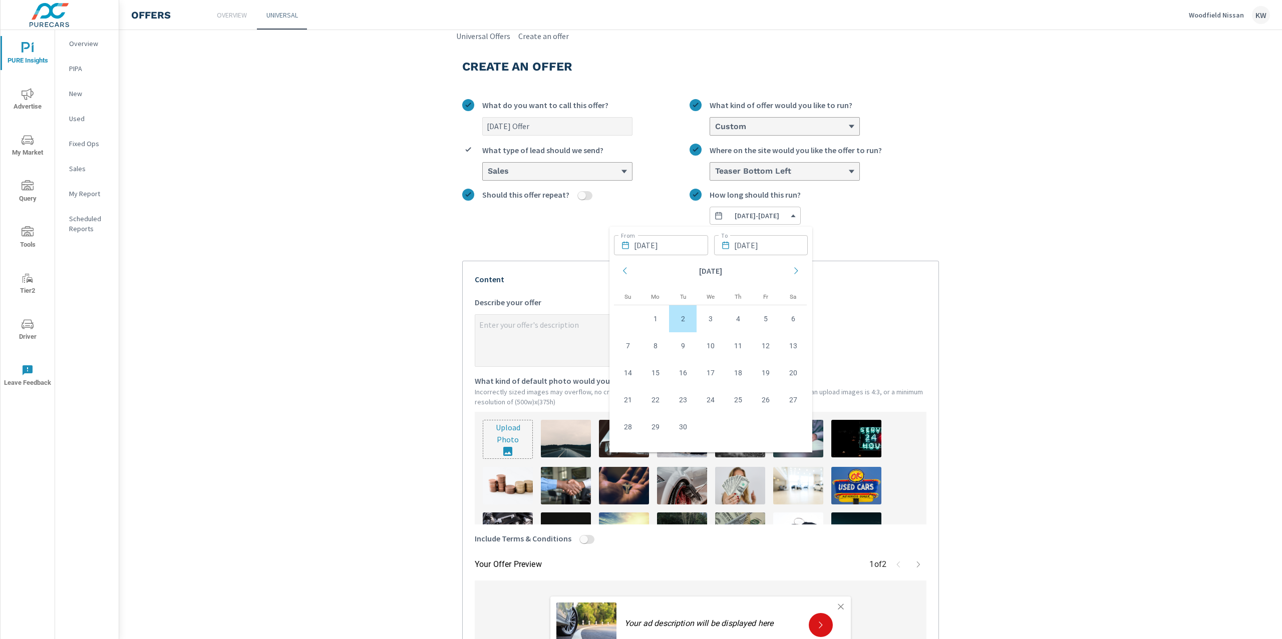
type input "09/02/2025"
click at [753, 251] on input "text" at bounding box center [749, 245] width 74 height 20
click at [753, 248] on input "text" at bounding box center [749, 245] width 74 height 20
click at [601, 268] on icon "Move backward to switch to the previous month." at bounding box center [603, 270] width 9 height 9
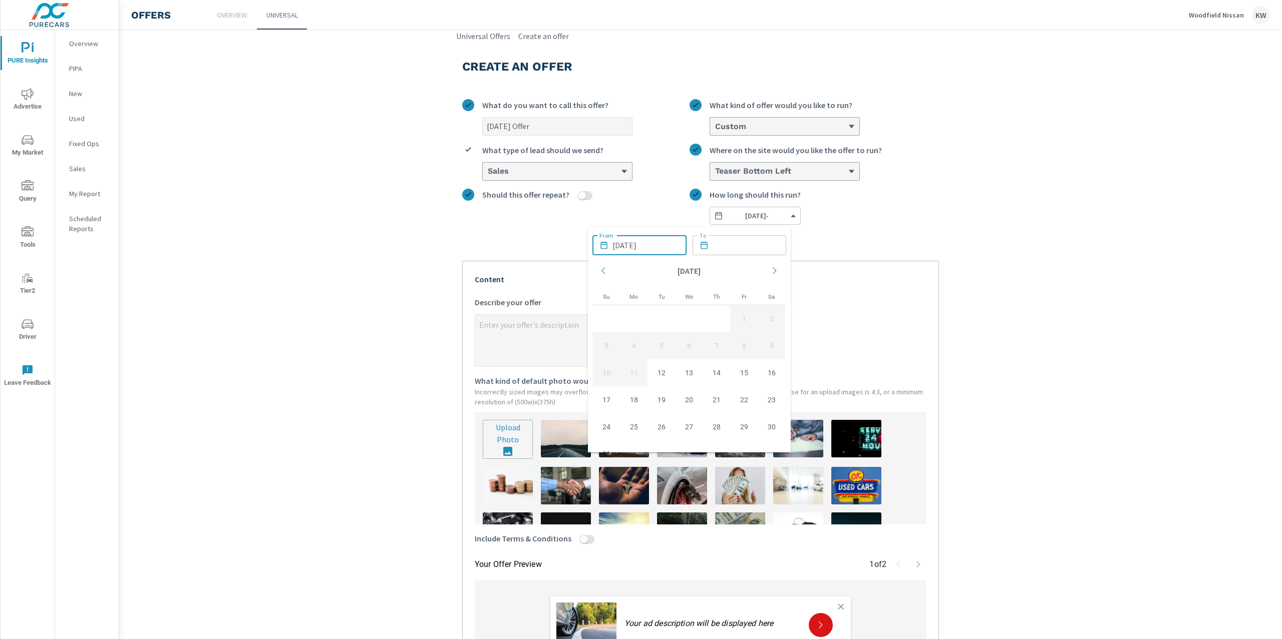
click at [630, 252] on input "09/02/2025" at bounding box center [649, 245] width 74 height 20
click at [663, 370] on td "12" at bounding box center [661, 372] width 28 height 27
type textarea "x"
type input "08/12/2025"
click at [759, 245] on input "text" at bounding box center [754, 245] width 74 height 20
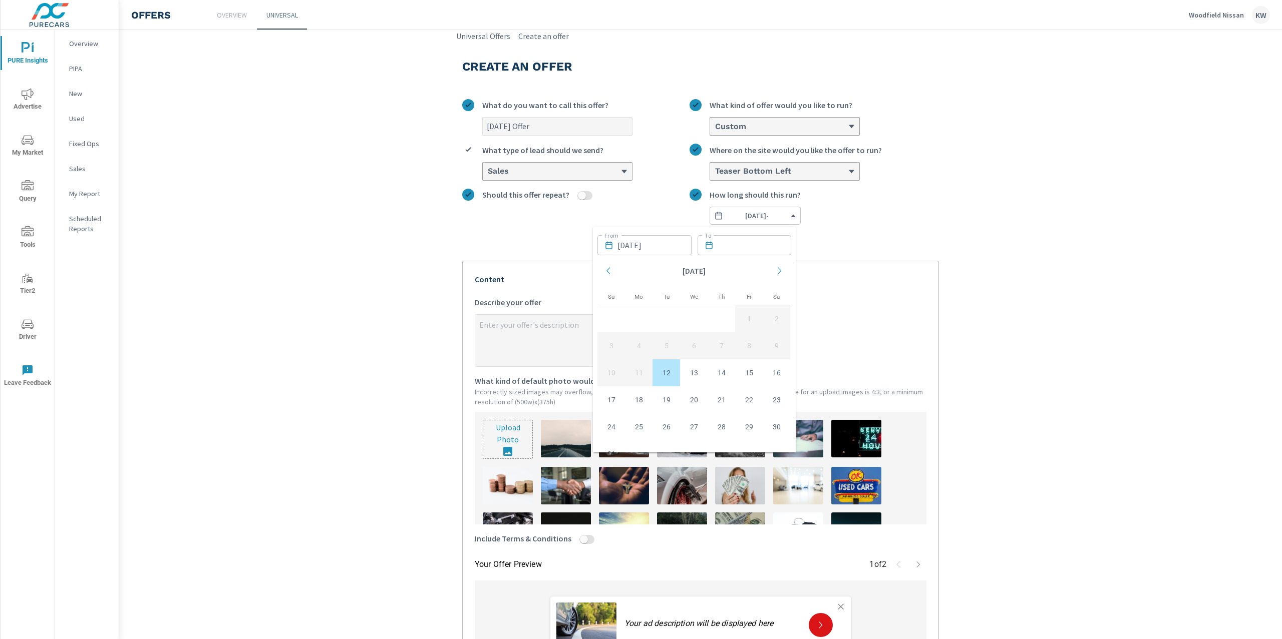
click at [779, 270] on icon "Move forward to switch to the next month." at bounding box center [779, 270] width 9 height 9
click at [670, 318] on td "2" at bounding box center [666, 318] width 28 height 27
type textarea "x"
type input "09/02/2025"
click at [890, 242] on div "Aug 2025 Offer What do you want to call this offer? Custom What kind of offer w…" at bounding box center [700, 386] width 477 height 591
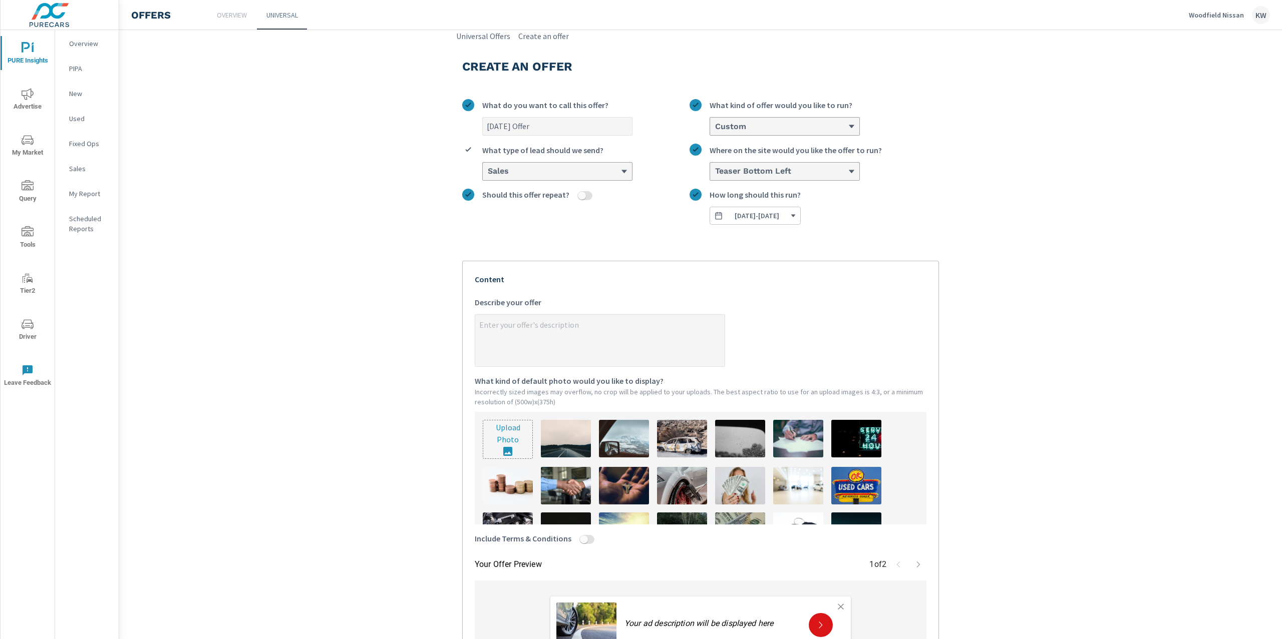
type textarea "x"
paste textarea "CLICK HERE for 0% APR x 60 & $0 Down on New 2025 Rogue, Pathfinder, Or Murano"
type textarea "CLICK HERE for 0% APR x 60 & $0 Down on New 2025 Rogue, Pathfinder, Or Murano"
type textarea "x"
type textarea "CLICK HERE for 0% APR x 60 & $0 Down on New 2025 Rogue, Pathfinder, Or Murano"
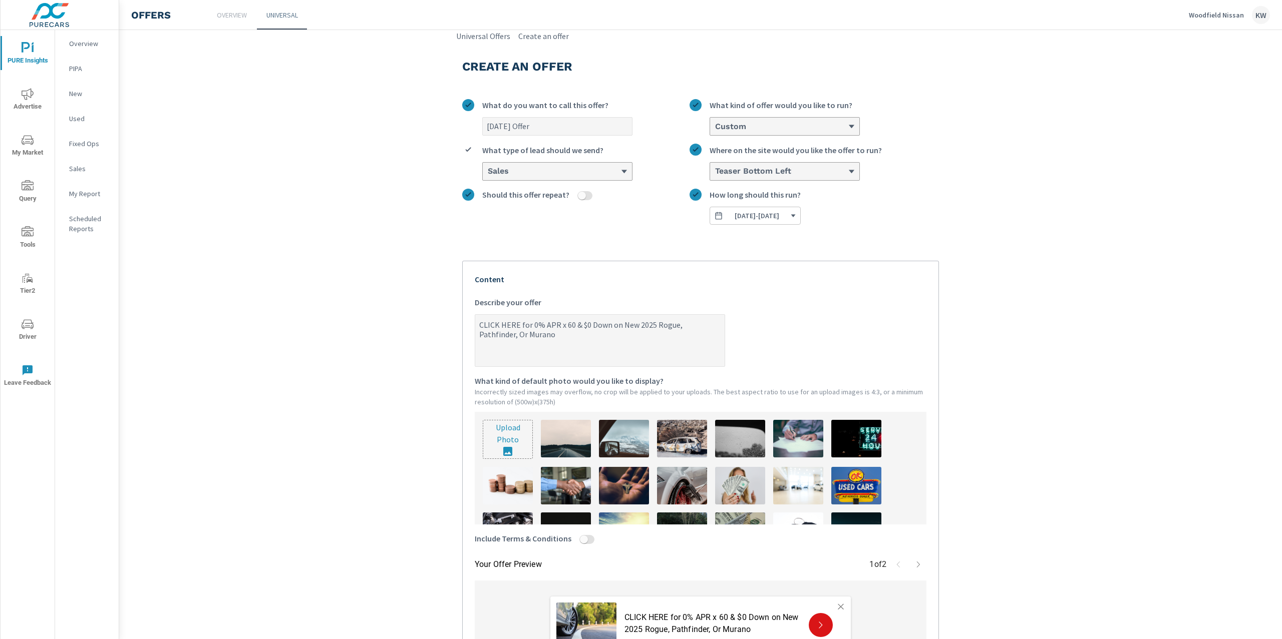
type textarea "x"
type textarea "CLICK HERE for 0% APR x 60 & $0 Down on New 2025 Rogue, Pathfinder, Or Murano!"
type textarea "x"
type textarea "CLICK HERE for 0% APR x 60 & $0 Down on New 2025 Rogue, Pathfinder, Or Murano!"
click at [735, 482] on img at bounding box center [740, 486] width 50 height 38
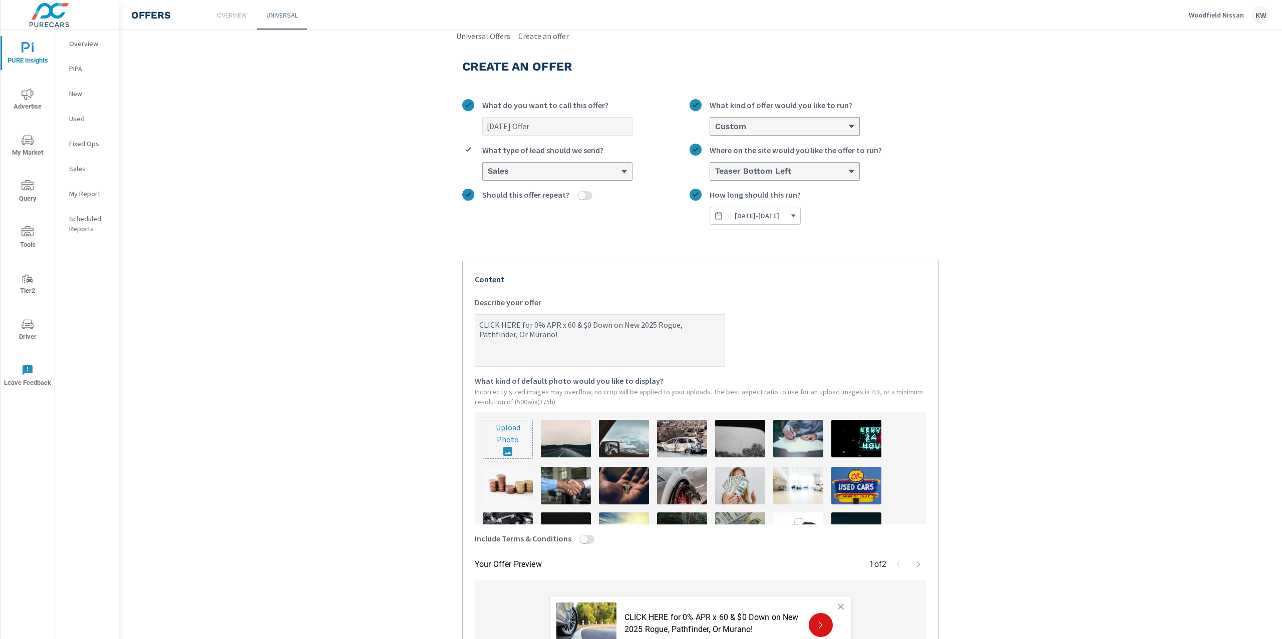
type textarea "x"
click at [734, 485] on img at bounding box center [740, 486] width 50 height 38
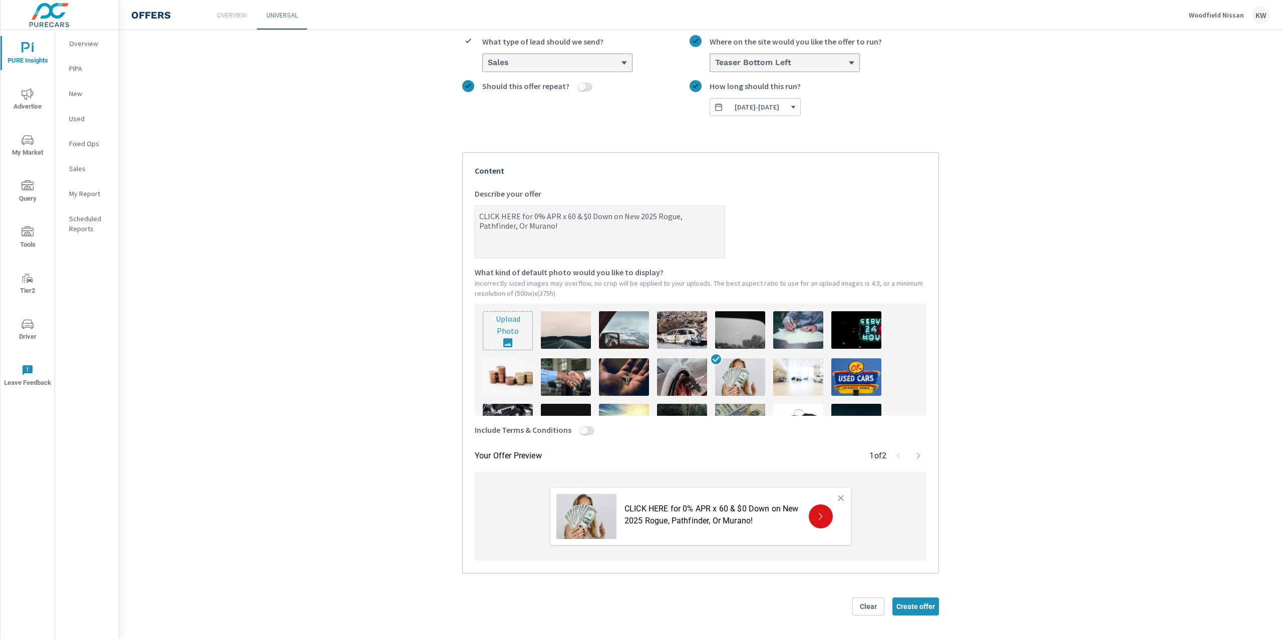
scroll to position [111, 0]
click at [583, 432] on input "Include Terms & Conditions" at bounding box center [584, 430] width 24 height 9
checkbox input "true"
type textarea "x"
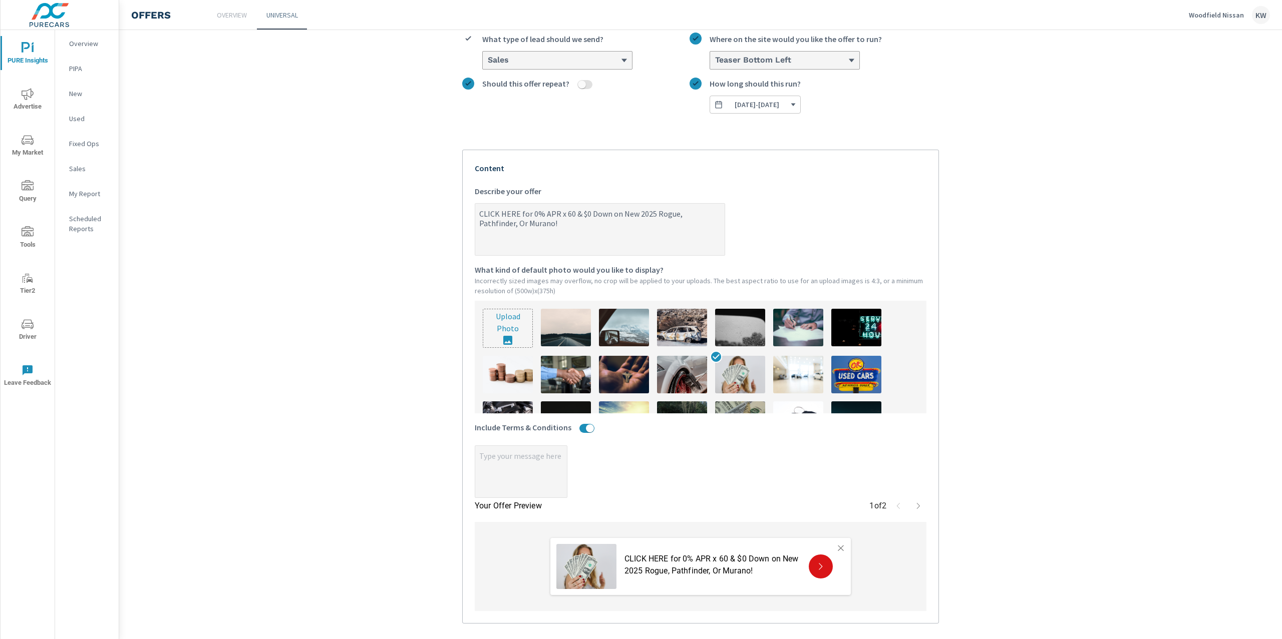
type textarea "x"
paste textarea "0% is $16.67 per month per $1k financed for qualified buyers on select models."
type textarea "x"
type textarea "0% is $16.67 per month per $1k financed for qualified buyers on select models."
type textarea "x"
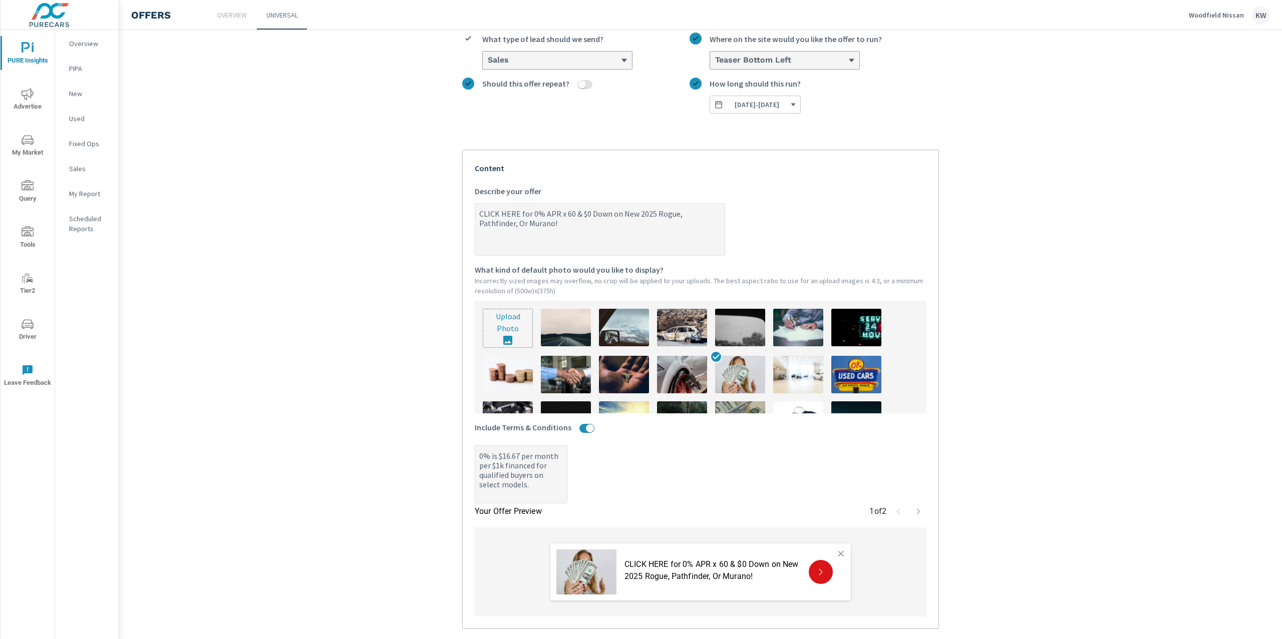
type textarea "x"
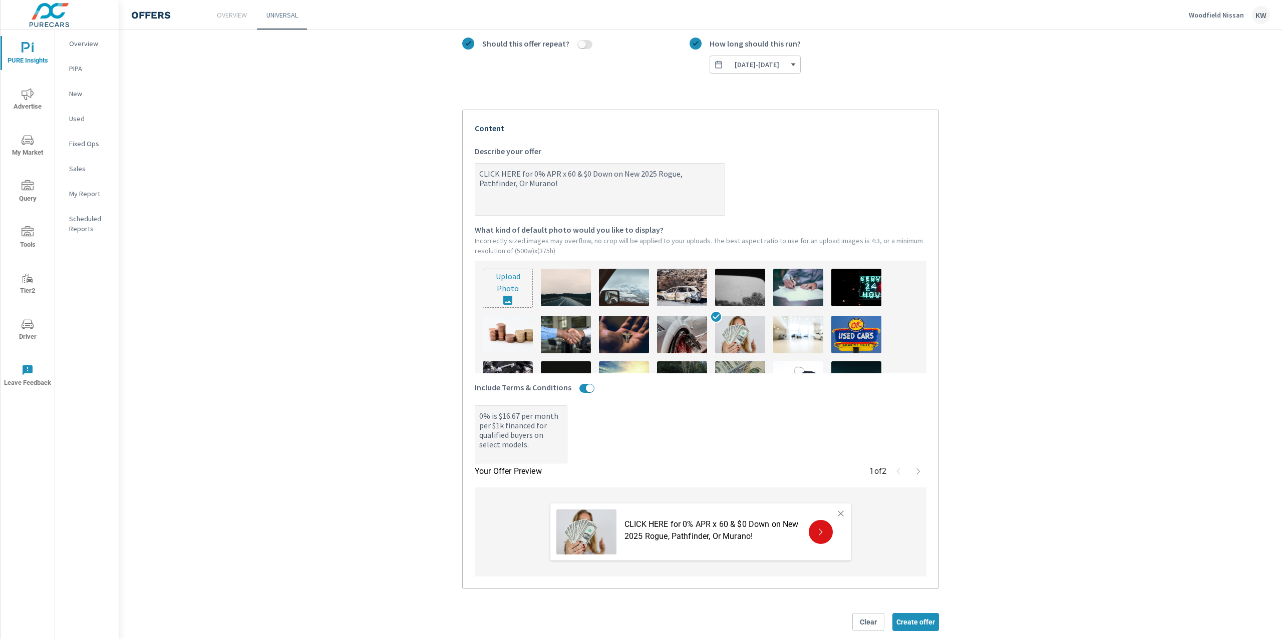
scroll to position [170, 0]
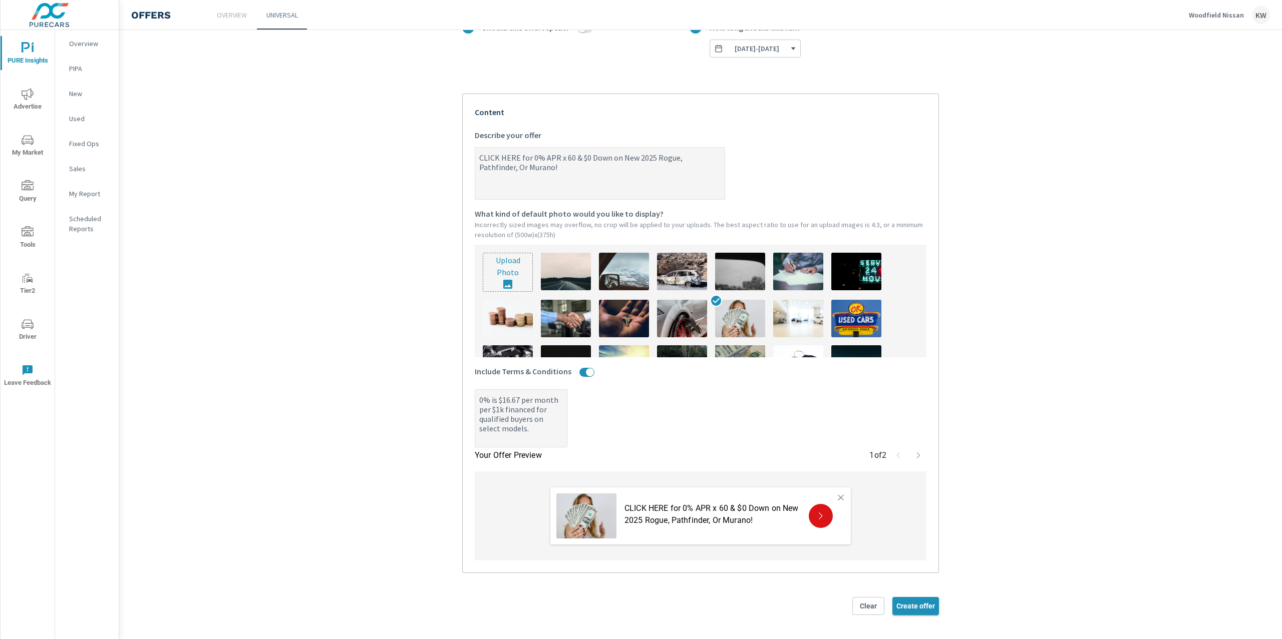
type textarea "0% is $16.67 per month per $1k financed for qualified buyers on select models."
type textarea "x"
click at [921, 607] on span "Create offer" at bounding box center [915, 606] width 39 height 9
type textarea "x"
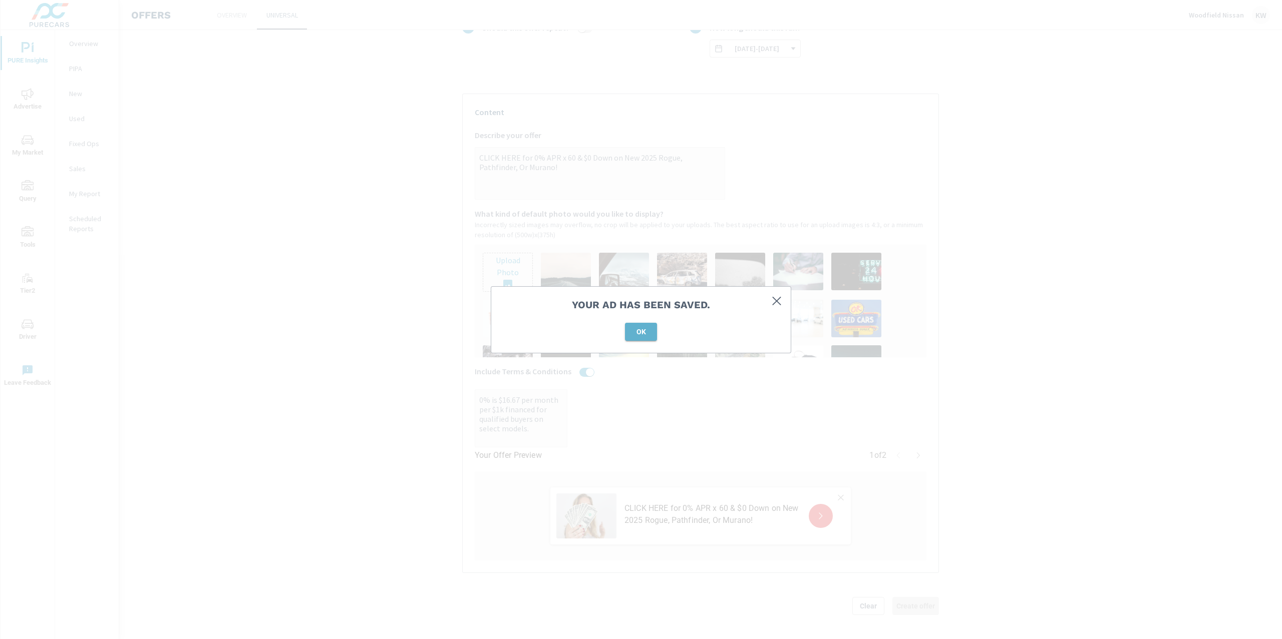
click at [646, 332] on span "OK" at bounding box center [641, 331] width 24 height 9
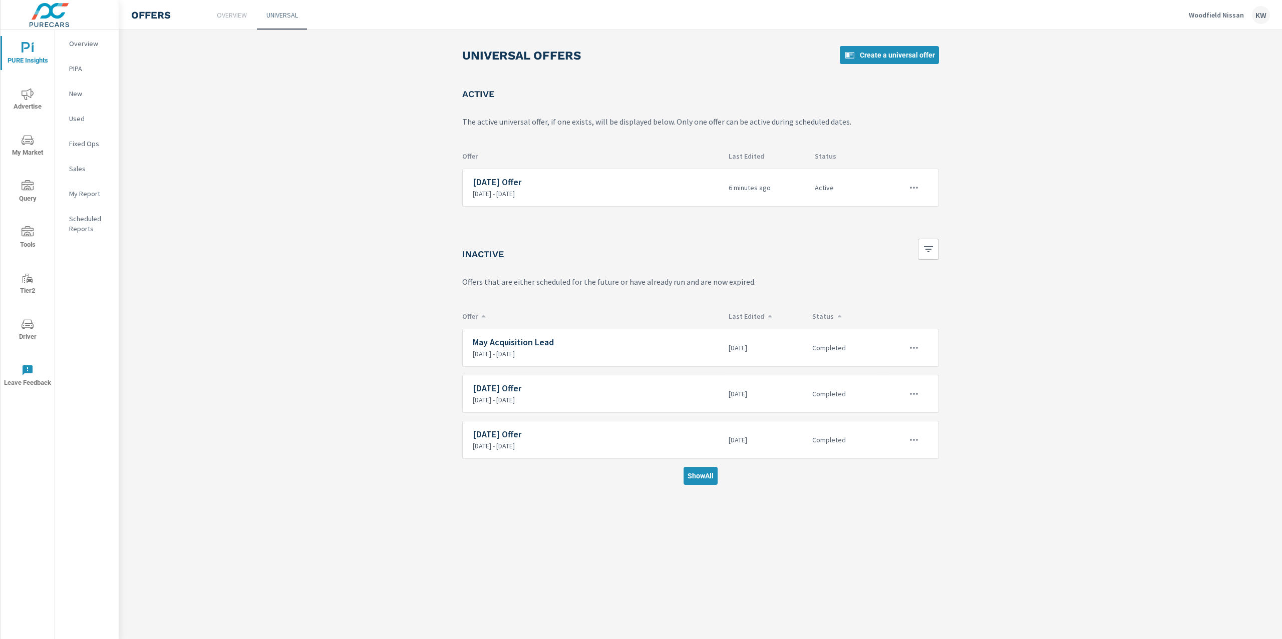
click at [1054, 217] on main "Universal Offers Create a universal offer Active The active universal offer, if…" at bounding box center [700, 261] width 1162 height 463
